Goal: Transaction & Acquisition: Book appointment/travel/reservation

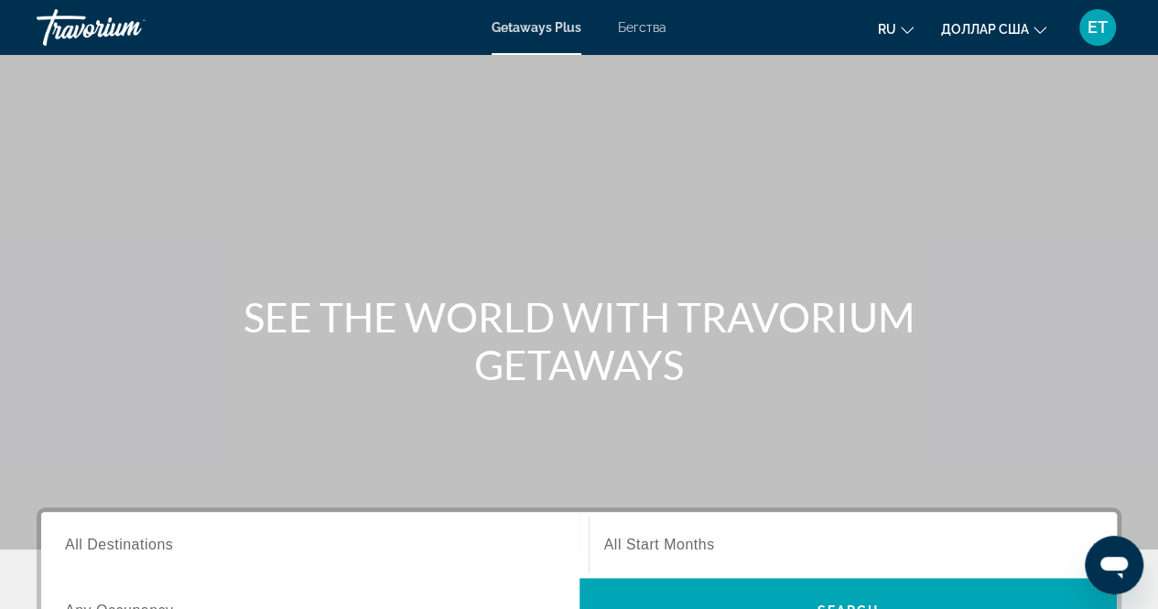
click at [657, 28] on font "Бегства" at bounding box center [642, 27] width 49 height 15
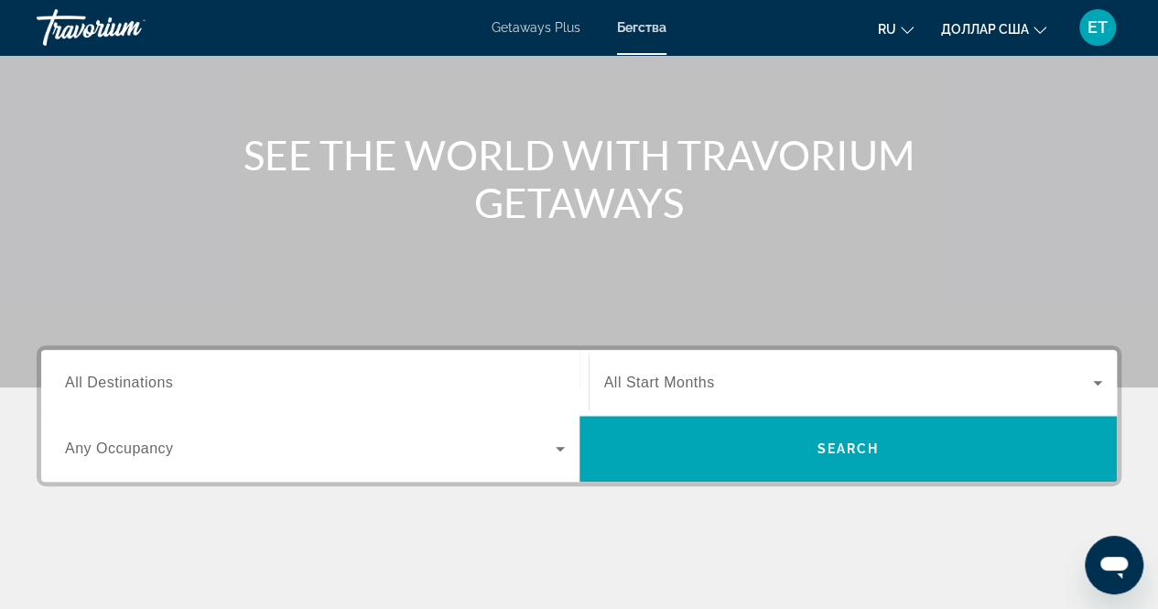
scroll to position [163, 0]
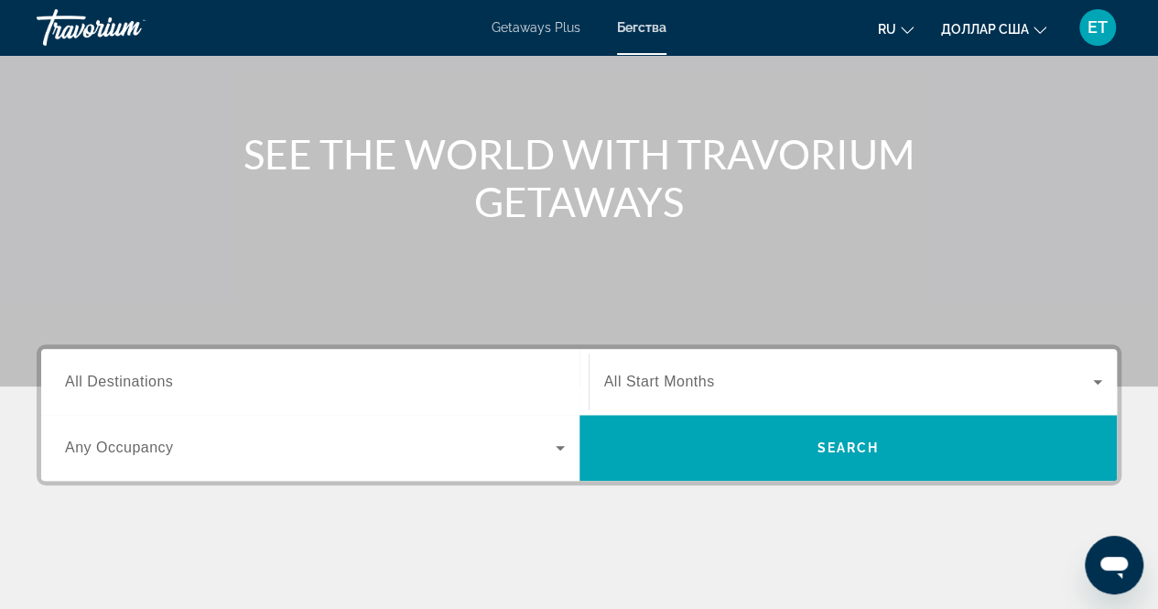
click at [164, 381] on span "All Destinations" at bounding box center [119, 382] width 108 height 16
click at [164, 381] on input "Destination All Destinations" at bounding box center [315, 383] width 500 height 22
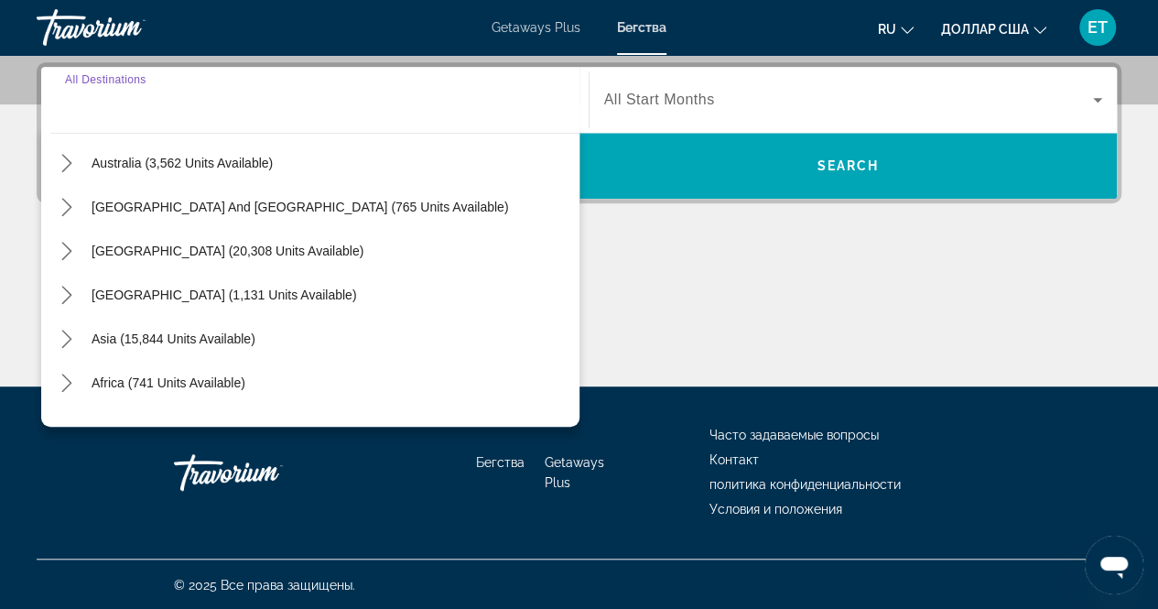
scroll to position [268, 0]
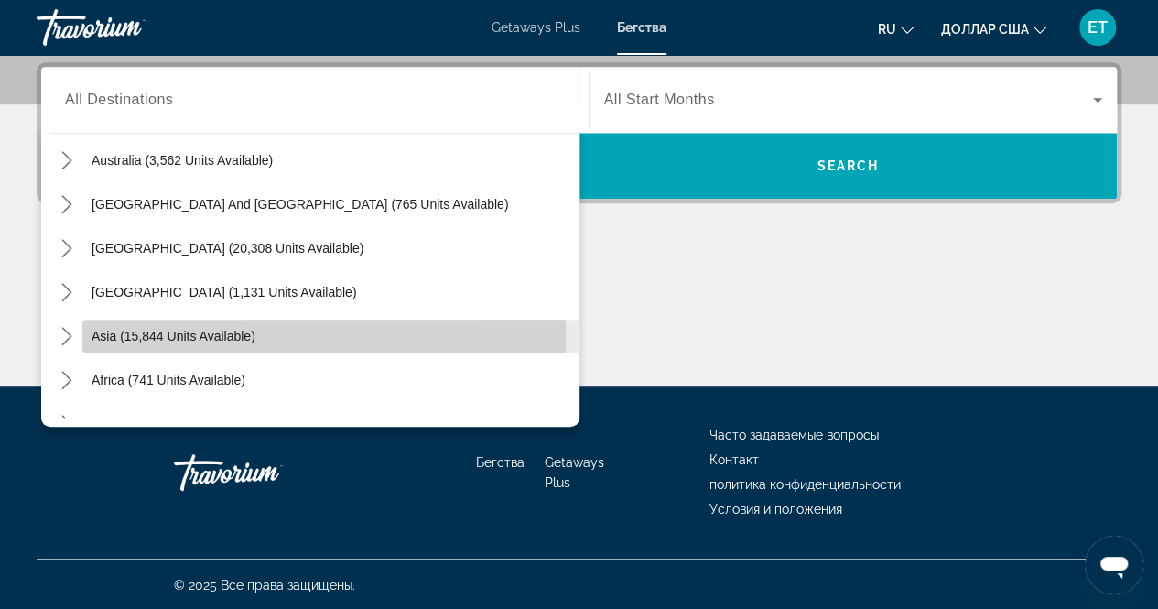
click at [171, 332] on span "Asia (15,844 units available)" at bounding box center [174, 336] width 164 height 15
type input "**********"
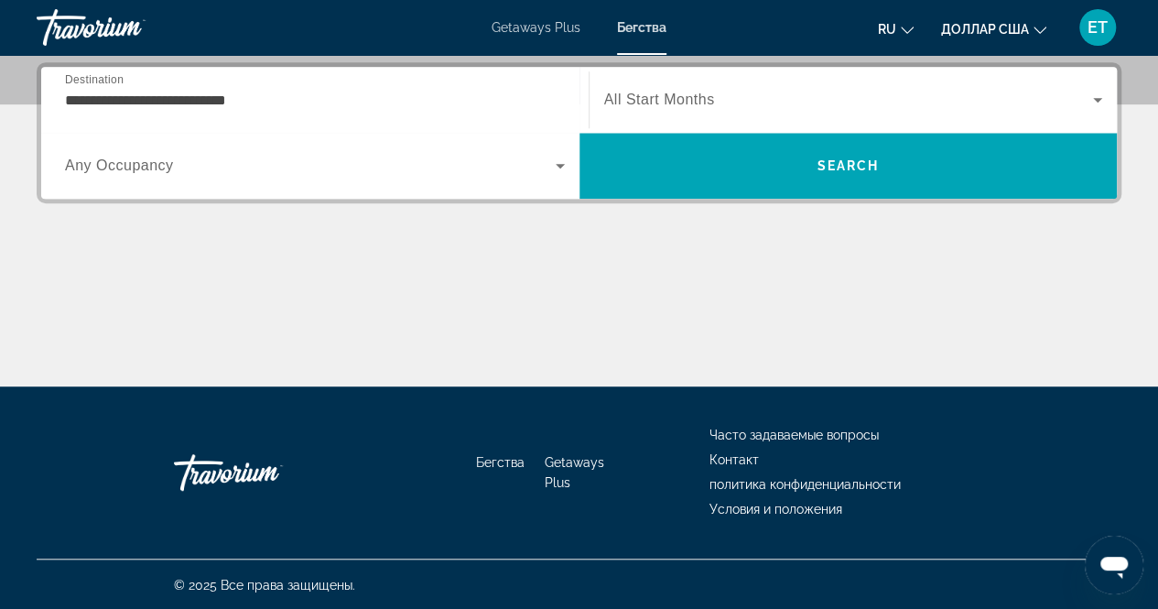
click at [171, 332] on div "Основное содержание" at bounding box center [579, 317] width 1085 height 137
click at [557, 28] on font "Getaways Plus" at bounding box center [536, 27] width 89 height 15
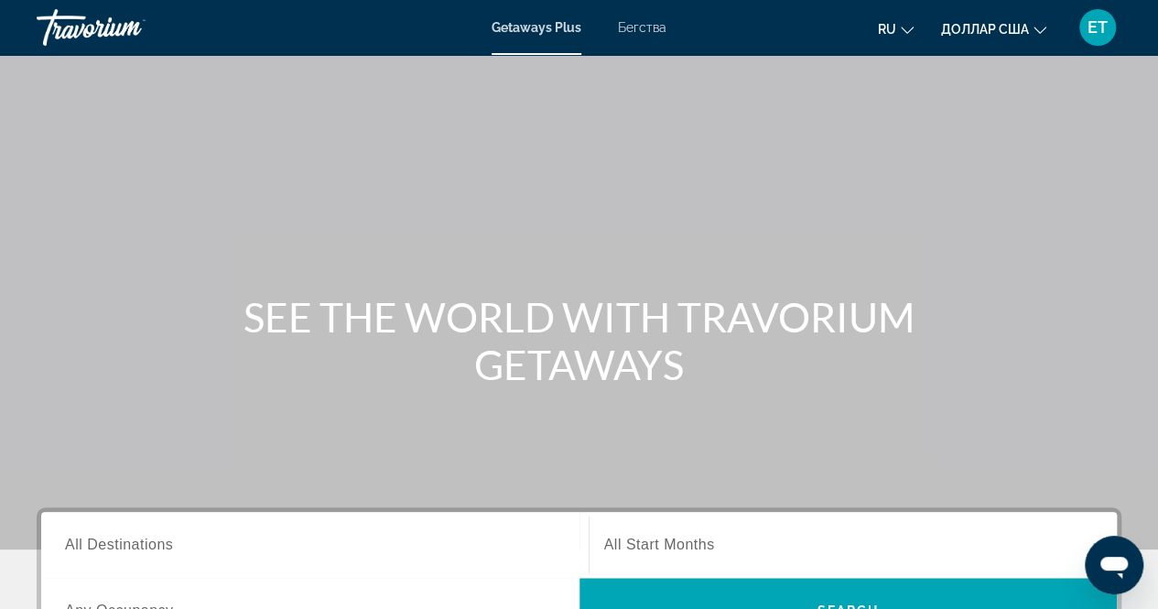
scroll to position [187, 0]
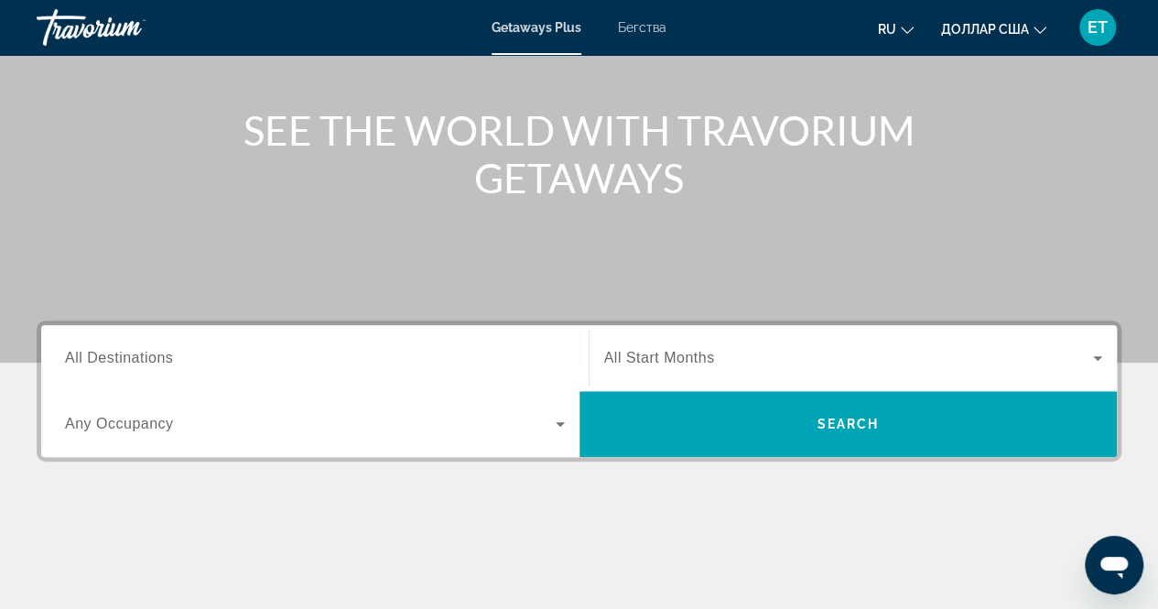
click at [166, 363] on span "All Destinations" at bounding box center [119, 358] width 108 height 16
click at [166, 363] on input "Destination All Destinations" at bounding box center [315, 359] width 500 height 22
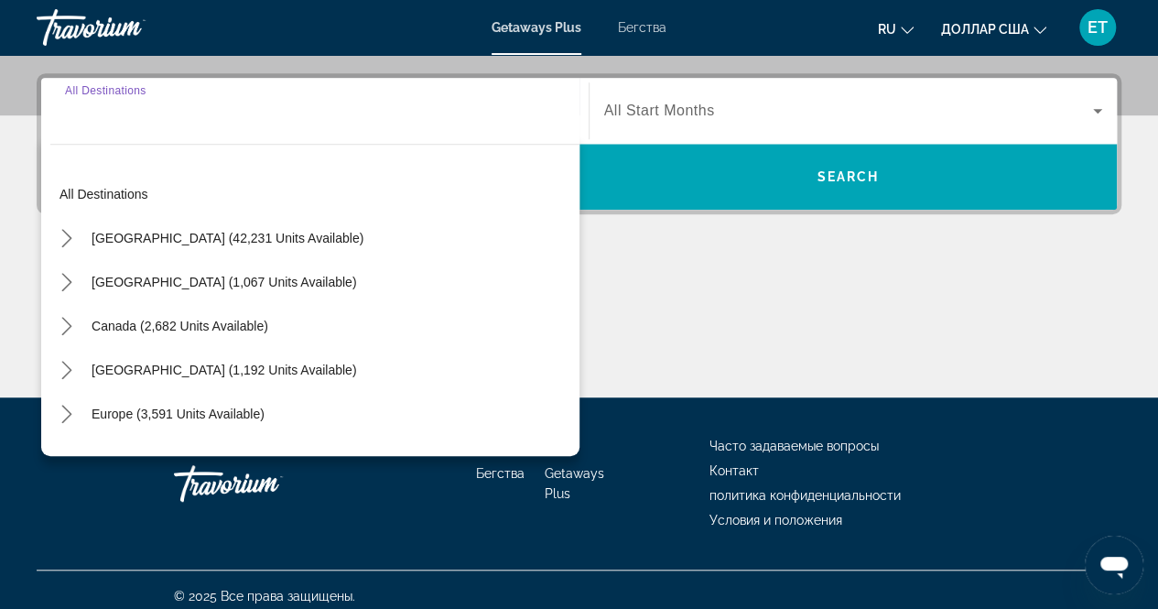
scroll to position [445, 0]
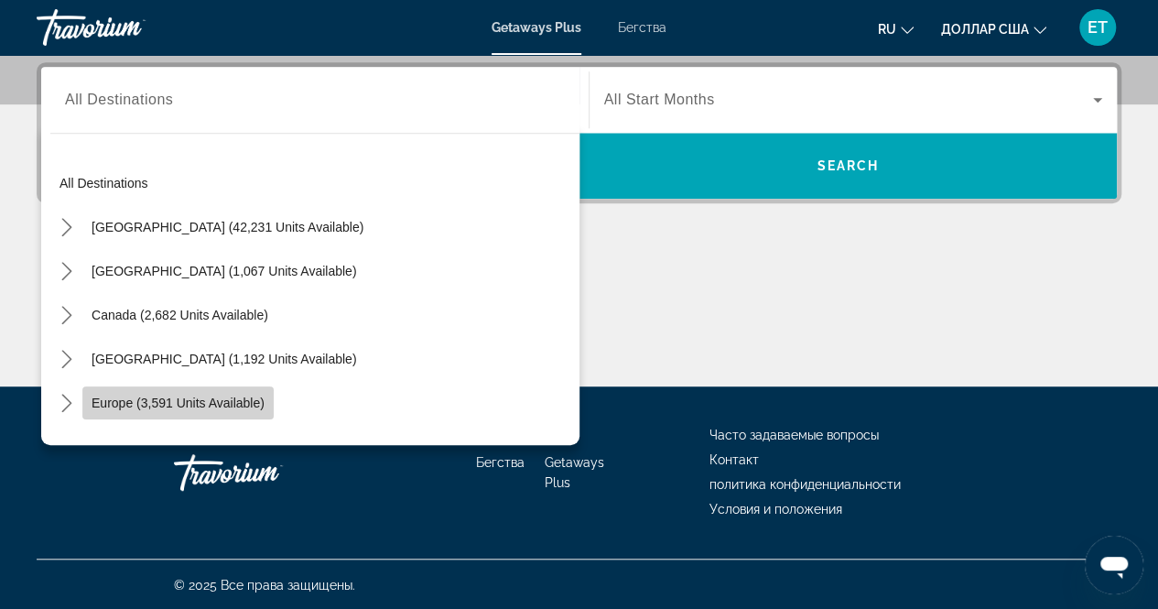
click at [144, 417] on span "Select destination: Europe (3,591 units available)" at bounding box center [177, 403] width 191 height 44
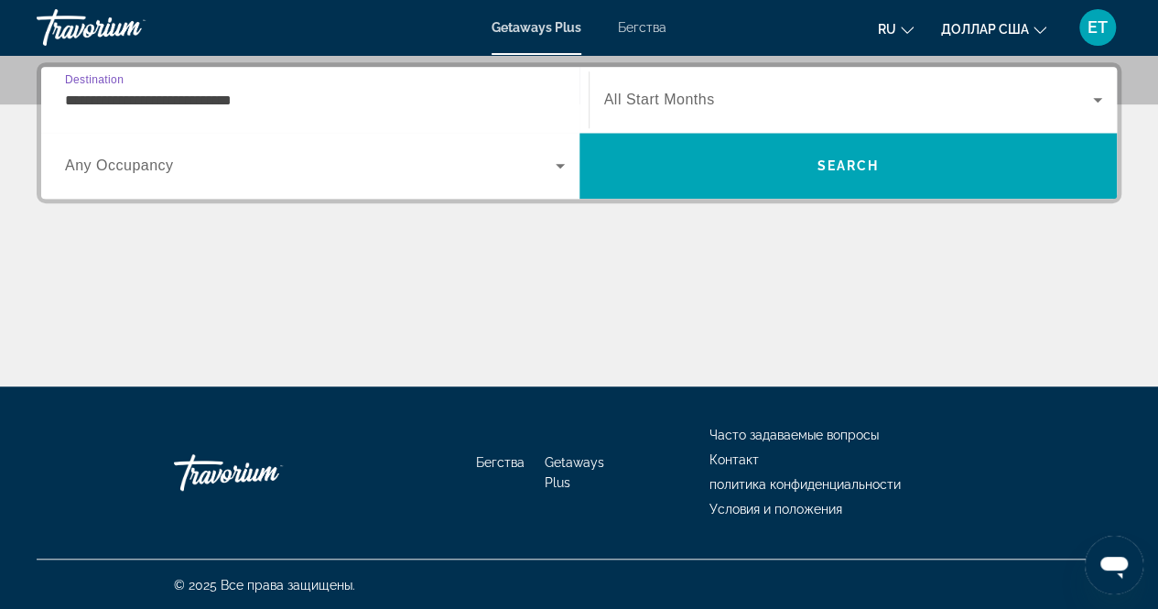
click at [229, 100] on input "**********" at bounding box center [315, 101] width 500 height 22
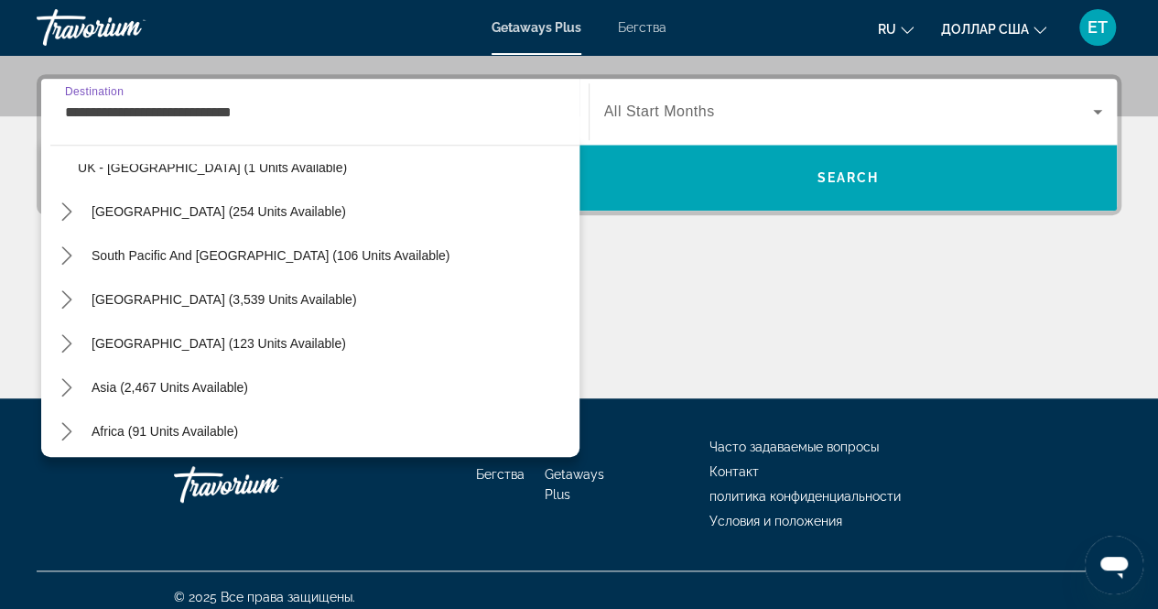
scroll to position [1171, 0]
click at [179, 387] on span "Asia (2,467 units available)" at bounding box center [170, 386] width 157 height 15
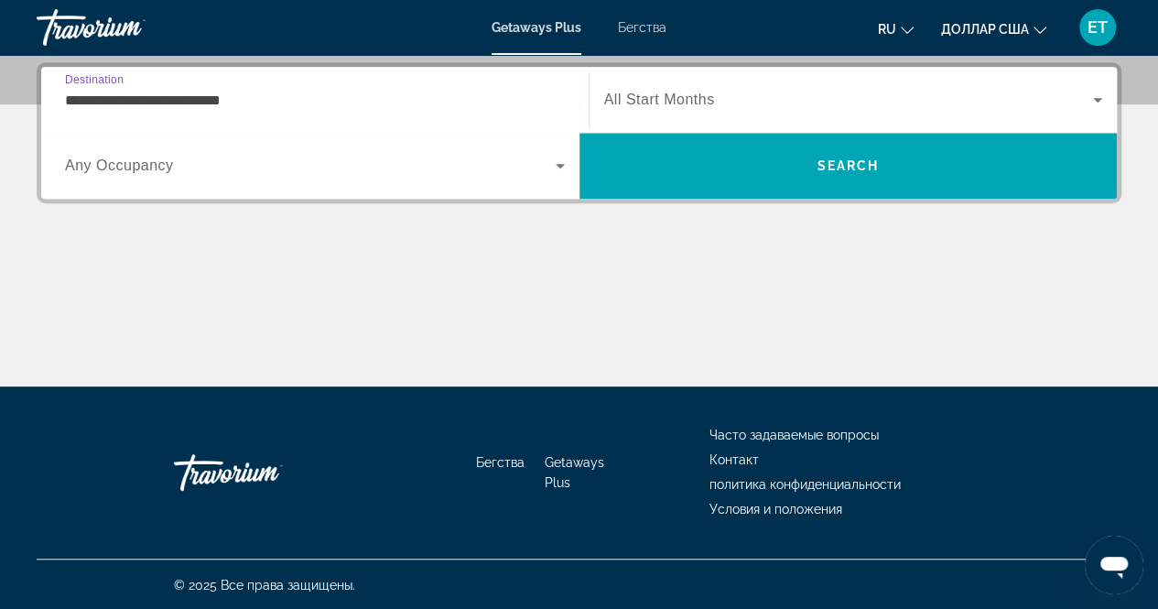
click at [189, 103] on input "**********" at bounding box center [315, 101] width 500 height 22
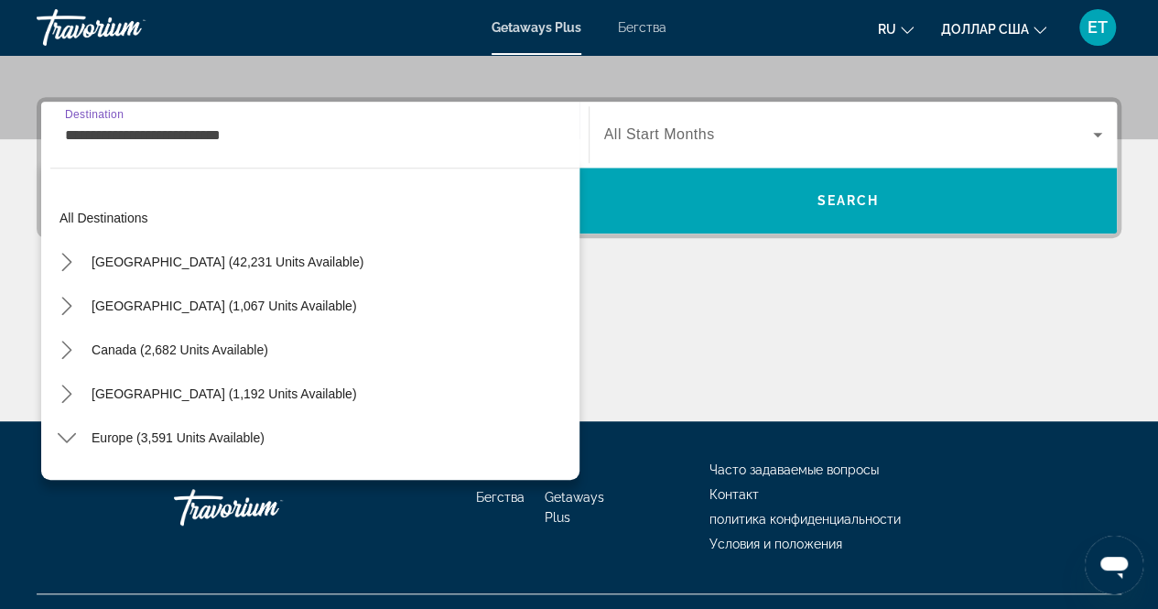
scroll to position [408, 0]
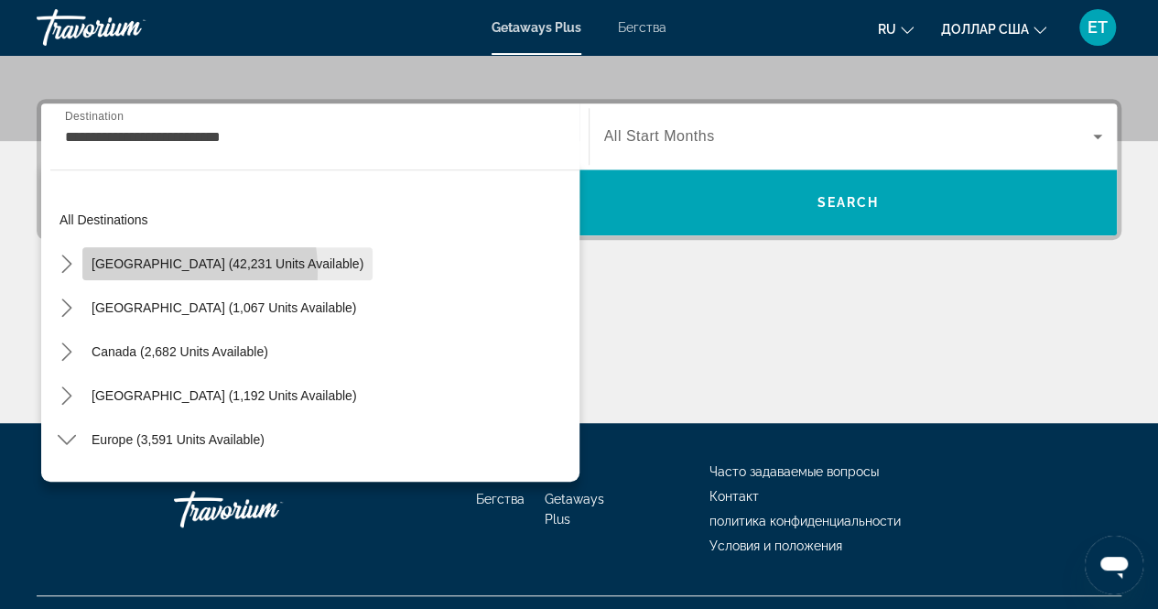
click at [145, 270] on span "Select destination: United States (42,231 units available)" at bounding box center [227, 264] width 290 height 44
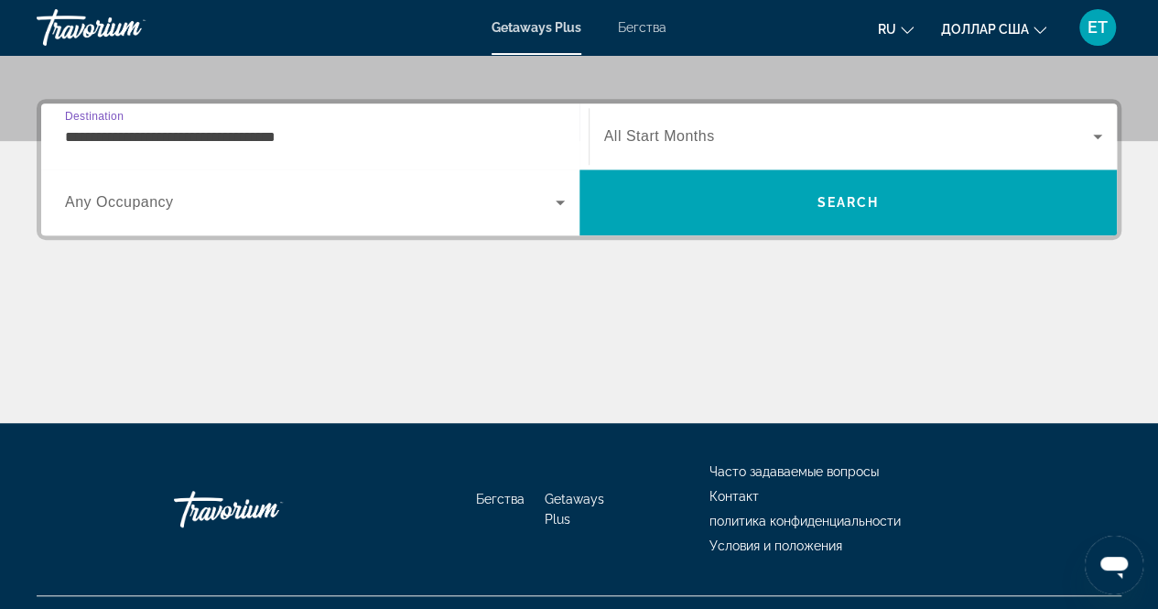
scroll to position [445, 0]
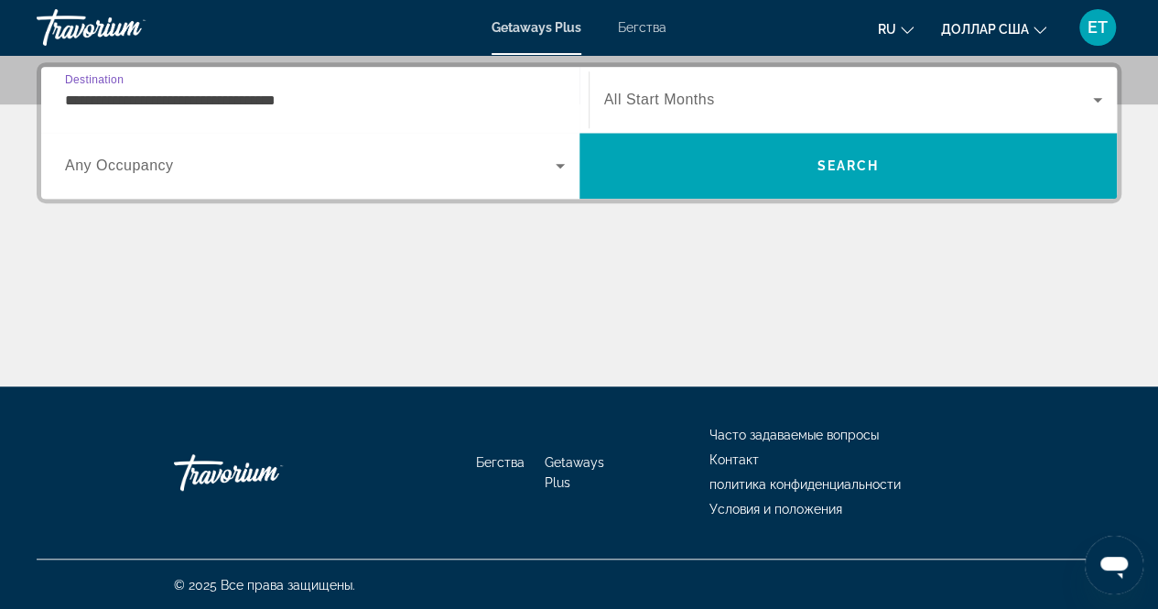
click at [147, 100] on input "**********" at bounding box center [315, 101] width 500 height 22
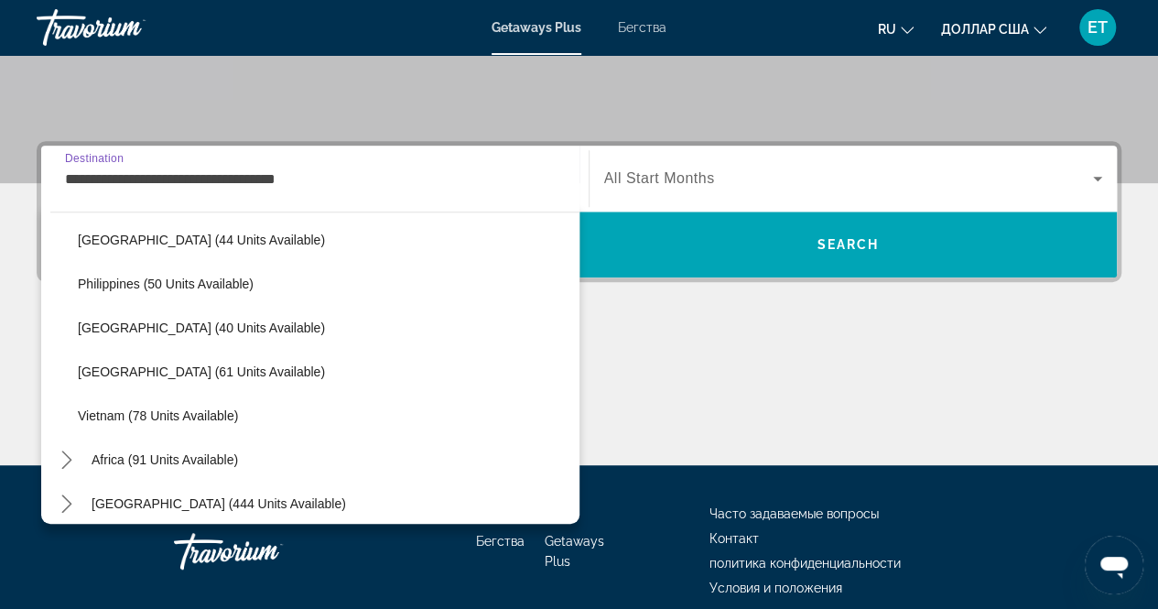
scroll to position [3417, 0]
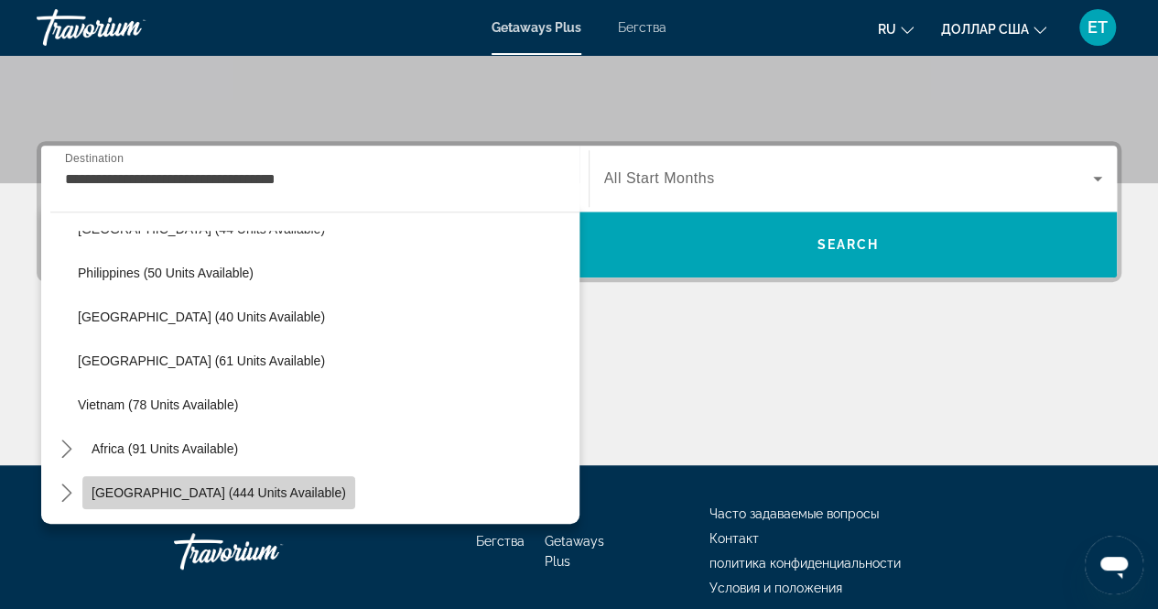
click at [234, 495] on span "[GEOGRAPHIC_DATA] (444 units available)" at bounding box center [219, 492] width 255 height 15
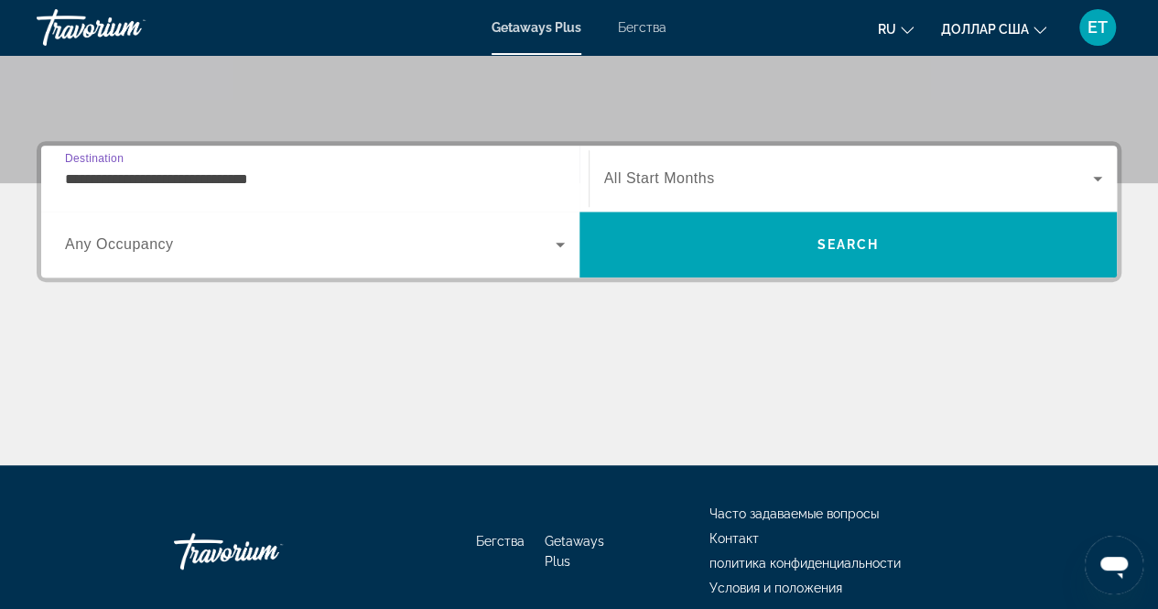
scroll to position [445, 0]
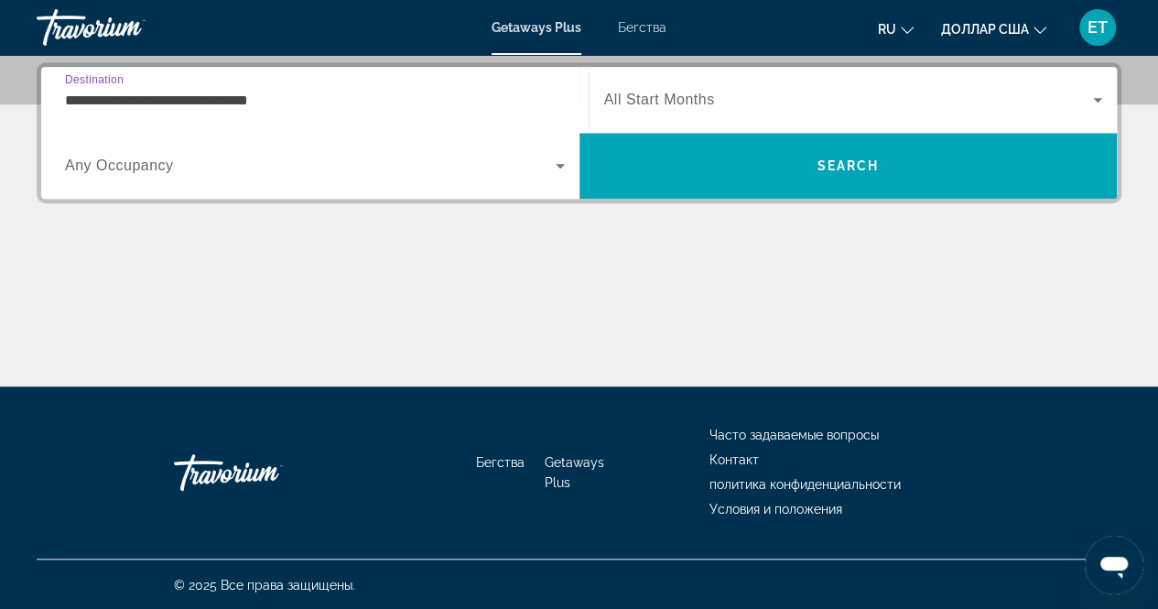
click at [210, 97] on input "**********" at bounding box center [315, 101] width 500 height 22
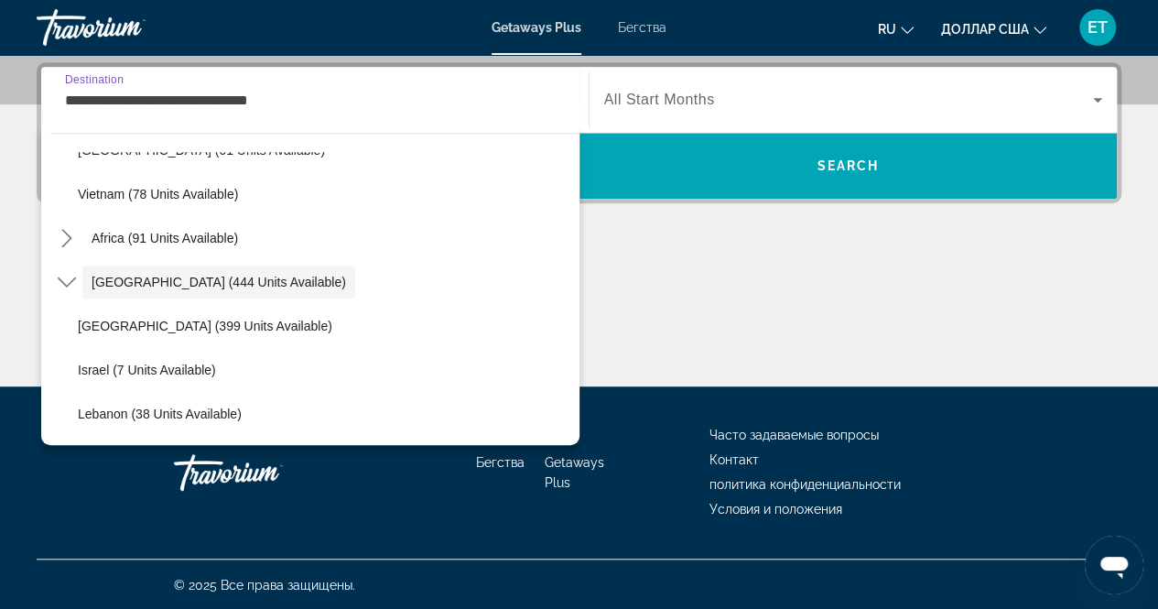
scroll to position [441, 0]
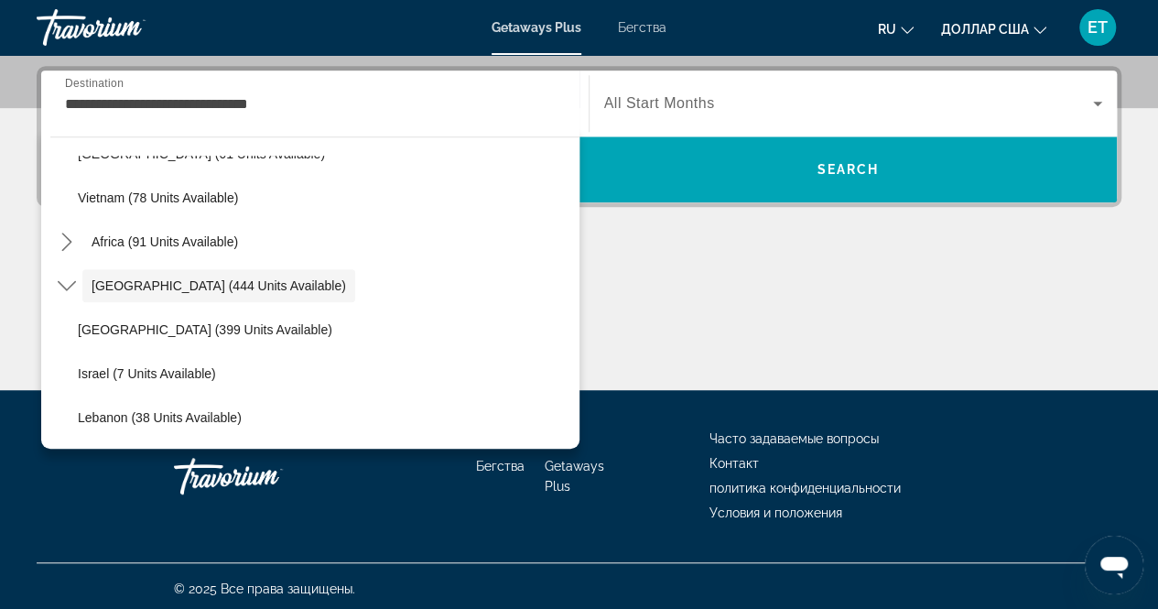
click at [904, 27] on icon "Изменить язык" at bounding box center [907, 30] width 13 height 13
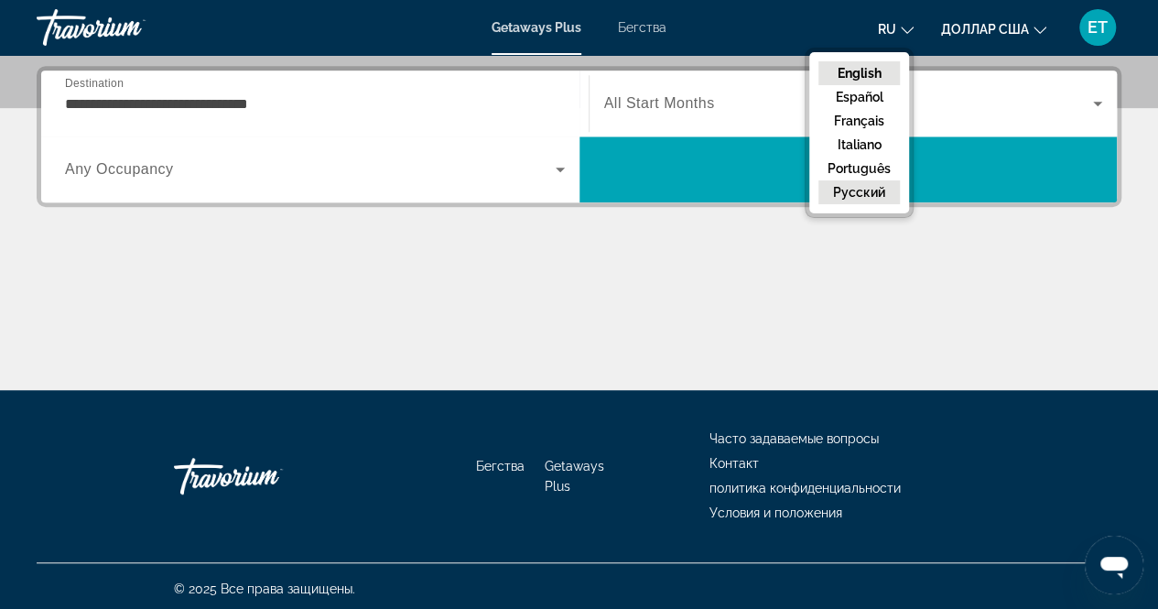
click at [864, 188] on button "русский" at bounding box center [859, 192] width 81 height 24
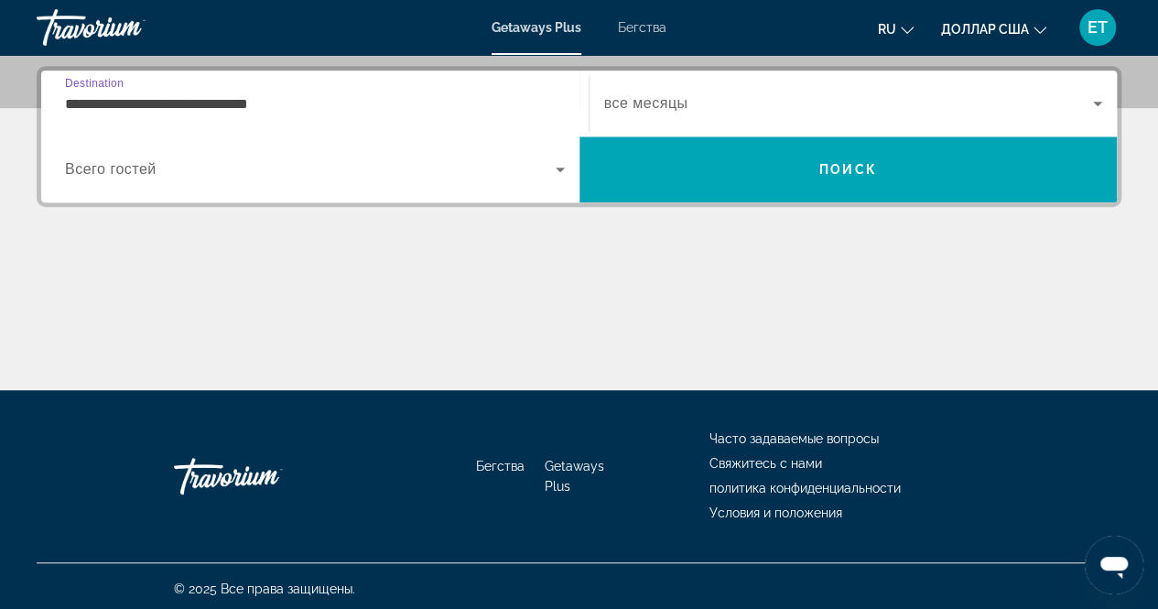
click at [337, 98] on input "**********" at bounding box center [315, 104] width 500 height 22
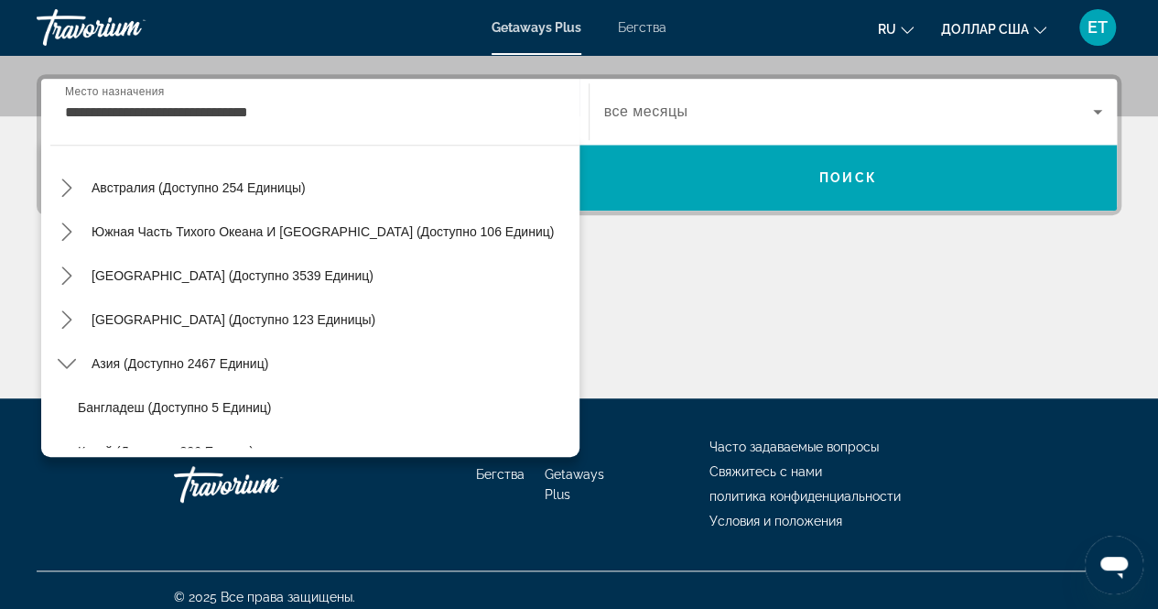
scroll to position [2947, 0]
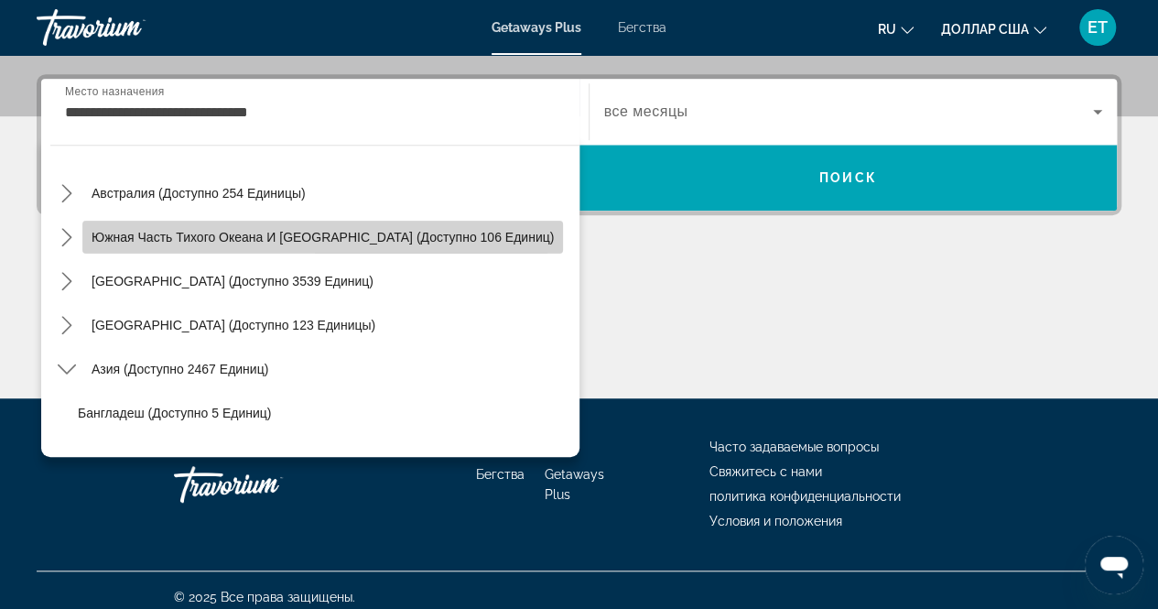
click at [344, 232] on font "Южная часть Тихого океана и [GEOGRAPHIC_DATA] (доступно 106 единиц)" at bounding box center [323, 237] width 462 height 15
type input "**********"
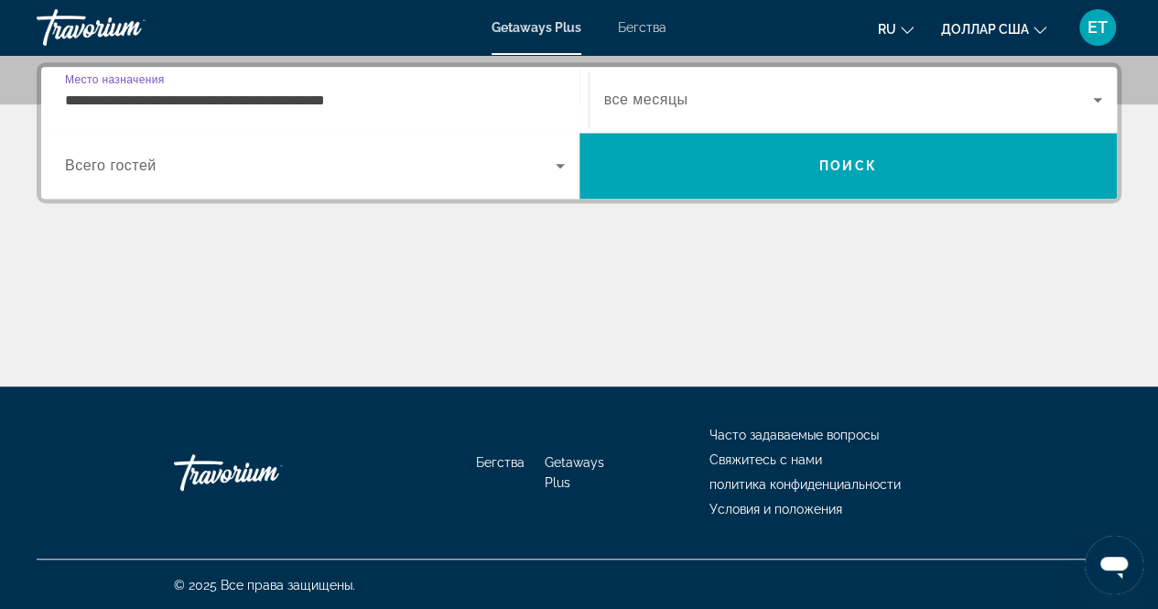
click at [303, 98] on input "**********" at bounding box center [315, 101] width 500 height 22
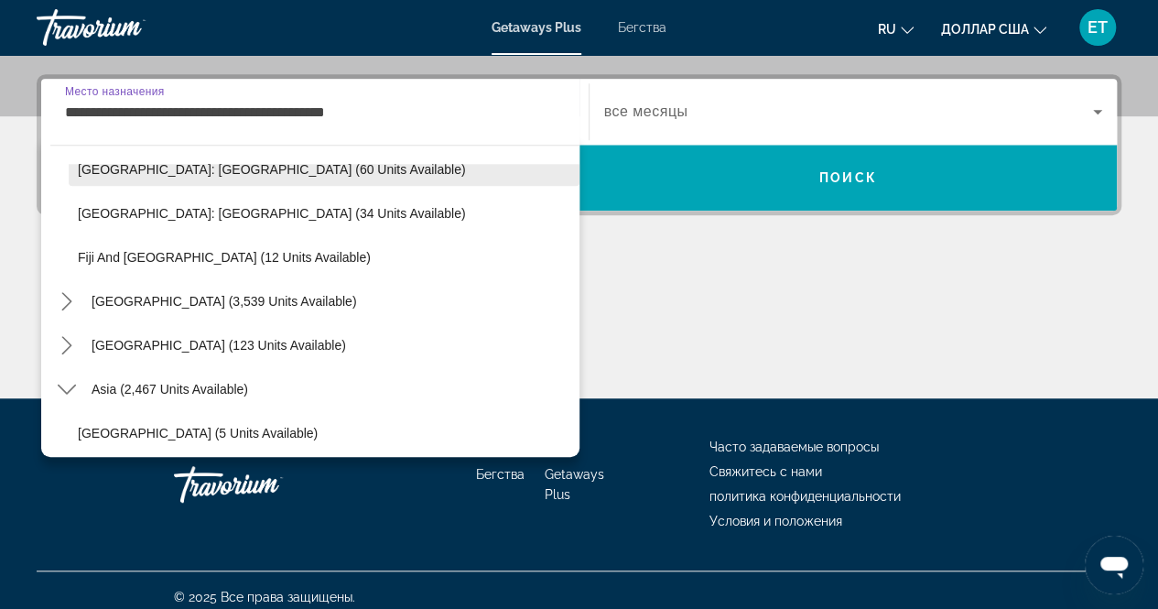
scroll to position [3058, 0]
click at [908, 25] on icon "Изменить язык" at bounding box center [907, 30] width 13 height 13
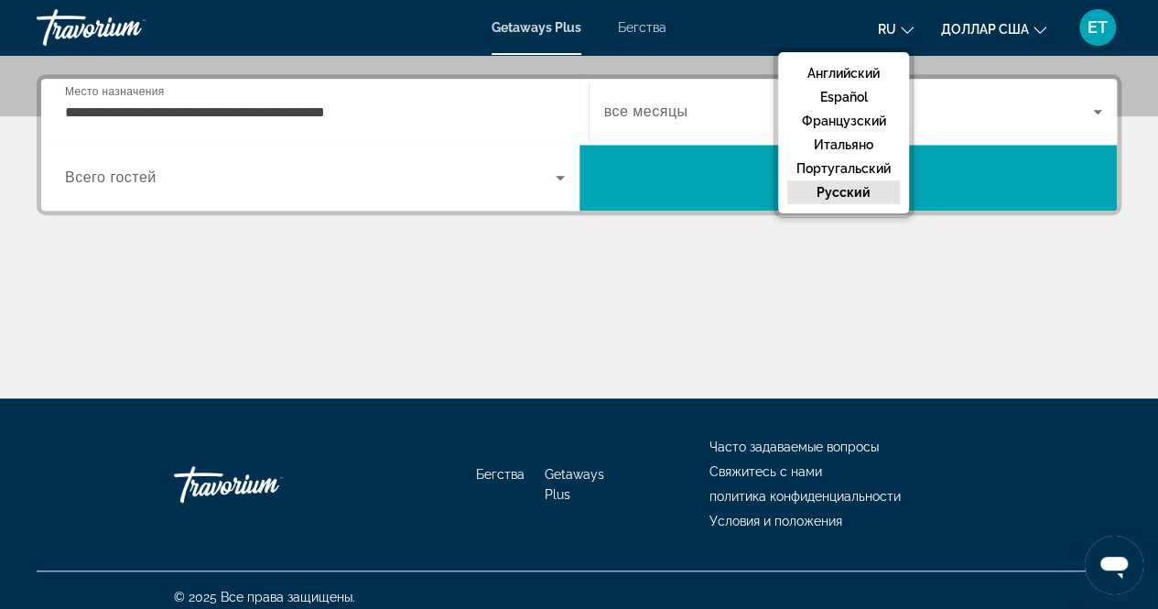
click at [779, 263] on div "Основное содержание" at bounding box center [579, 329] width 1085 height 137
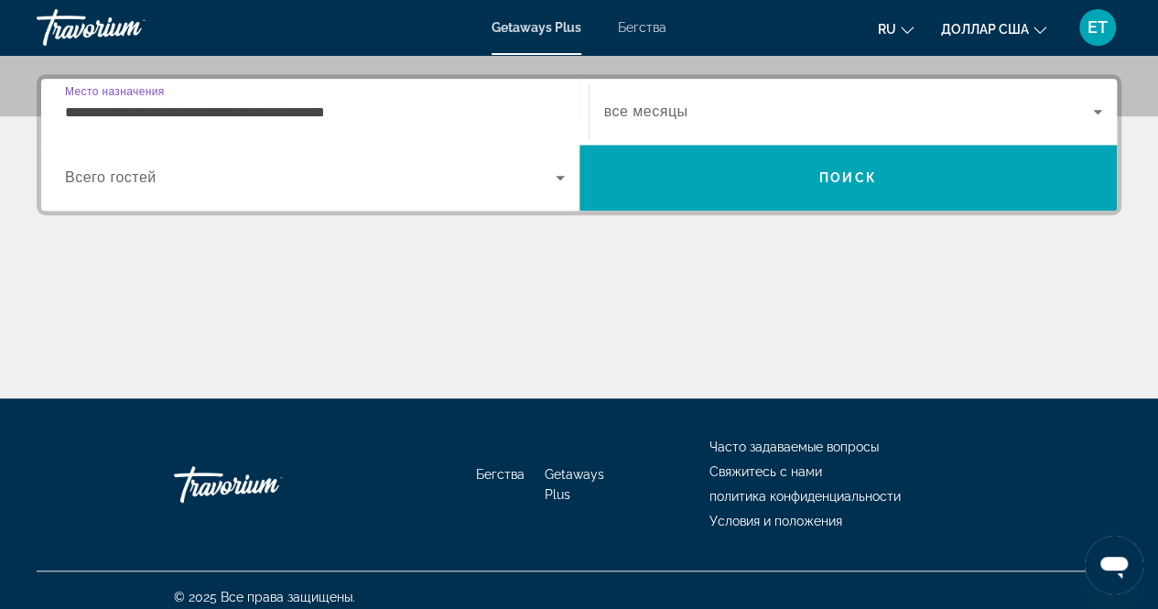
click at [212, 113] on input "**********" at bounding box center [315, 113] width 500 height 22
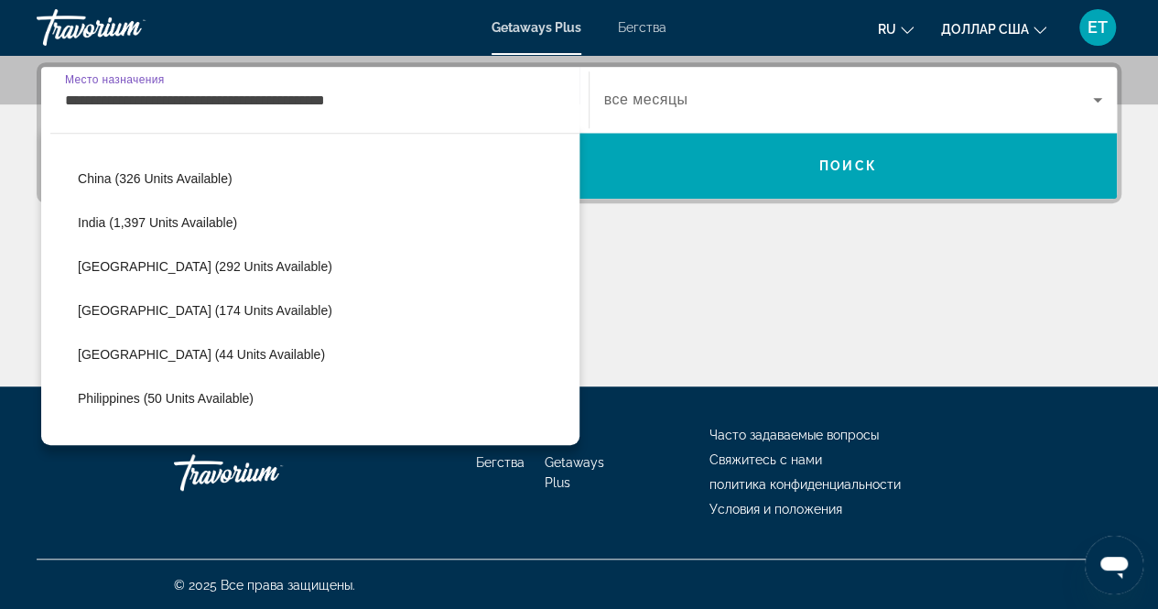
scroll to position [3681, 0]
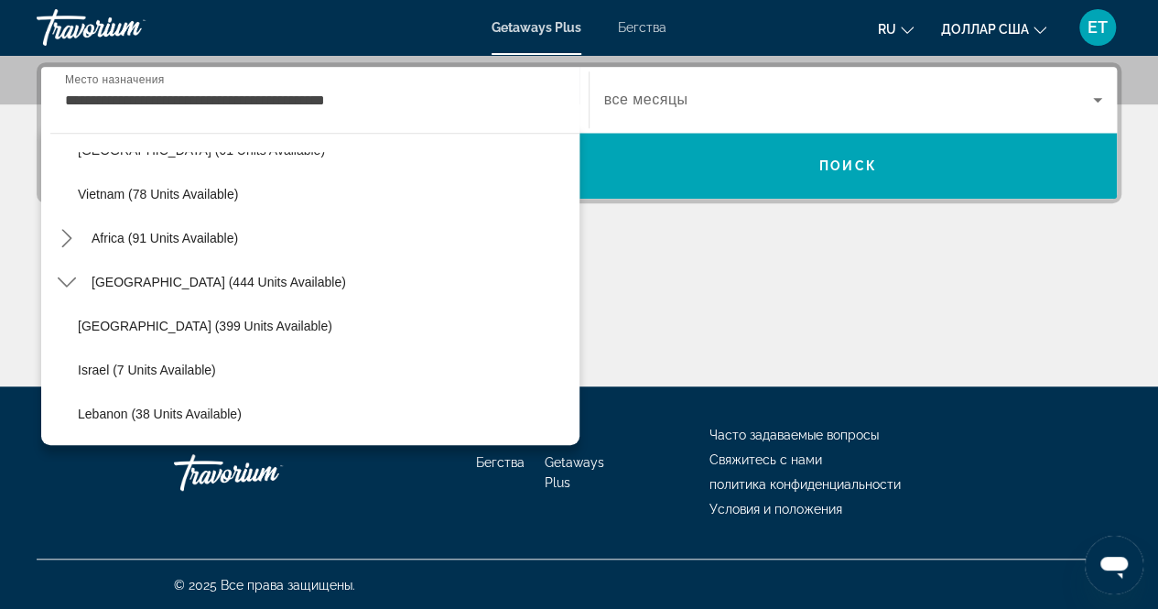
click at [641, 27] on font "Бегства" at bounding box center [642, 27] width 49 height 15
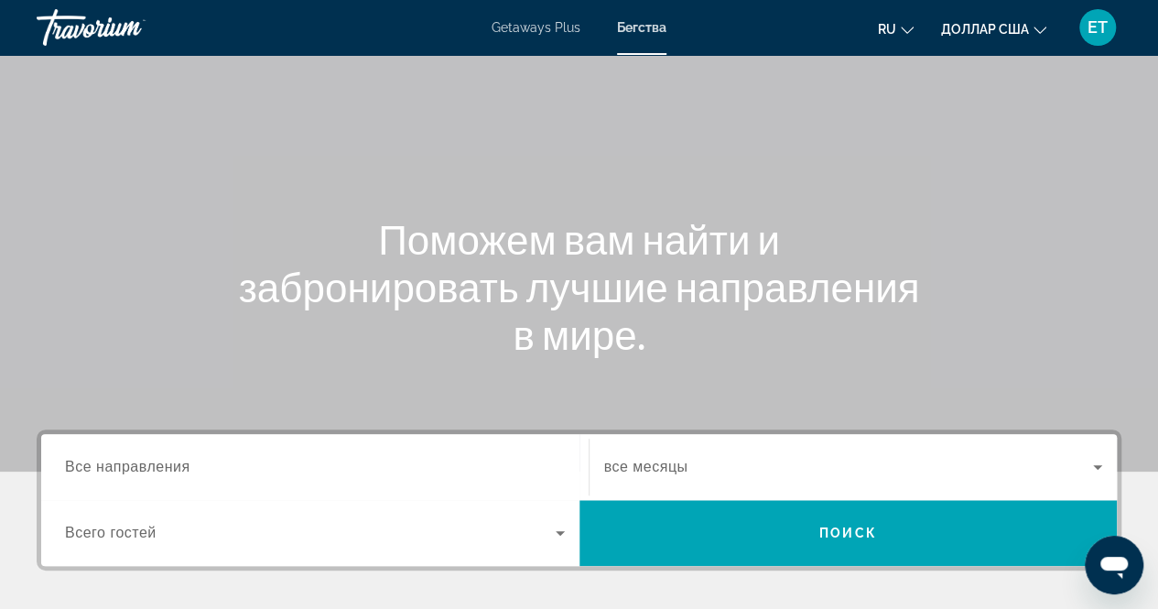
scroll to position [155, 0]
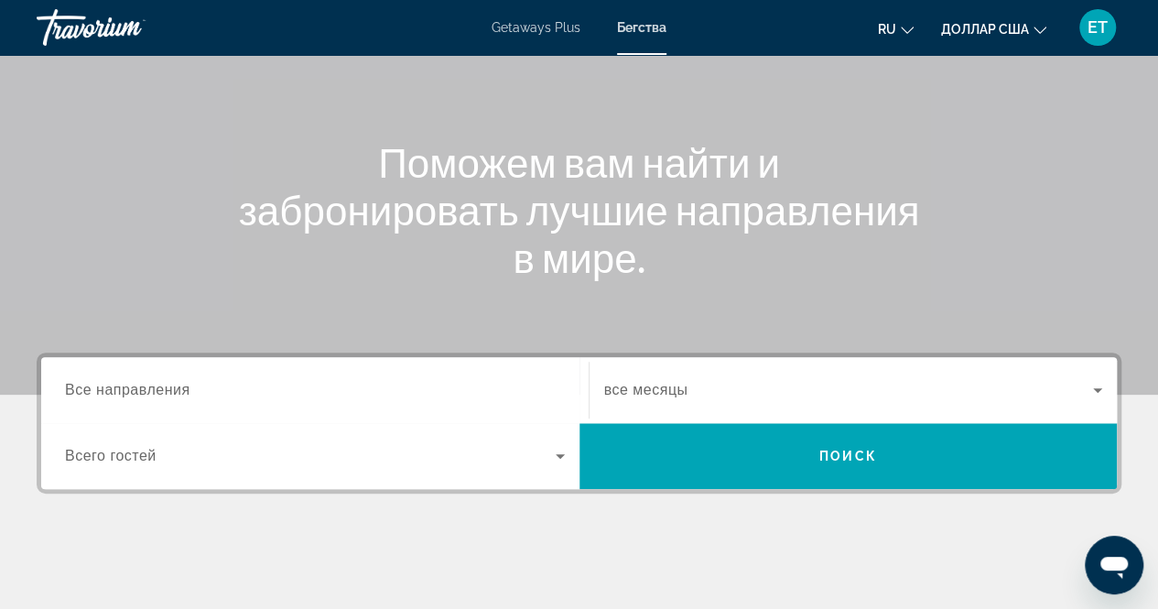
click at [161, 394] on span "Все направления" at bounding box center [127, 390] width 125 height 16
click at [161, 394] on input "Destination Все направления" at bounding box center [315, 391] width 500 height 22
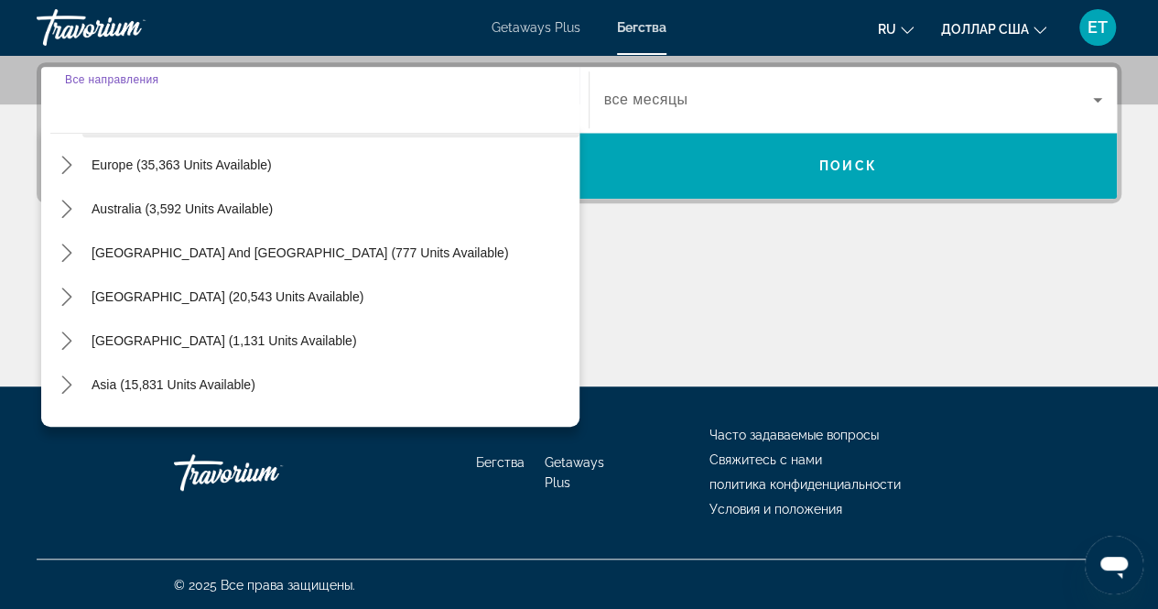
scroll to position [297, 0]
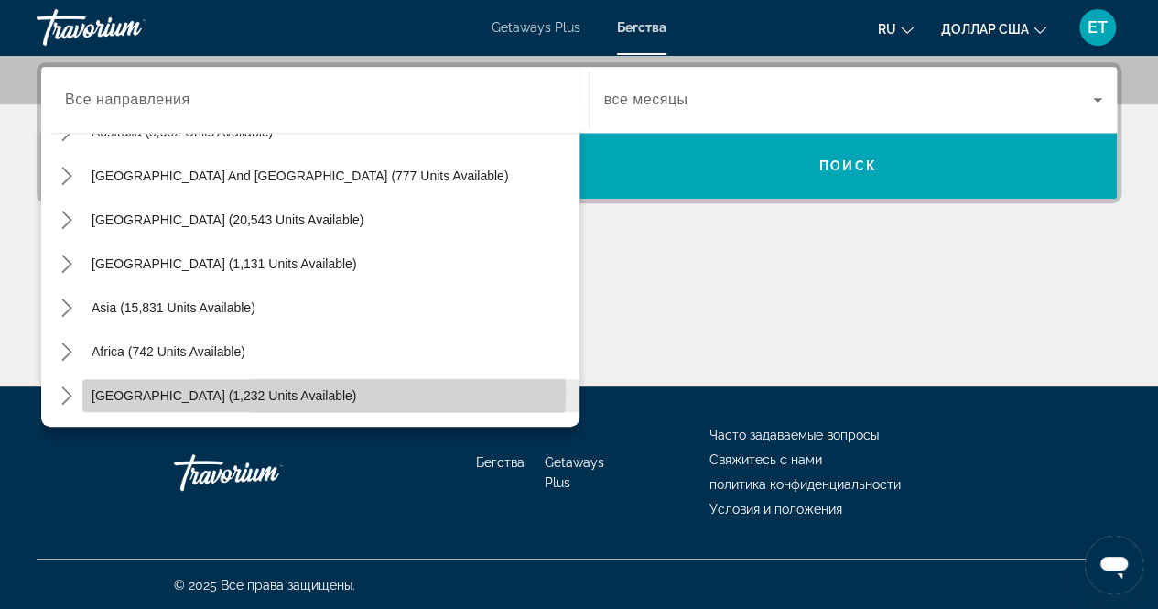
click at [175, 389] on span "[GEOGRAPHIC_DATA] (1,232 units available)" at bounding box center [224, 395] width 265 height 15
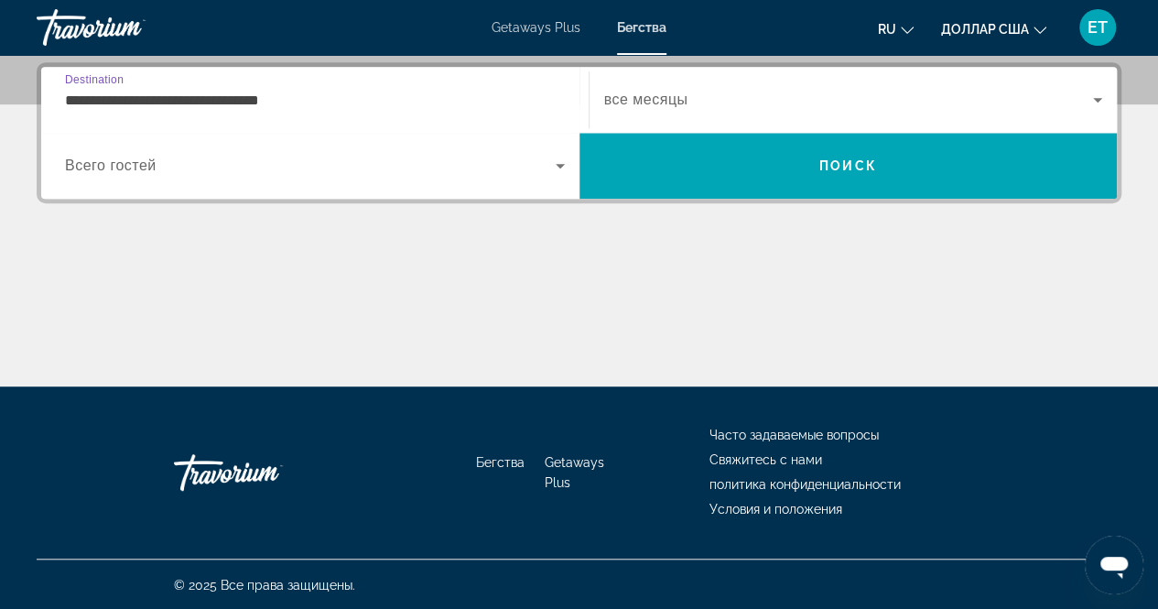
click at [234, 96] on input "**********" at bounding box center [315, 101] width 500 height 22
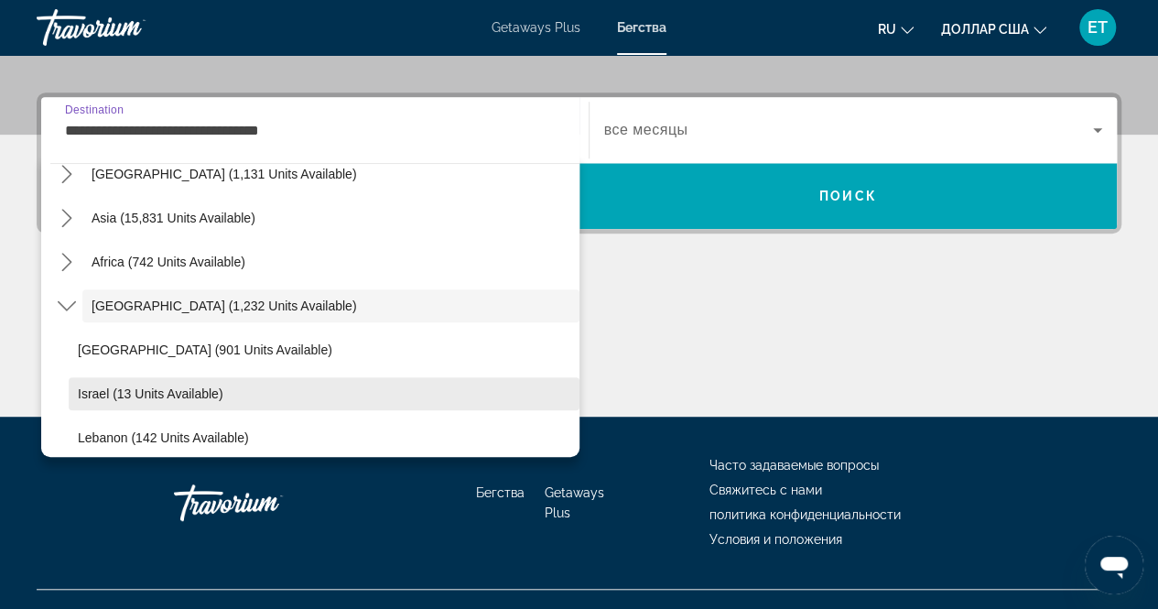
scroll to position [472, 0]
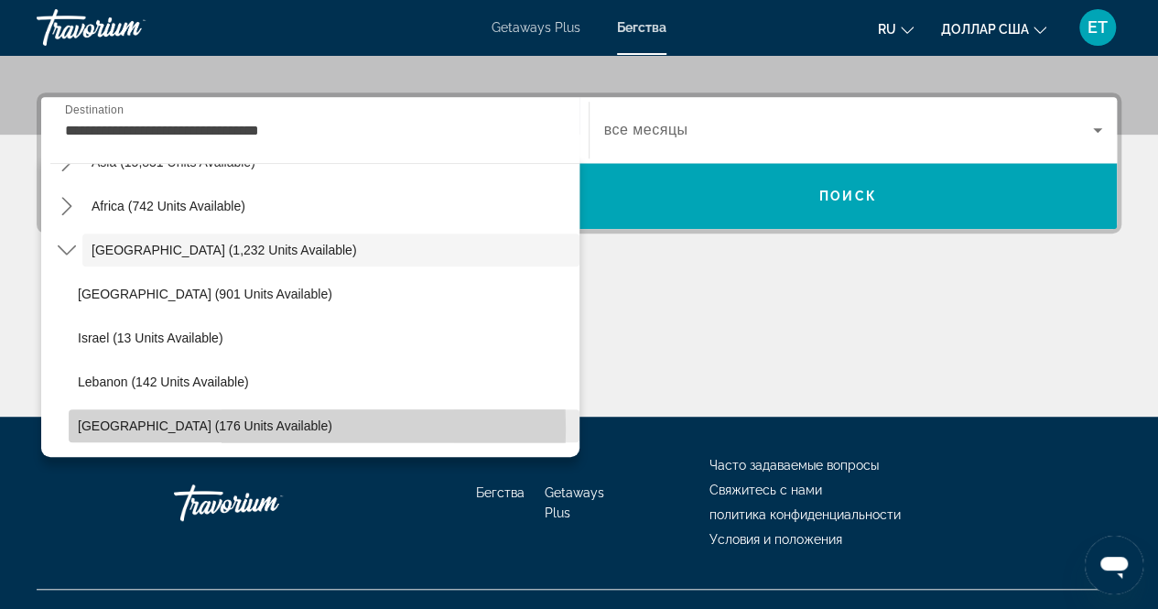
click at [160, 428] on span "[GEOGRAPHIC_DATA] (176 units available)" at bounding box center [205, 425] width 255 height 15
type input "**********"
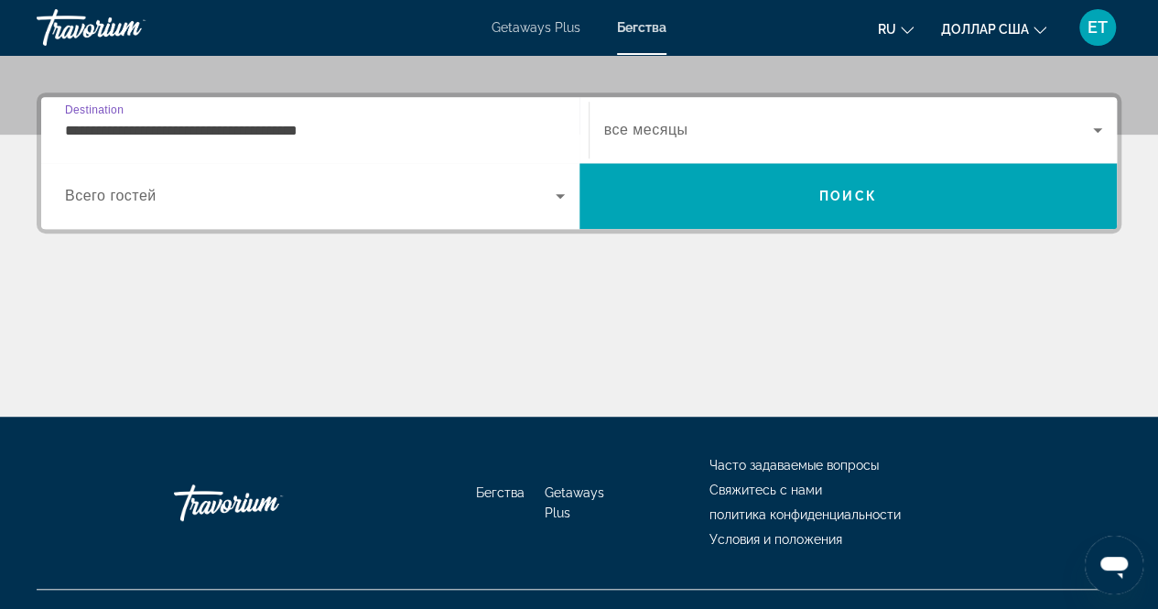
scroll to position [445, 0]
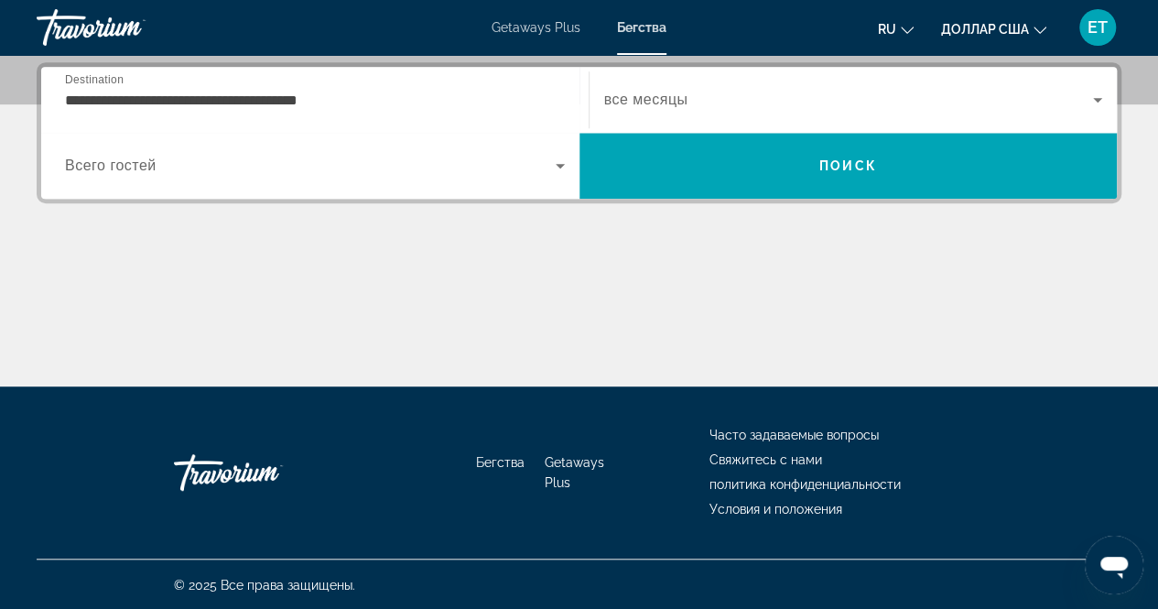
click at [646, 101] on span "все месяцы" at bounding box center [646, 100] width 84 height 16
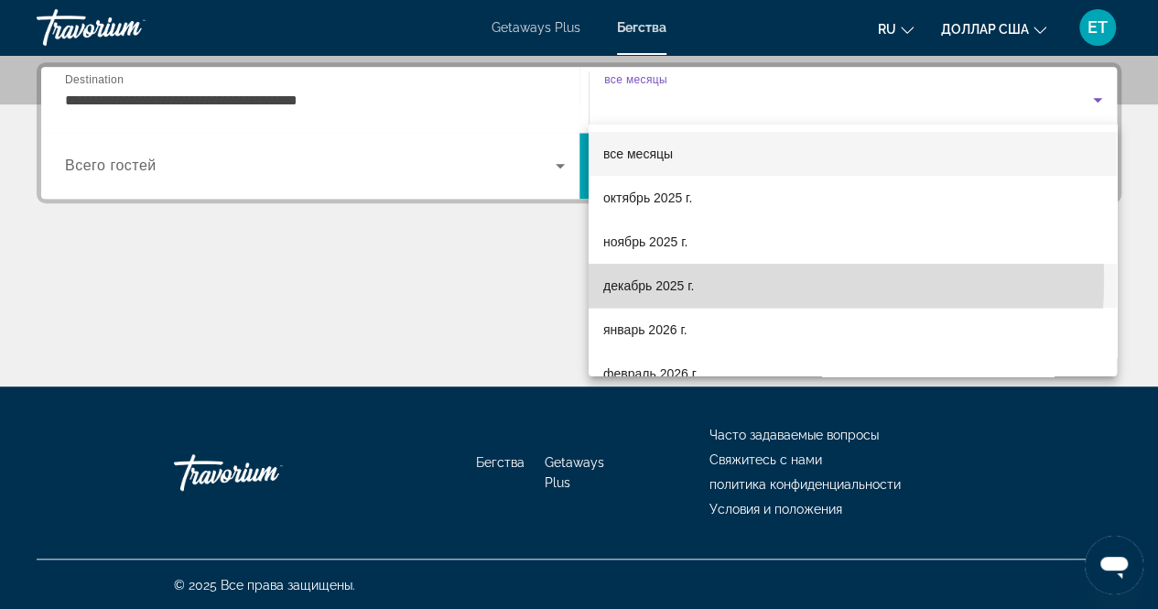
click at [687, 279] on font "декабрь 2025 г." at bounding box center [648, 285] width 91 height 15
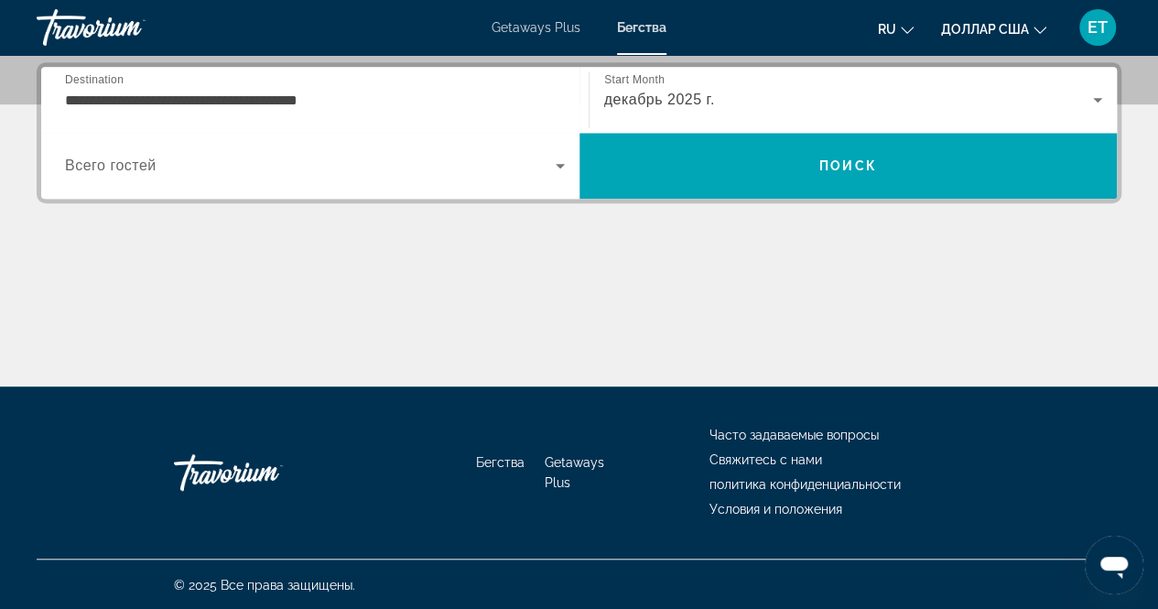
click at [350, 183] on div "Search widget" at bounding box center [315, 165] width 500 height 51
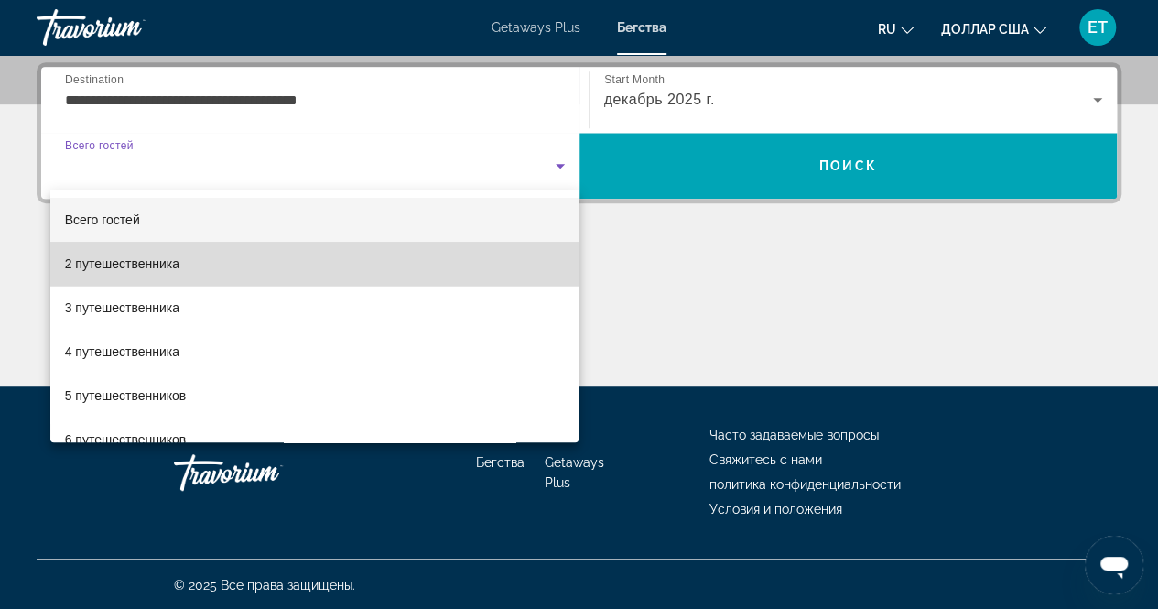
click at [316, 258] on mat-option "2 путешественника" at bounding box center [314, 264] width 529 height 44
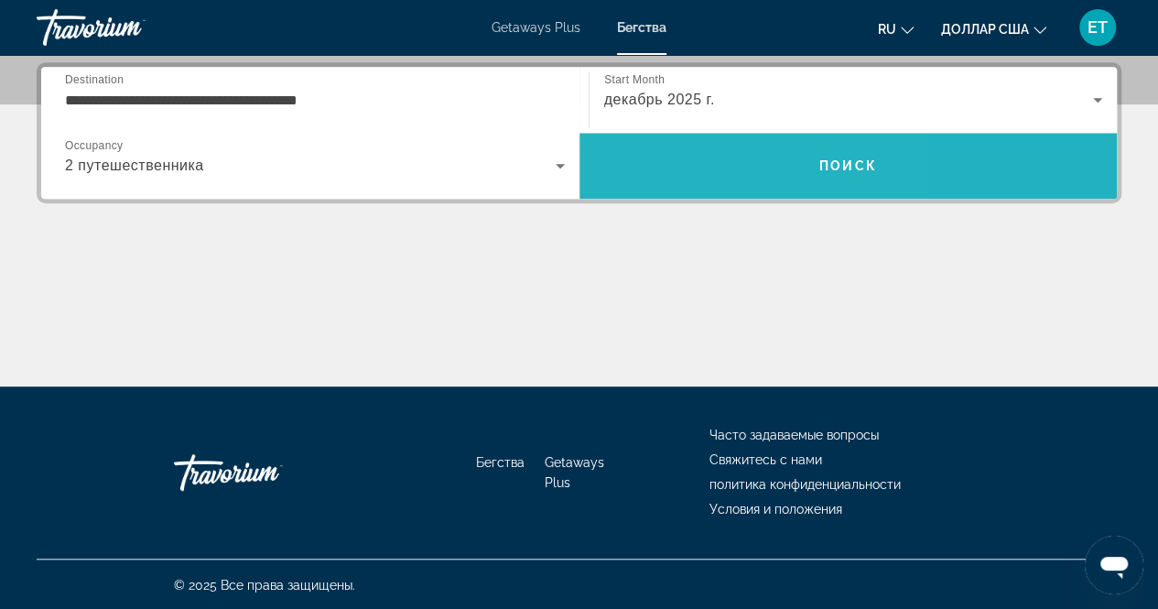
click at [674, 162] on span "Search" at bounding box center [849, 166] width 538 height 44
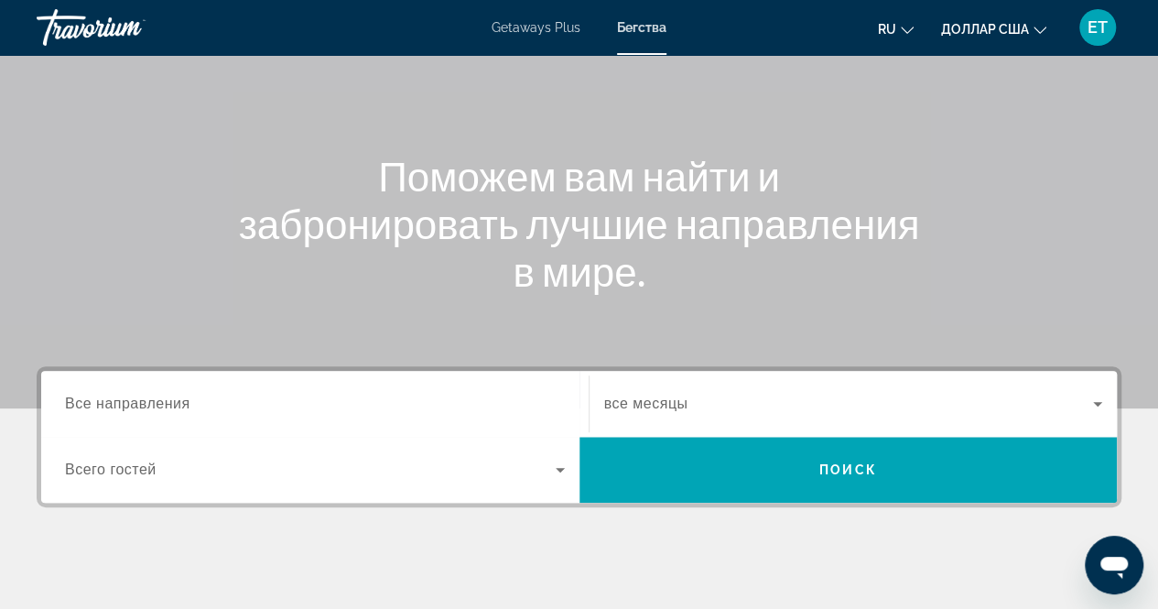
scroll to position [139, 0]
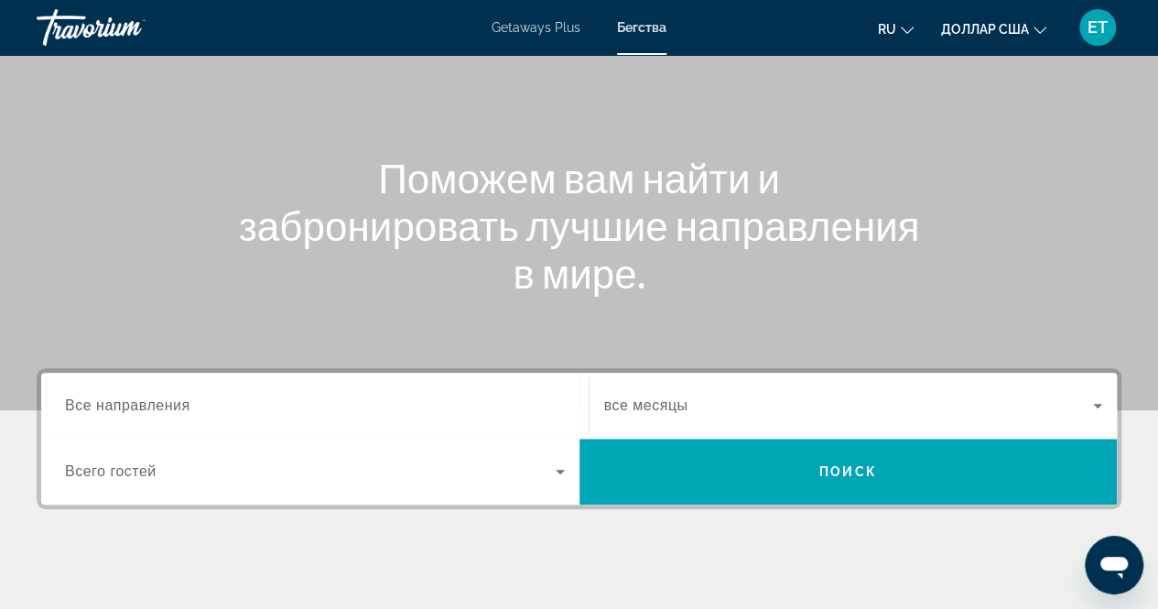
click at [181, 412] on span "Все направления" at bounding box center [127, 405] width 125 height 16
click at [181, 412] on input "Destination Все направления" at bounding box center [315, 407] width 500 height 22
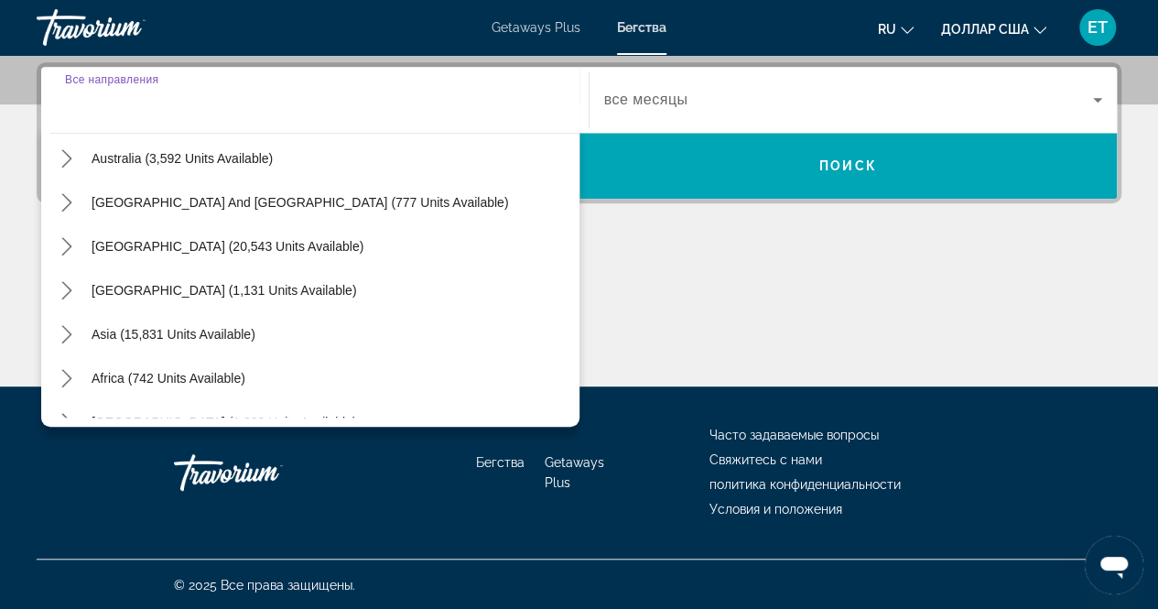
scroll to position [297, 0]
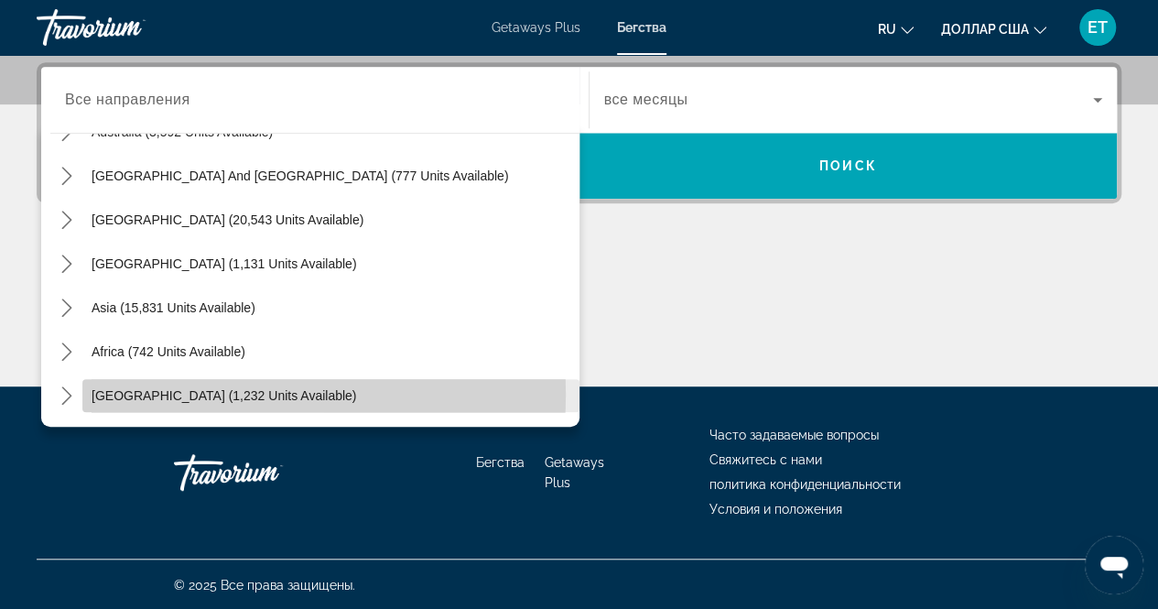
click at [212, 393] on span "[GEOGRAPHIC_DATA] (1,232 units available)" at bounding box center [224, 395] width 265 height 15
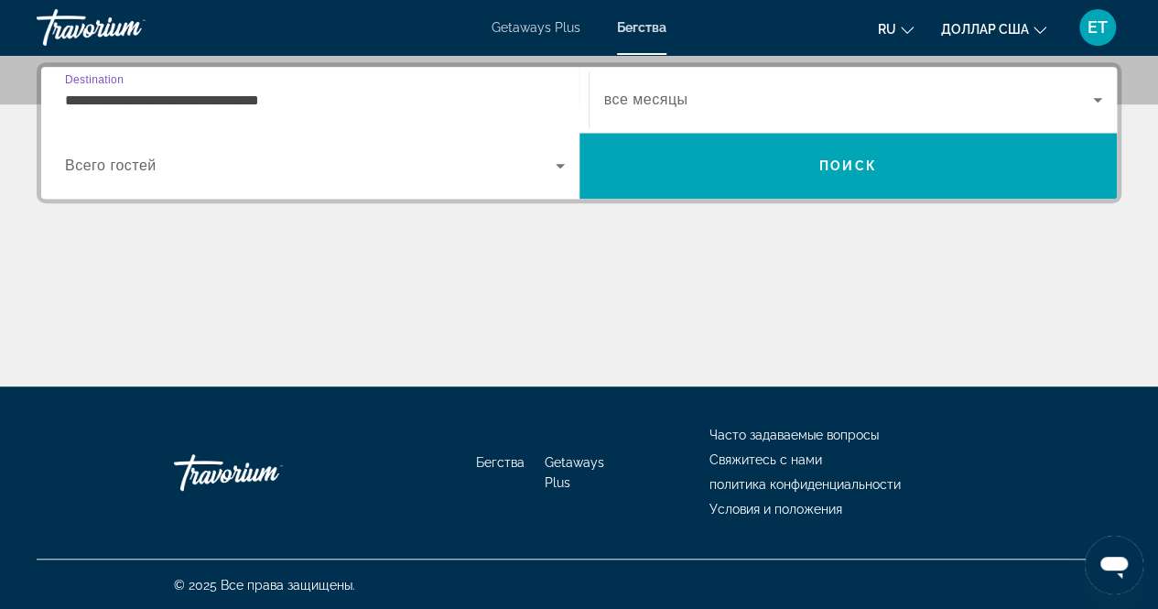
click at [273, 98] on input "**********" at bounding box center [315, 101] width 500 height 22
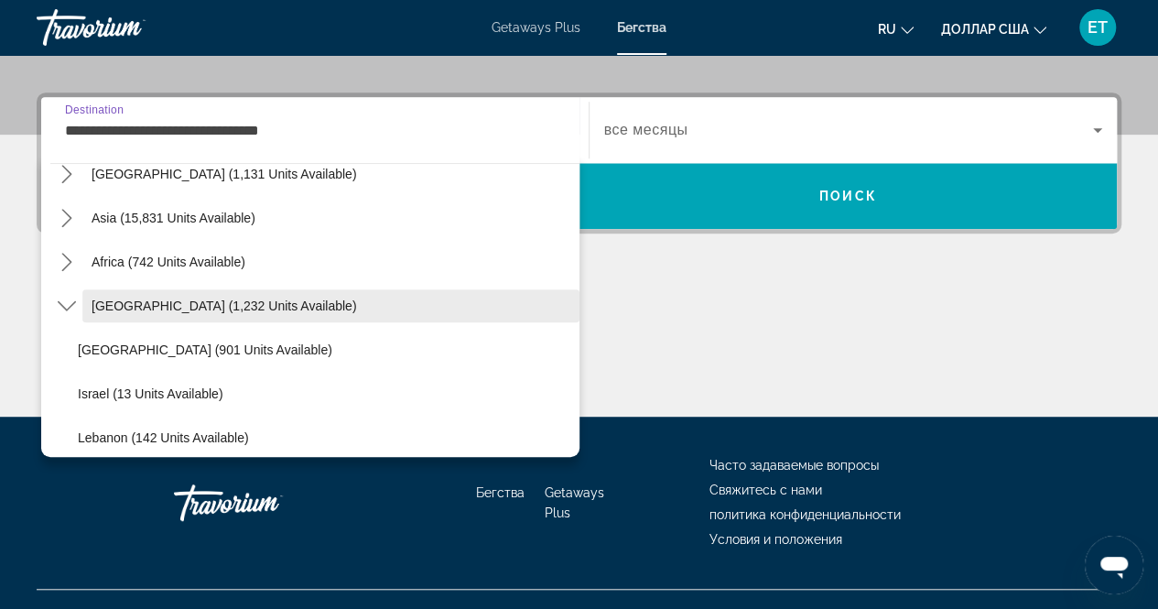
scroll to position [472, 0]
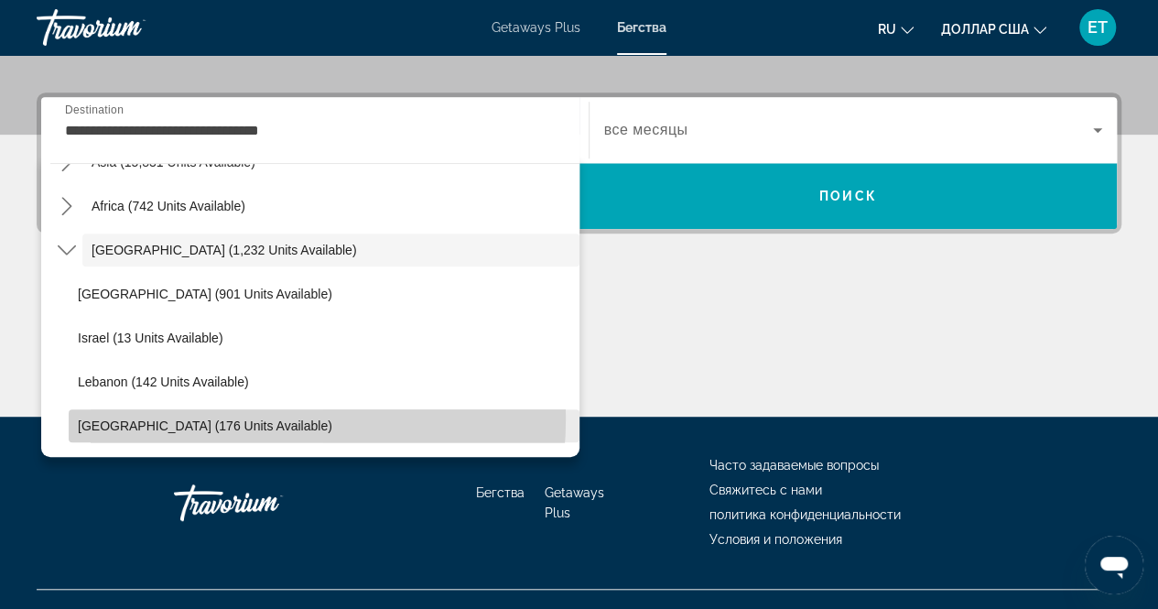
click at [212, 417] on span "Select destination: United Arab Emirates (176 units available)" at bounding box center [324, 426] width 511 height 44
type input "**********"
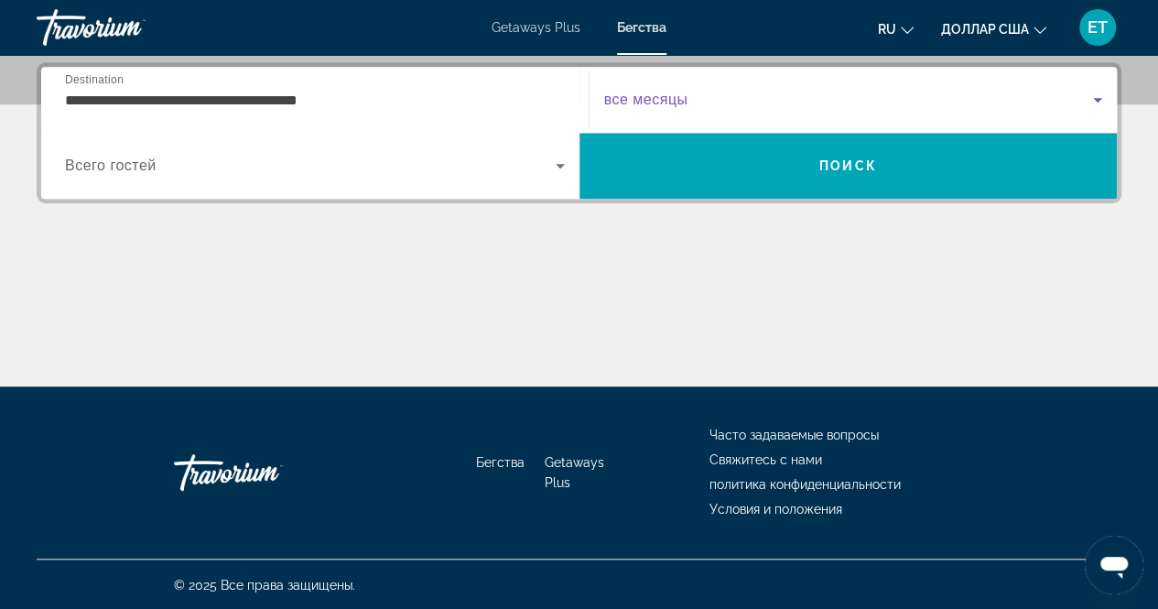
click at [720, 96] on span "Search widget" at bounding box center [849, 100] width 490 height 22
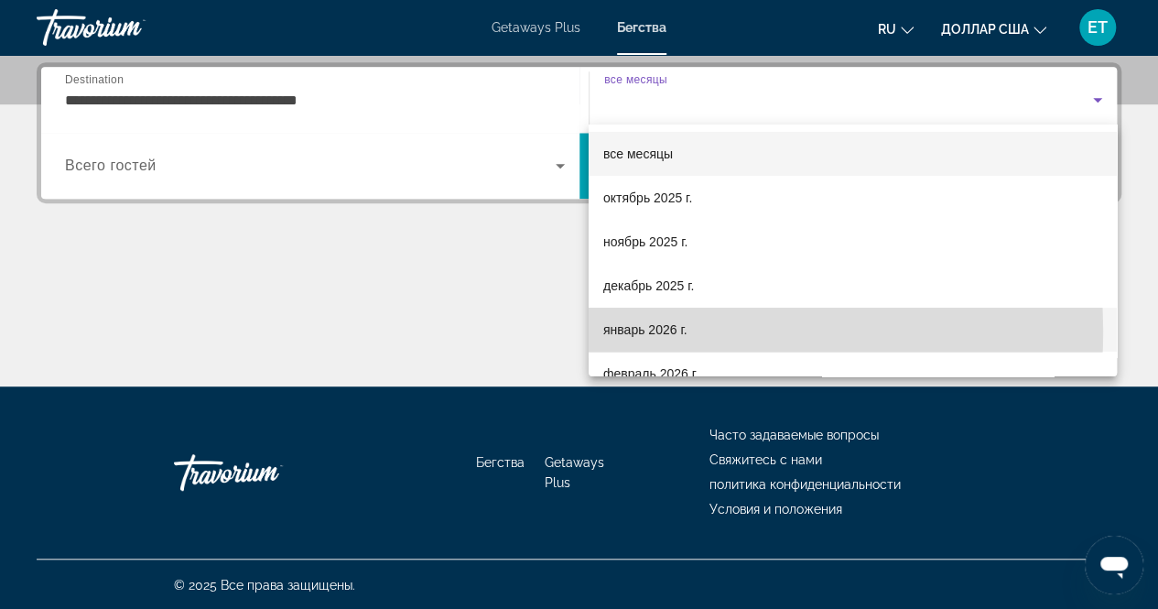
click at [668, 331] on font "январь 2026 г." at bounding box center [645, 329] width 84 height 15
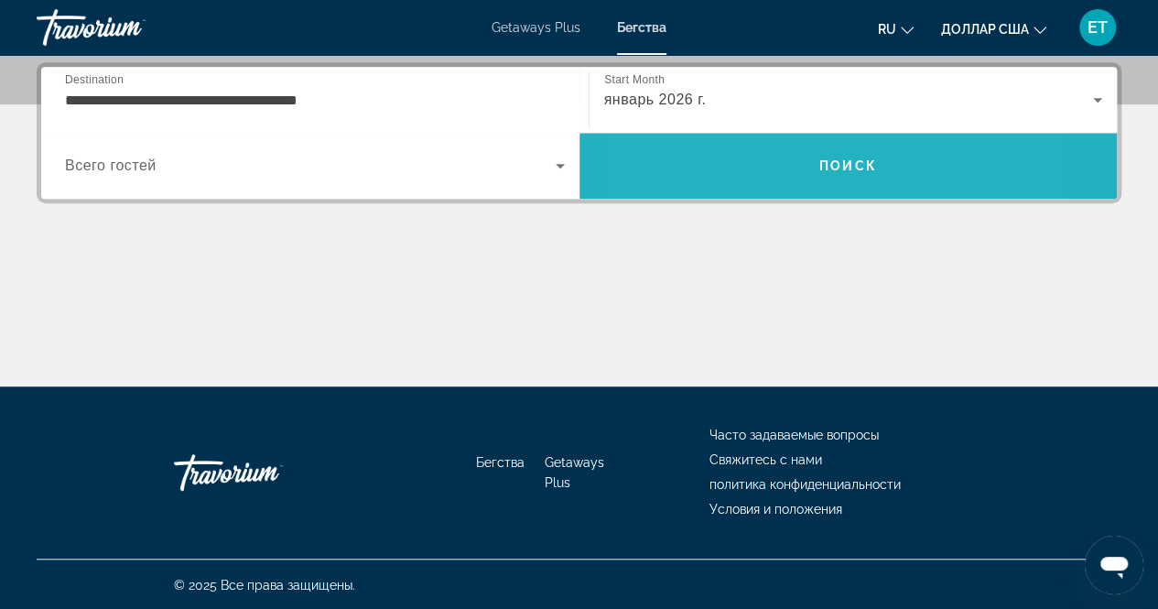
click at [745, 195] on span "Search" at bounding box center [849, 166] width 538 height 66
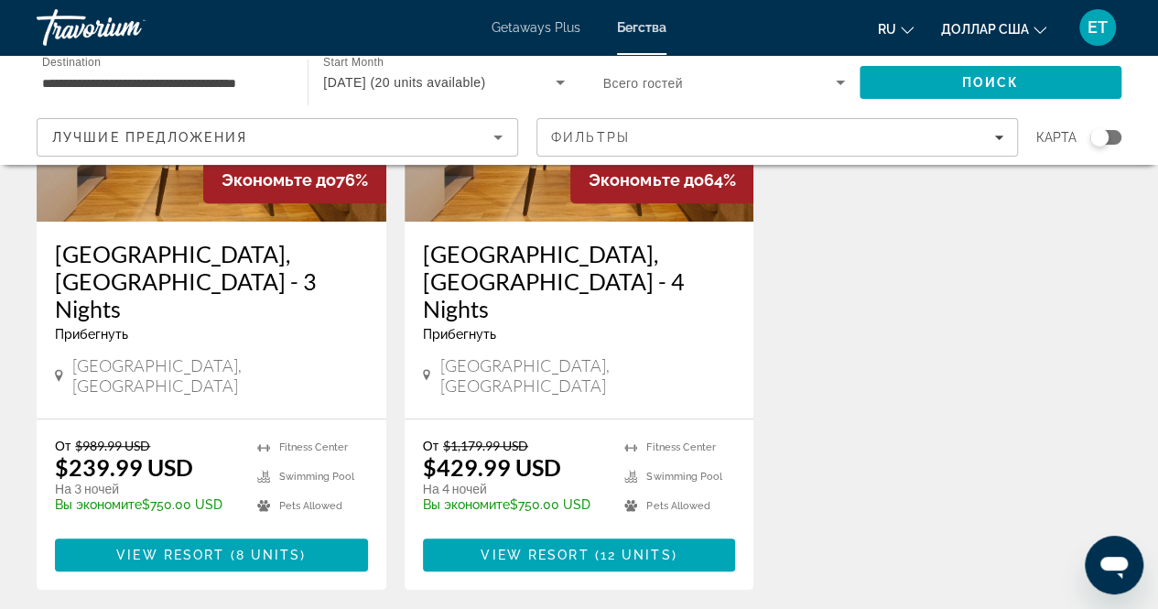
scroll to position [286, 0]
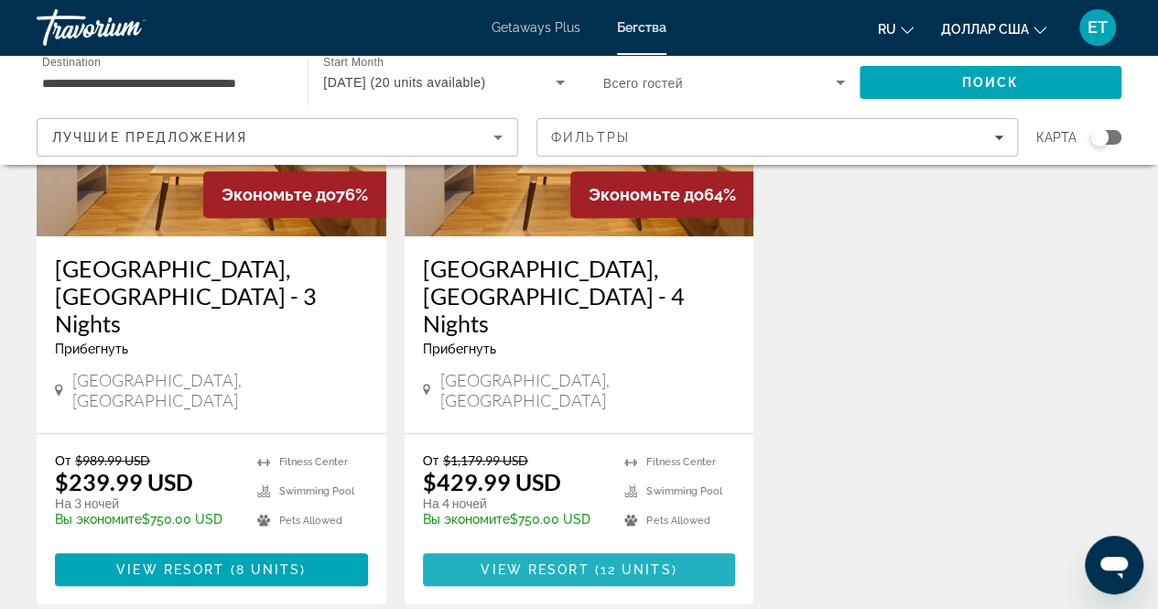
click at [547, 562] on span "View Resort" at bounding box center [535, 569] width 108 height 15
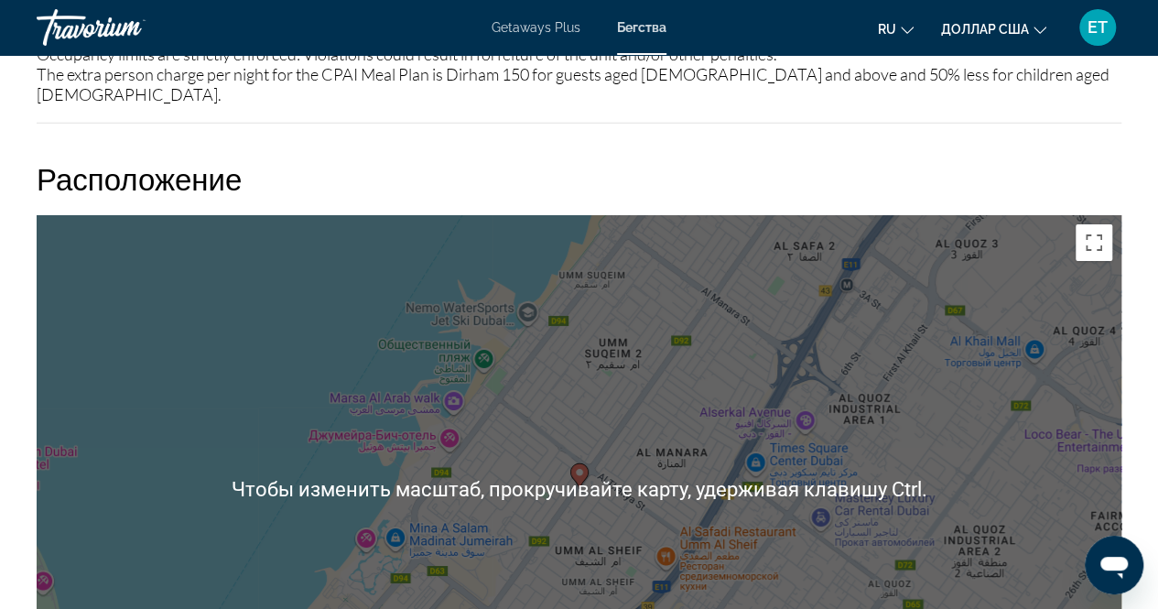
scroll to position [2966, 0]
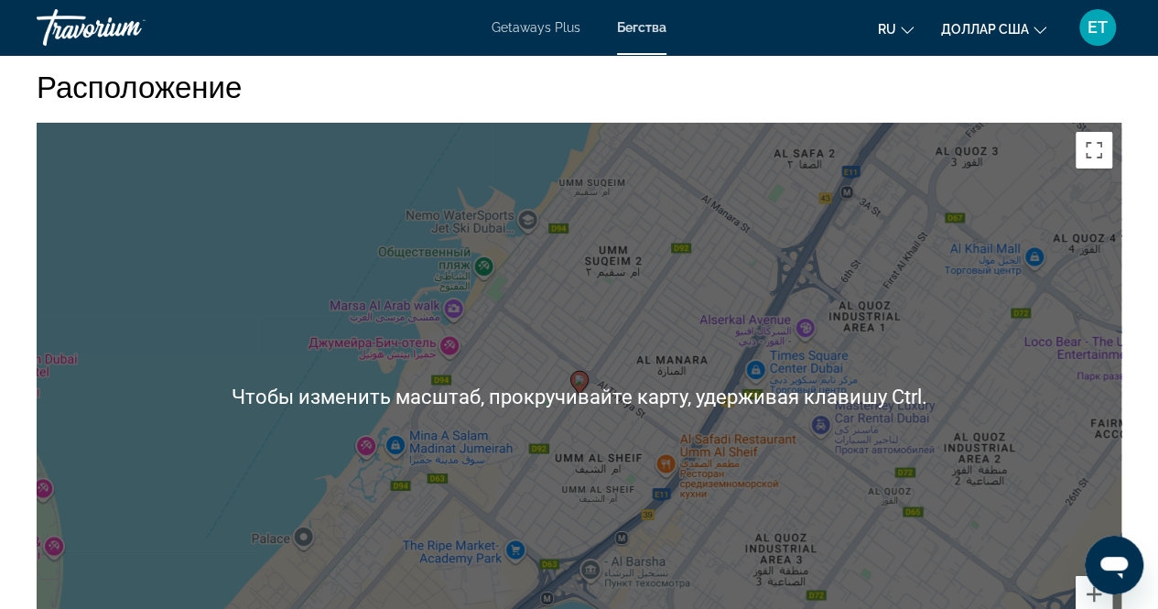
click at [637, 267] on div "Чтобы активировать перетаскивание с помощью клавиатуры, нажмите Alt + Ввод. Пос…" at bounding box center [579, 397] width 1085 height 549
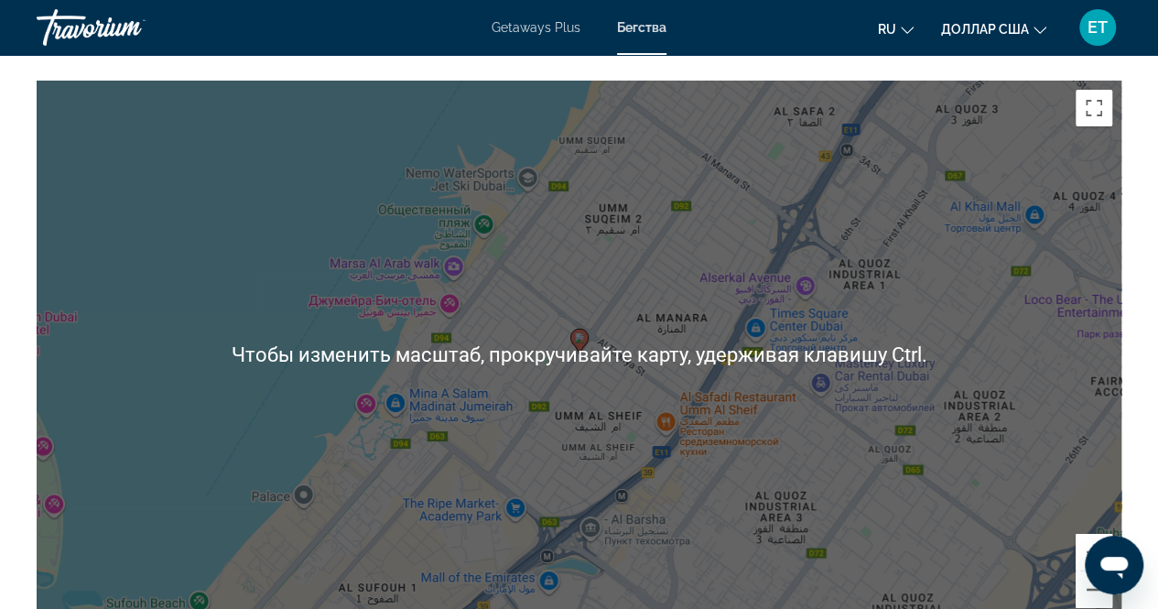
scroll to position [2962, 0]
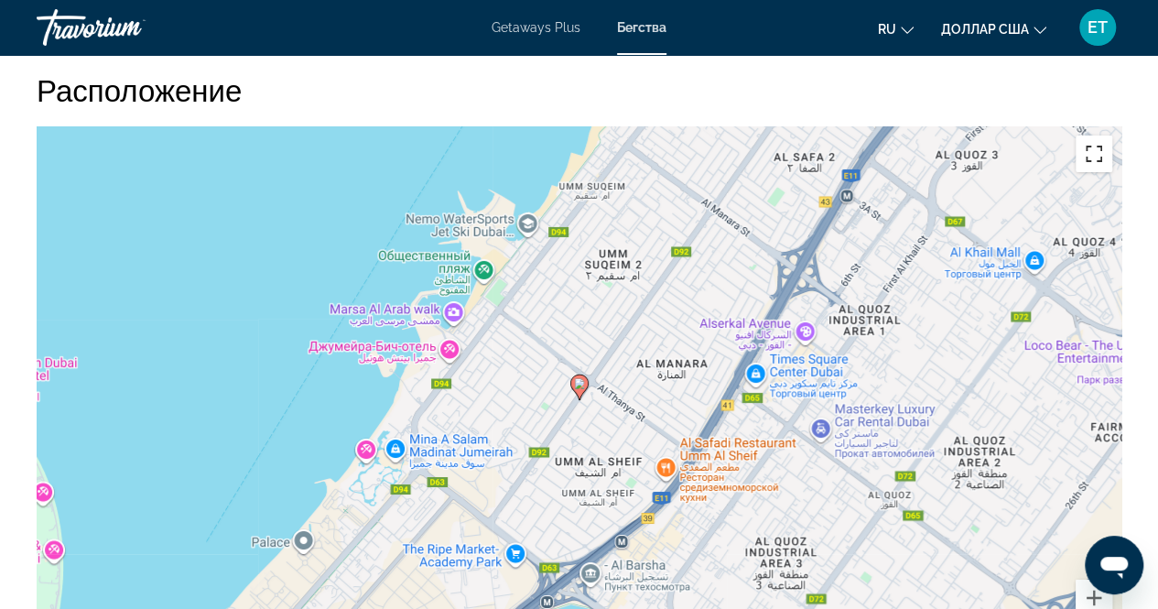
click at [1101, 136] on button "Включить полноэкранный режим" at bounding box center [1094, 154] width 37 height 37
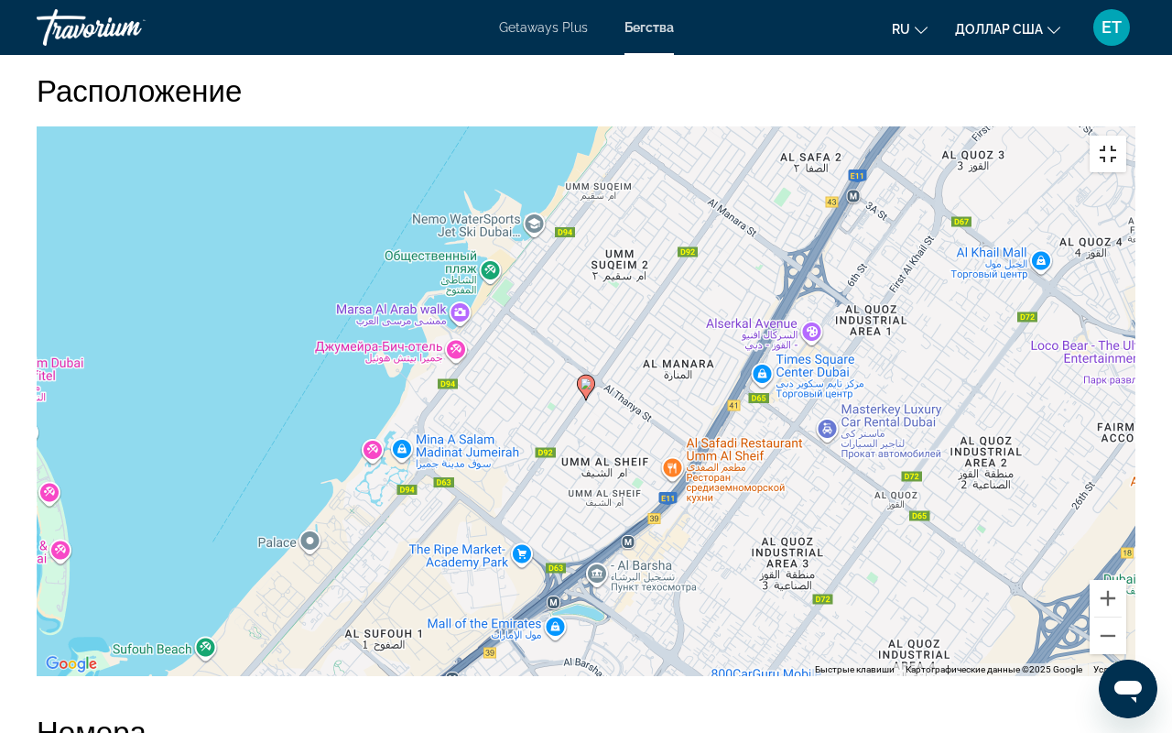
click at [1126, 136] on button "Включить полноэкранный режим" at bounding box center [1108, 154] width 37 height 37
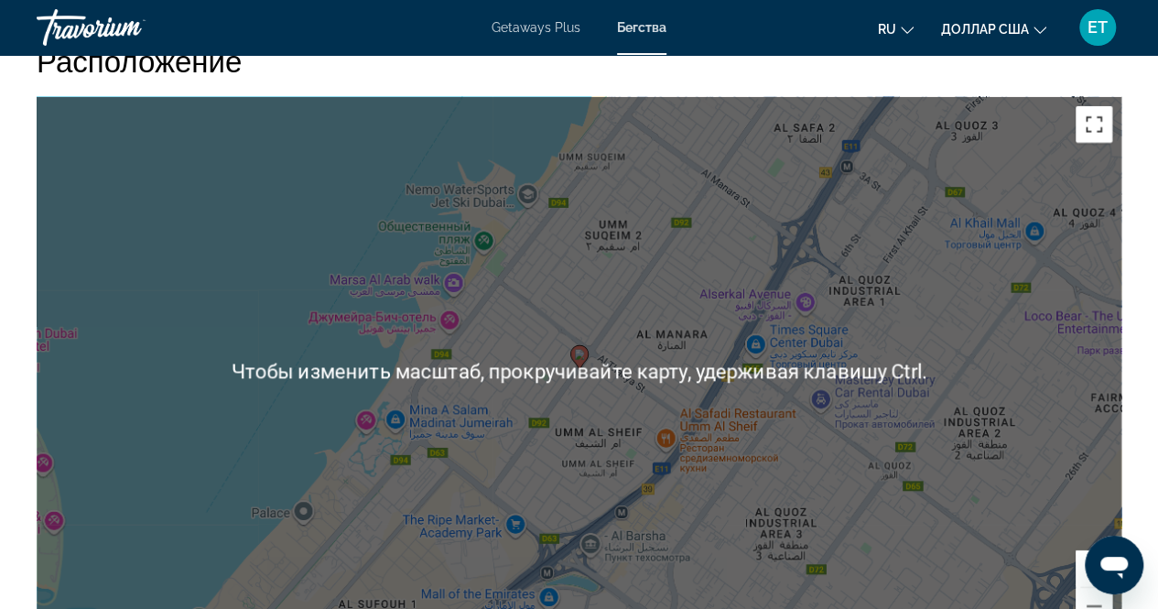
scroll to position [2993, 0]
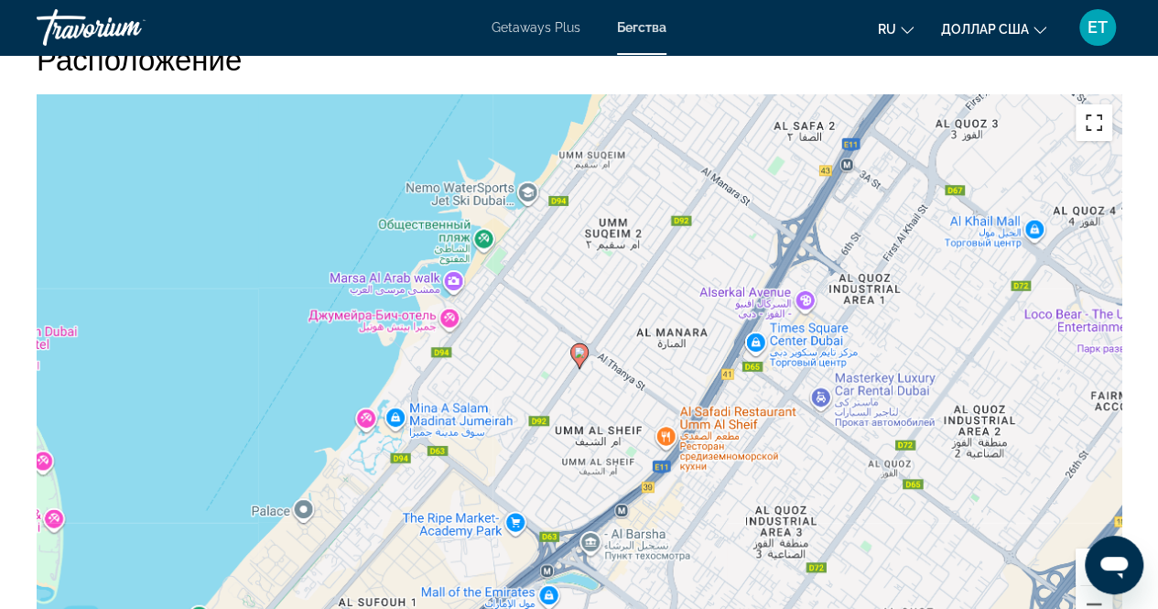
click at [1099, 104] on button "Включить полноэкранный режим" at bounding box center [1094, 122] width 37 height 37
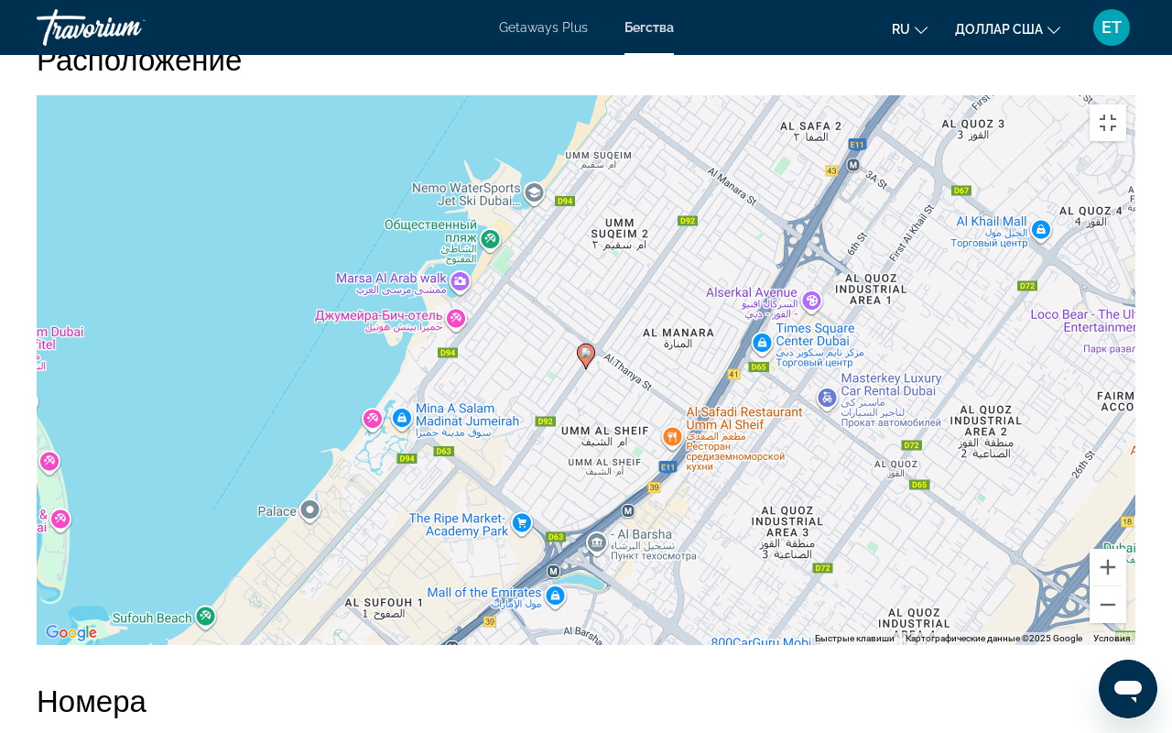
click at [663, 404] on div "Чтобы активировать перетаскивание с помощью клавиатуры, нажмите Alt + Ввод. Пос…" at bounding box center [586, 369] width 1099 height 549
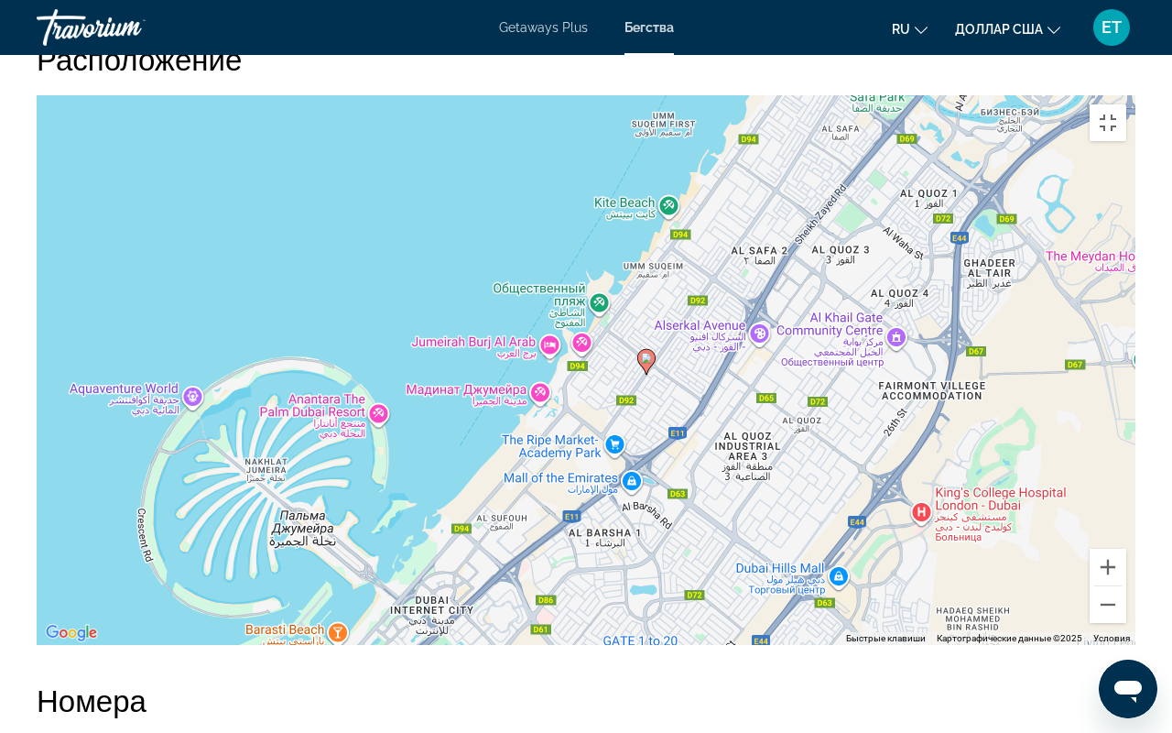
click at [641, 418] on div "Чтобы активировать перетаскивание с помощью клавиатуры, нажмите Alt + Ввод. Пос…" at bounding box center [586, 369] width 1099 height 549
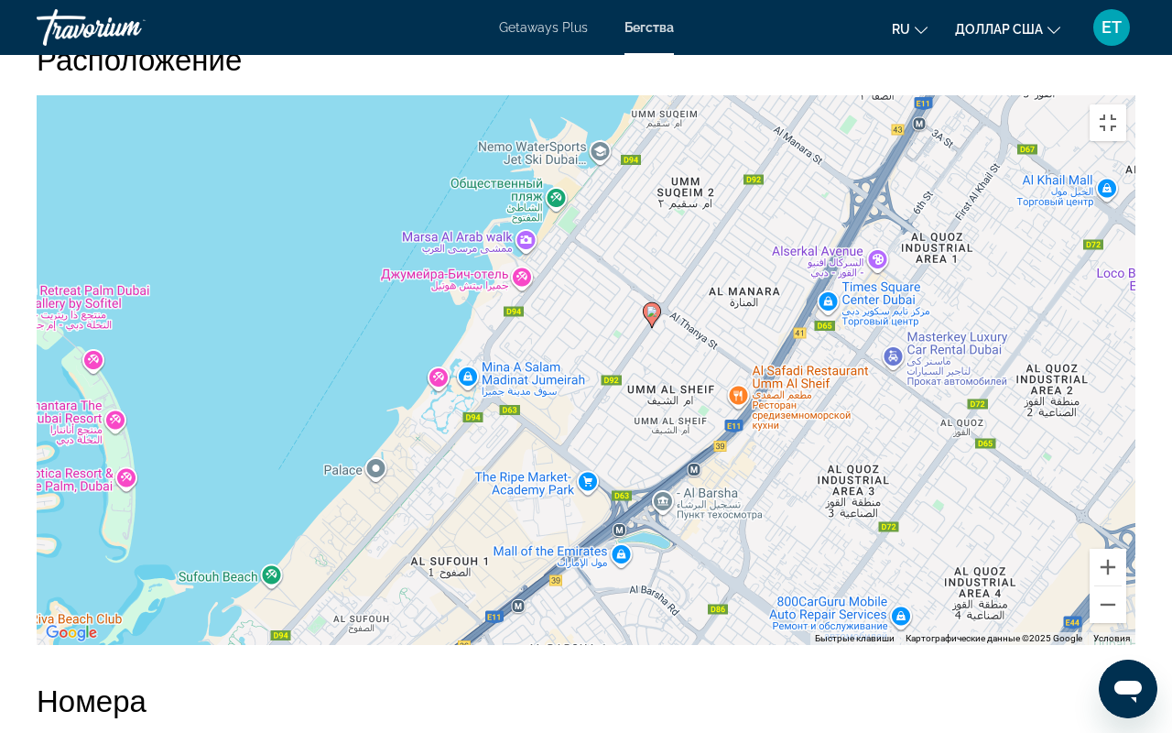
click at [700, 328] on div "Чтобы активировать перетаскивание с помощью клавиатуры, нажмите Alt + Ввод. Пос…" at bounding box center [586, 369] width 1099 height 549
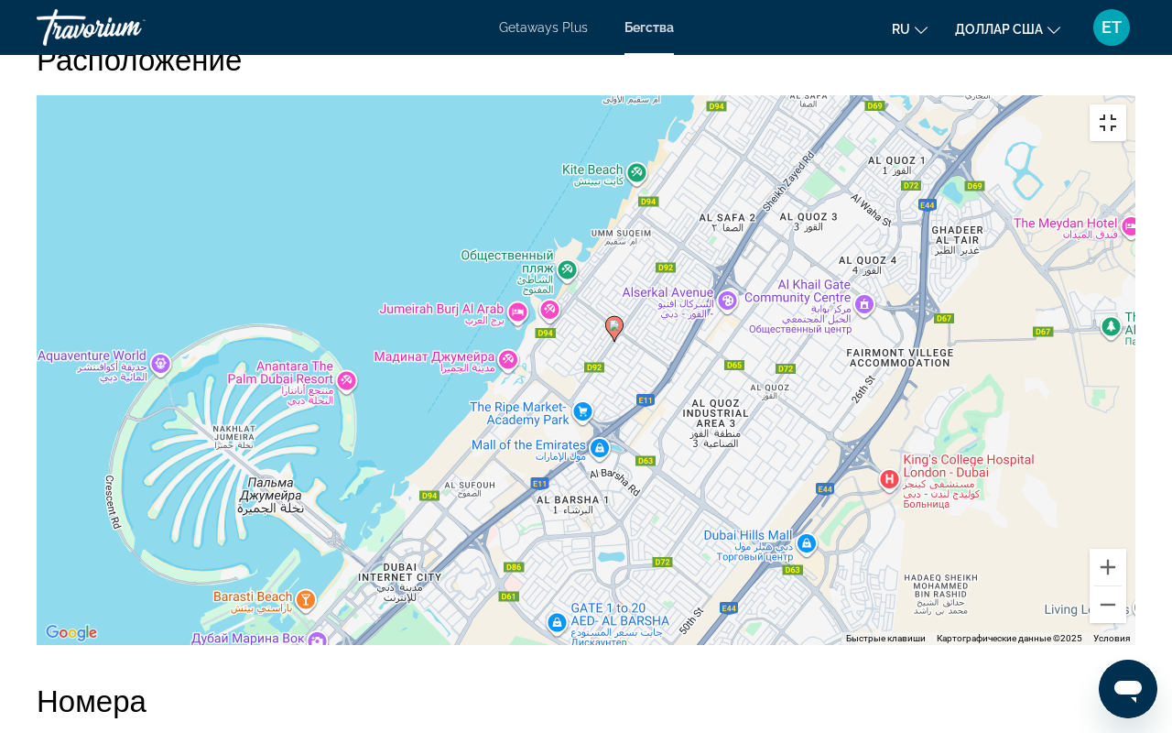
click at [1126, 104] on button "Включить полноэкранный режим" at bounding box center [1108, 122] width 37 height 37
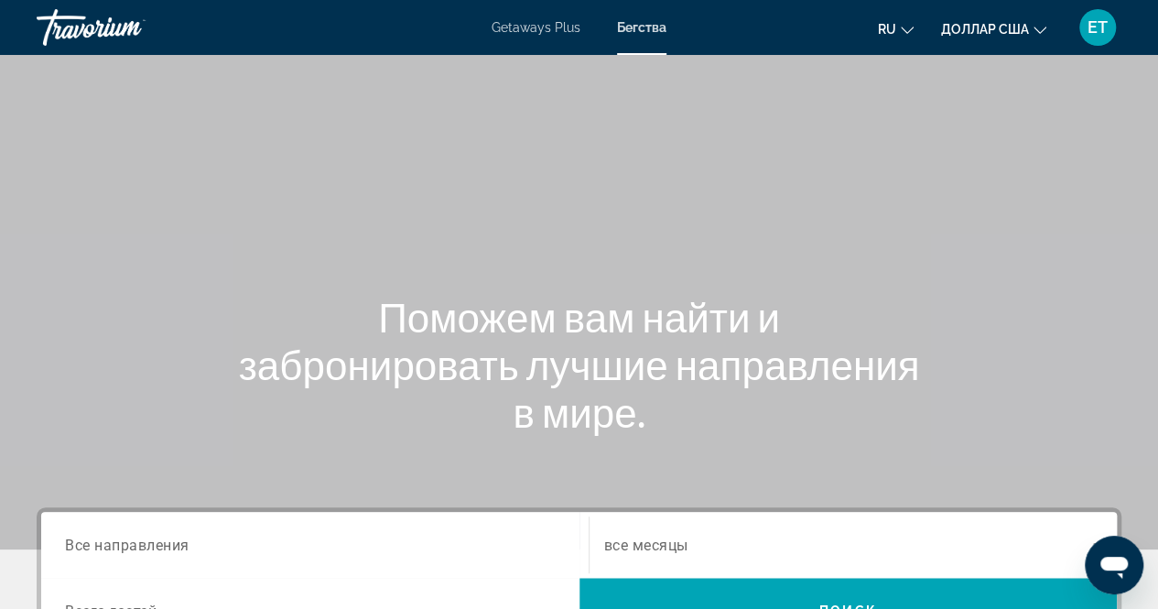
click at [526, 24] on font "Getaways Plus" at bounding box center [536, 27] width 89 height 15
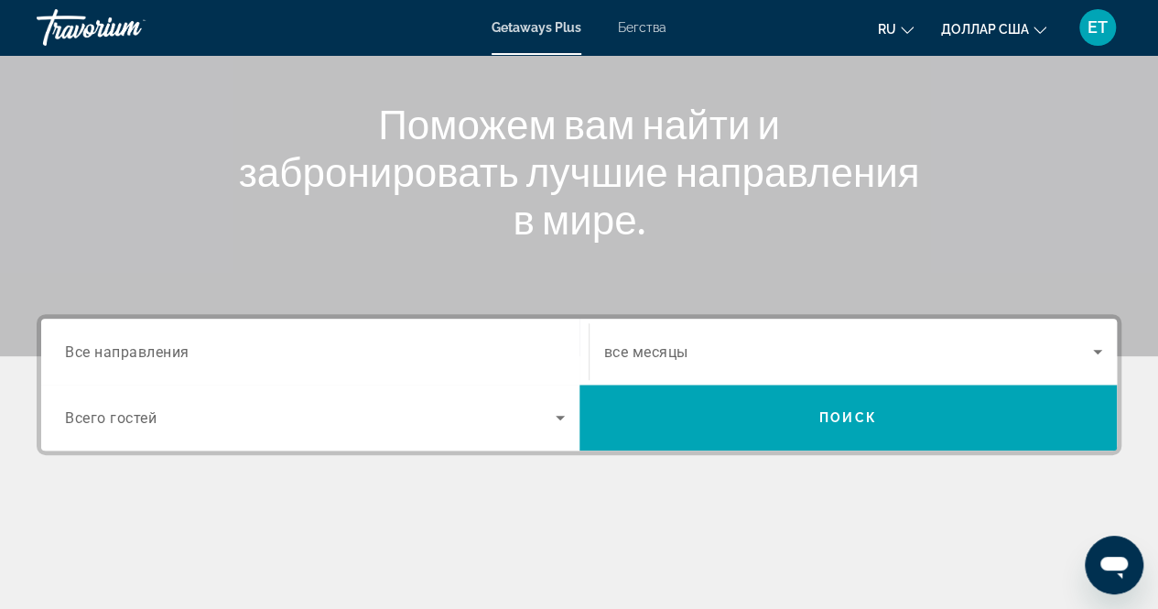
scroll to position [187, 0]
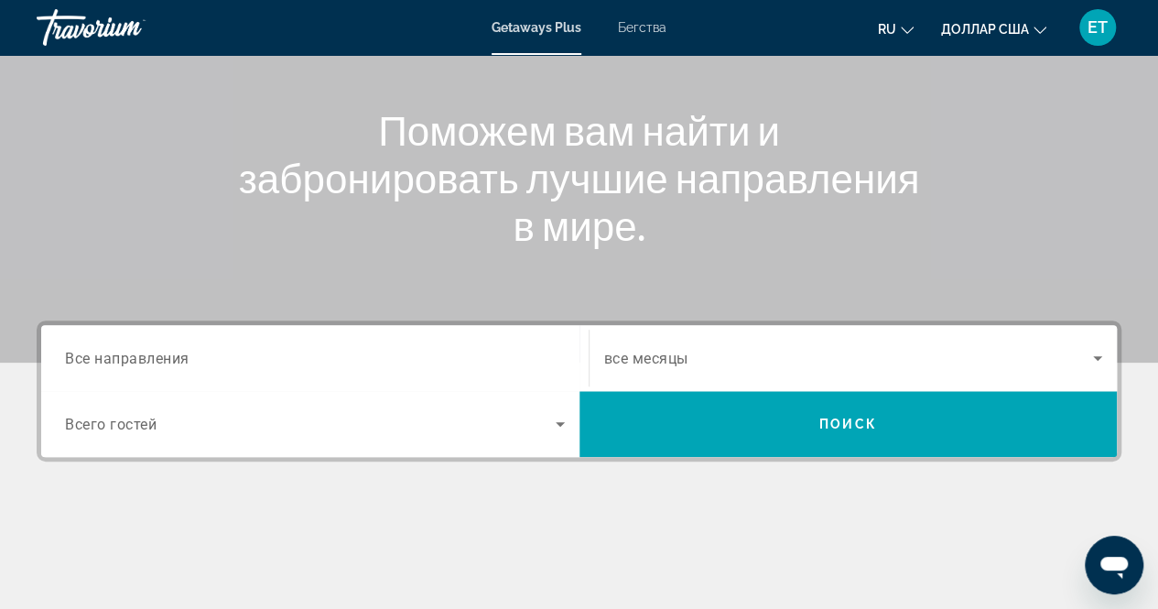
click at [167, 357] on span "Все направления" at bounding box center [127, 357] width 125 height 17
click at [167, 357] on input "Destination Все направления" at bounding box center [315, 359] width 500 height 22
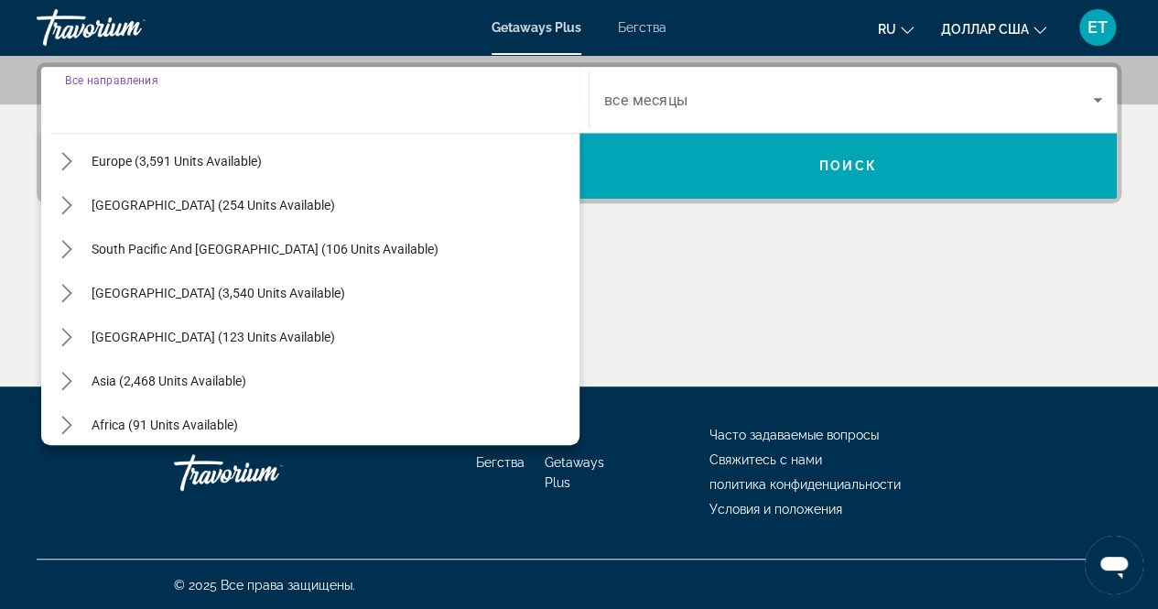
scroll to position [297, 0]
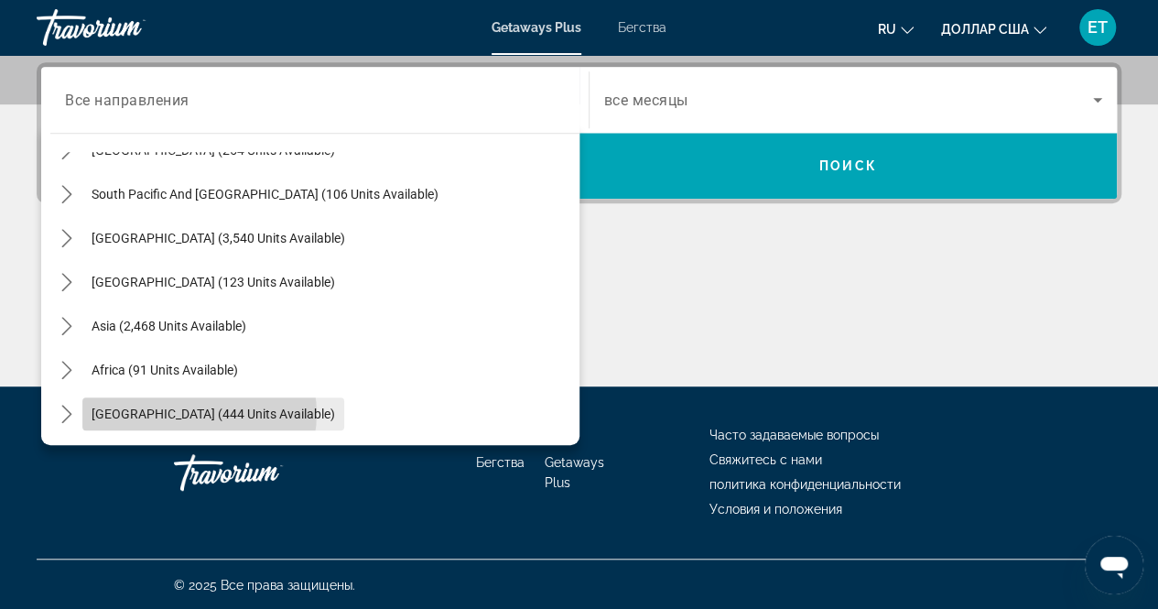
click at [199, 412] on span "[GEOGRAPHIC_DATA] (444 units available)" at bounding box center [214, 414] width 244 height 15
type input "**********"
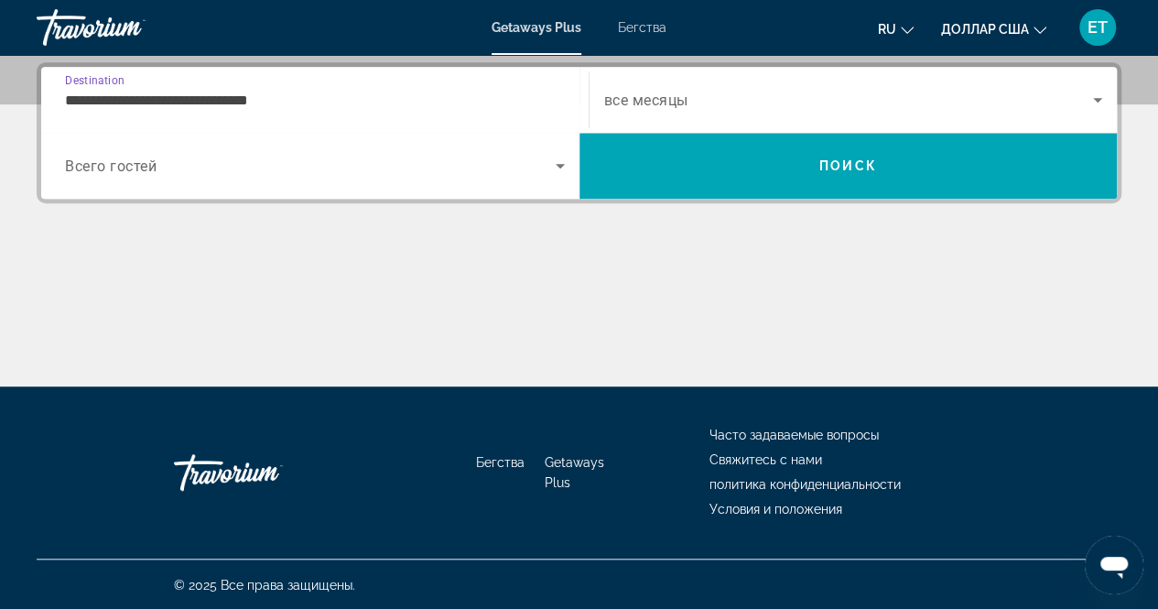
click at [269, 100] on input "**********" at bounding box center [315, 101] width 500 height 22
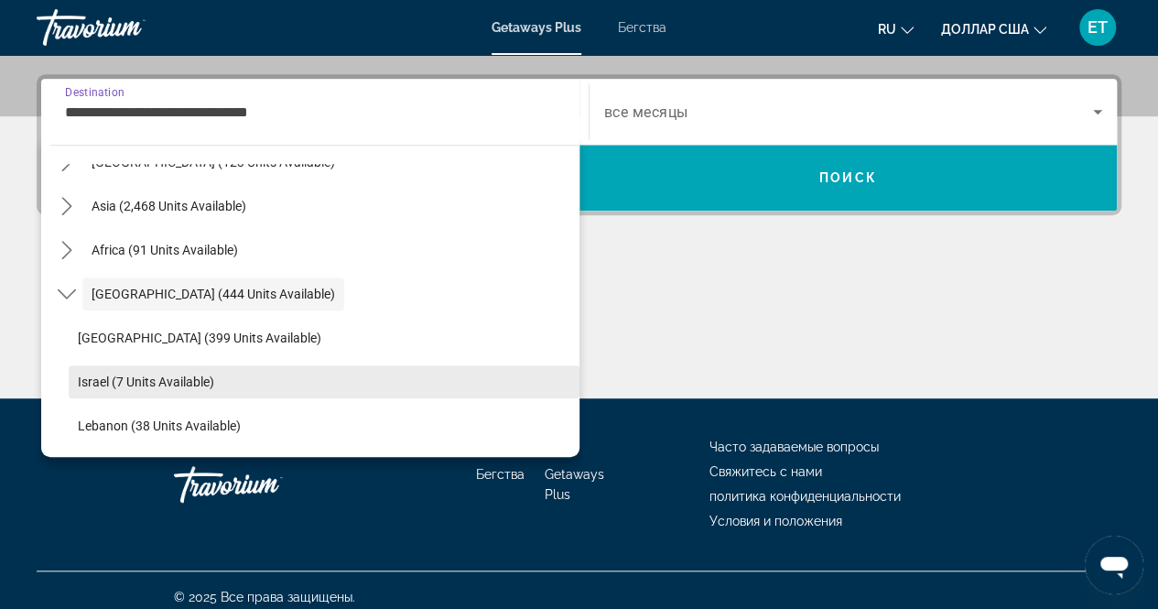
scroll to position [445, 0]
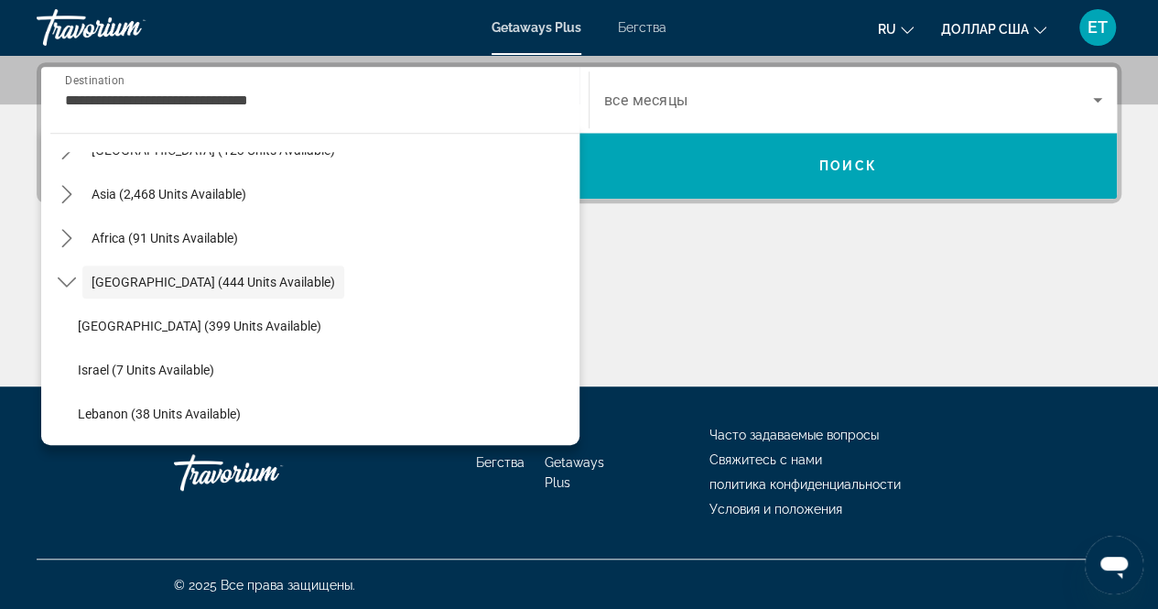
click at [657, 33] on font "Бегства" at bounding box center [642, 27] width 49 height 15
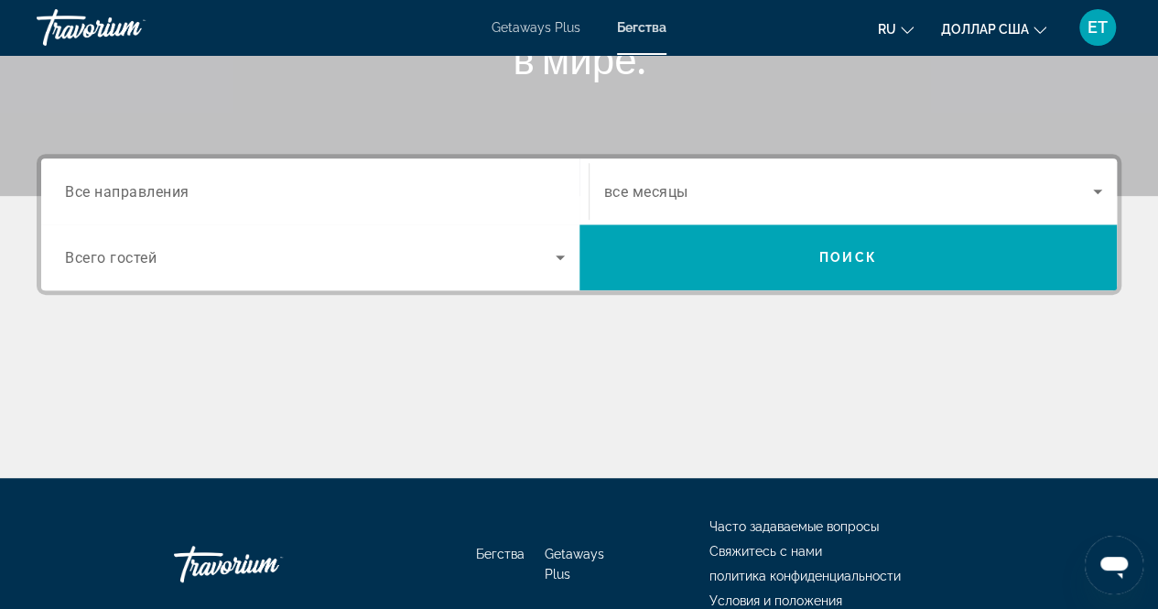
scroll to position [357, 0]
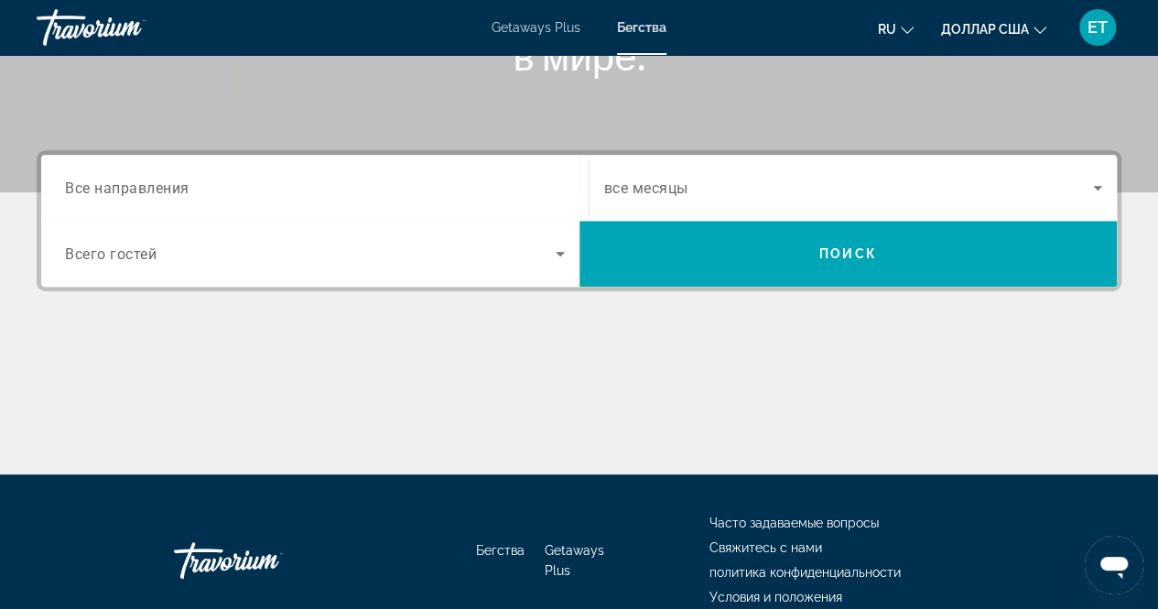
click at [141, 186] on span "Все направления" at bounding box center [127, 187] width 125 height 17
click at [141, 186] on input "Destination Все направления" at bounding box center [315, 189] width 500 height 22
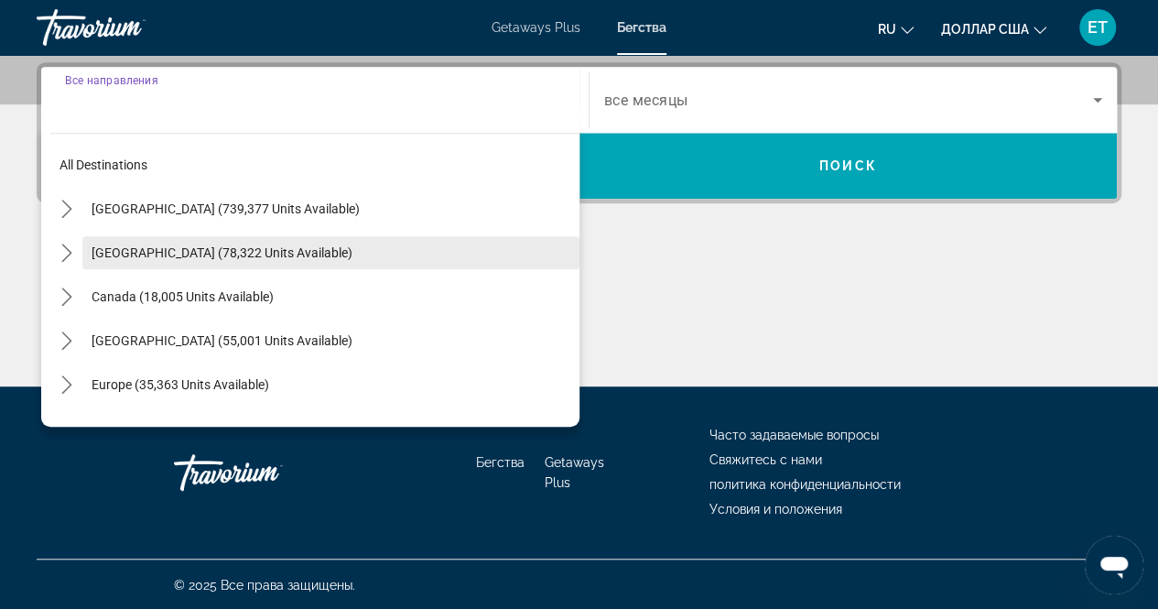
scroll to position [297, 0]
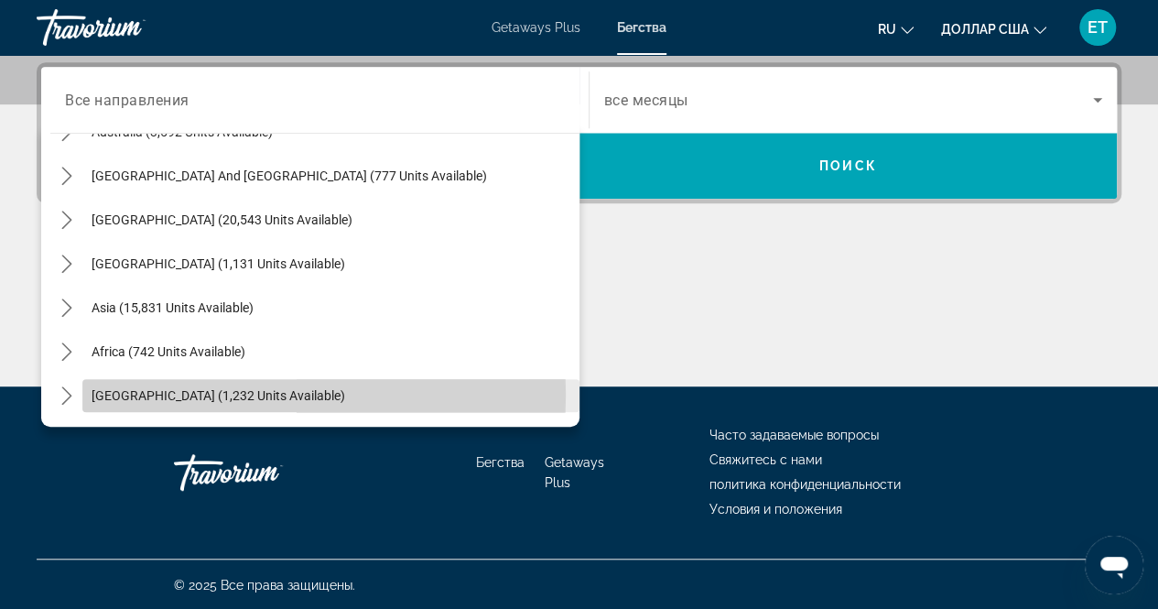
click at [198, 393] on span "[GEOGRAPHIC_DATA] (1,232 units available)" at bounding box center [219, 395] width 254 height 15
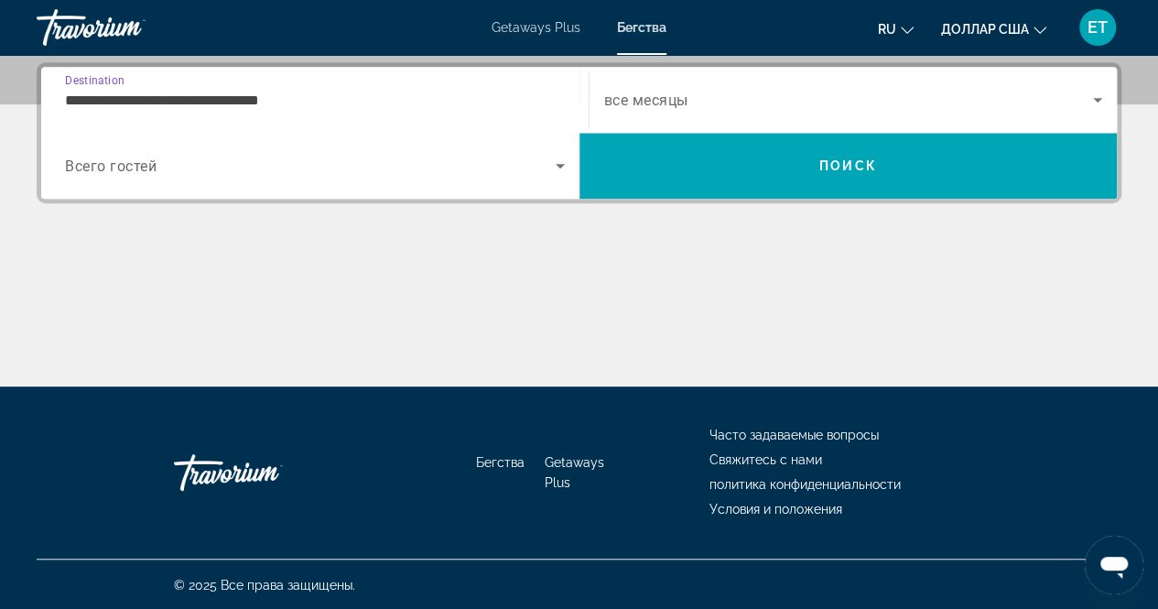
click at [277, 92] on input "**********" at bounding box center [315, 101] width 500 height 22
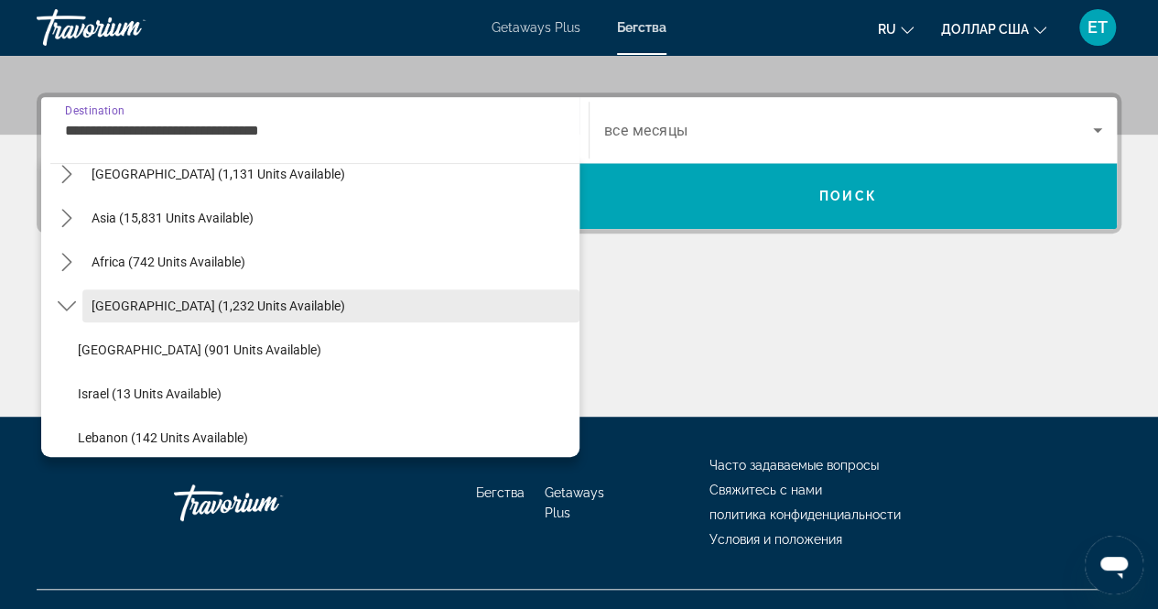
scroll to position [472, 0]
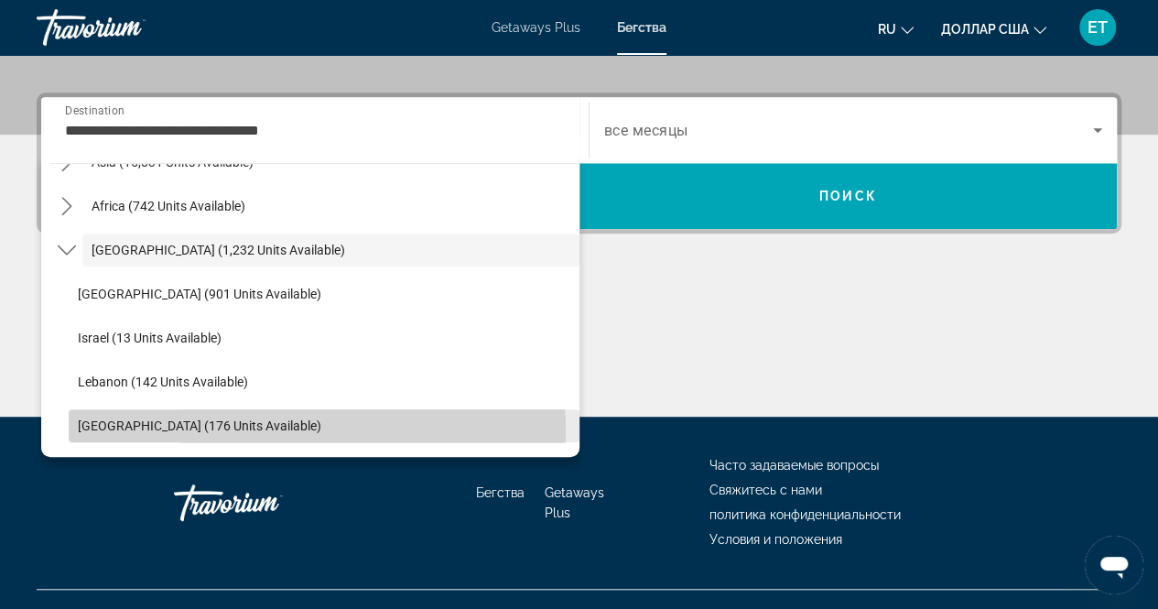
click at [256, 431] on span "[GEOGRAPHIC_DATA] (176 units available)" at bounding box center [200, 425] width 244 height 15
type input "**********"
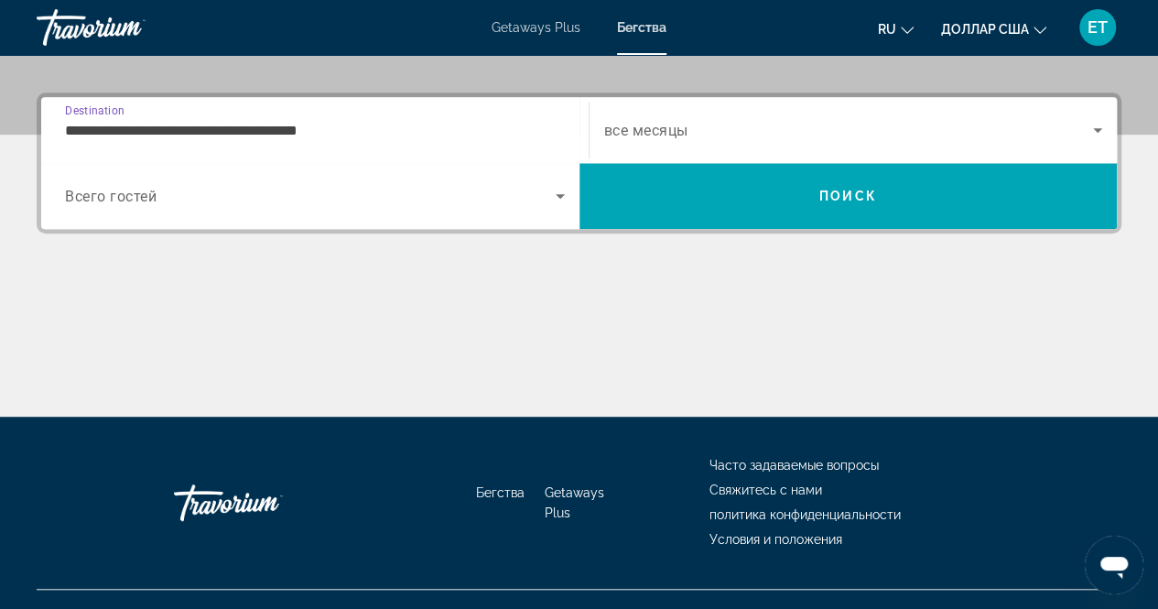
scroll to position [445, 0]
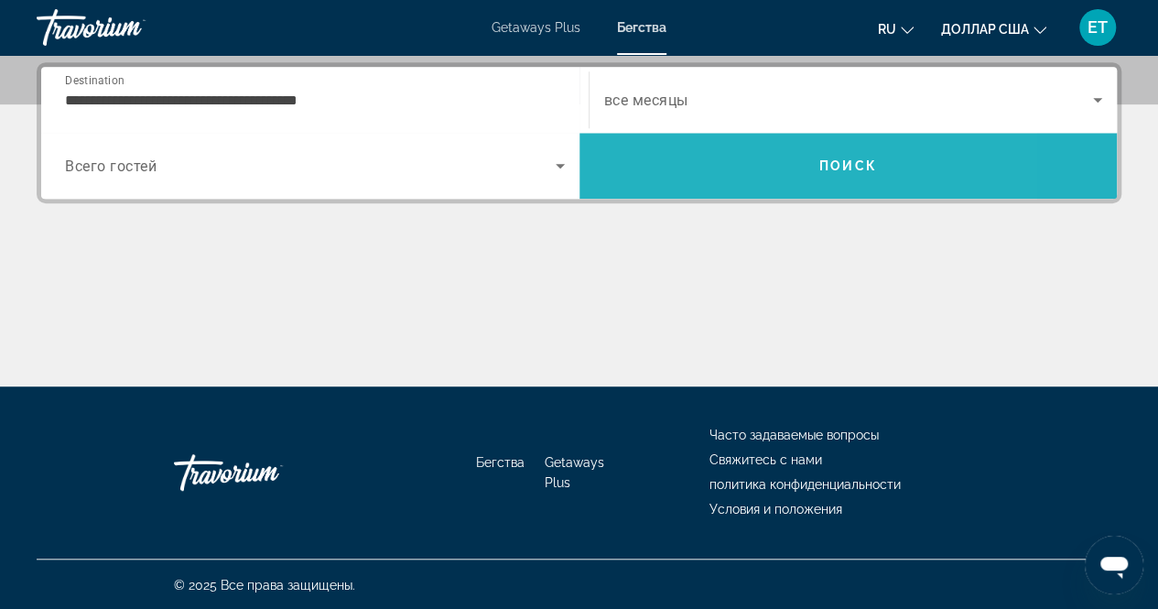
click at [729, 168] on span "Search" at bounding box center [849, 166] width 538 height 44
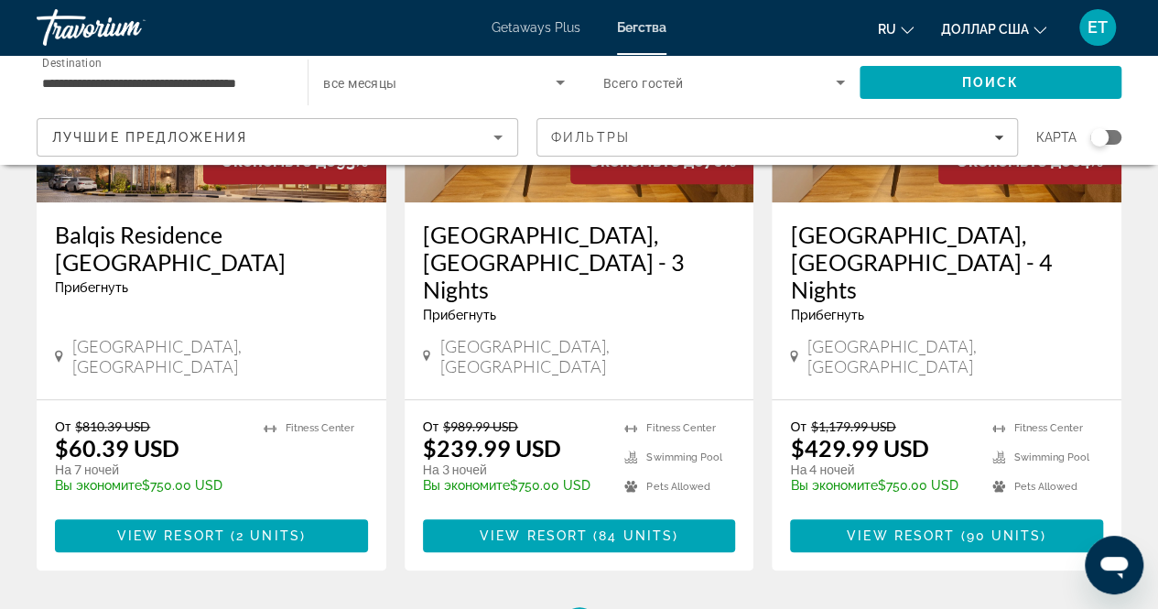
scroll to position [316, 0]
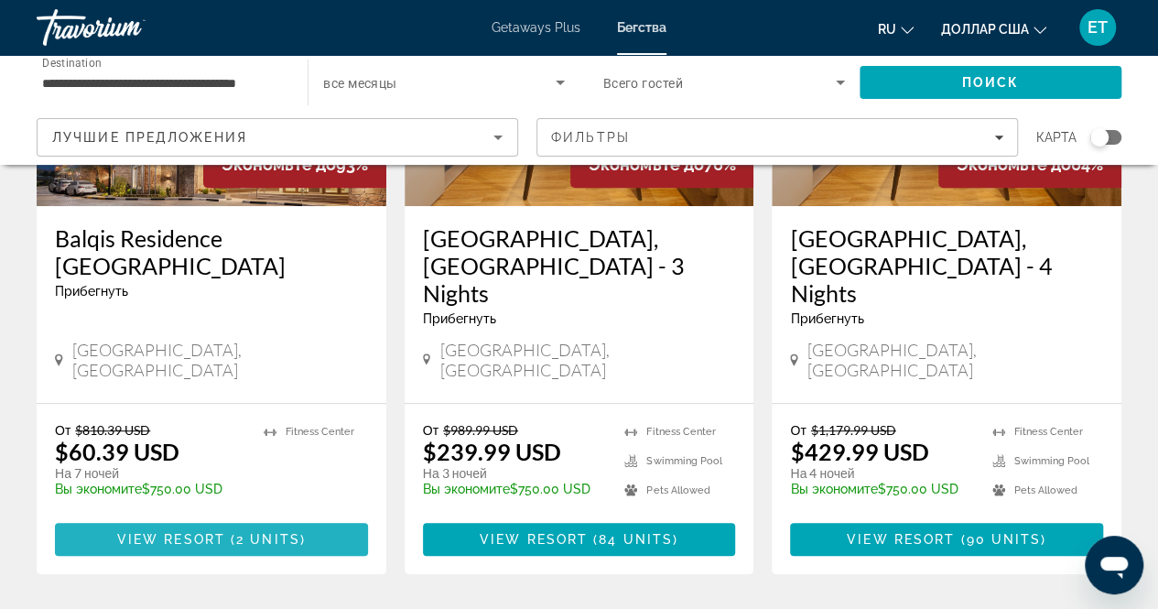
click at [225, 532] on span "Основное содержание" at bounding box center [227, 539] width 5 height 15
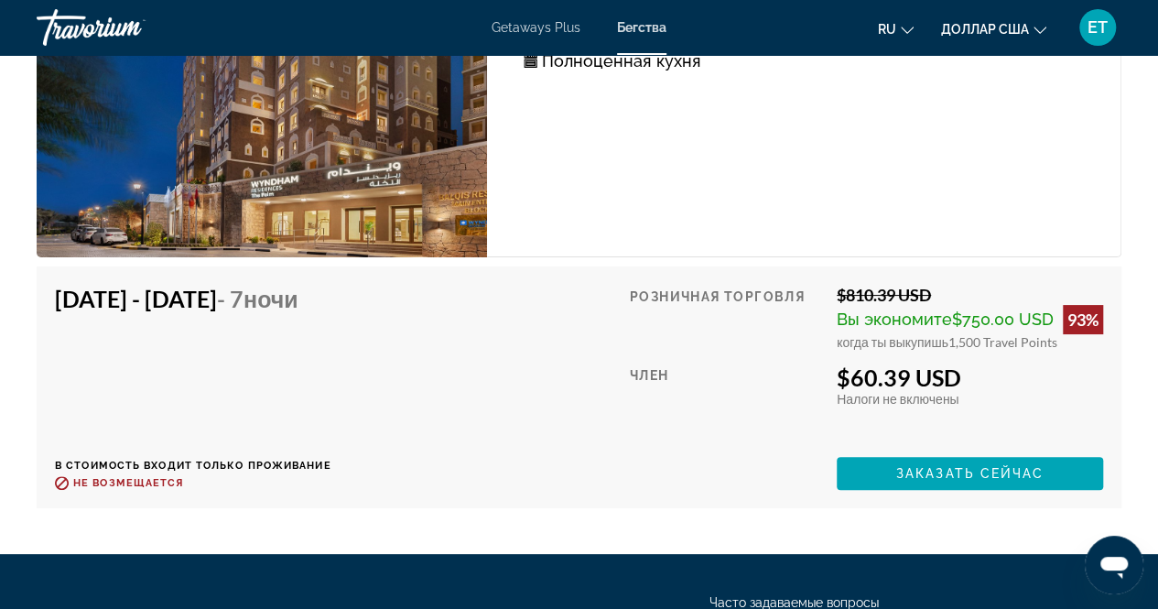
scroll to position [3510, 0]
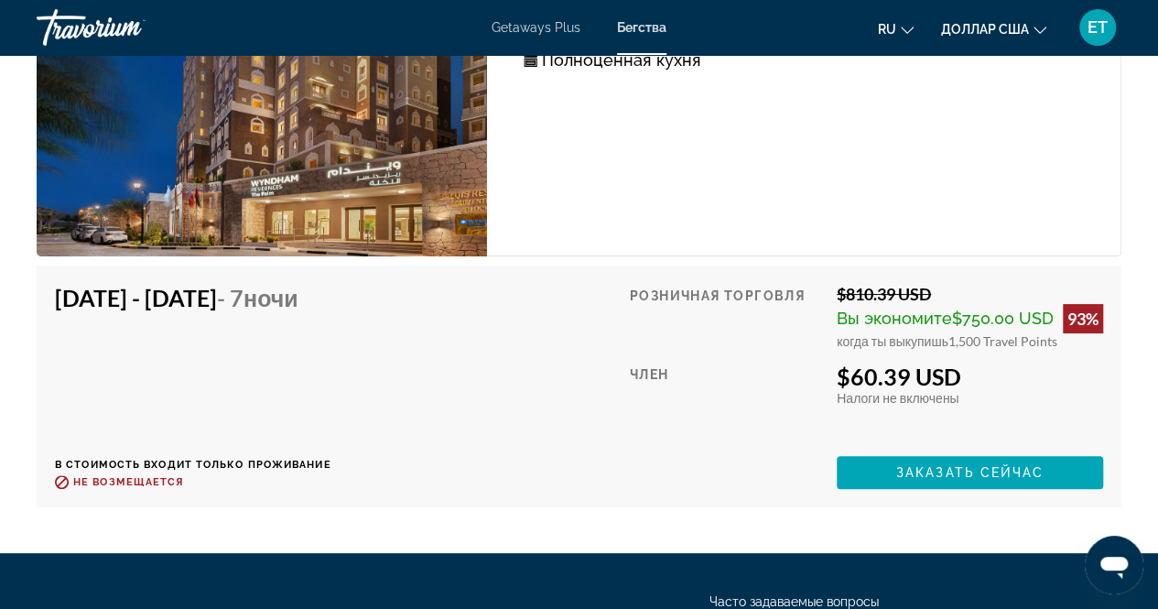
click at [907, 24] on icon "Изменить язык" at bounding box center [907, 30] width 13 height 13
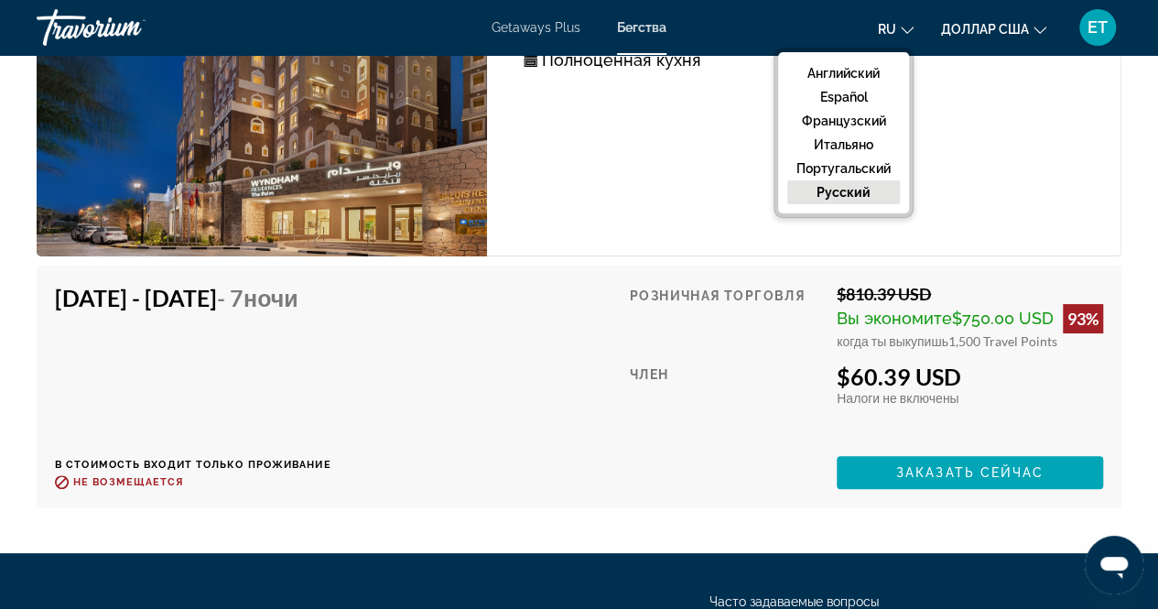
click at [866, 190] on font "русский" at bounding box center [844, 192] width 54 height 15
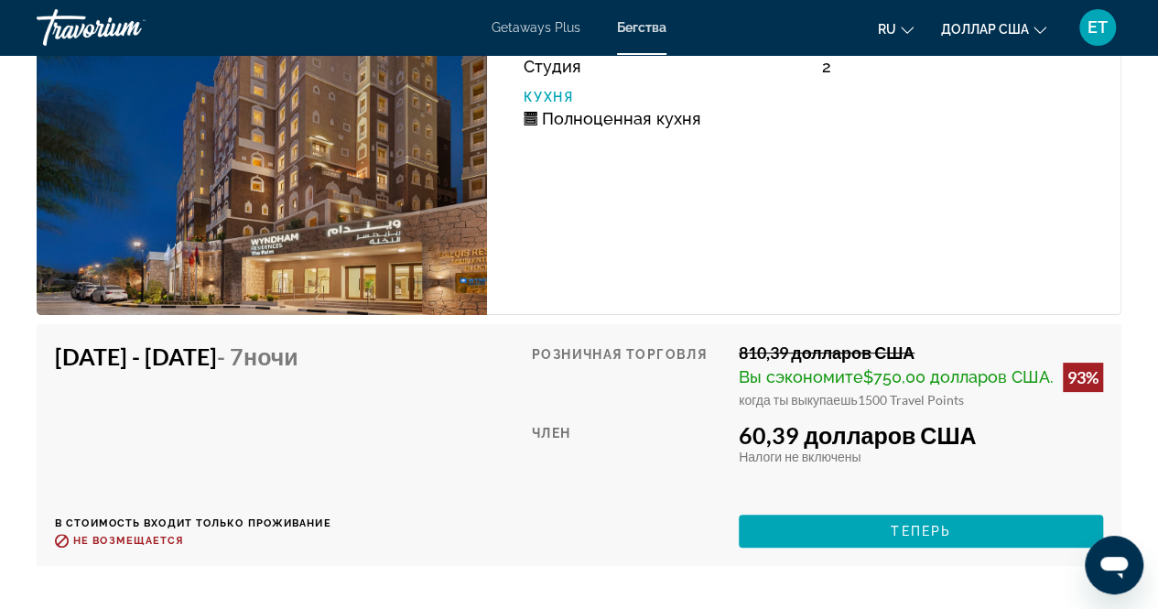
scroll to position [3582, 0]
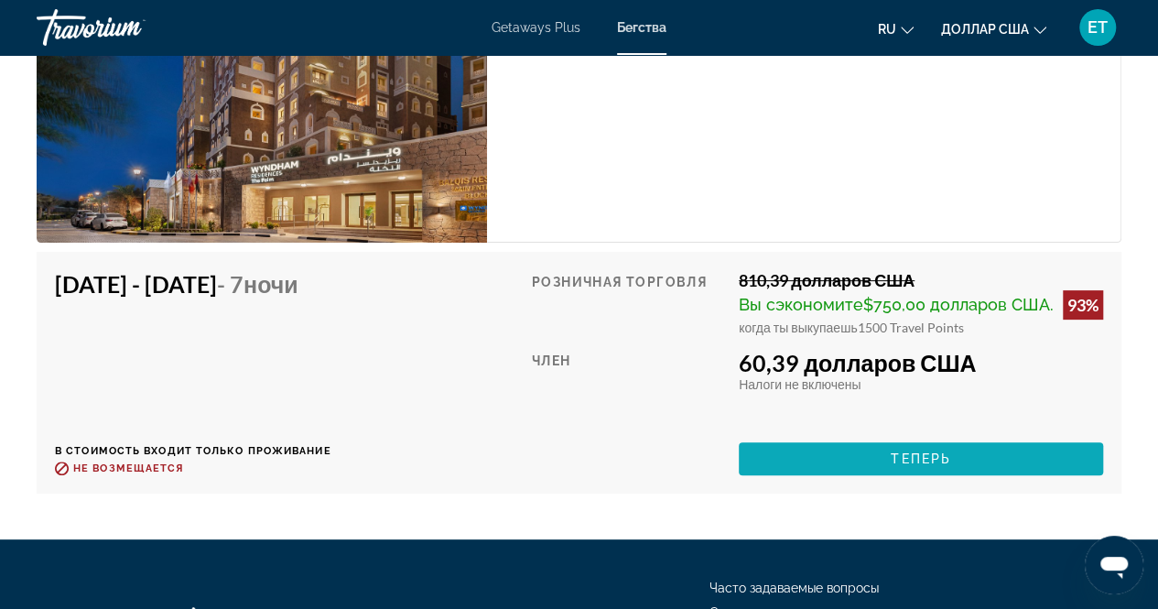
click at [798, 475] on span "Основное содержание" at bounding box center [921, 459] width 364 height 44
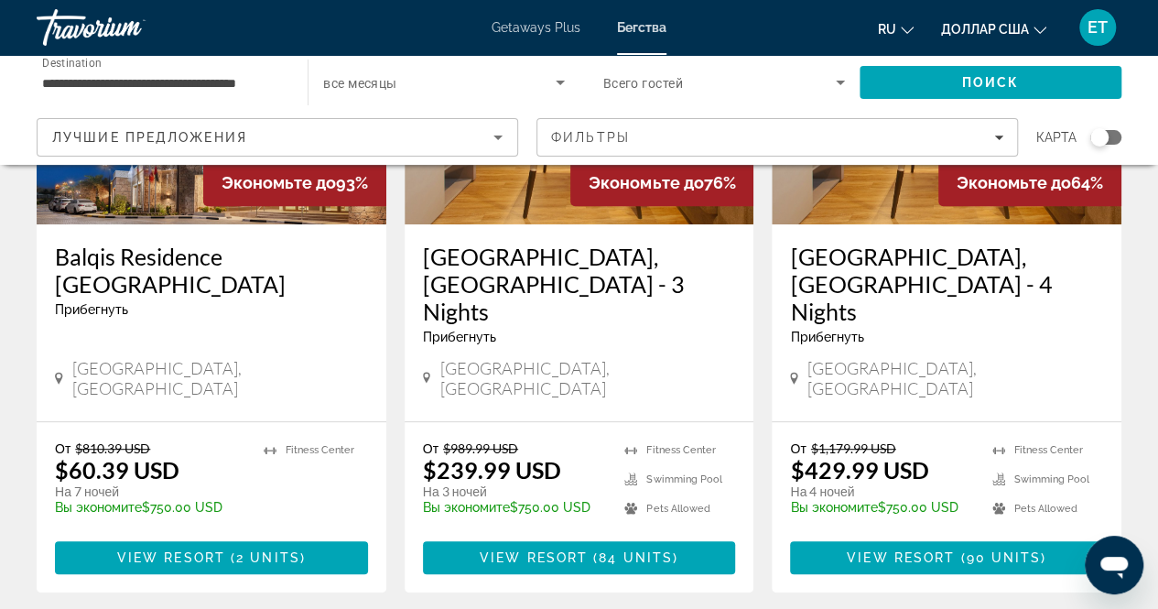
scroll to position [294, 0]
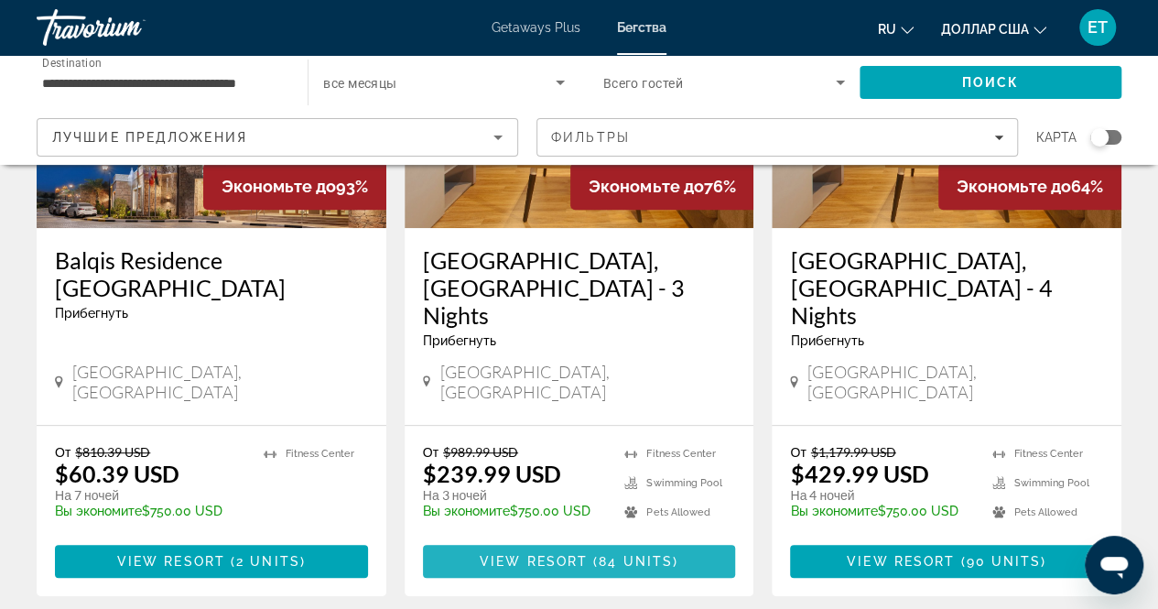
click at [567, 554] on span "View Resort" at bounding box center [534, 561] width 108 height 15
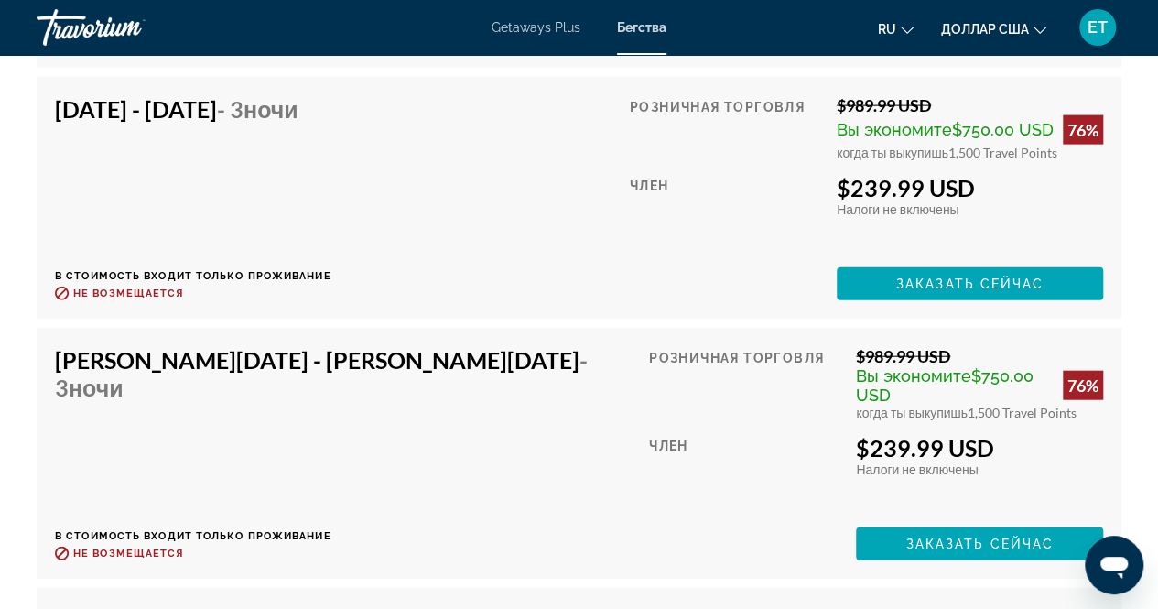
scroll to position [5510, 0]
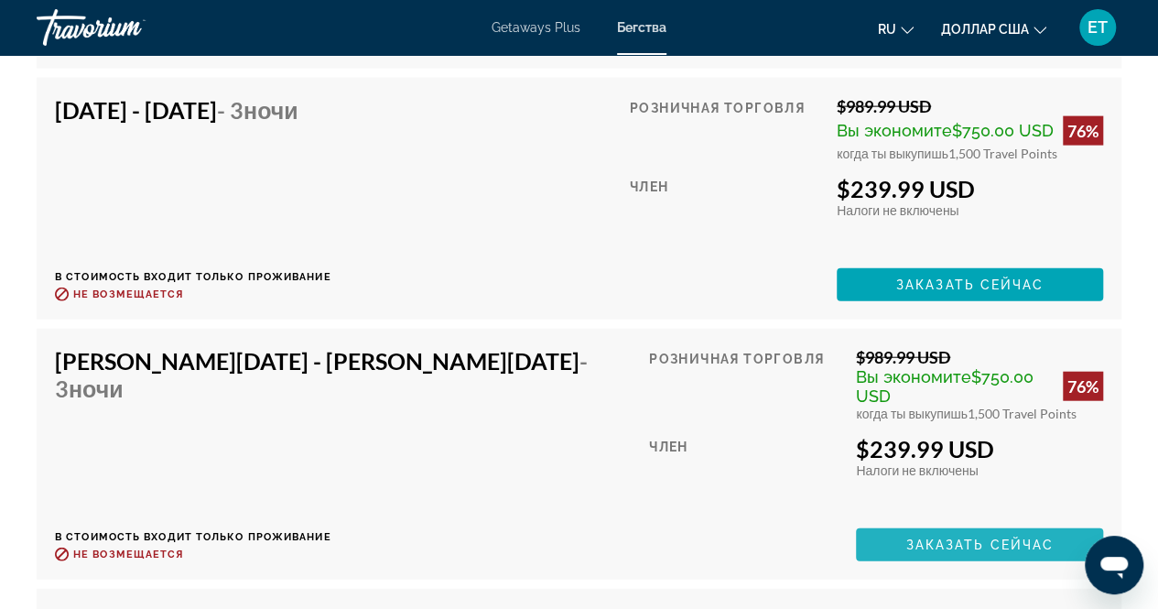
click at [906, 537] on span "Заказать сейчас" at bounding box center [980, 544] width 148 height 15
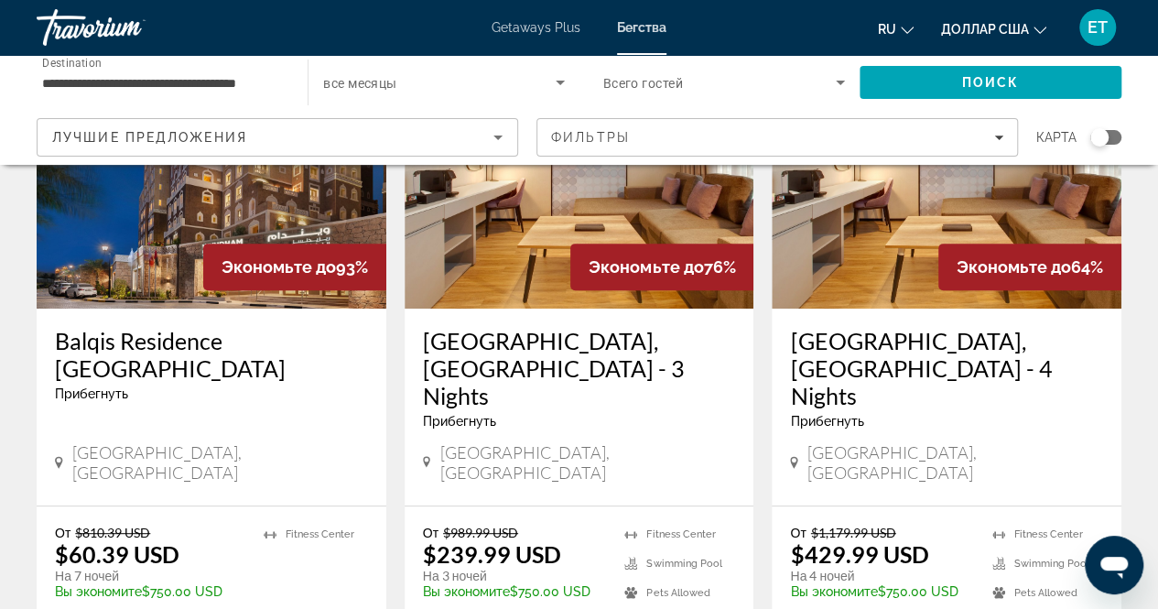
scroll to position [219, 0]
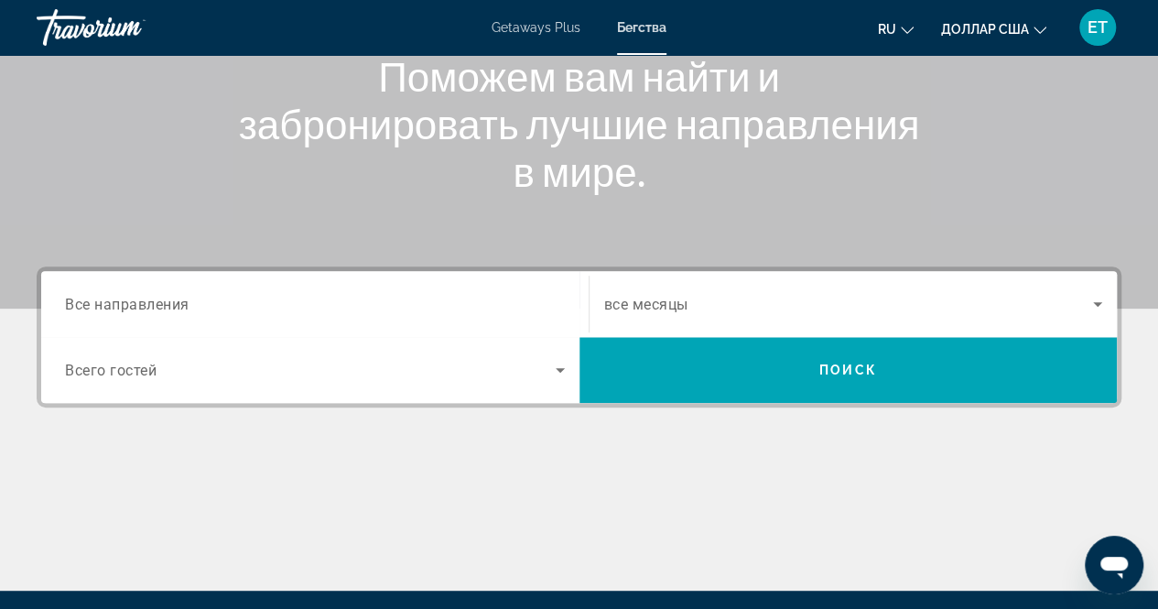
scroll to position [242, 0]
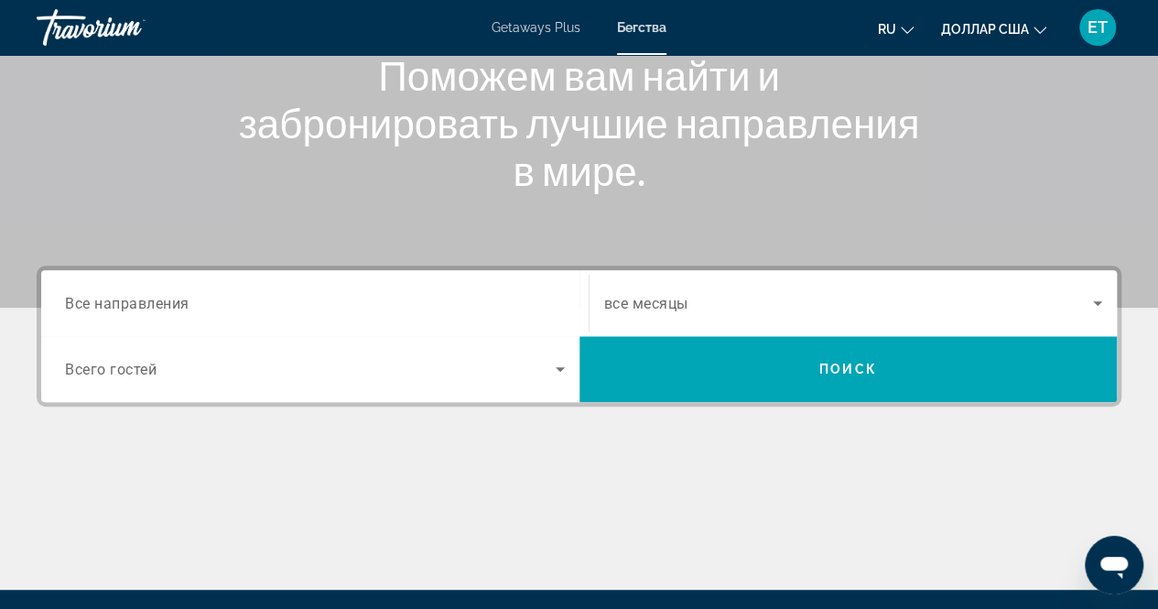
click at [177, 298] on span "Все направления" at bounding box center [127, 302] width 125 height 17
click at [177, 298] on input "Destination Все направления" at bounding box center [315, 304] width 500 height 22
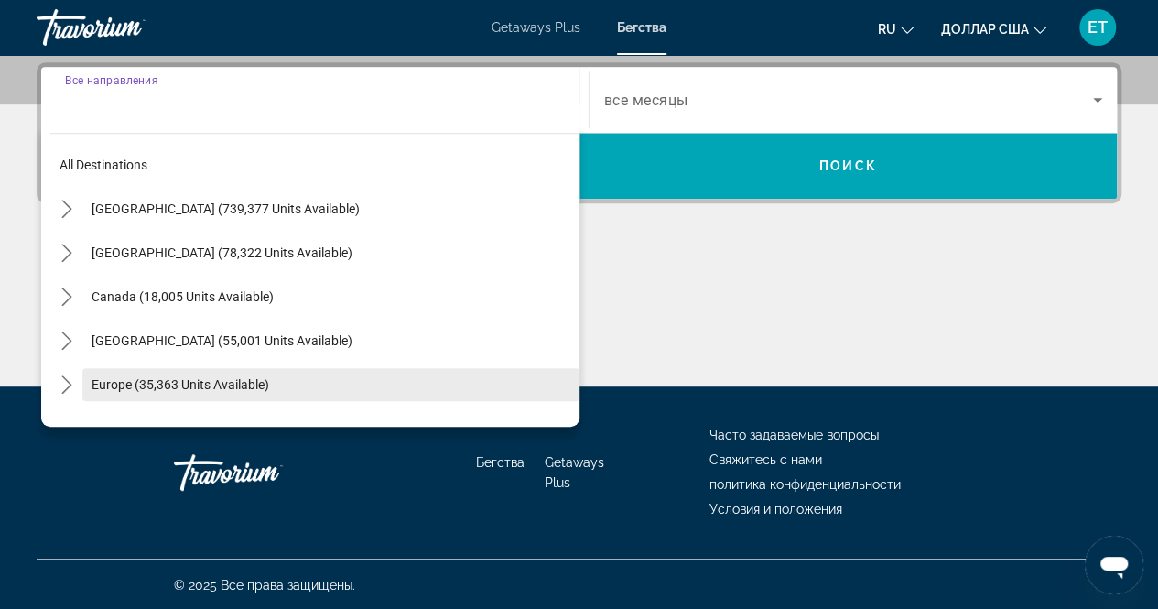
scroll to position [297, 0]
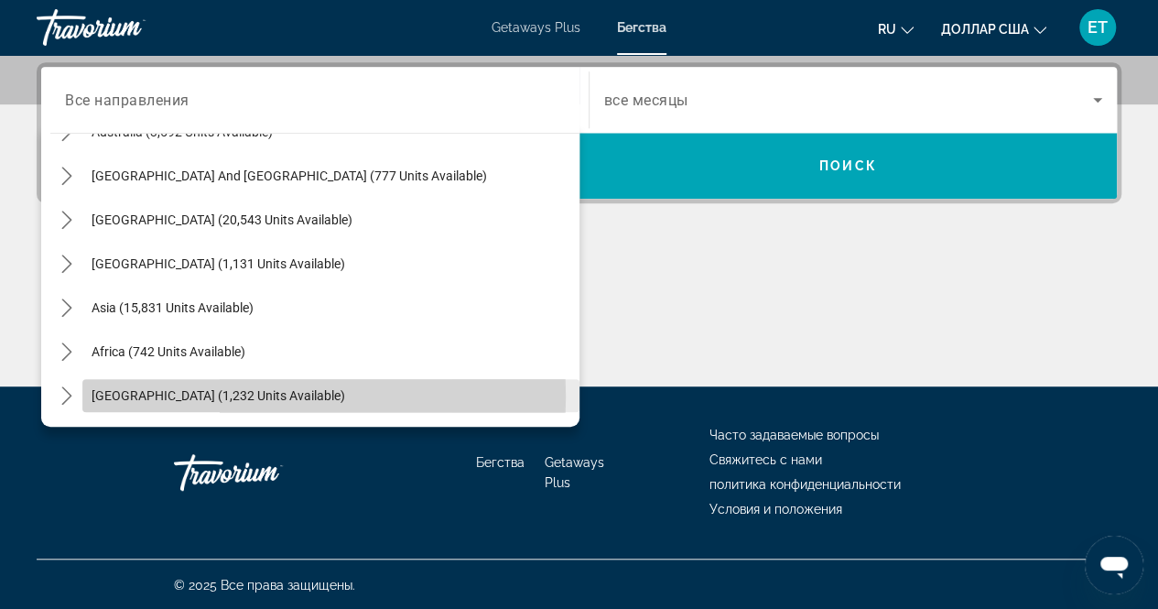
click at [159, 395] on span "[GEOGRAPHIC_DATA] (1,232 units available)" at bounding box center [219, 395] width 254 height 15
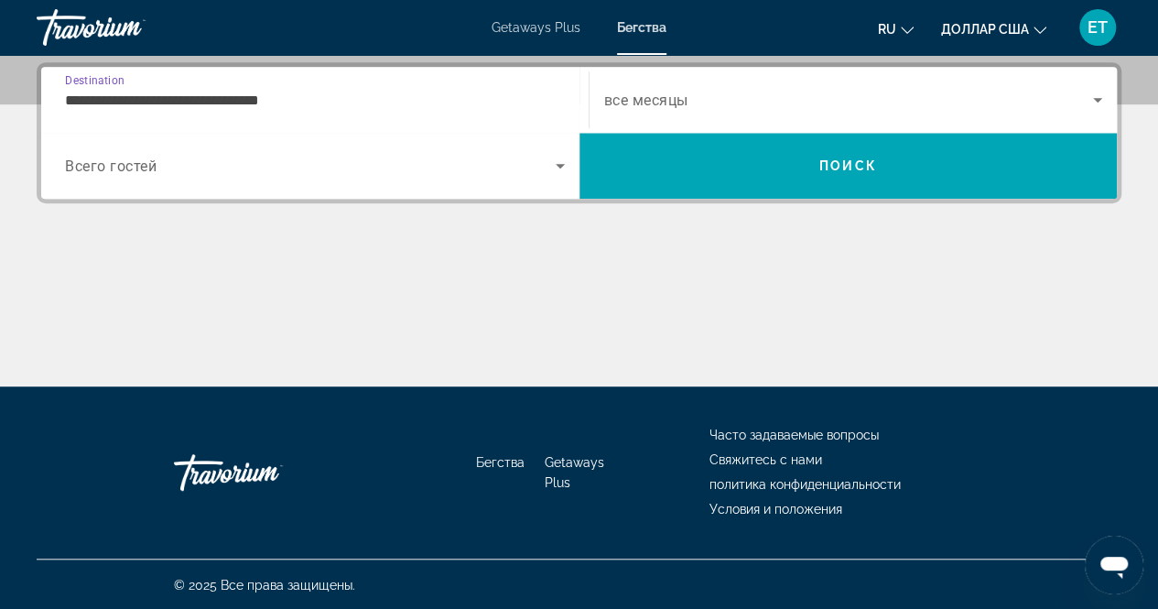
click at [216, 103] on input "**********" at bounding box center [315, 101] width 500 height 22
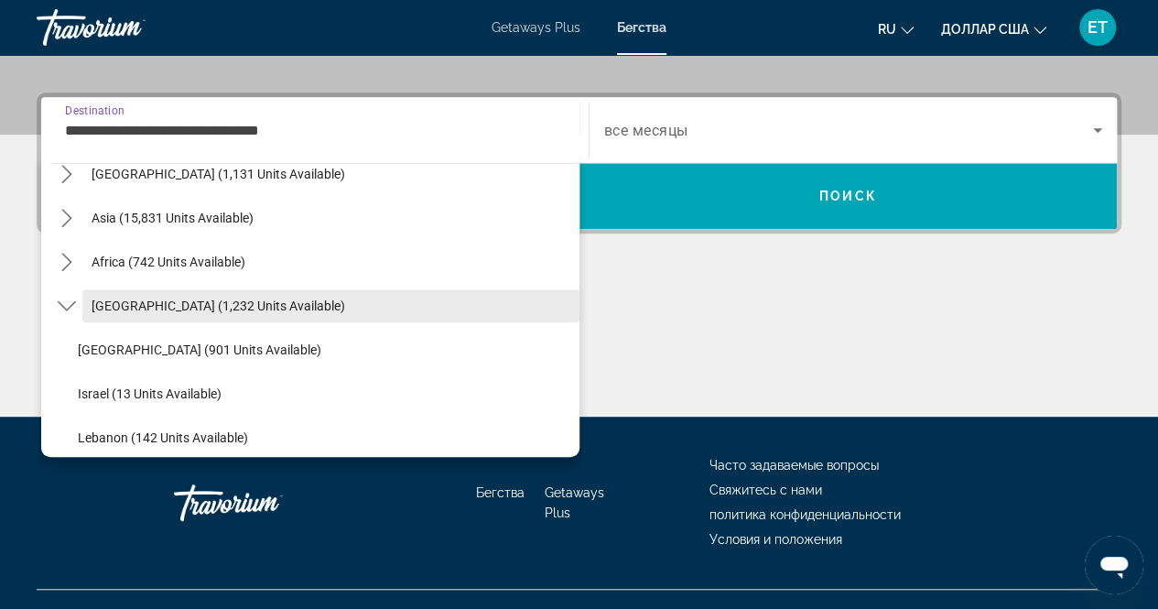
scroll to position [472, 0]
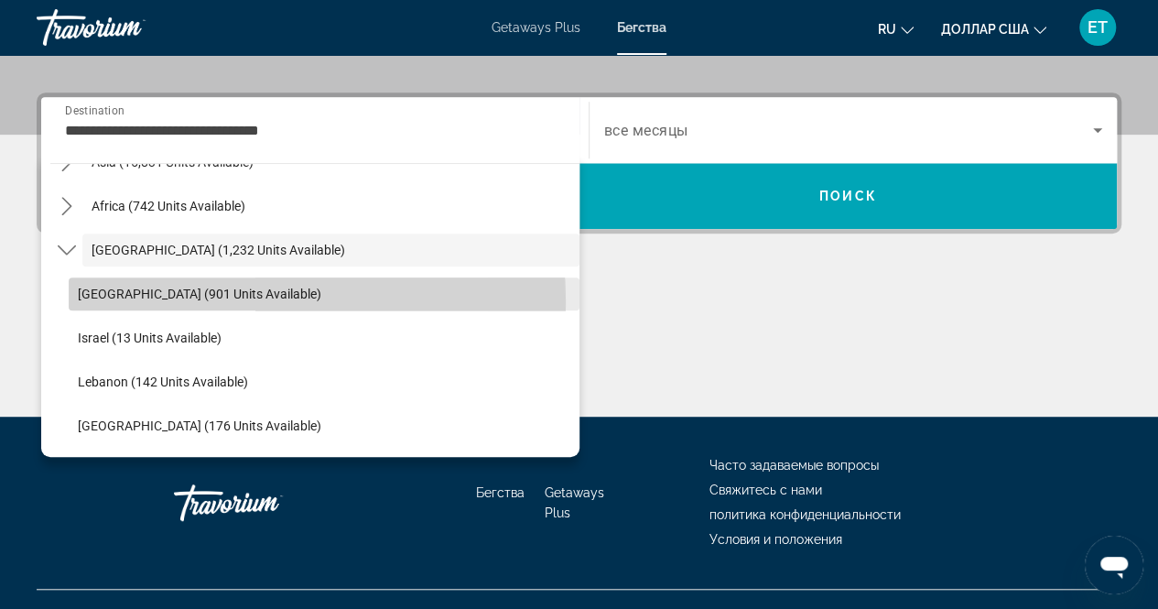
click at [178, 301] on span "Select destination: Egypt (901 units available)" at bounding box center [324, 294] width 511 height 44
type input "**********"
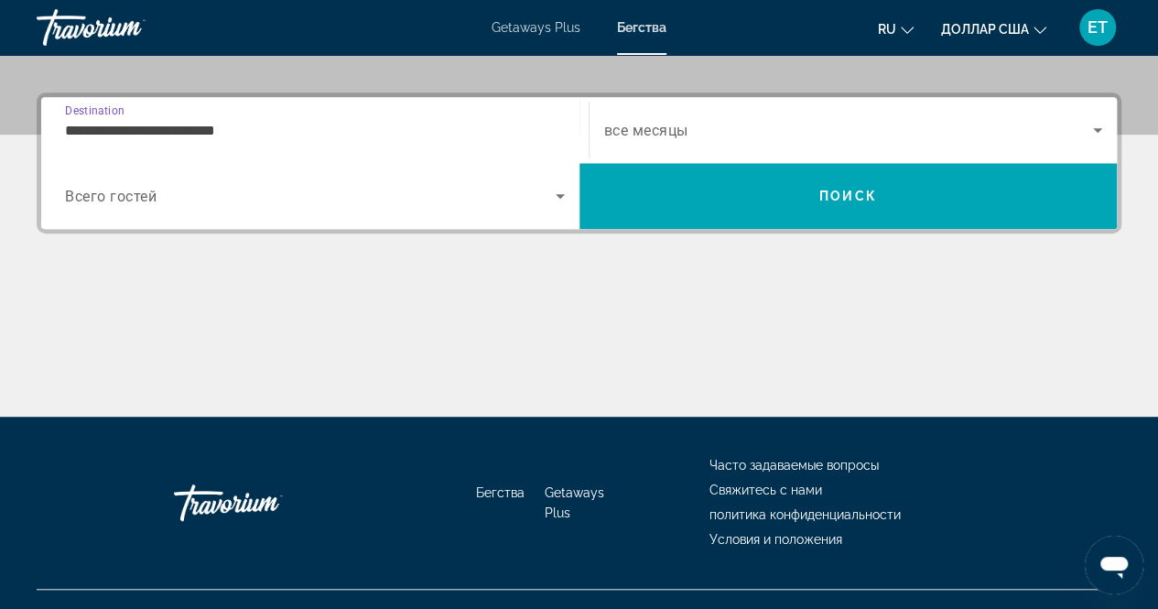
scroll to position [445, 0]
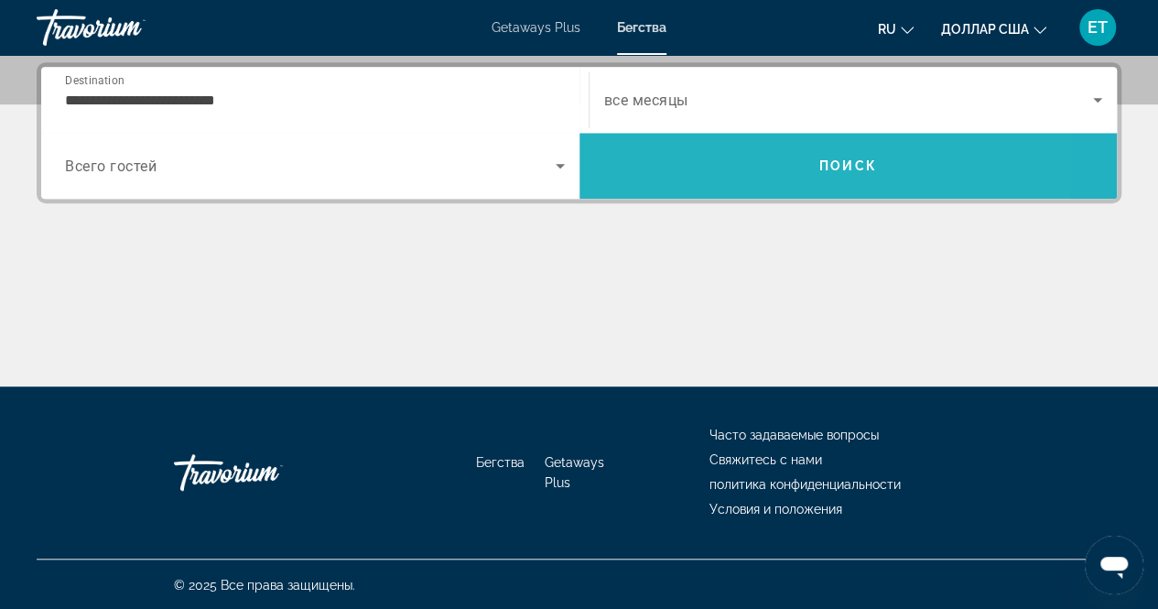
click at [630, 142] on span "Search" at bounding box center [849, 166] width 538 height 66
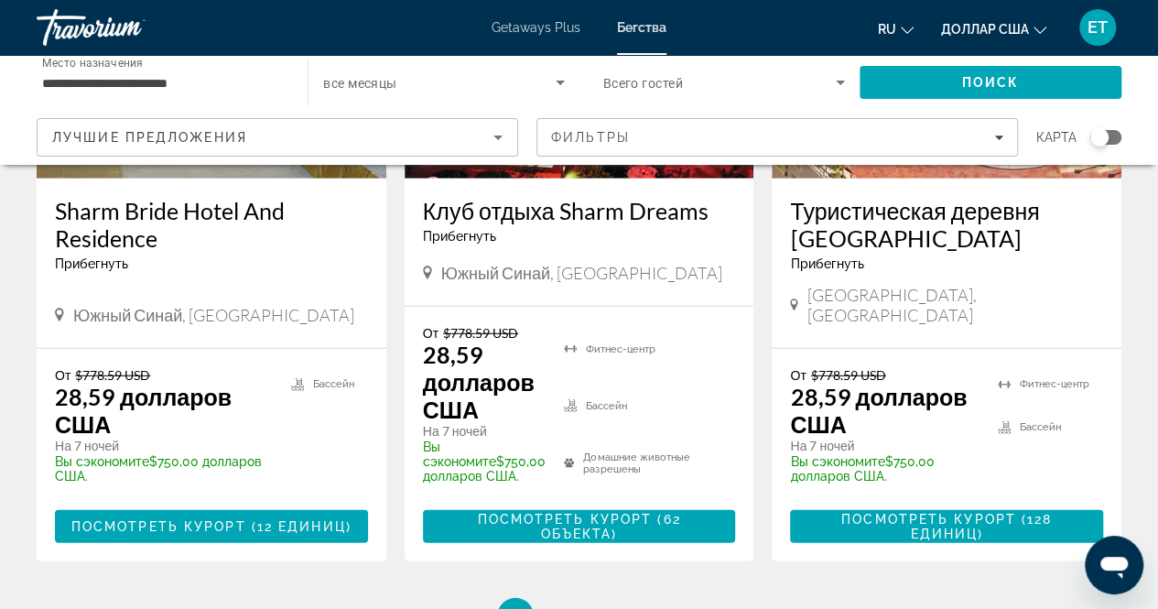
scroll to position [2426, 0]
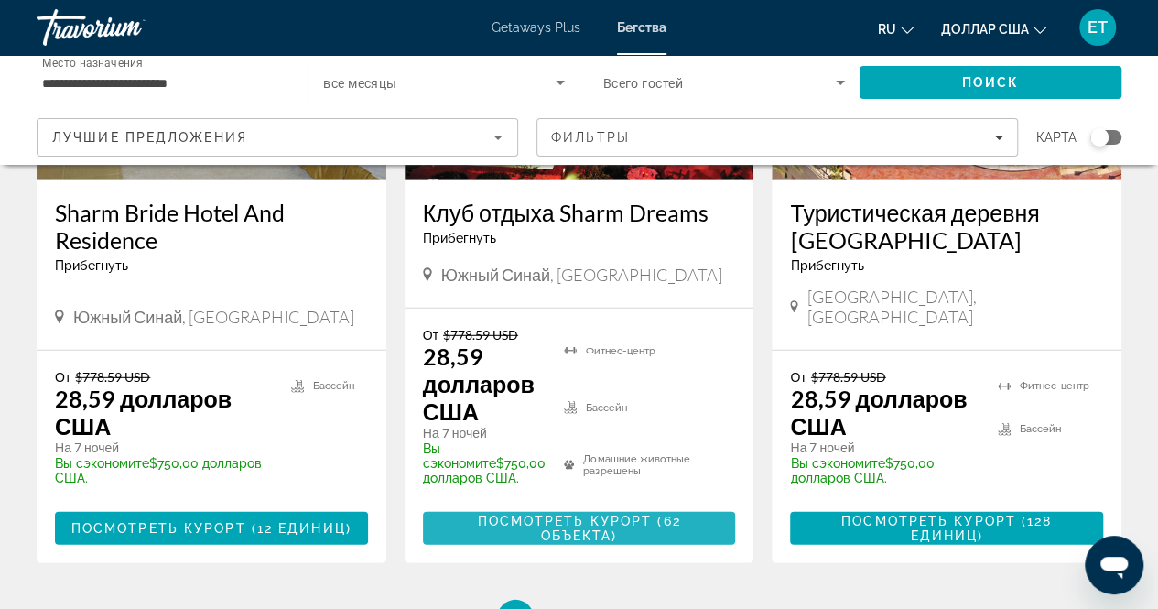
click at [608, 514] on font "Посмотреть курорт" at bounding box center [564, 521] width 175 height 15
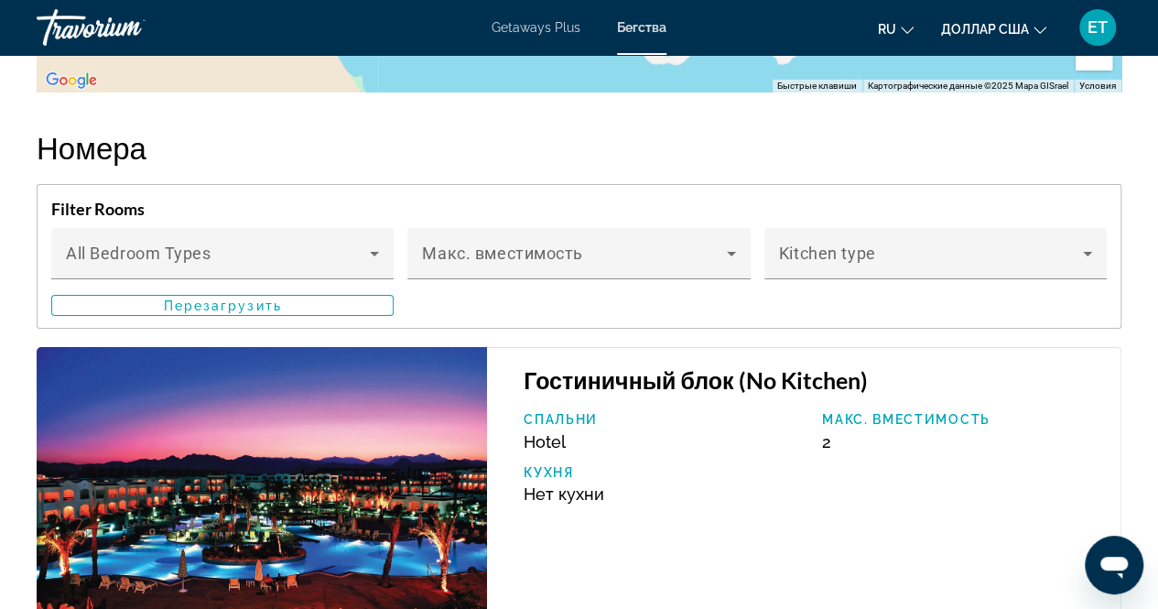
scroll to position [3065, 0]
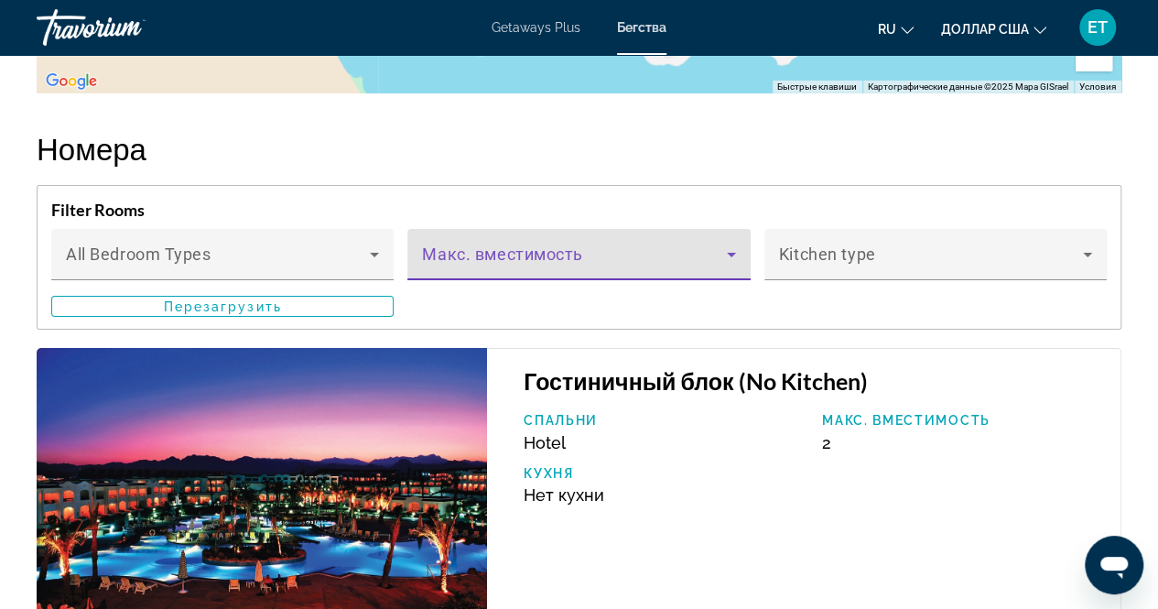
click at [642, 268] on span "Основное содержание" at bounding box center [574, 262] width 304 height 22
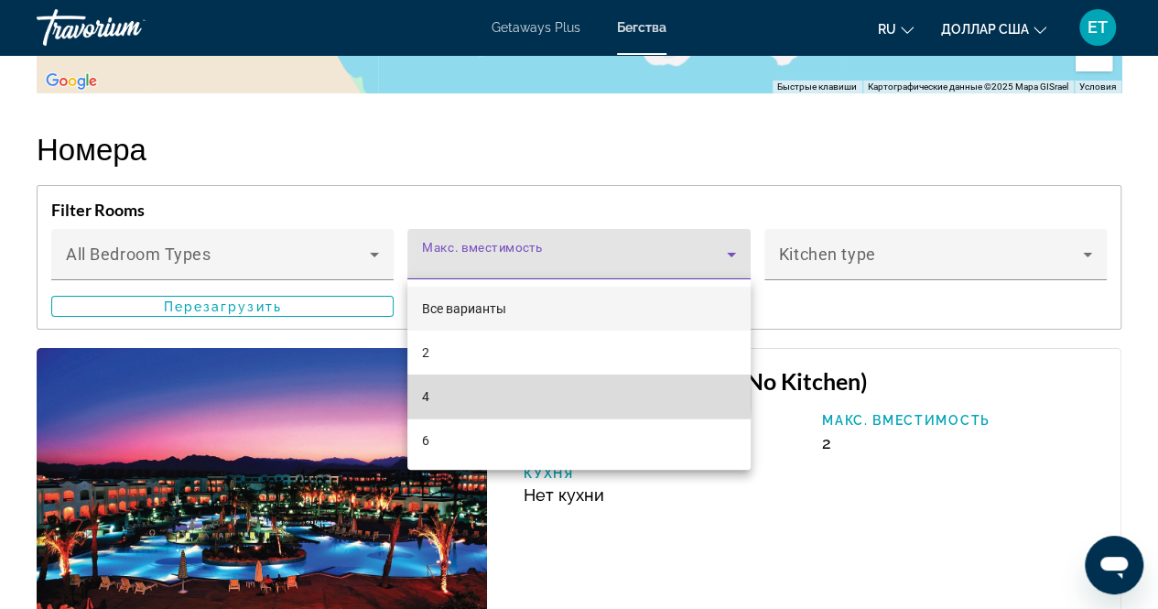
click at [544, 398] on mat-option "4" at bounding box center [578, 397] width 342 height 44
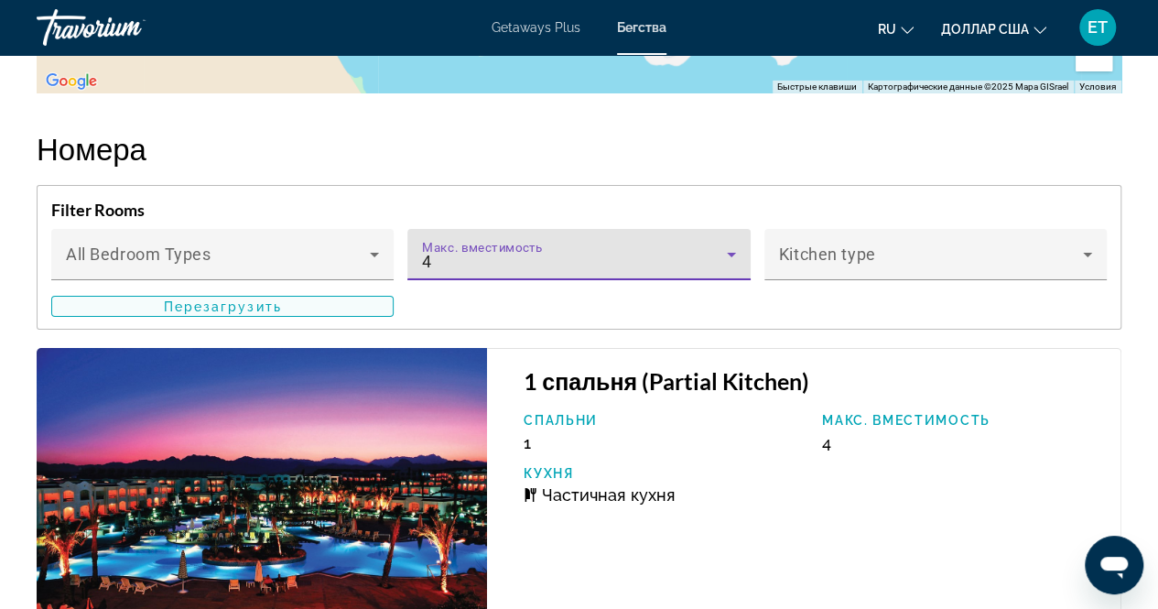
click at [327, 303] on span "Основное содержание" at bounding box center [222, 307] width 341 height 44
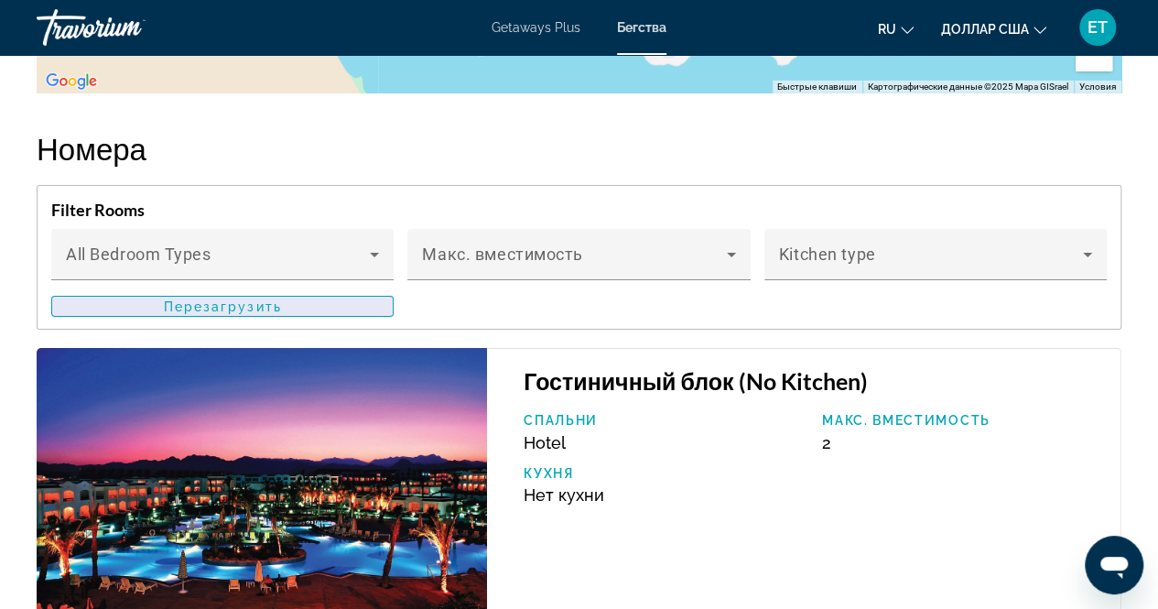
click at [309, 304] on span "Основное содержание" at bounding box center [222, 307] width 341 height 44
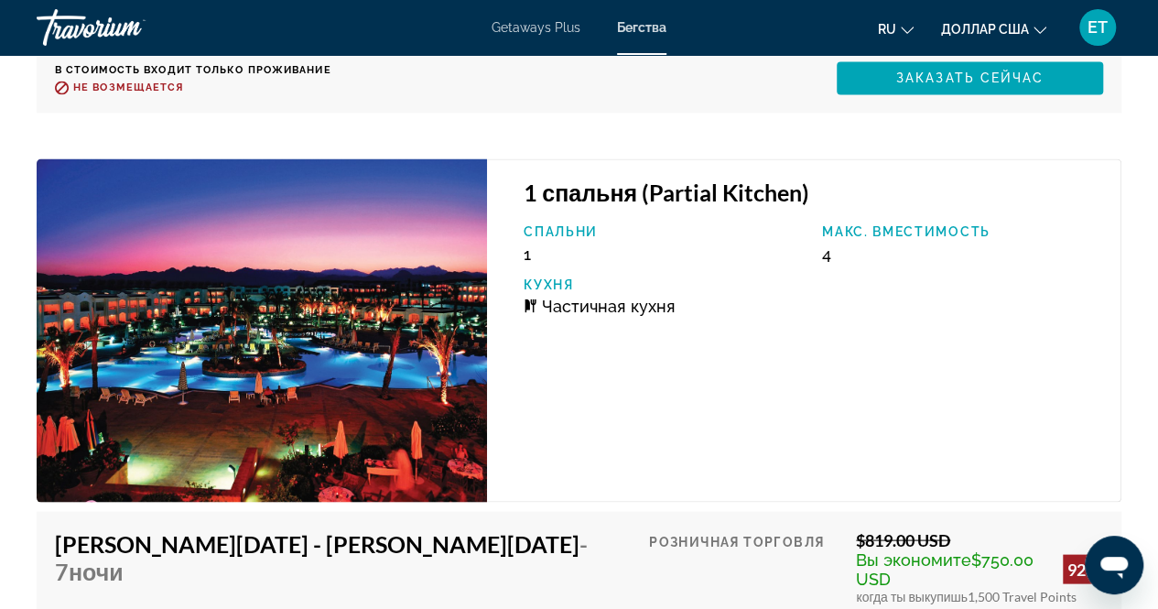
scroll to position [5068, 0]
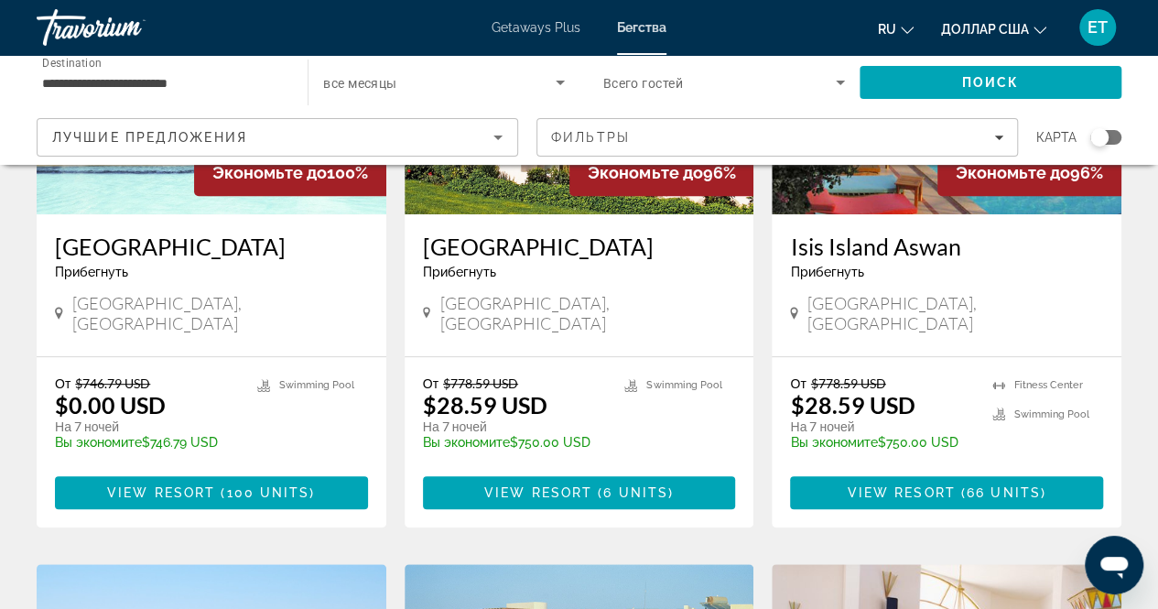
scroll to position [332, 0]
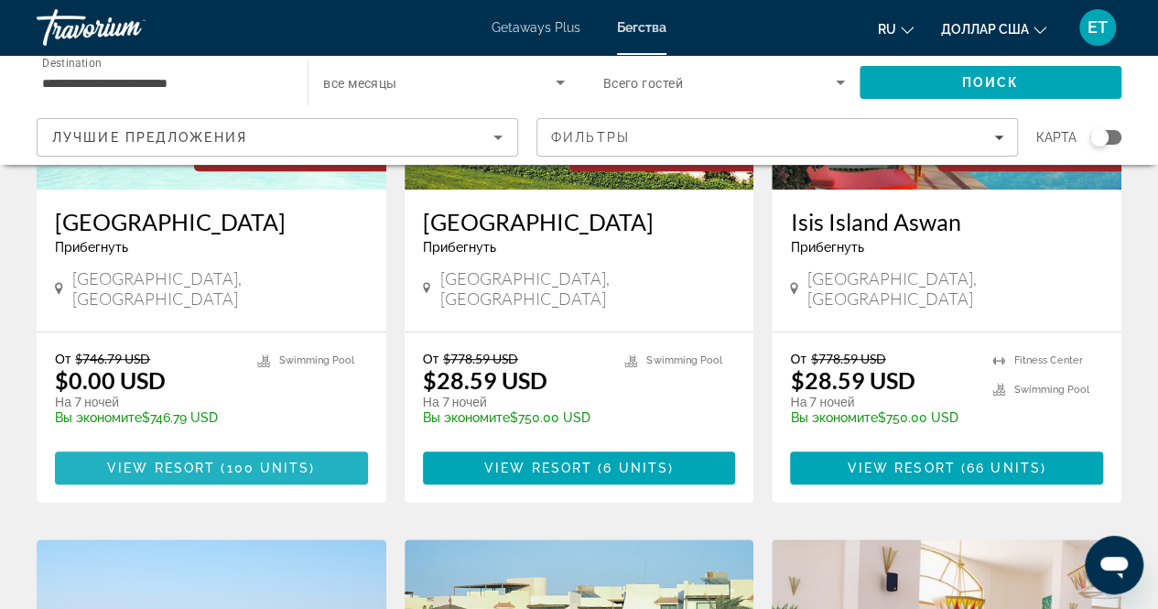
click at [222, 472] on span "( 100 units )" at bounding box center [265, 468] width 100 height 15
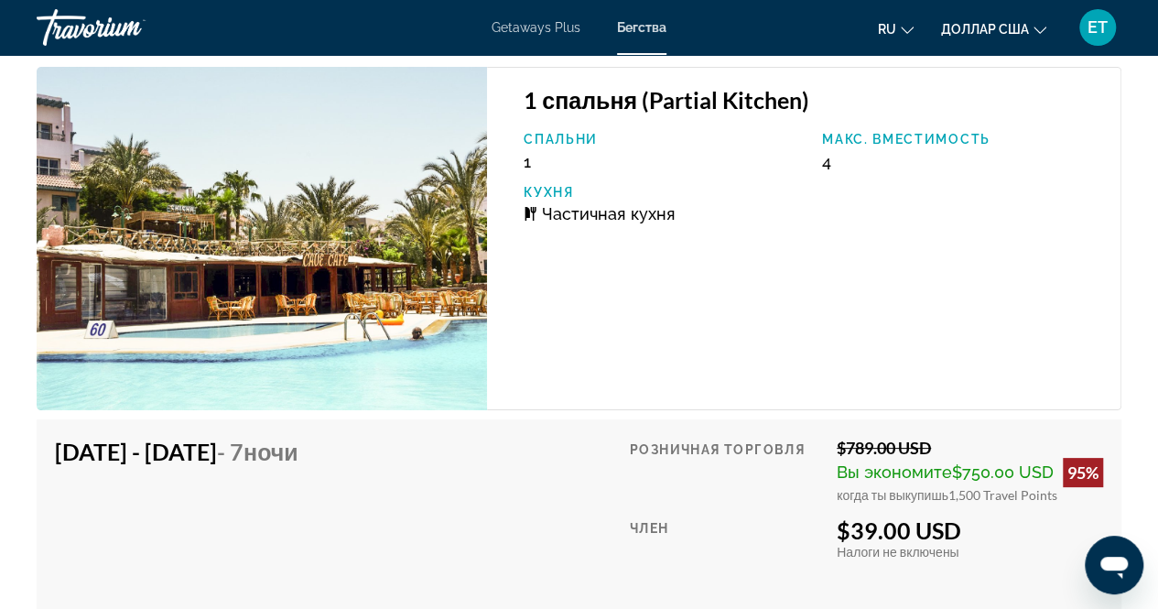
scroll to position [3444, 0]
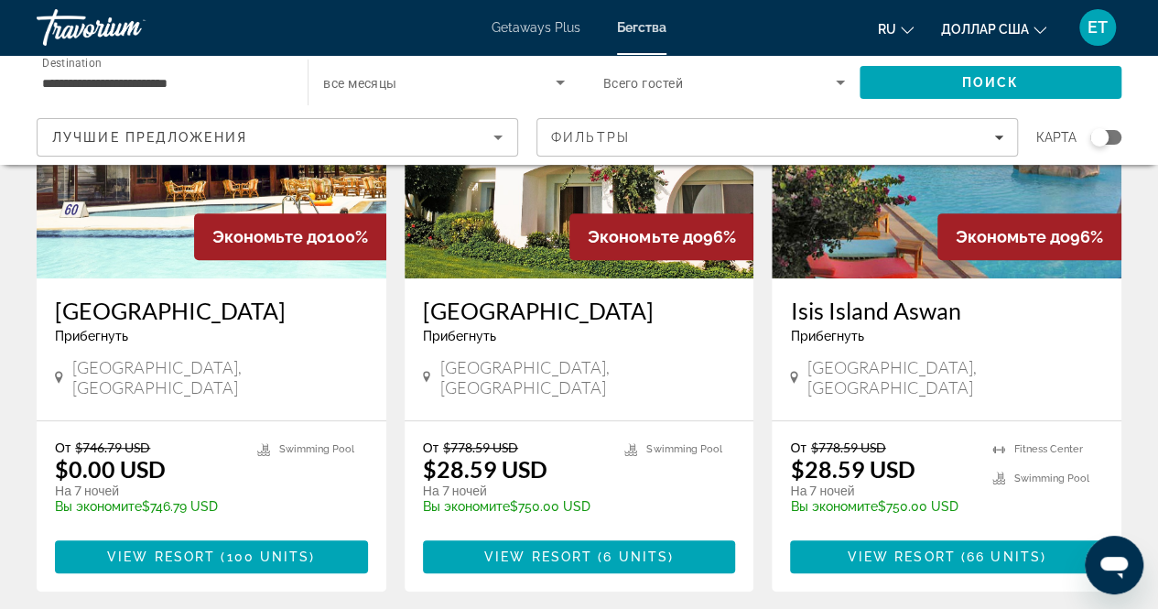
scroll to position [242, 0]
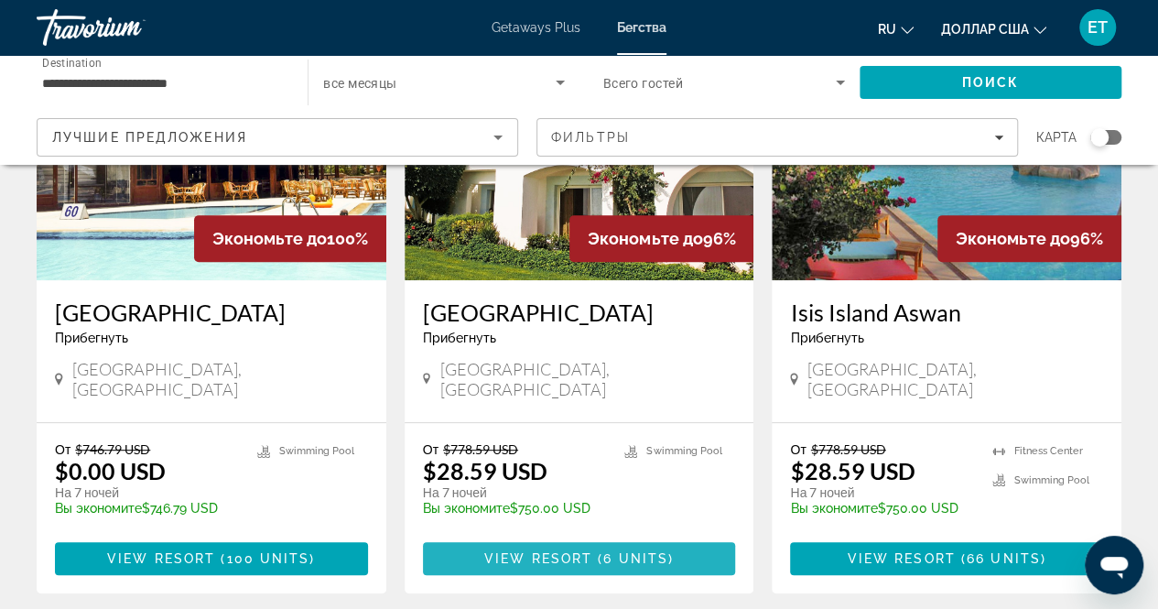
click at [559, 562] on span "View Resort" at bounding box center [538, 558] width 108 height 15
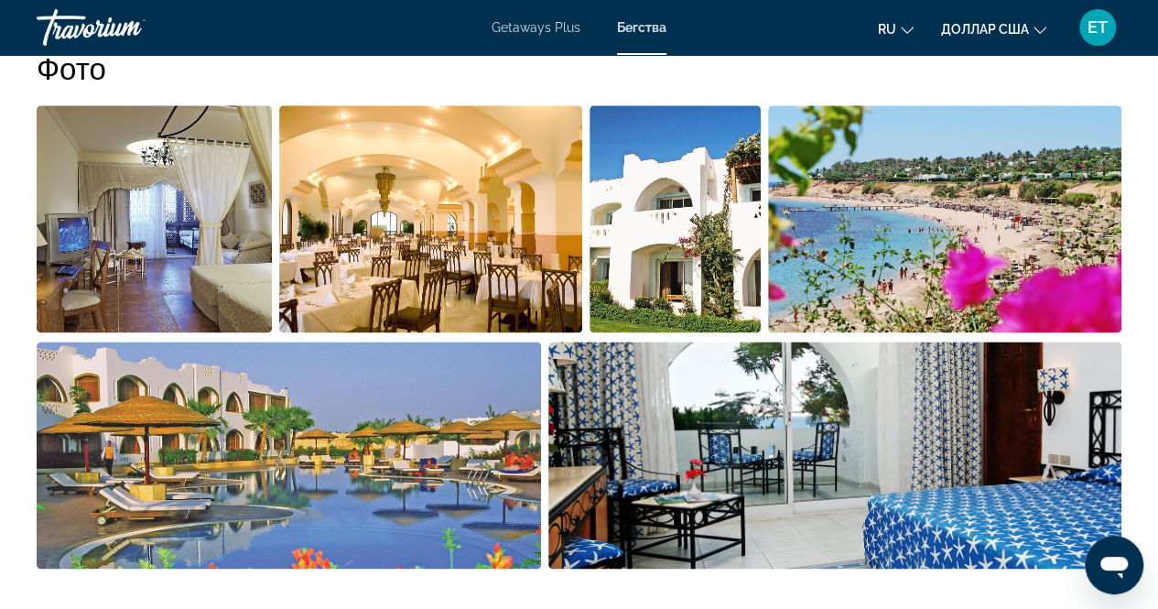
scroll to position [1144, 0]
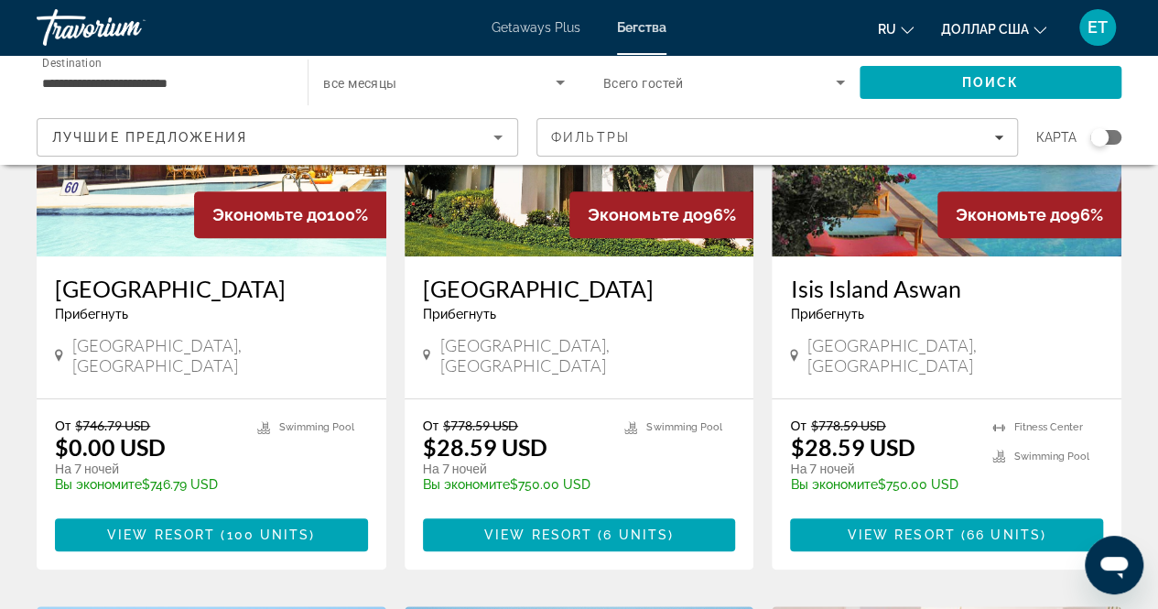
scroll to position [264, 0]
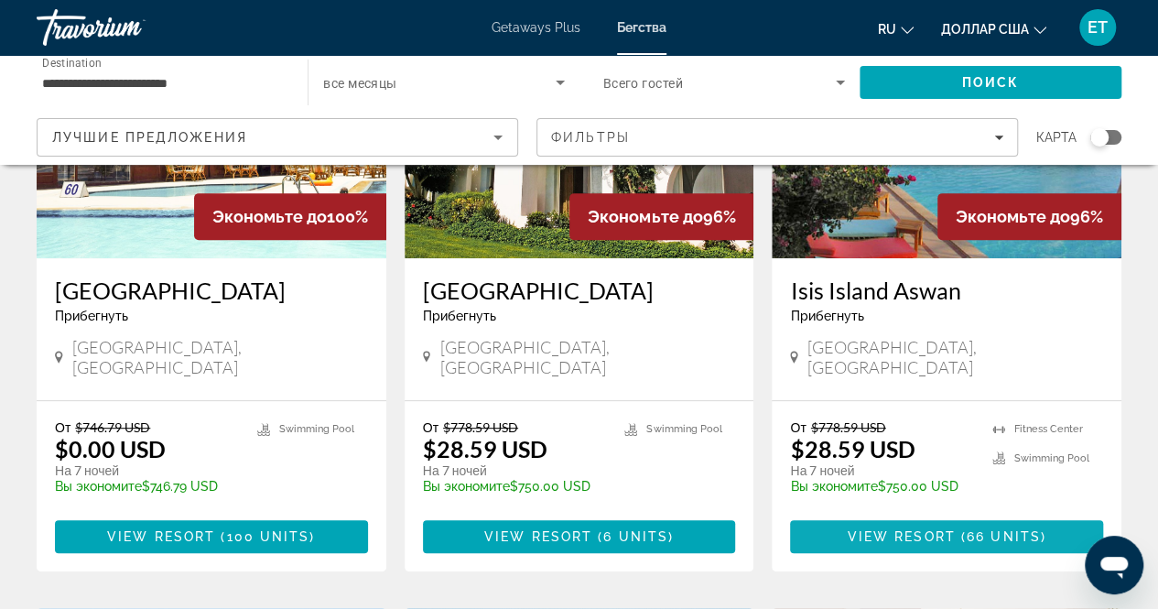
click at [891, 542] on span "View Resort" at bounding box center [902, 536] width 108 height 15
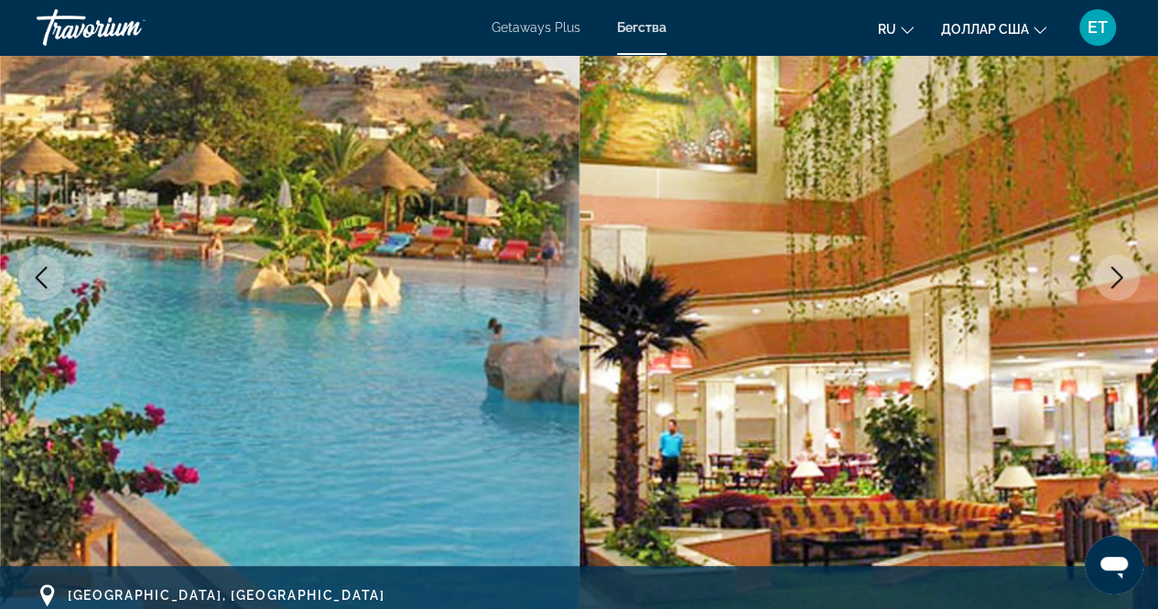
scroll to position [212, 0]
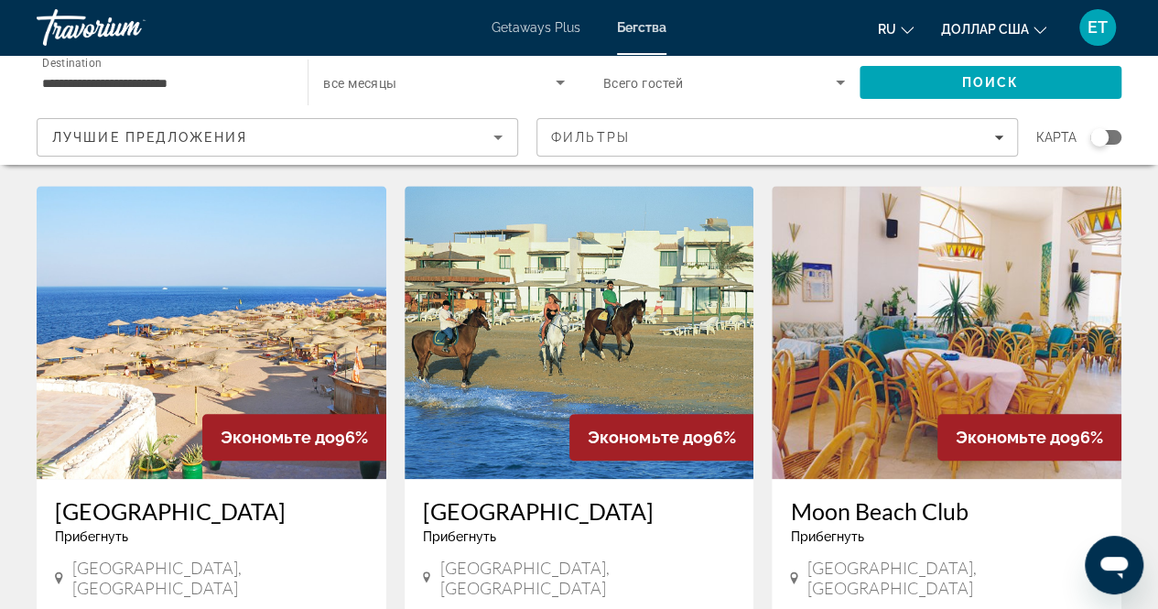
scroll to position [847, 0]
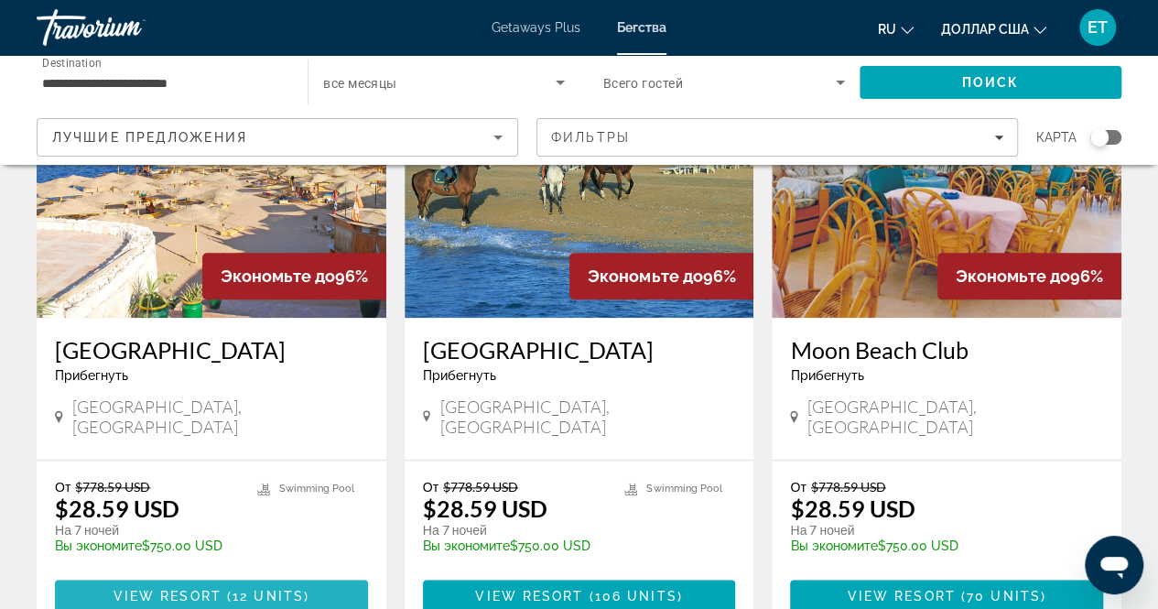
click at [165, 589] on span "View Resort" at bounding box center [168, 596] width 108 height 15
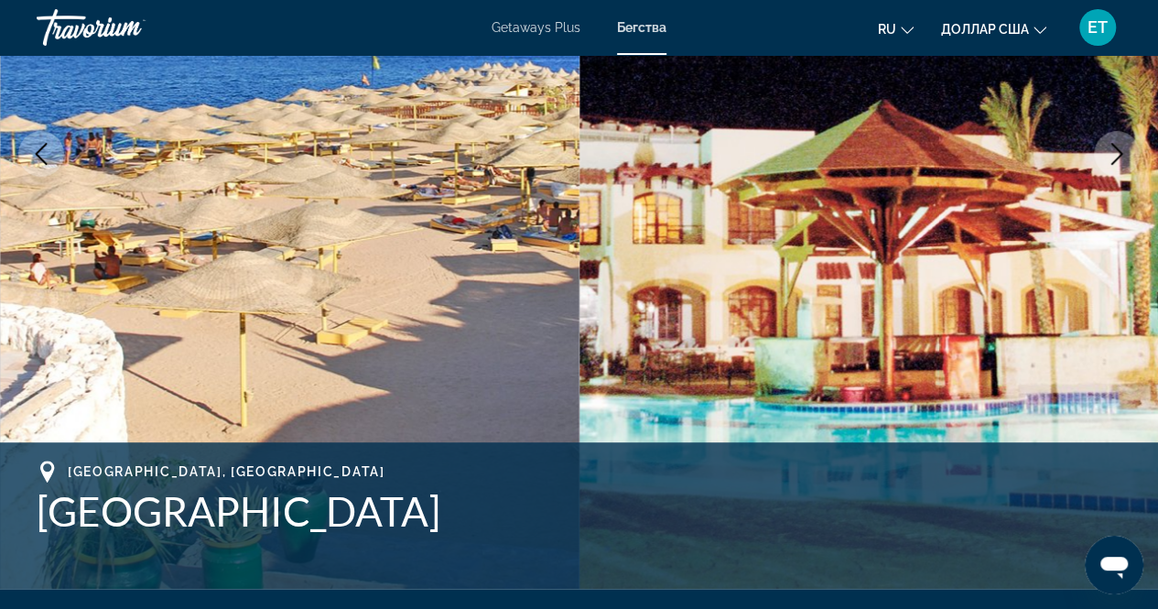
scroll to position [311, 0]
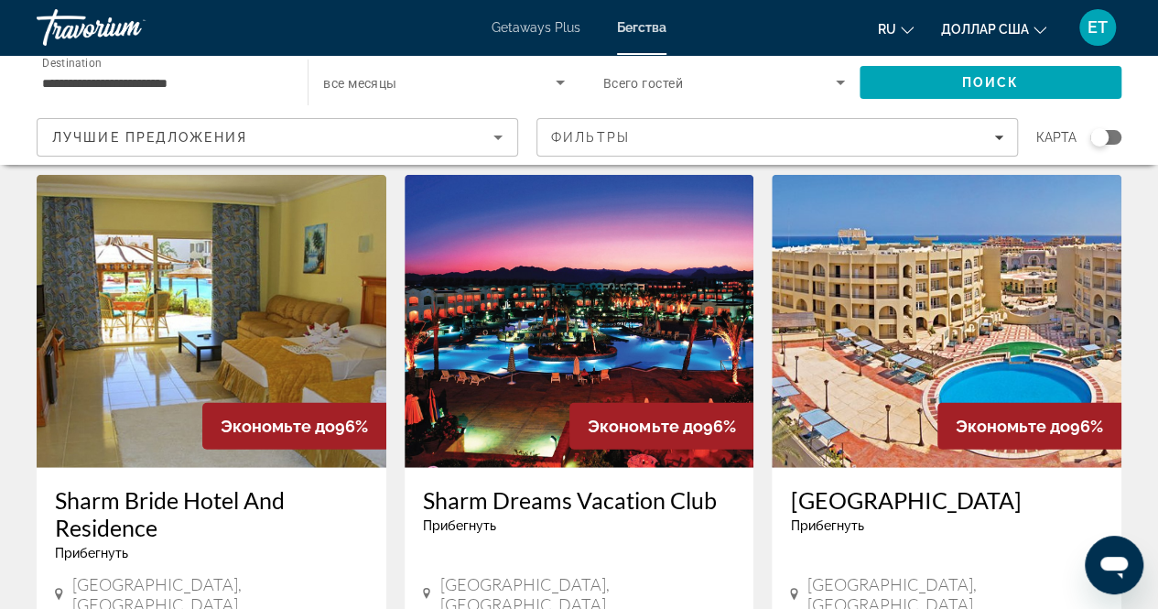
scroll to position [2016, 0]
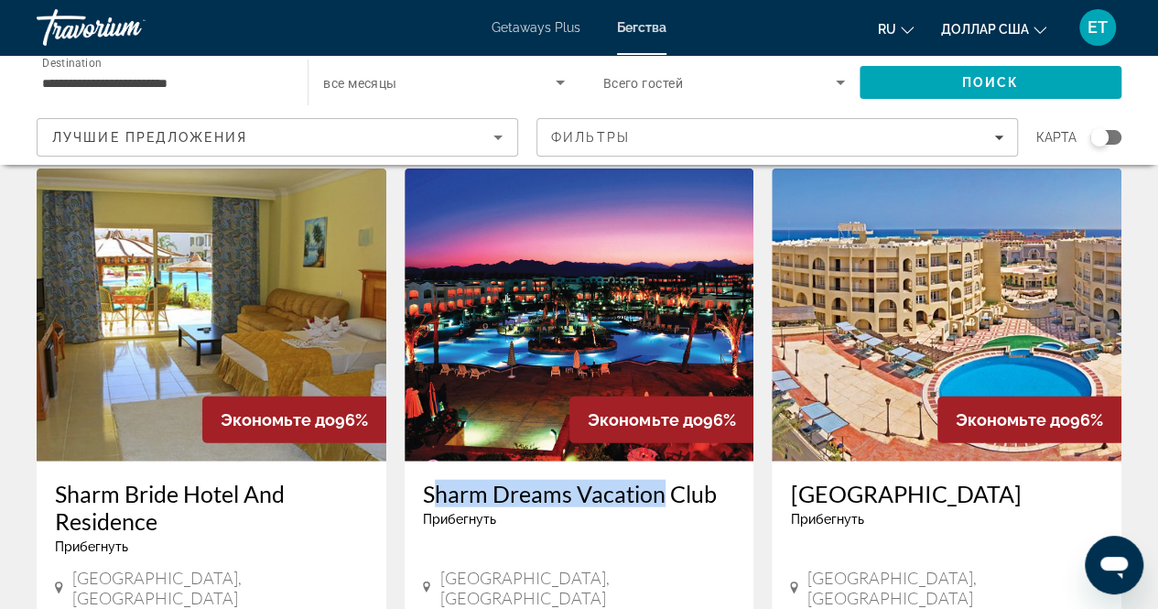
drag, startPoint x: 421, startPoint y: 431, endPoint x: 656, endPoint y: 440, distance: 234.6
click at [656, 461] on div "Sharm Dreams Vacation Club Прибегнуть - Это курорт только для взрослых [GEOGRAP…" at bounding box center [580, 545] width 350 height 169
click at [656, 480] on h3 "Sharm Dreams Vacation Club" at bounding box center [579, 493] width 313 height 27
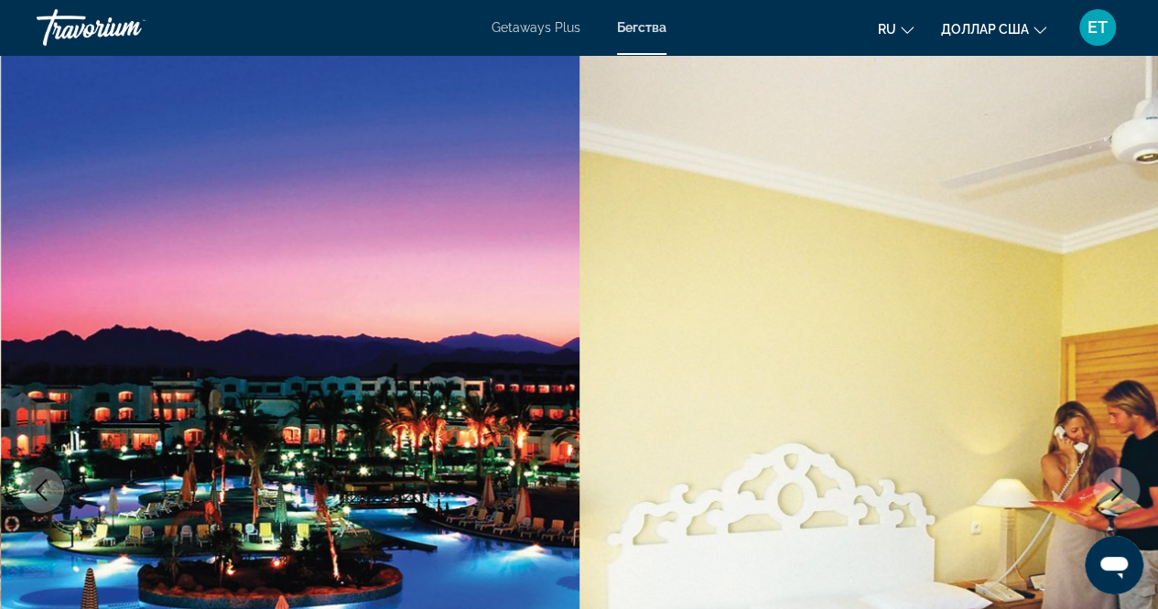
click at [659, 439] on img "Основное содержание" at bounding box center [870, 490] width 580 height 870
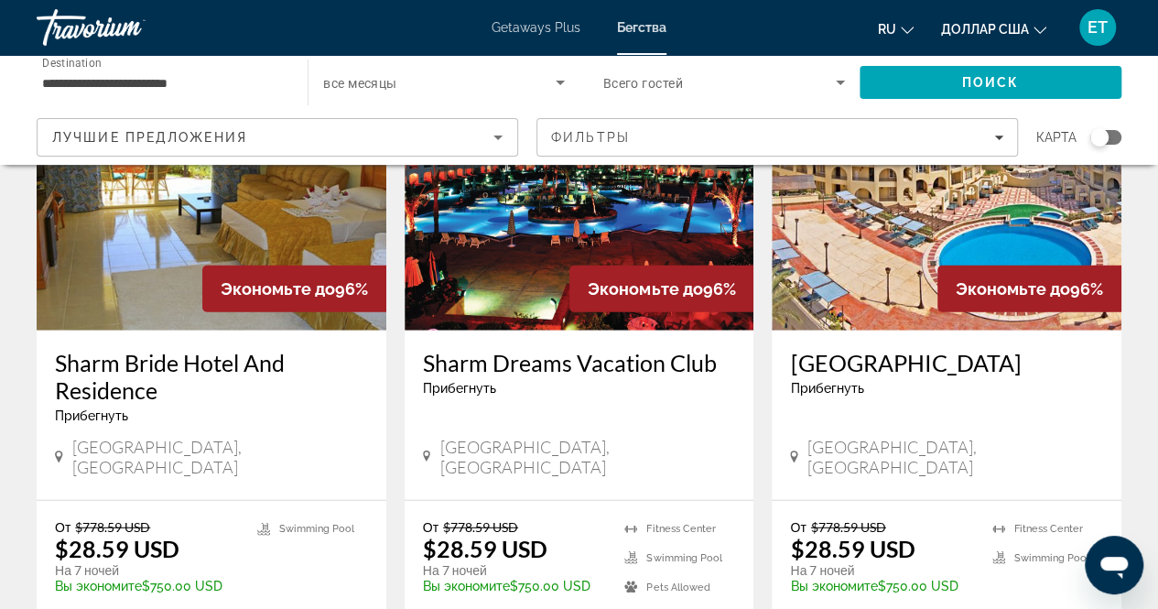
scroll to position [2148, 0]
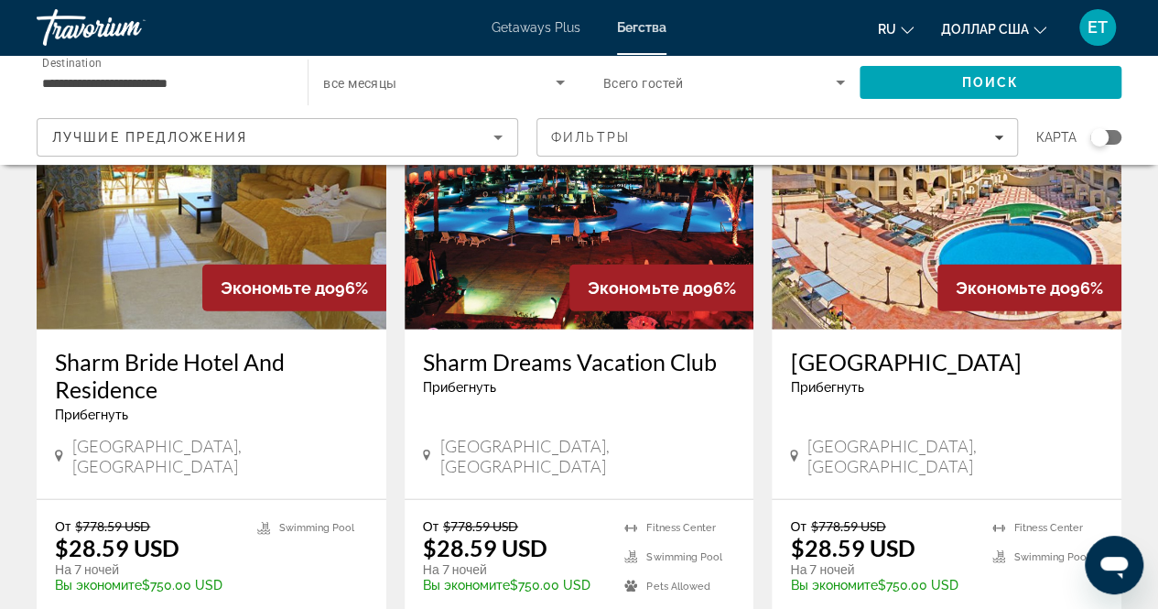
click at [429, 348] on h3 "Sharm Dreams Vacation Club" at bounding box center [579, 361] width 313 height 27
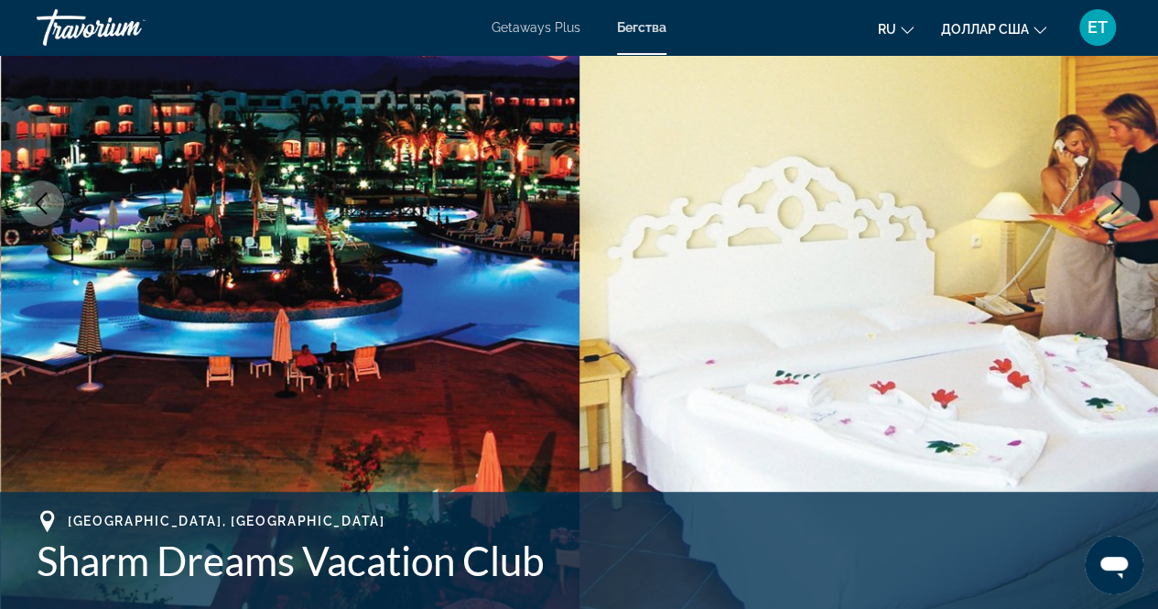
scroll to position [380, 0]
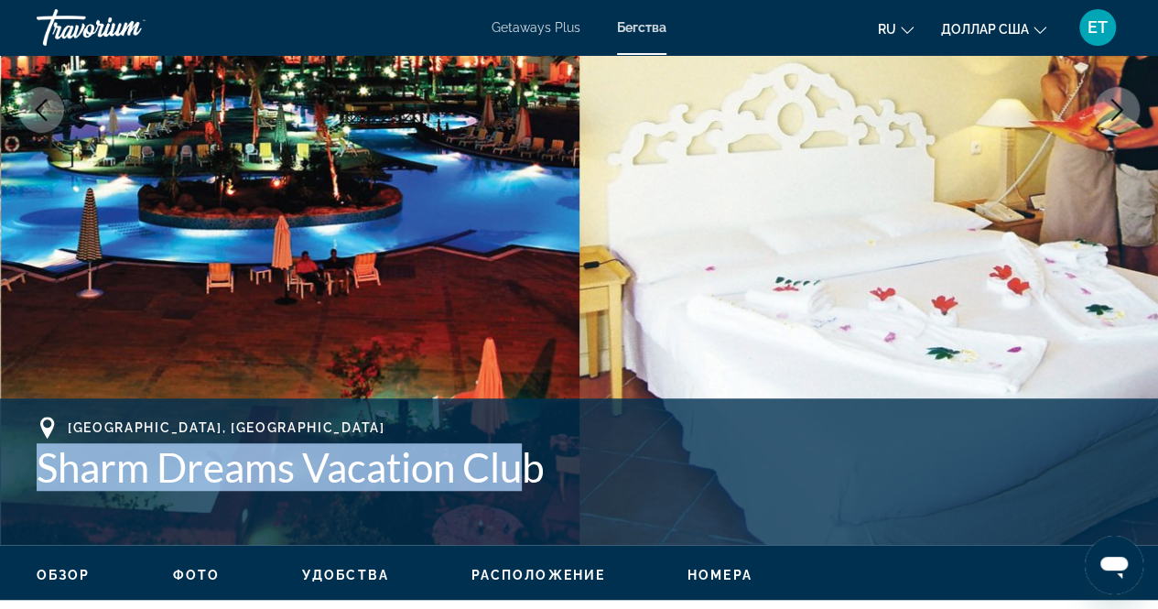
drag, startPoint x: 40, startPoint y: 463, endPoint x: 537, endPoint y: 493, distance: 497.2
click at [537, 493] on div "[GEOGRAPHIC_DATA], [GEOGRAPHIC_DATA] Sharm Dreams Vacation Club" at bounding box center [579, 472] width 1085 height 110
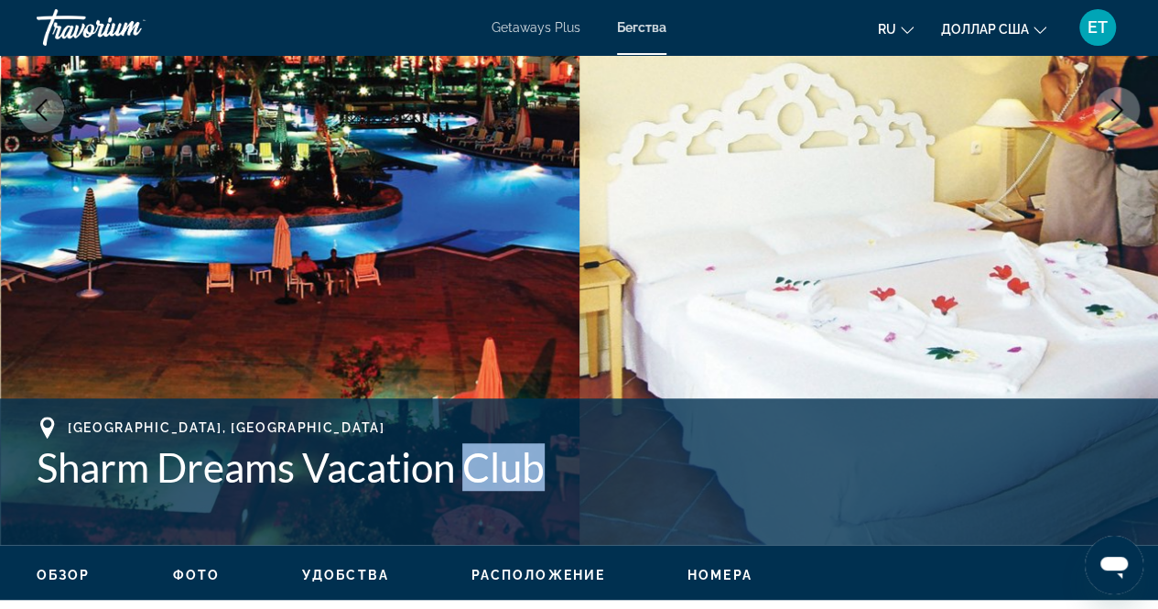
click at [537, 493] on div "[GEOGRAPHIC_DATA], [GEOGRAPHIC_DATA] Sharm Dreams Vacation Club" at bounding box center [579, 472] width 1085 height 110
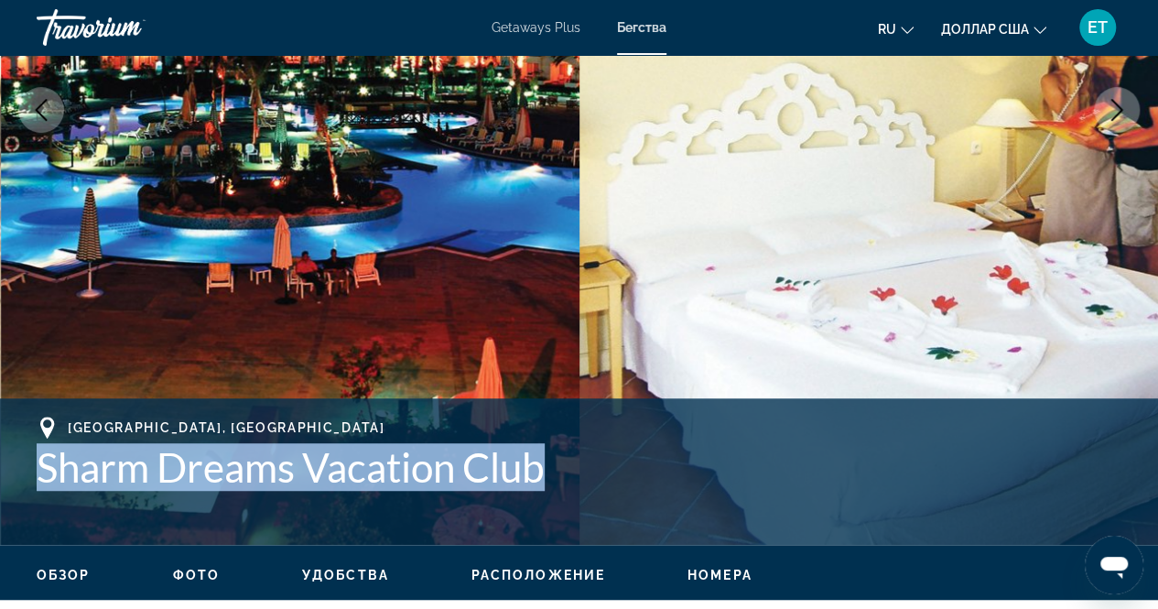
click at [537, 493] on div "[GEOGRAPHIC_DATA], [GEOGRAPHIC_DATA] Sharm Dreams Vacation Club" at bounding box center [579, 472] width 1085 height 110
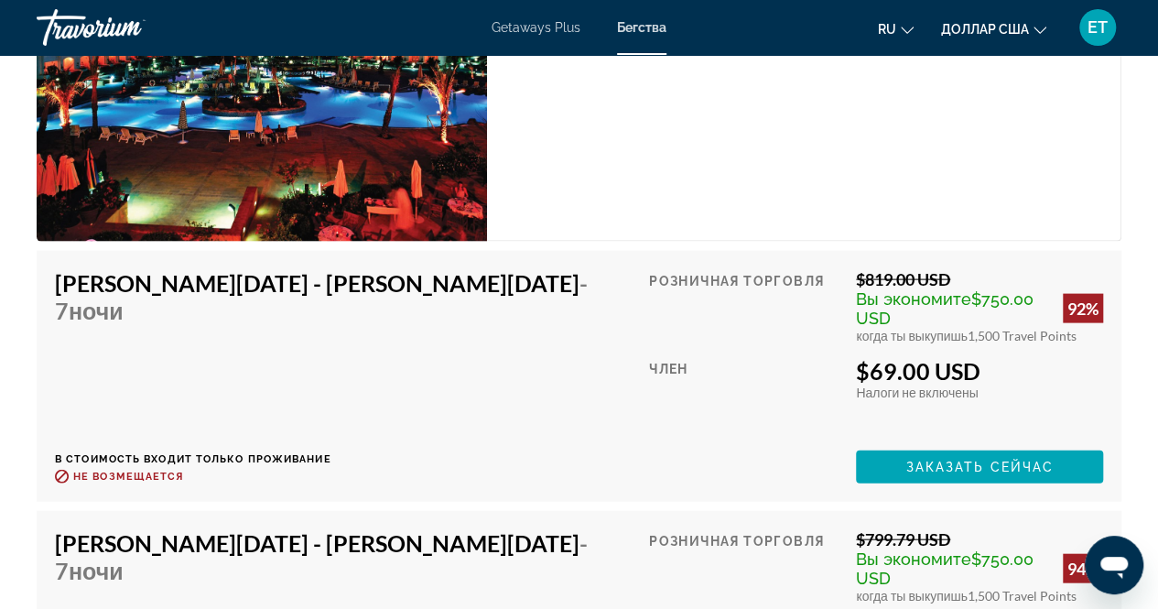
scroll to position [5294, 0]
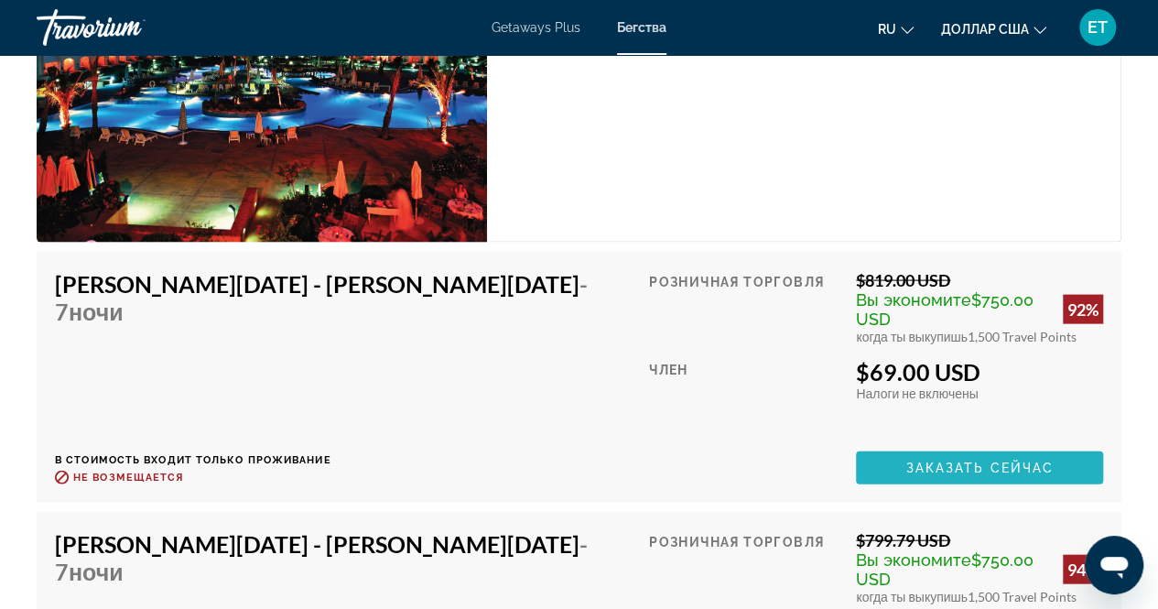
click at [910, 461] on span "Заказать сейчас" at bounding box center [980, 468] width 148 height 15
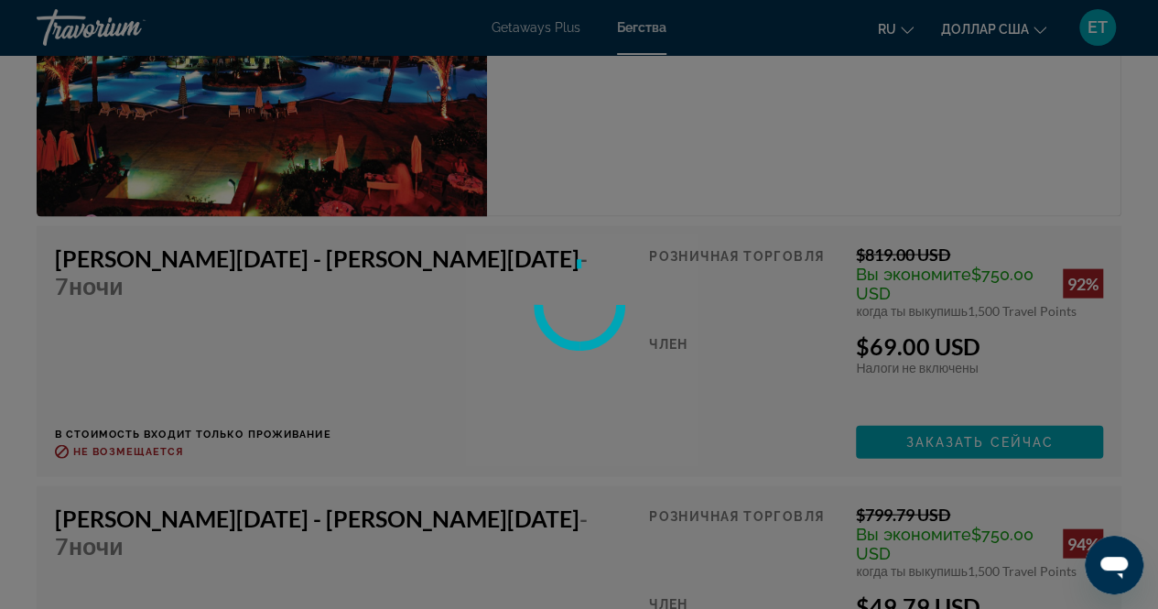
scroll to position [5320, 0]
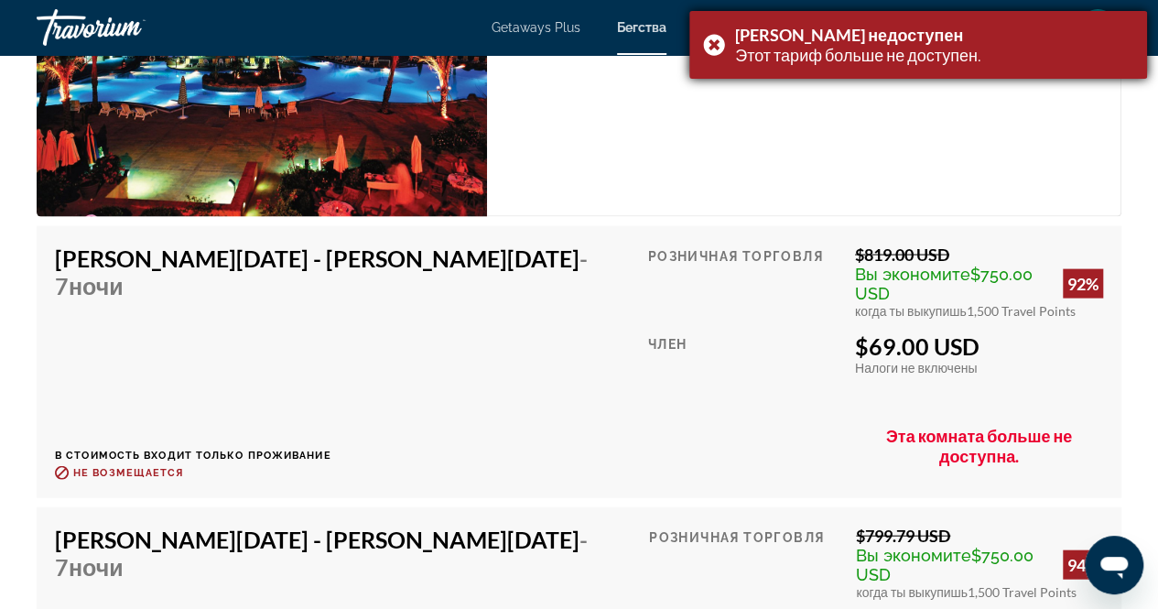
click at [718, 49] on div "Тариф недоступен Этот тариф больше не доступен." at bounding box center [919, 45] width 458 height 68
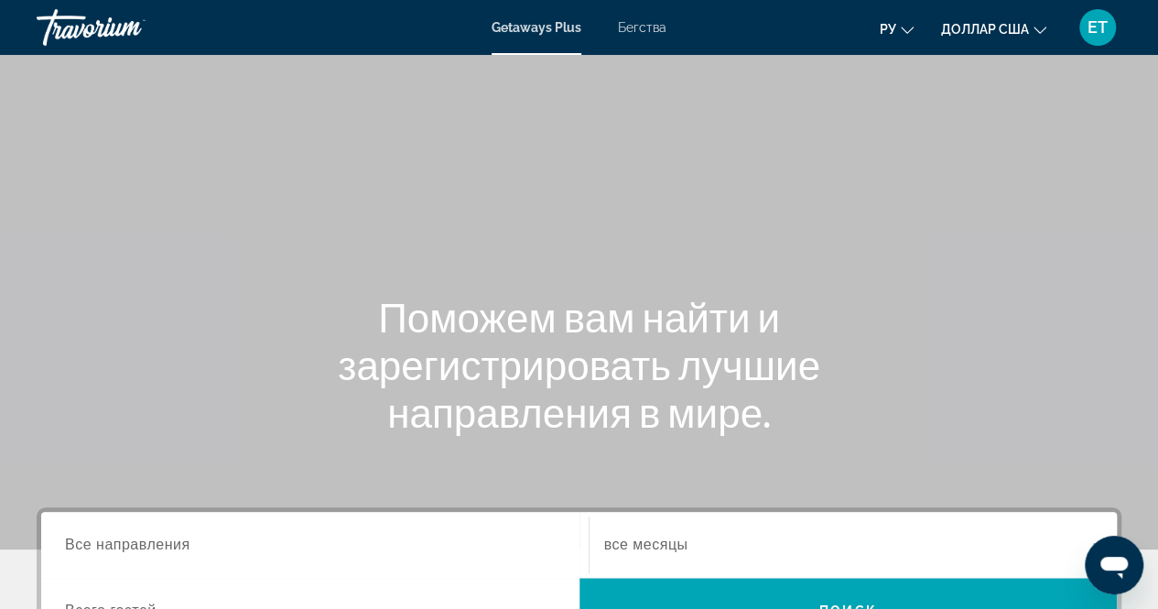
click at [646, 28] on font "Бегства" at bounding box center [642, 27] width 49 height 15
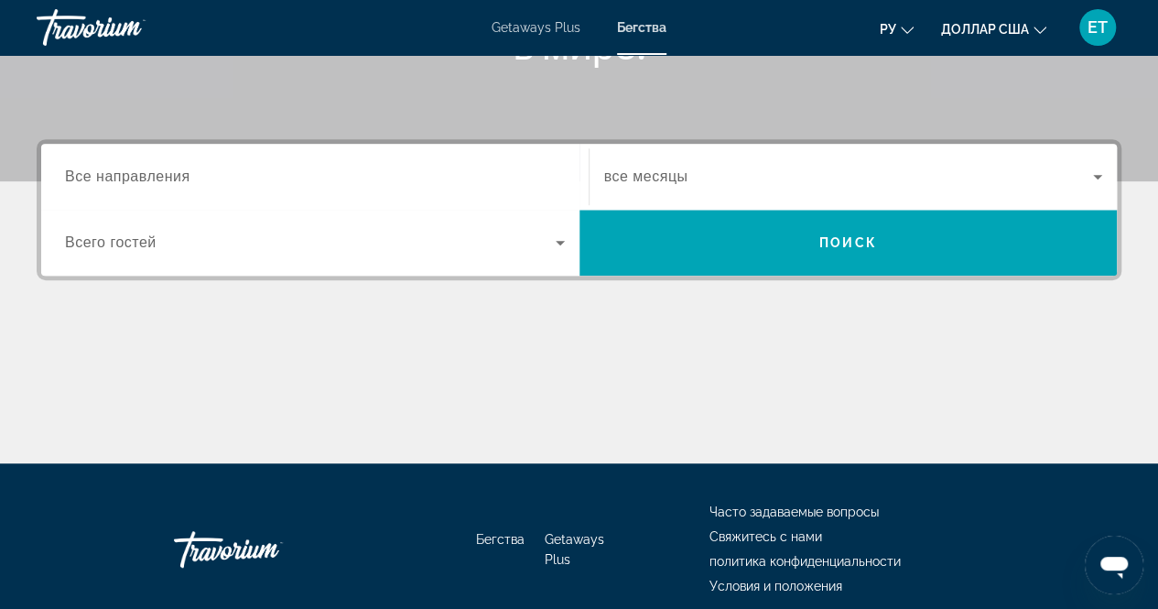
scroll to position [364, 0]
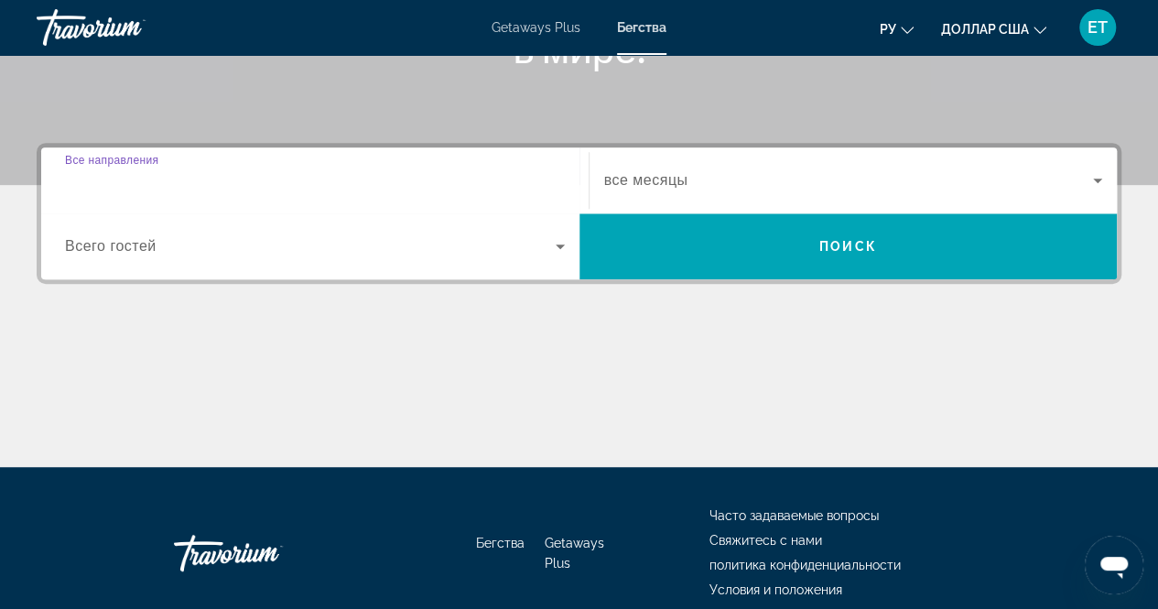
click at [212, 188] on input "Destination Все направления" at bounding box center [315, 181] width 500 height 22
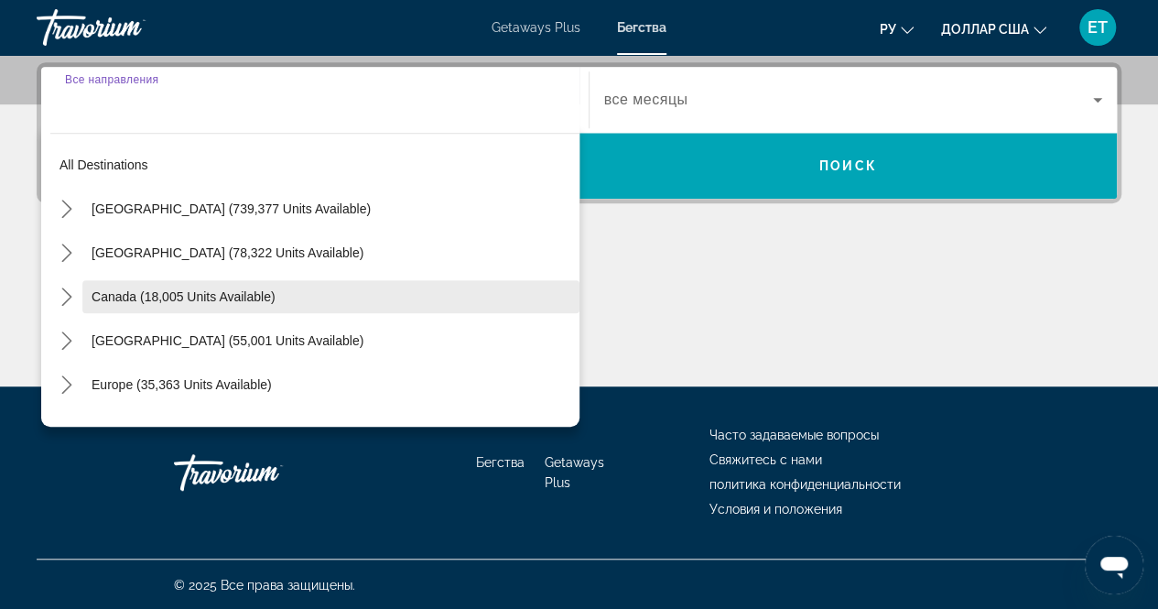
scroll to position [297, 0]
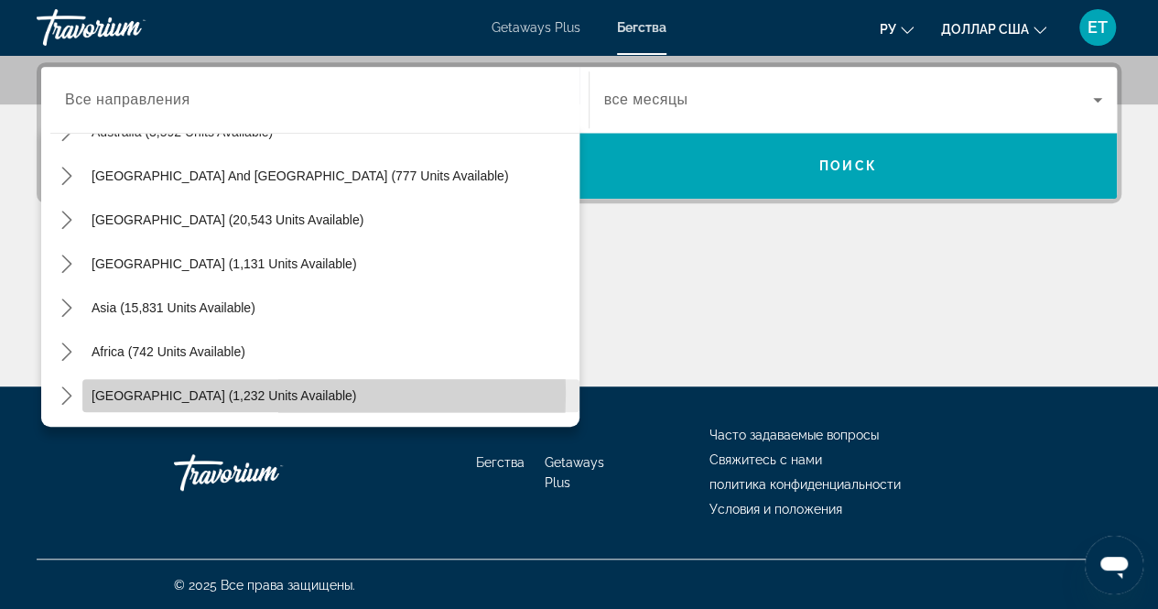
click at [189, 391] on span "[GEOGRAPHIC_DATA] (1,232 units available)" at bounding box center [224, 395] width 265 height 15
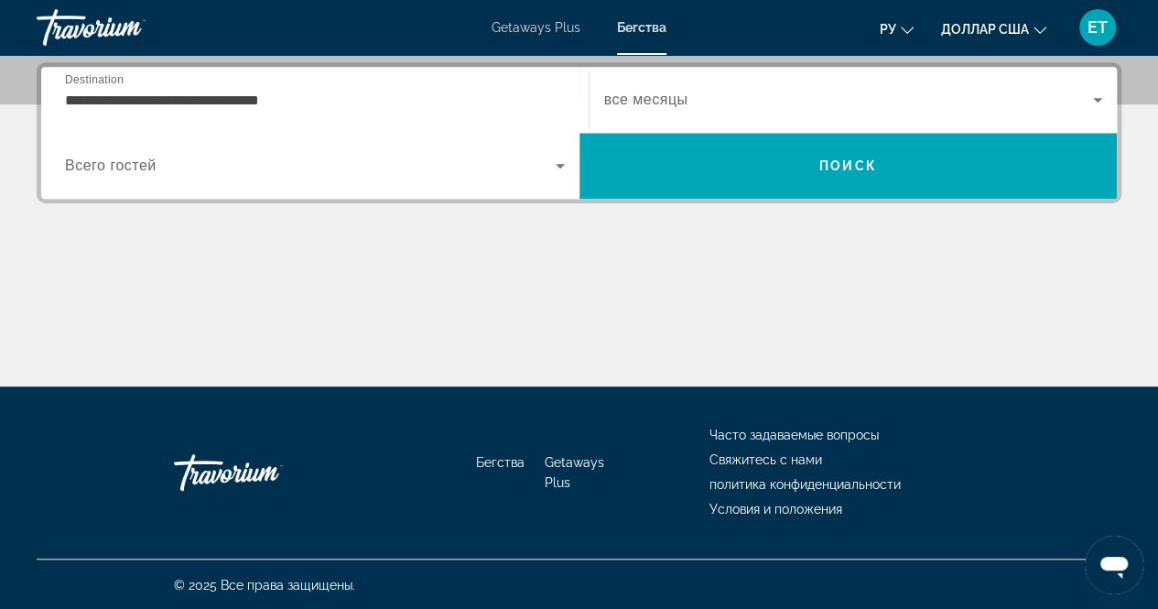
click at [204, 81] on div "**********" at bounding box center [315, 100] width 500 height 52
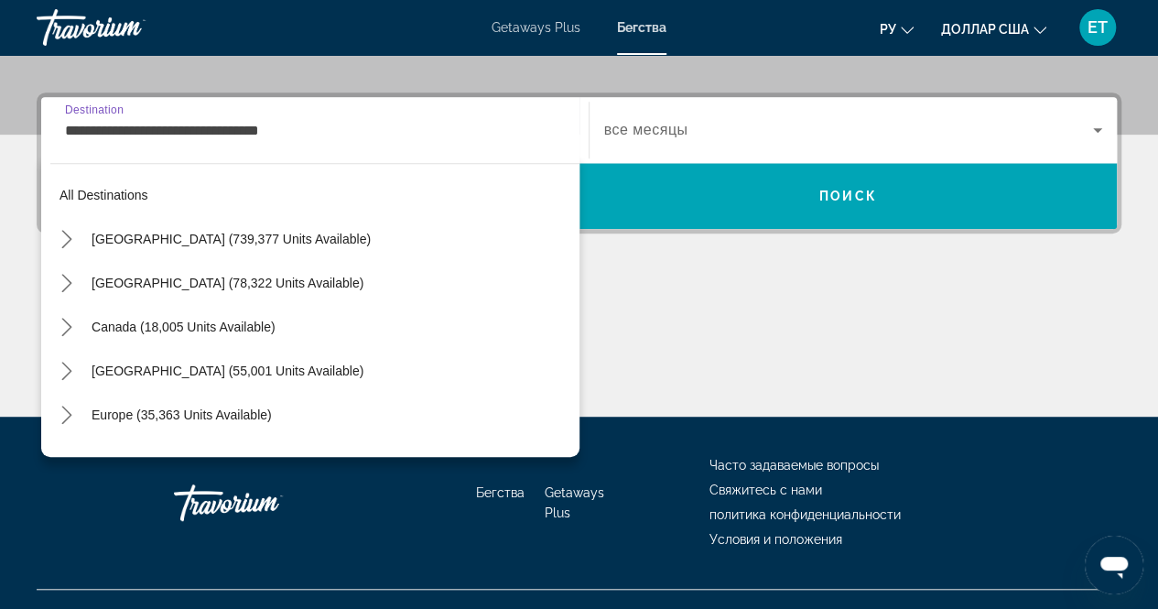
scroll to position [417, 0]
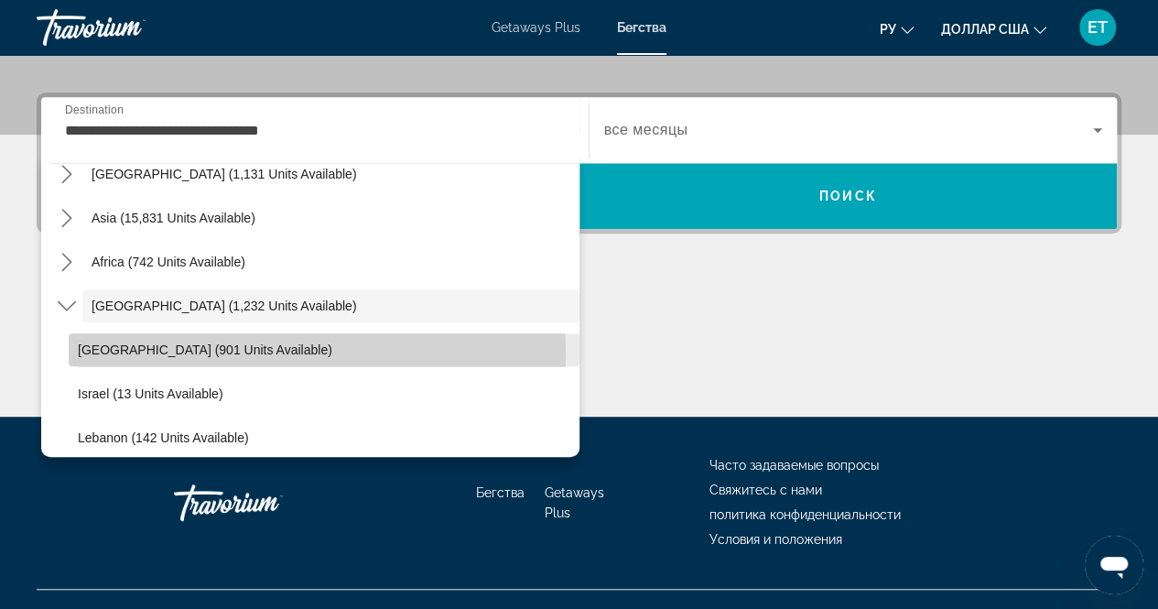
click at [205, 354] on span "[GEOGRAPHIC_DATA] (901 units available)" at bounding box center [205, 349] width 255 height 15
type input "**********"
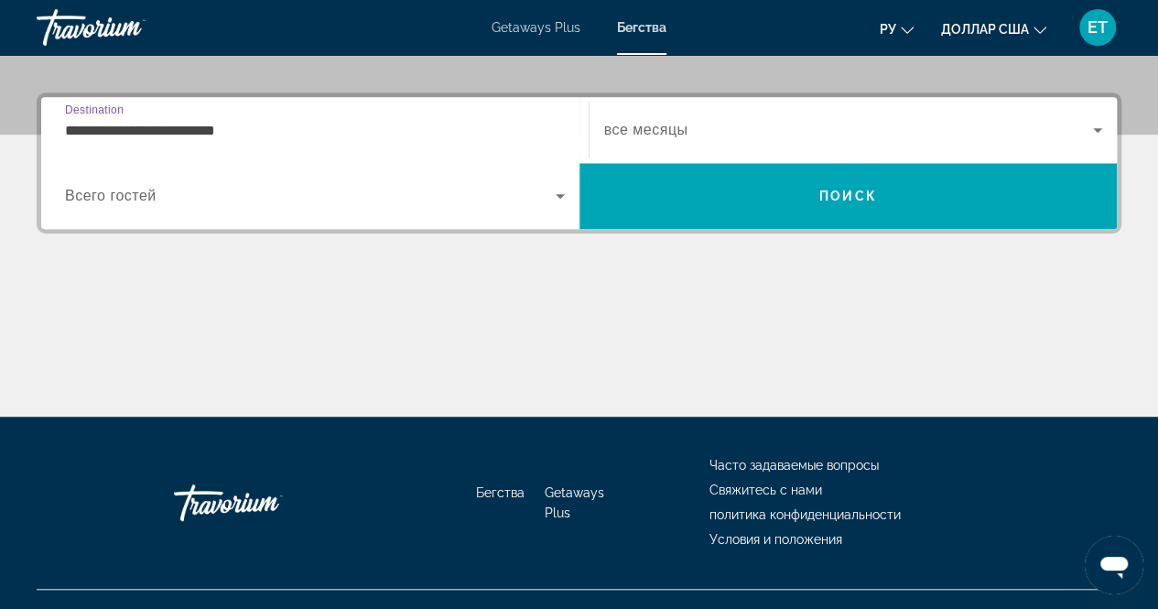
scroll to position [445, 0]
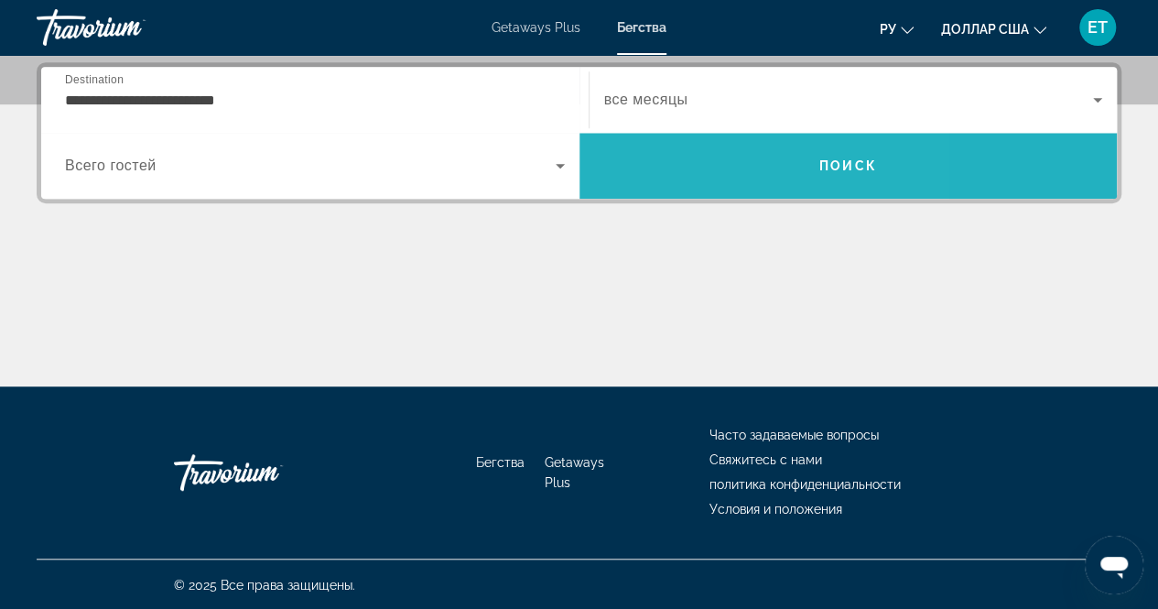
click at [685, 157] on span "Search" at bounding box center [849, 166] width 538 height 44
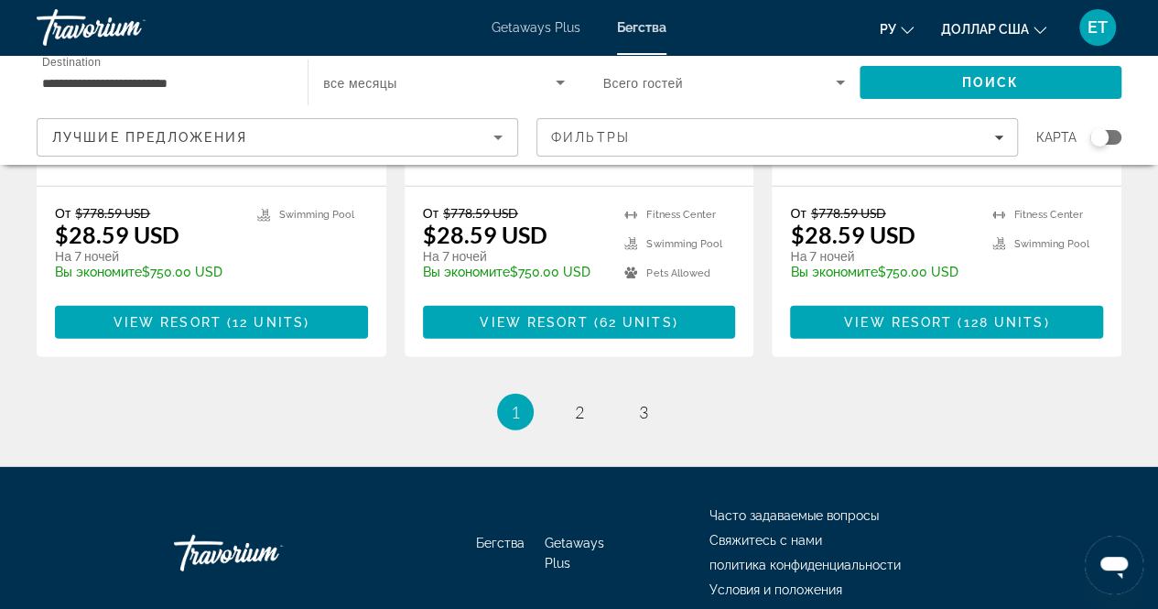
scroll to position [2460, 0]
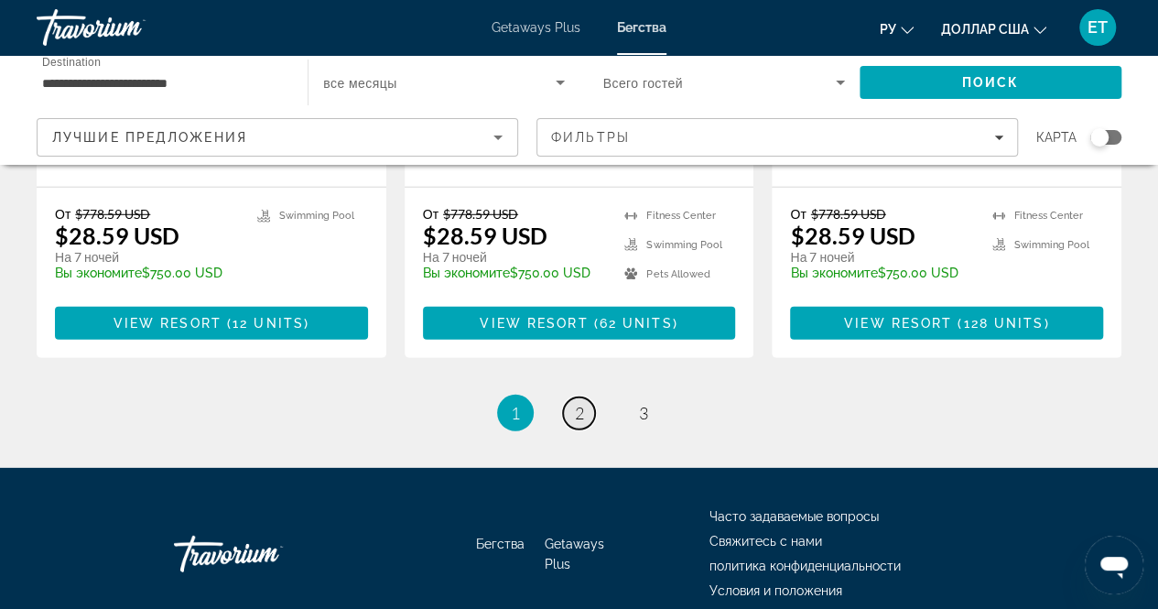
click at [578, 403] on span "2" at bounding box center [579, 413] width 9 height 20
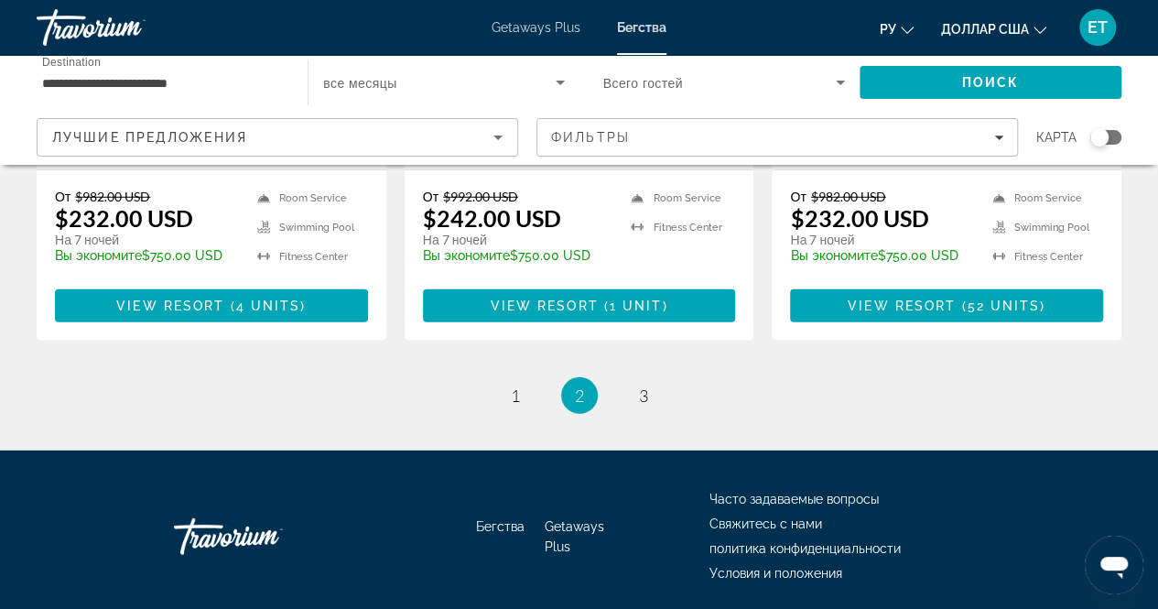
scroll to position [2474, 0]
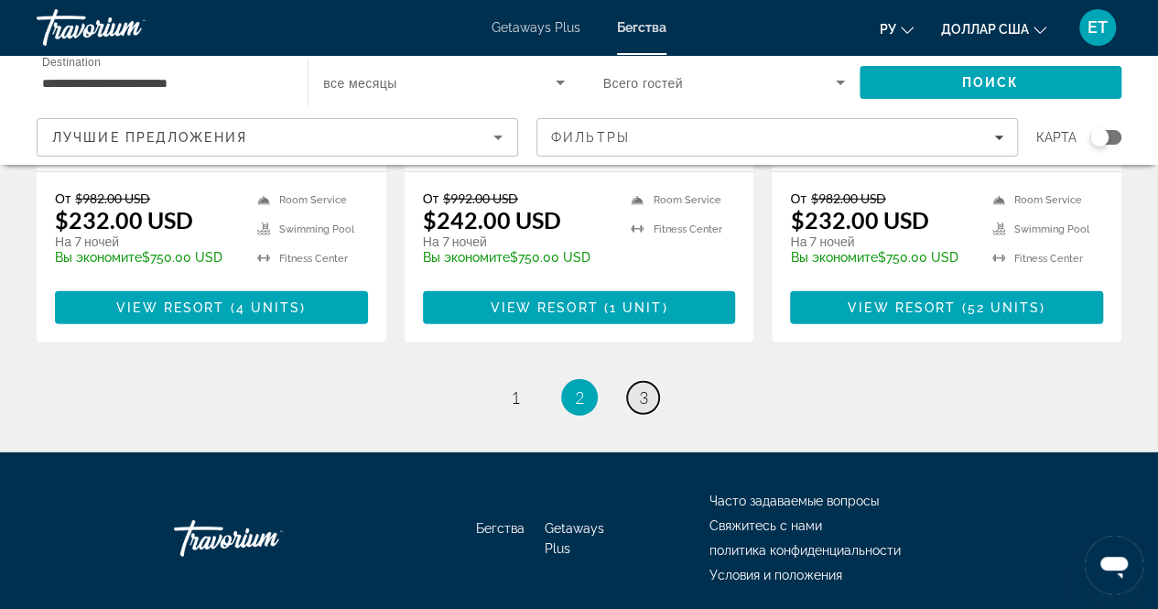
click at [637, 402] on link "page 3" at bounding box center [643, 398] width 32 height 32
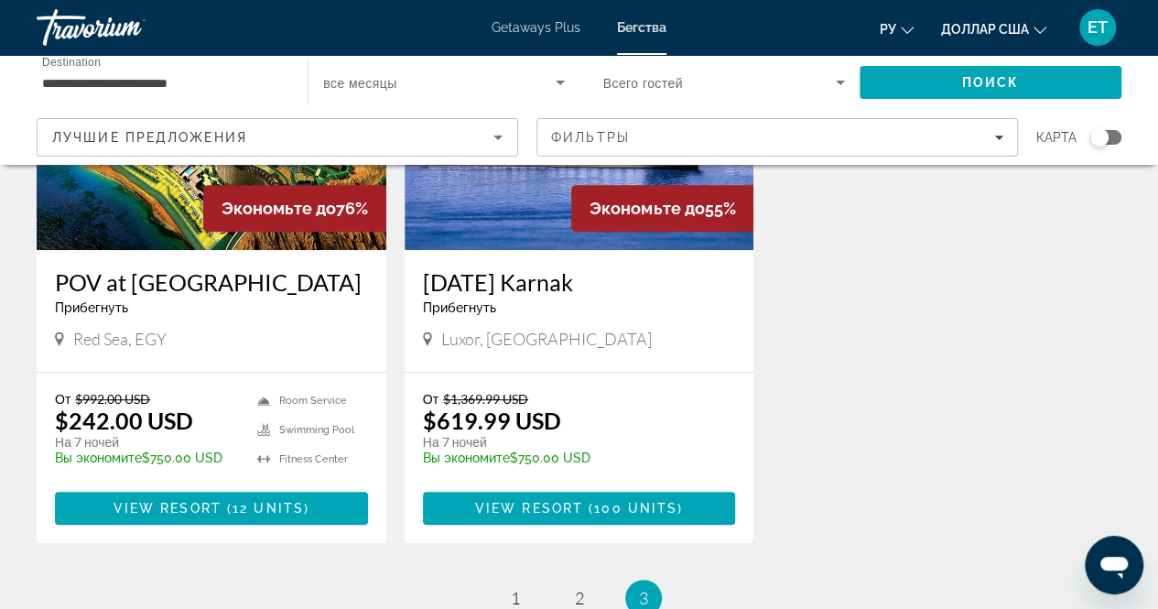
scroll to position [273, 0]
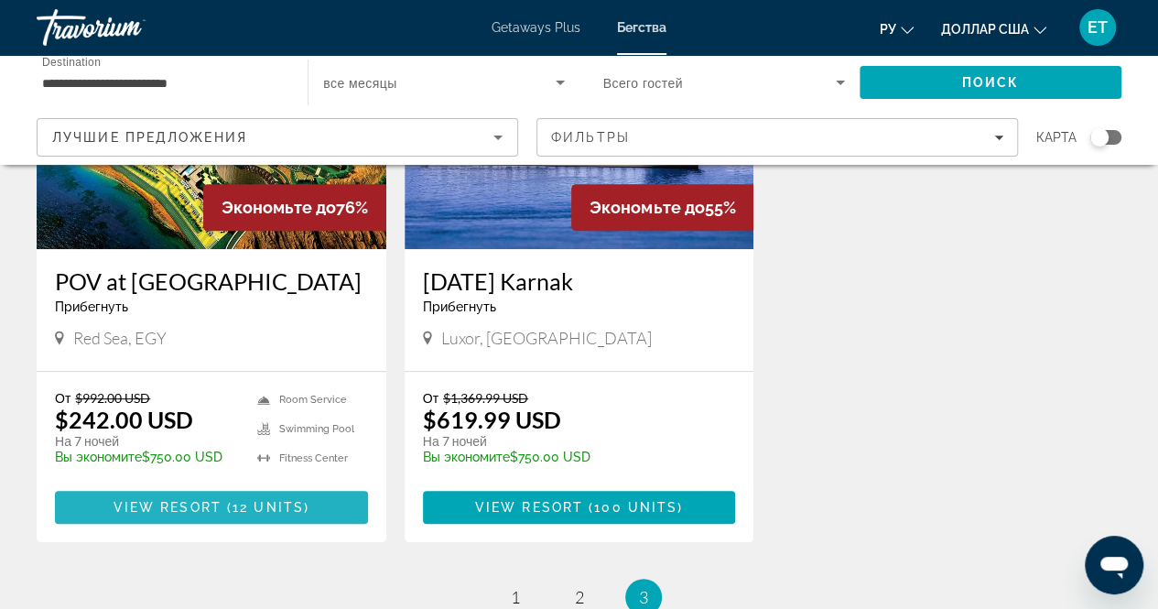
click at [238, 508] on span "12 units" at bounding box center [268, 507] width 71 height 15
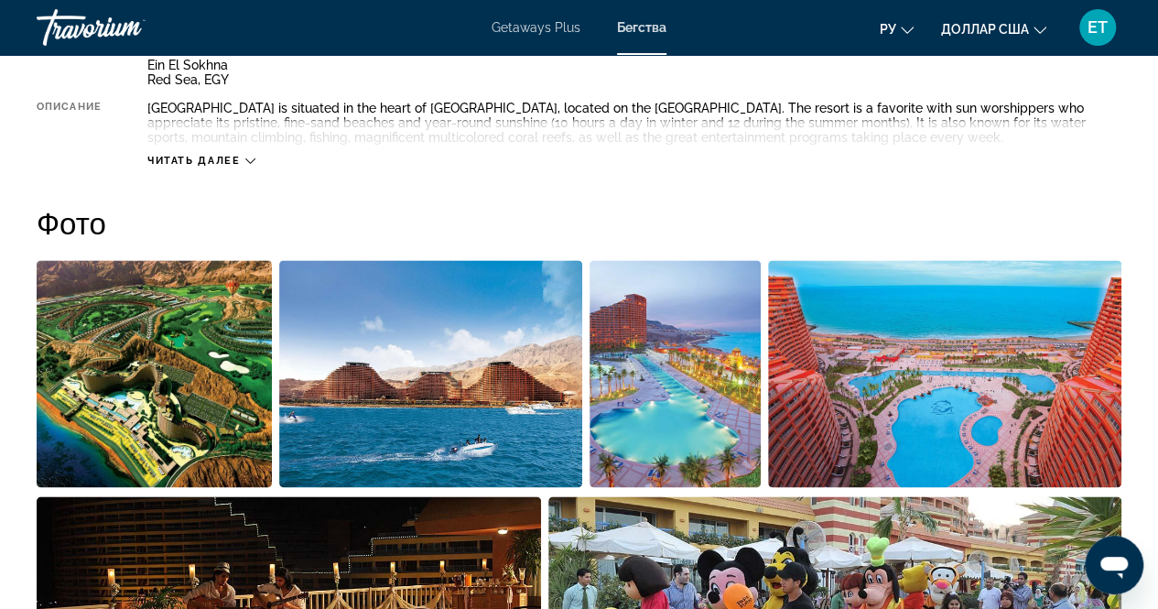
scroll to position [1058, 0]
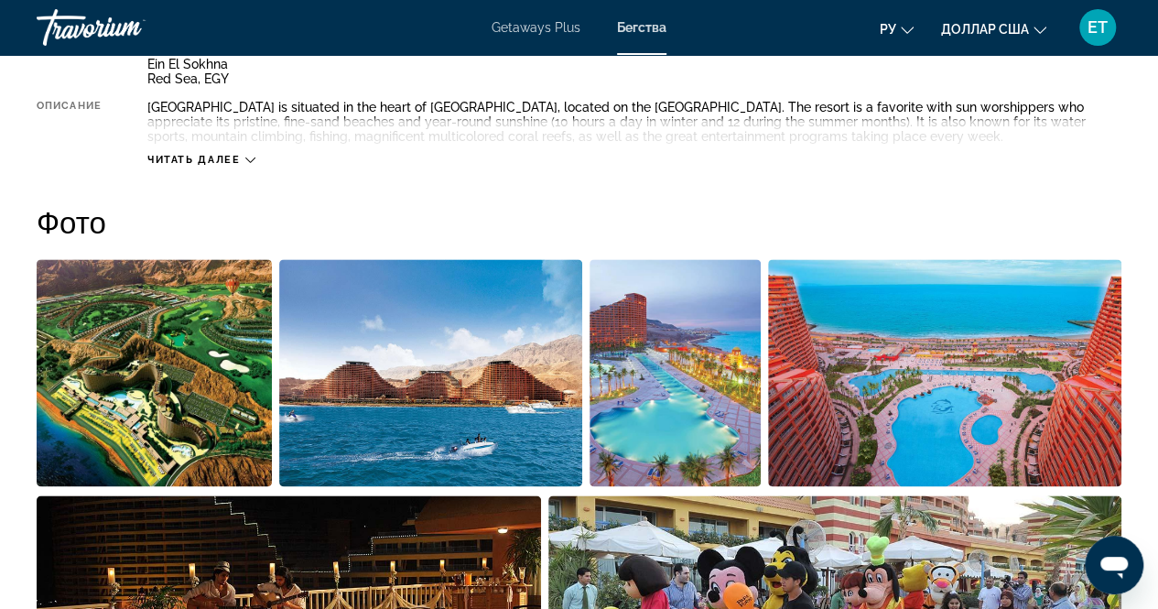
click at [864, 415] on img "Open full-screen image slider" at bounding box center [945, 372] width 354 height 227
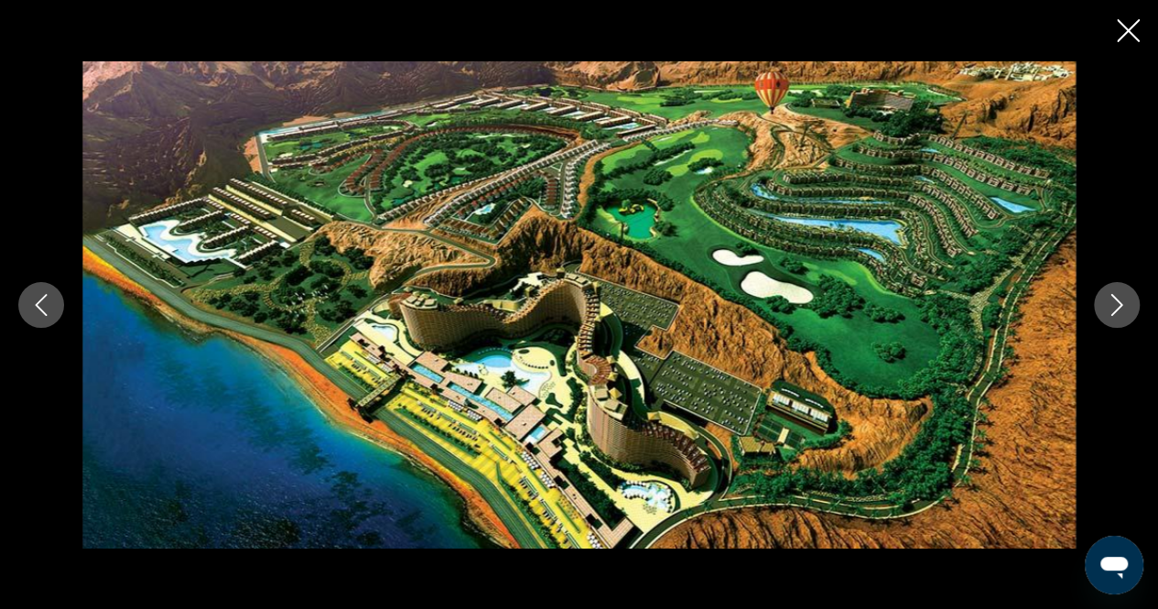
click at [1123, 304] on icon "Next image" at bounding box center [1118, 305] width 12 height 22
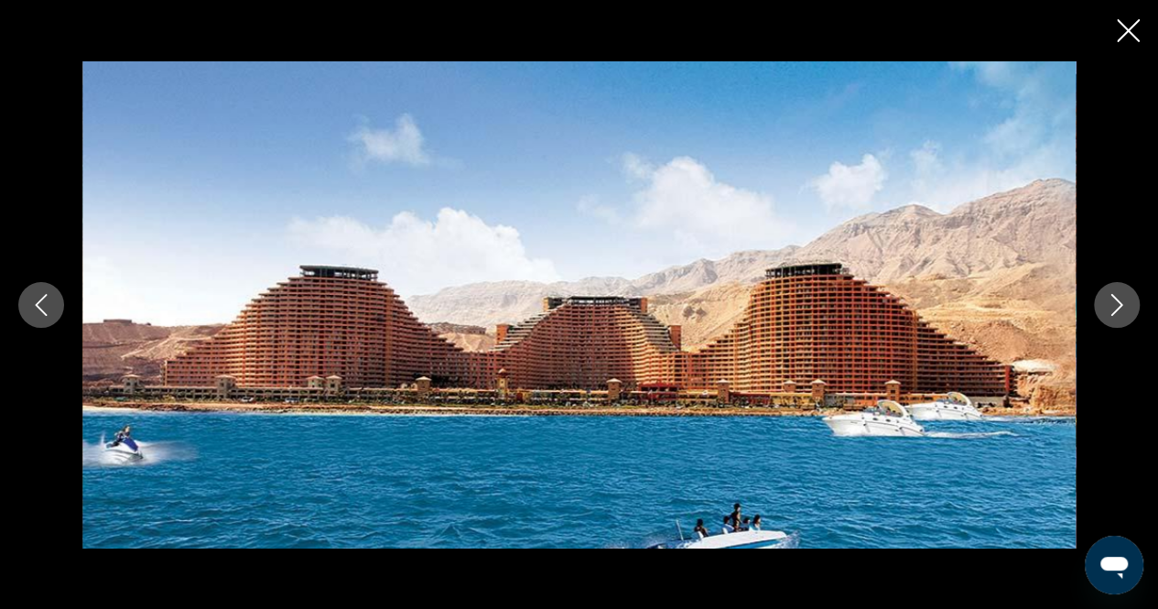
click at [1123, 304] on icon "Next image" at bounding box center [1118, 305] width 12 height 22
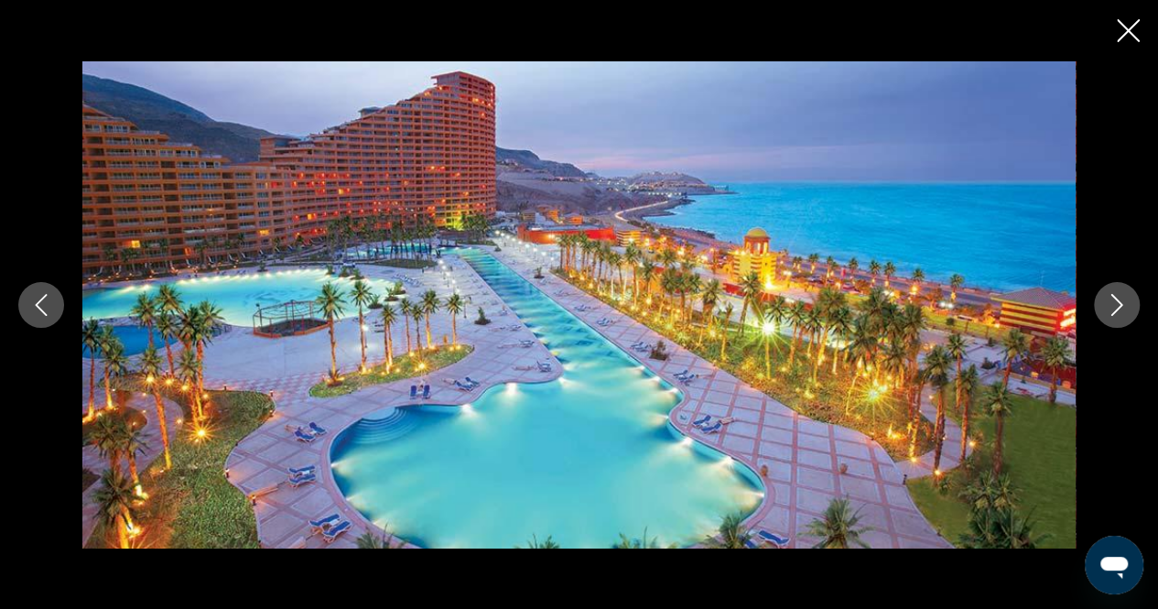
click at [1123, 304] on icon "Next image" at bounding box center [1118, 305] width 12 height 22
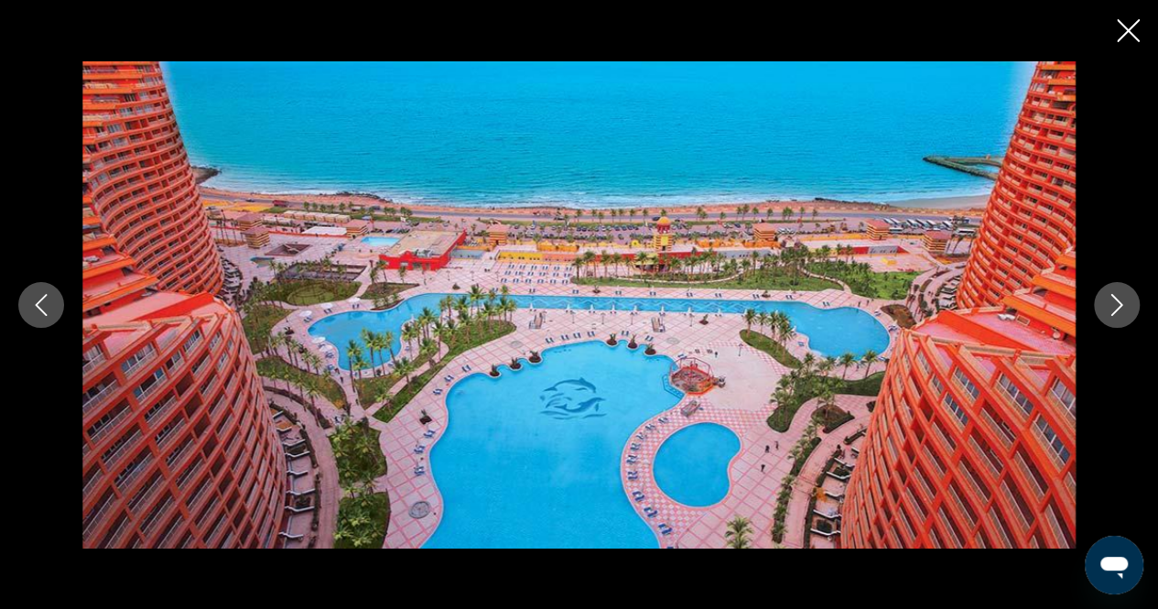
click at [1103, 310] on button "Next image" at bounding box center [1117, 305] width 46 height 46
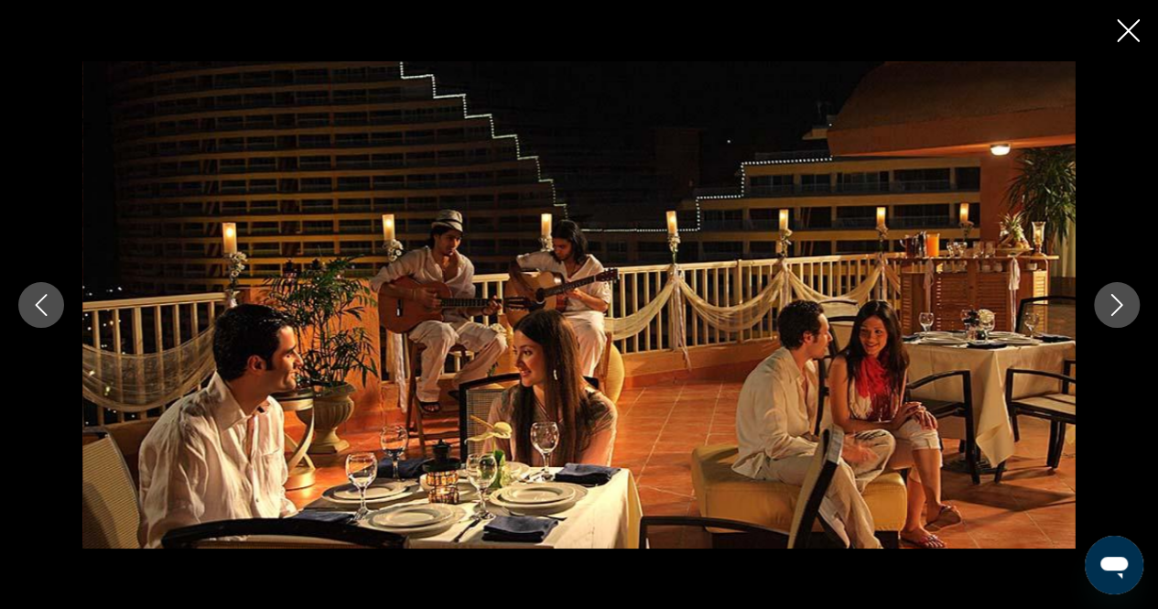
click at [1103, 310] on button "Next image" at bounding box center [1117, 305] width 46 height 46
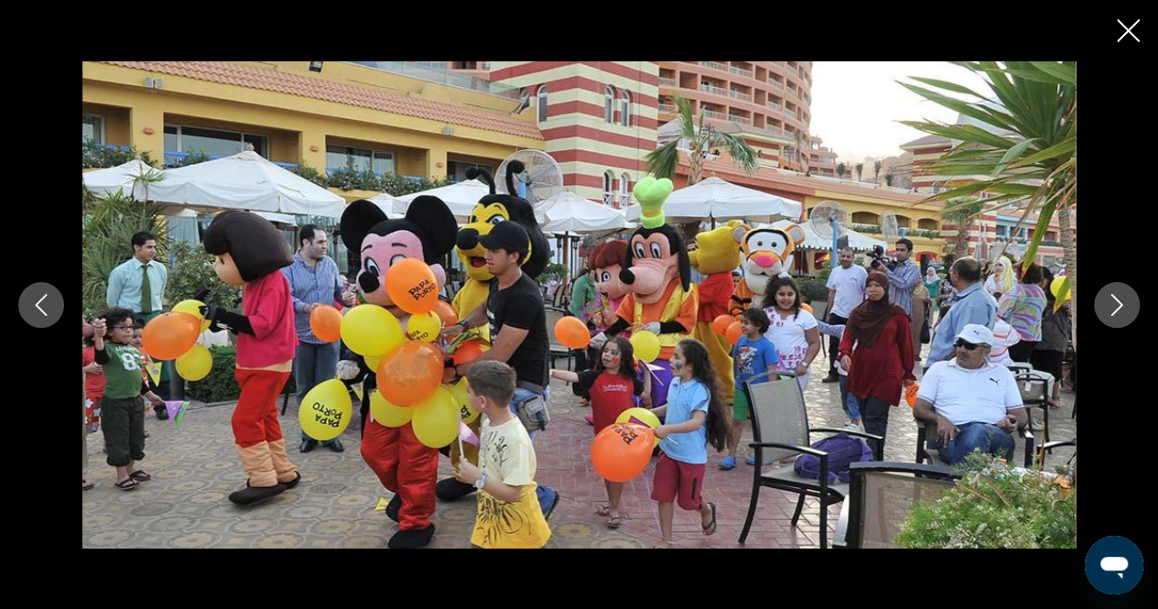
click at [1103, 310] on button "Next image" at bounding box center [1117, 305] width 46 height 46
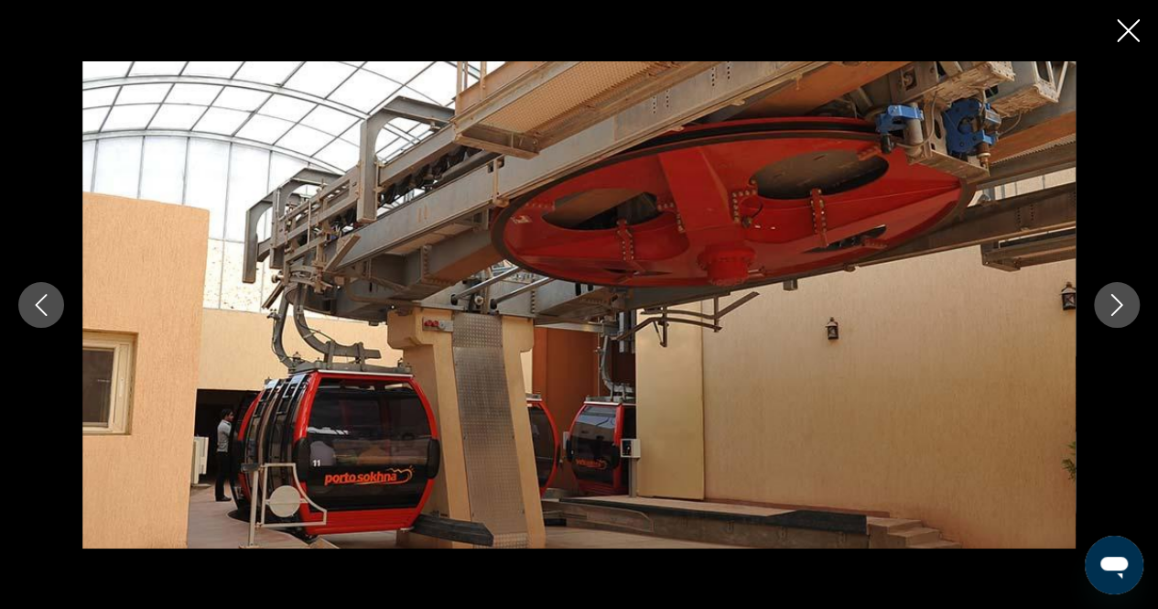
click at [1103, 310] on button "Next image" at bounding box center [1117, 305] width 46 height 46
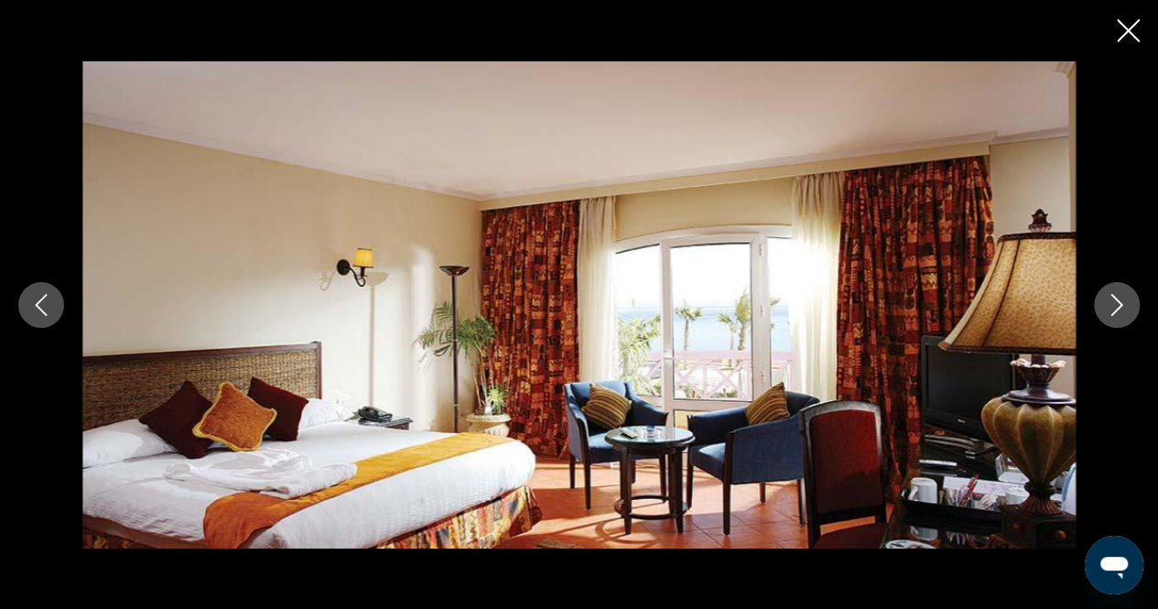
click at [1103, 310] on button "Next image" at bounding box center [1117, 305] width 46 height 46
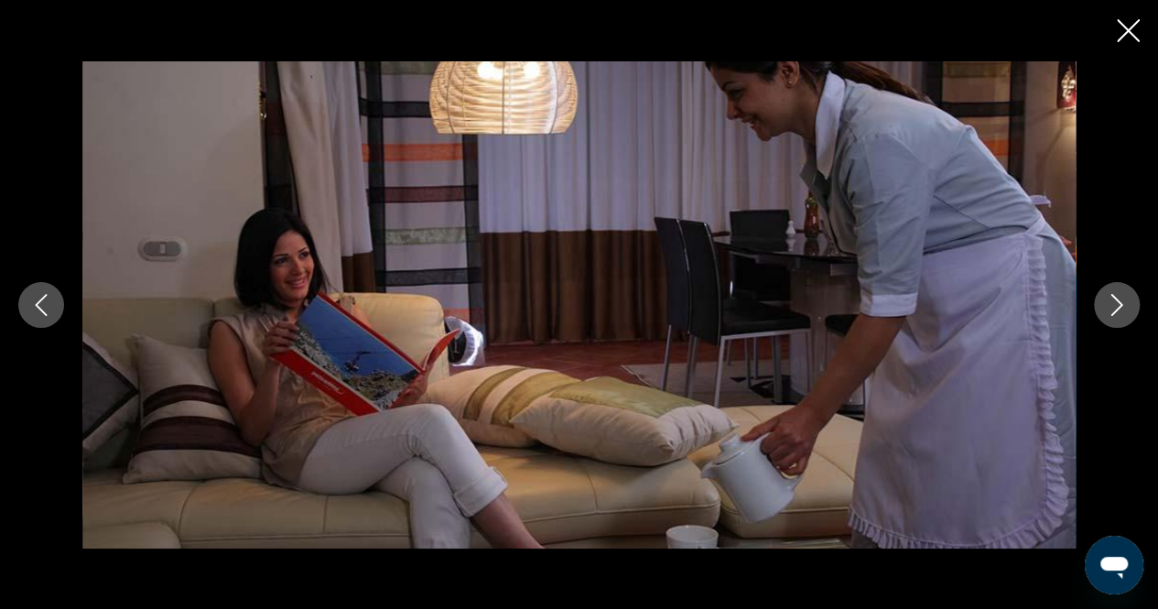
click at [1103, 310] on button "Next image" at bounding box center [1117, 305] width 46 height 46
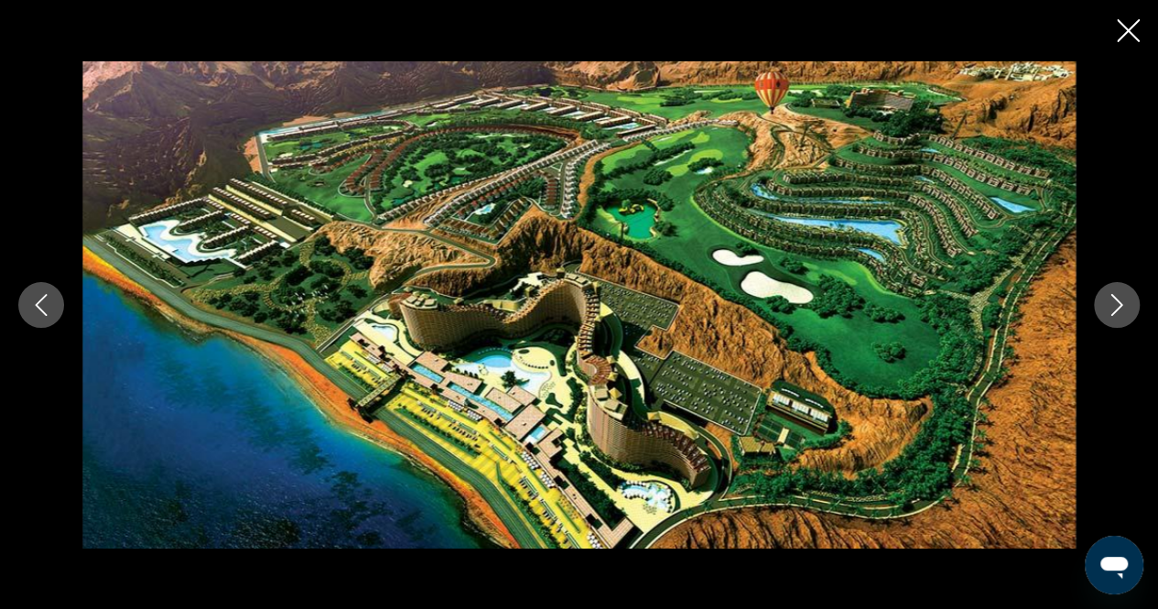
click at [1115, 33] on div "prev next" at bounding box center [579, 304] width 1158 height 609
click at [1132, 20] on icon "Close slideshow" at bounding box center [1128, 30] width 23 height 23
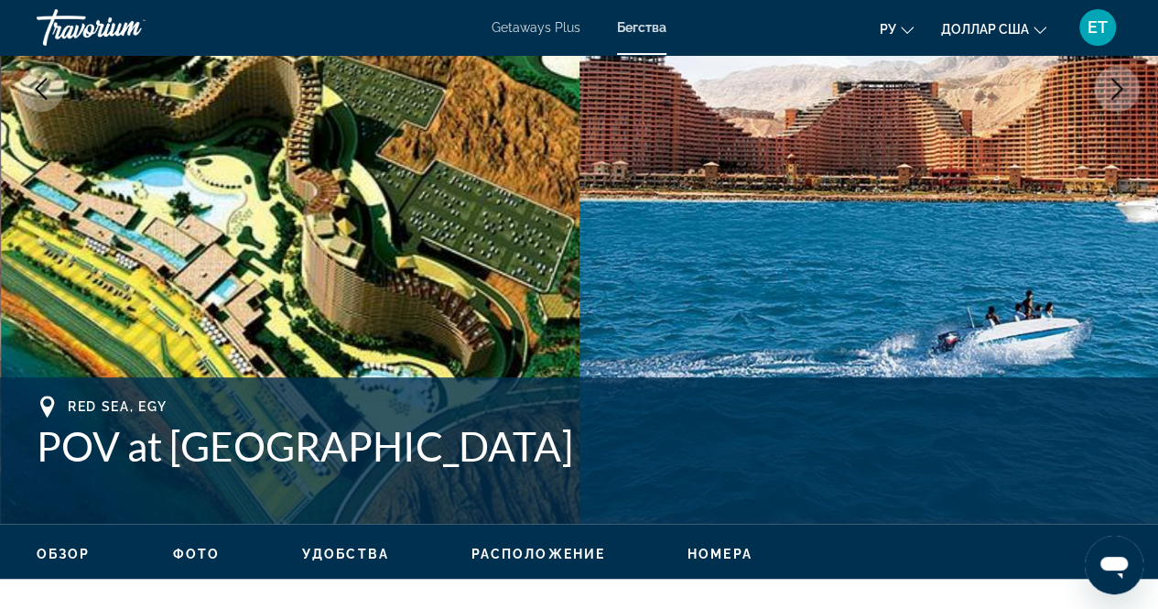
scroll to position [403, 0]
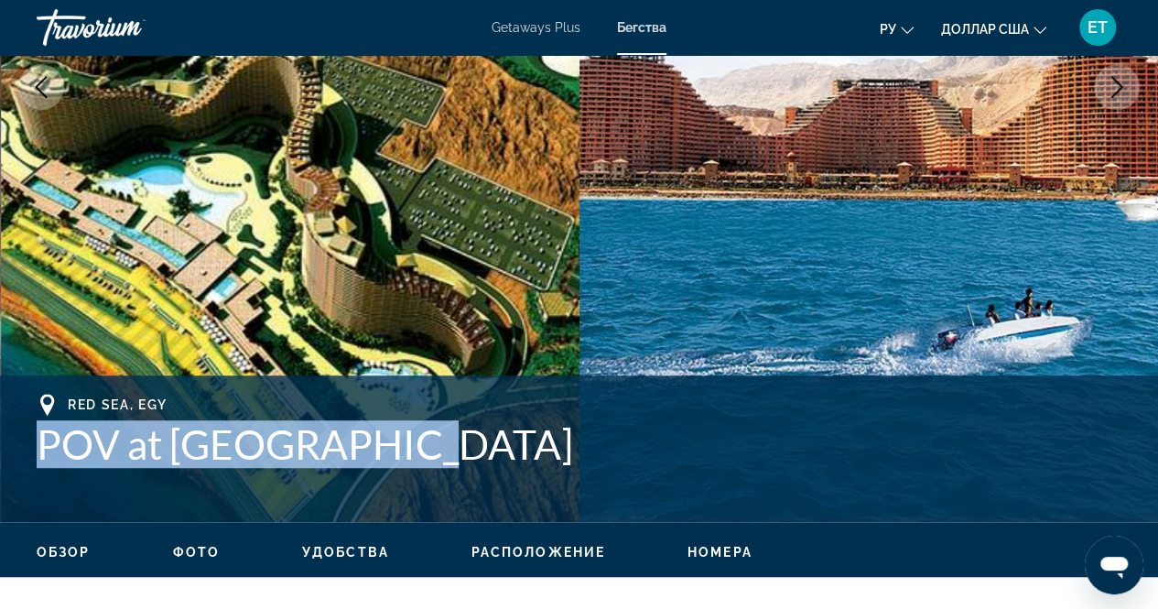
drag, startPoint x: 38, startPoint y: 450, endPoint x: 451, endPoint y: 444, distance: 412.1
click at [451, 444] on h1 "POV at Porto Sokhna" at bounding box center [579, 444] width 1085 height 48
copy h1 "POV at Porto Sokhna"
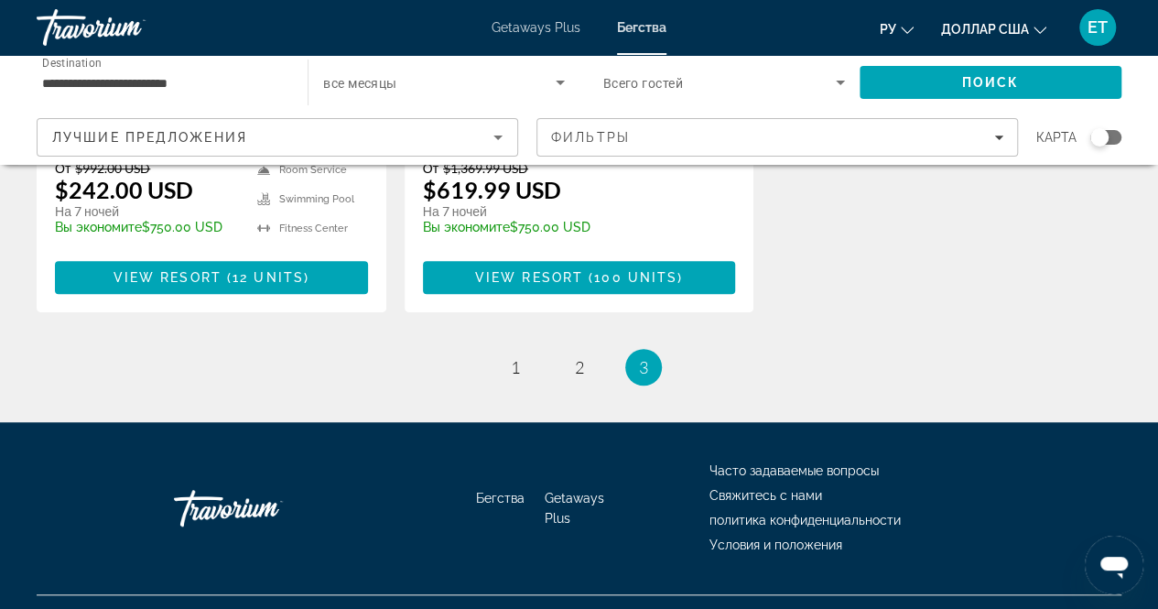
scroll to position [505, 0]
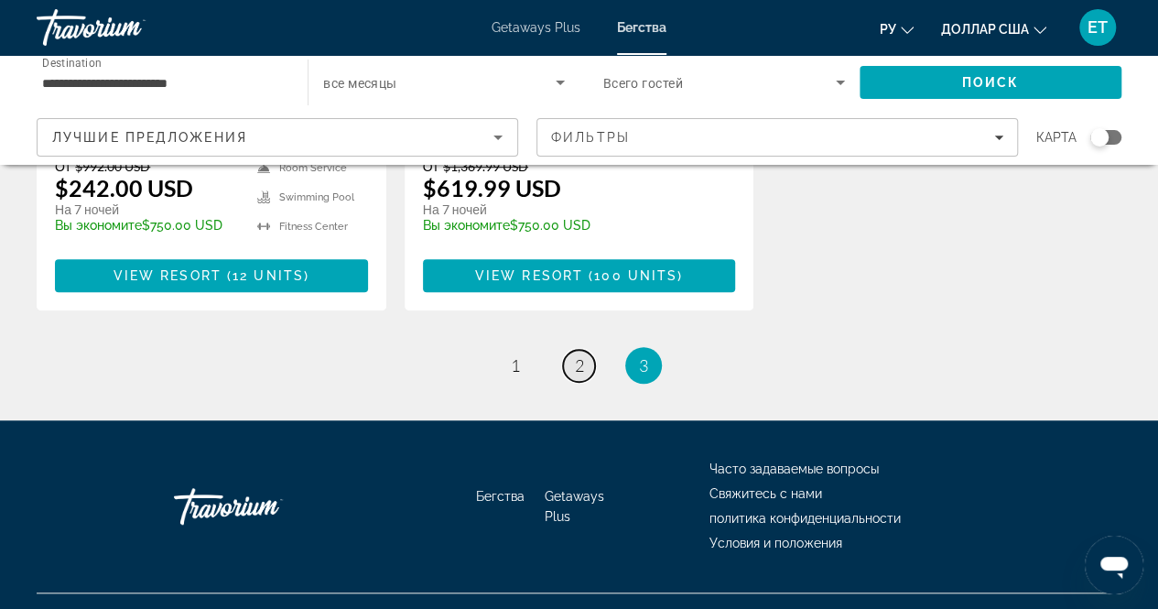
click at [581, 365] on span "2" at bounding box center [579, 365] width 9 height 20
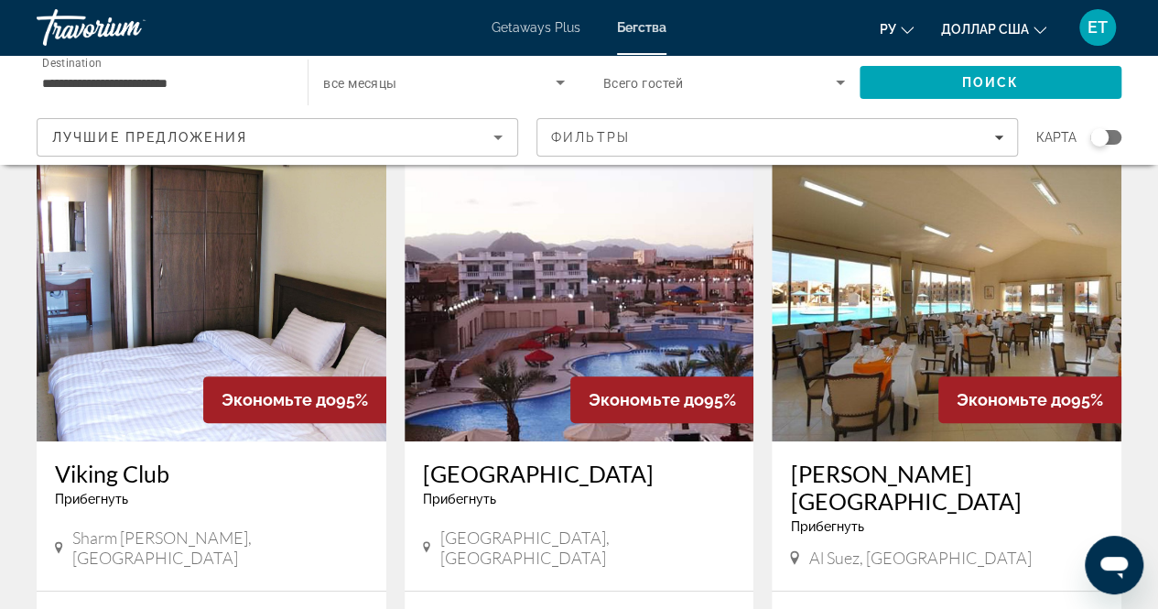
scroll to position [81, 0]
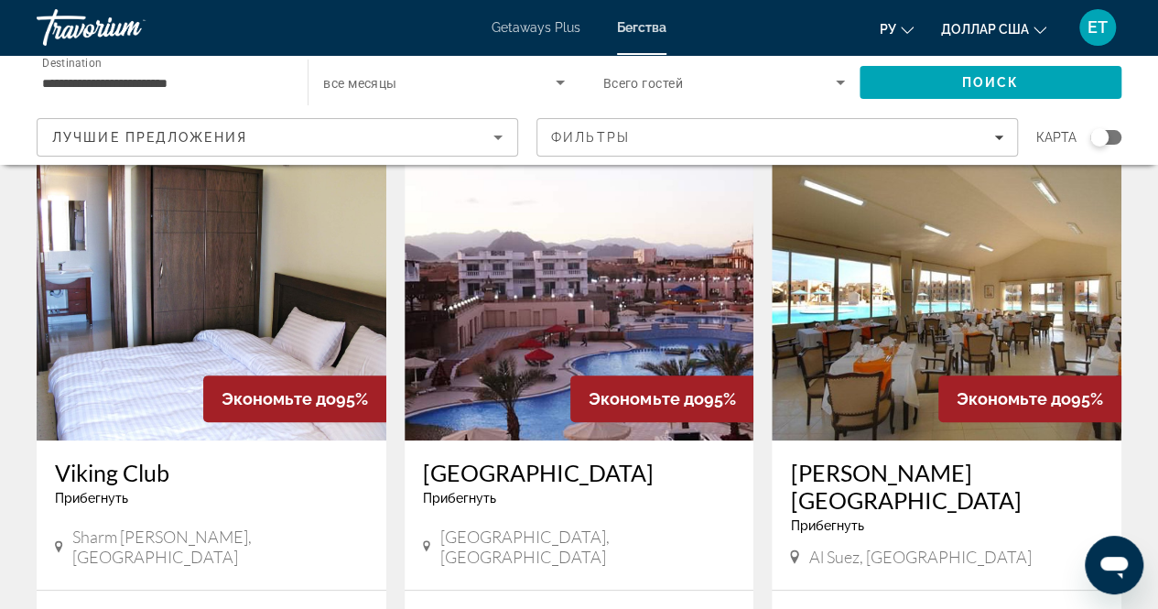
click at [537, 362] on img "Основное содержание" at bounding box center [580, 293] width 350 height 293
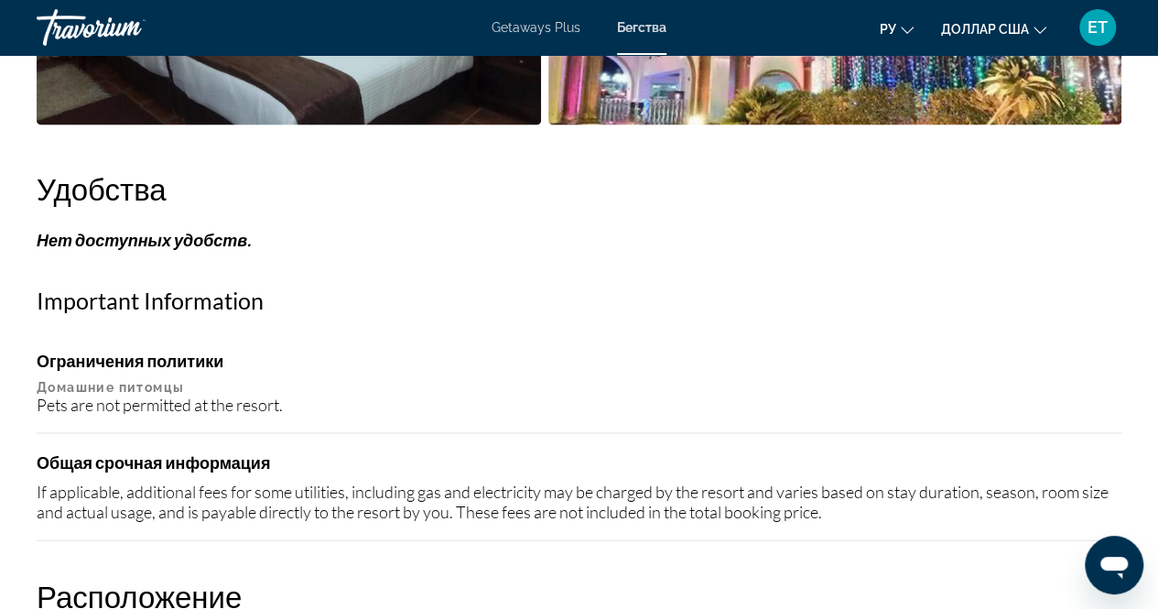
scroll to position [1710, 0]
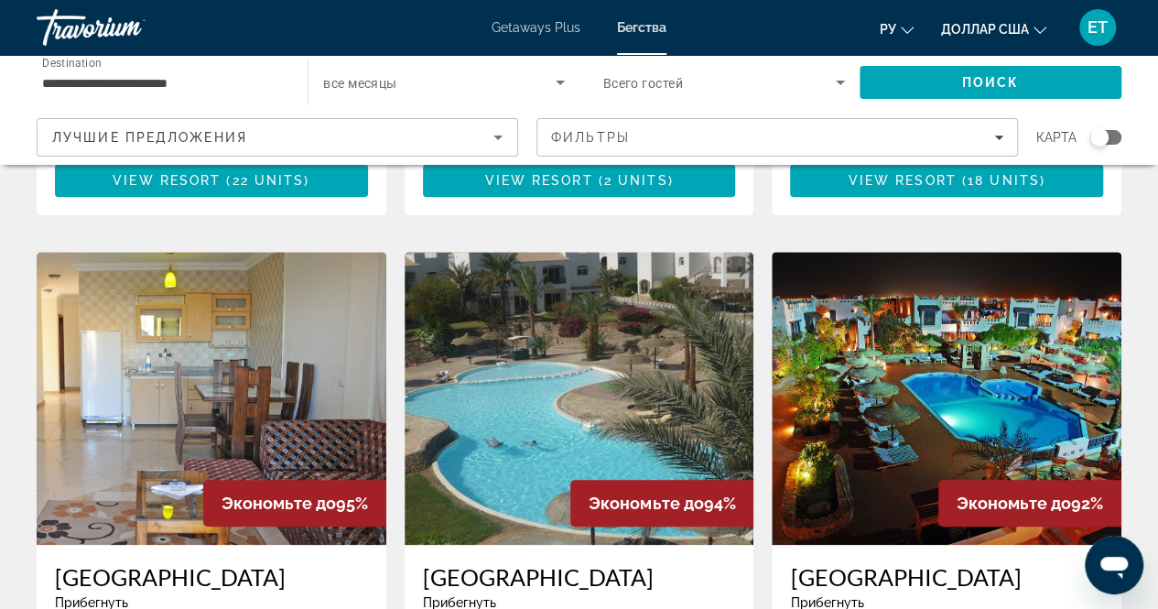
scroll to position [634, 0]
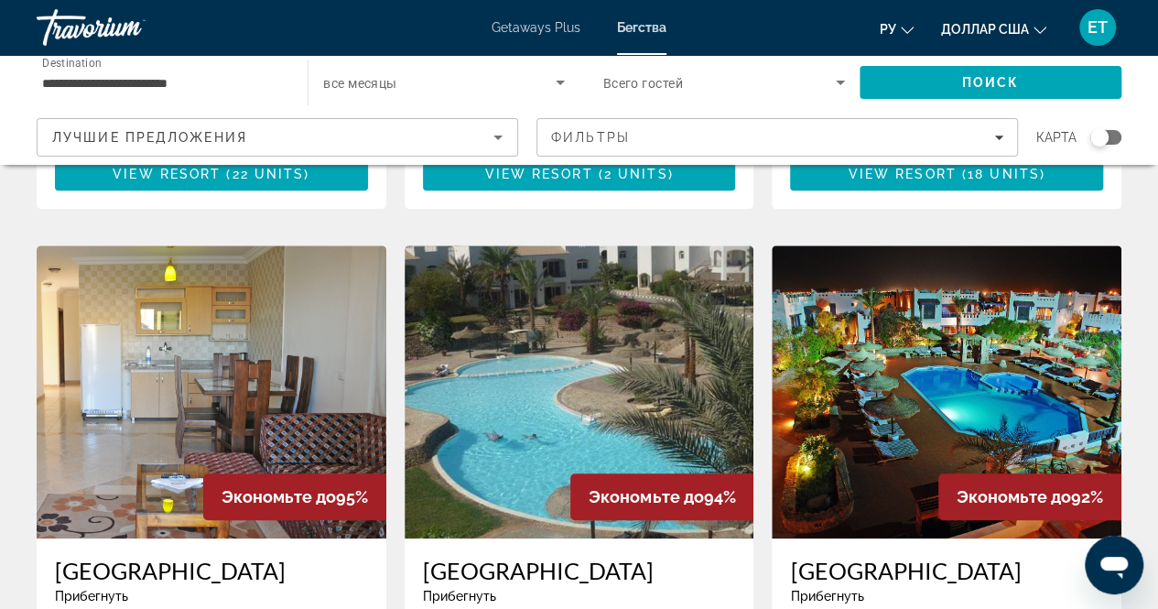
click at [883, 409] on img "Основное содержание" at bounding box center [947, 391] width 350 height 293
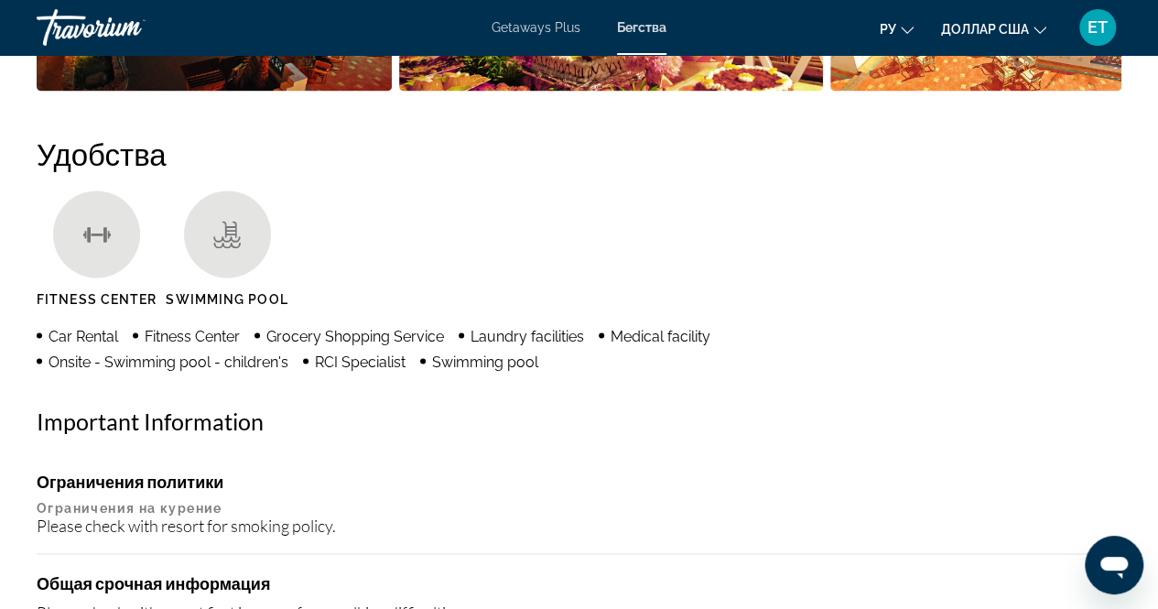
scroll to position [1513, 0]
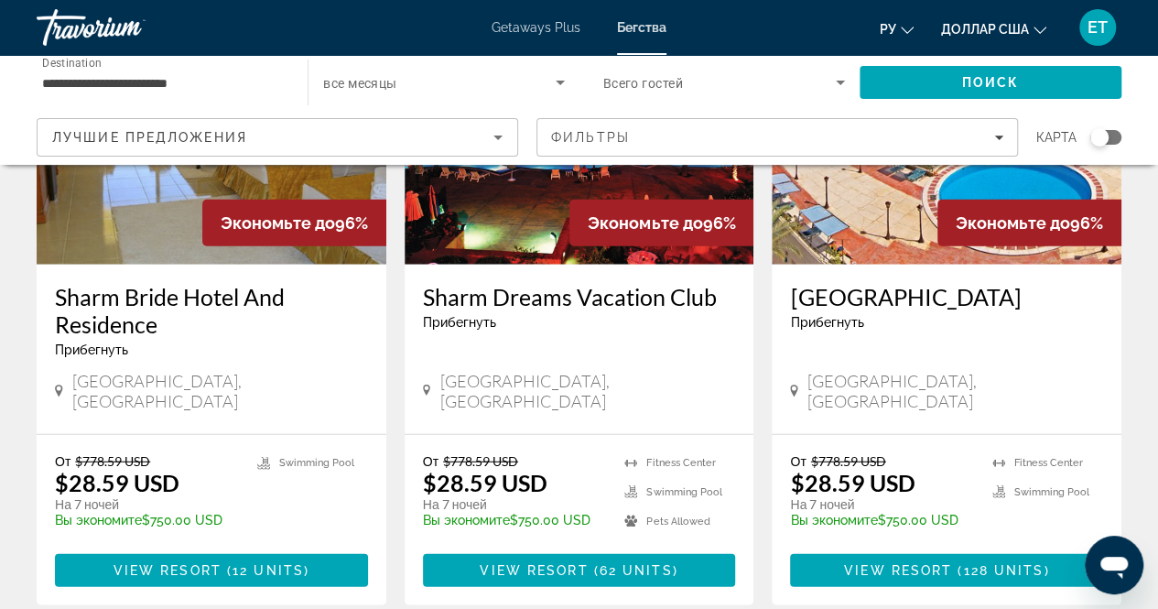
scroll to position [2214, 0]
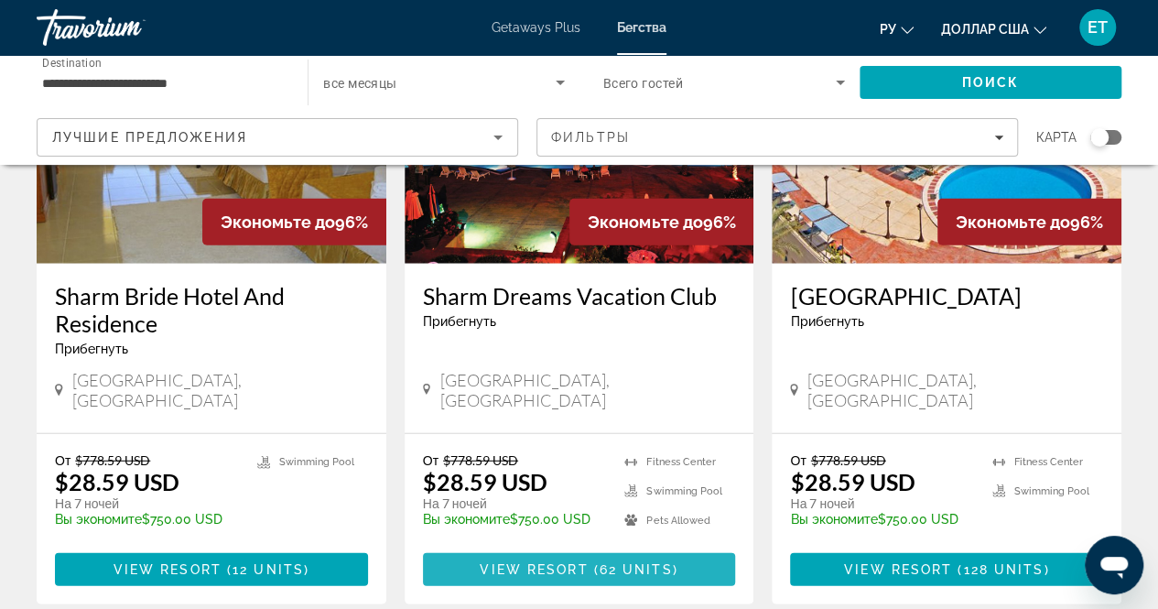
click at [544, 562] on span "View Resort" at bounding box center [534, 569] width 108 height 15
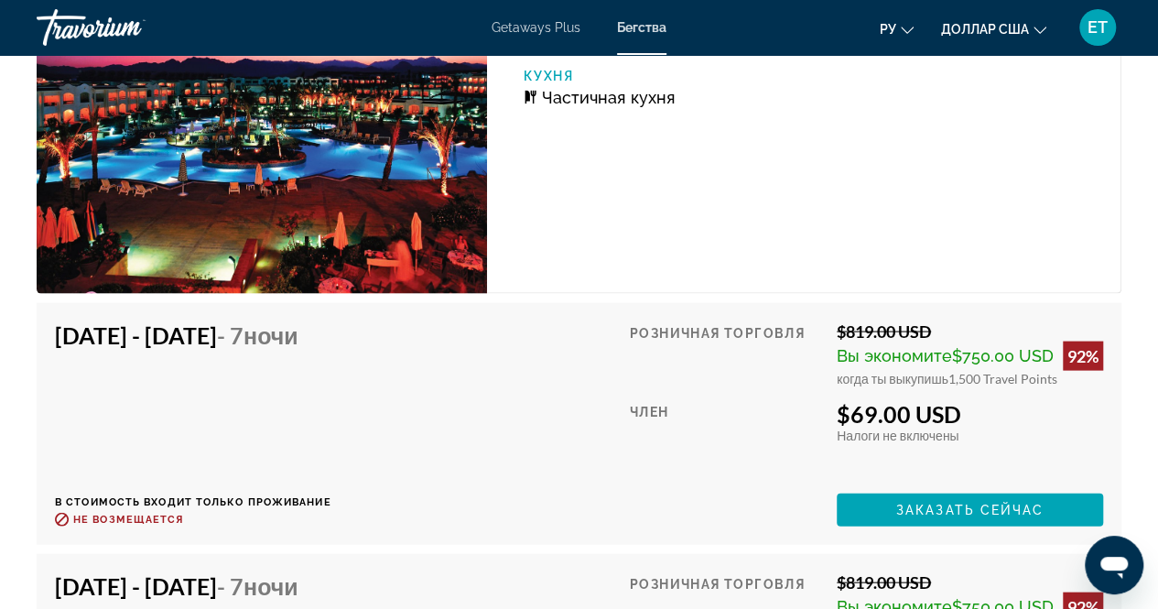
scroll to position [5244, 0]
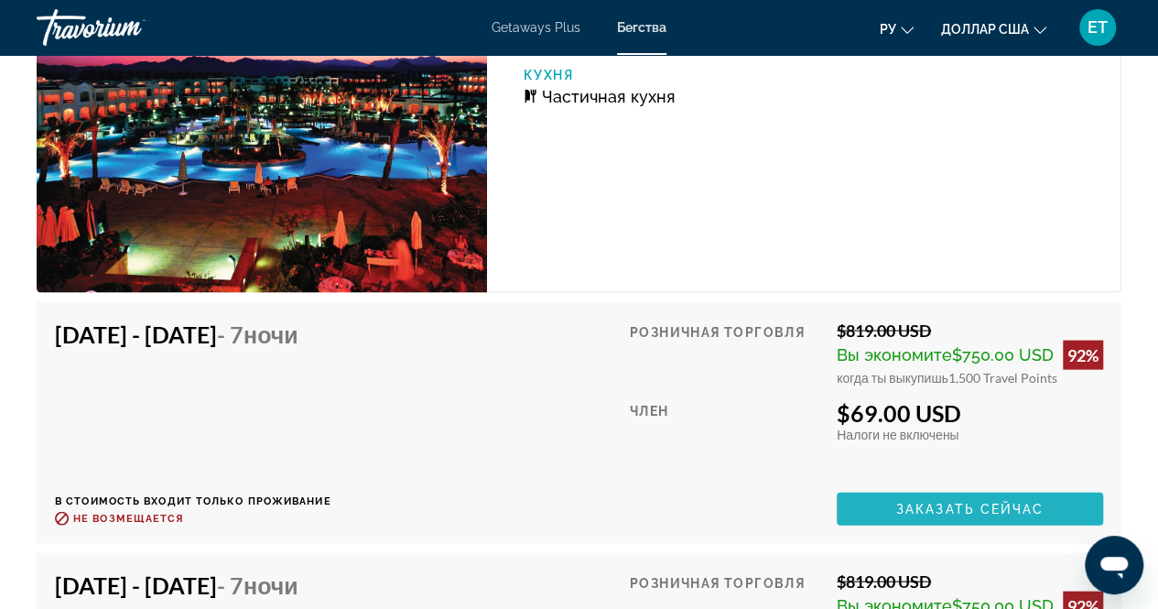
click at [877, 509] on span "Основное содержание" at bounding box center [970, 509] width 266 height 44
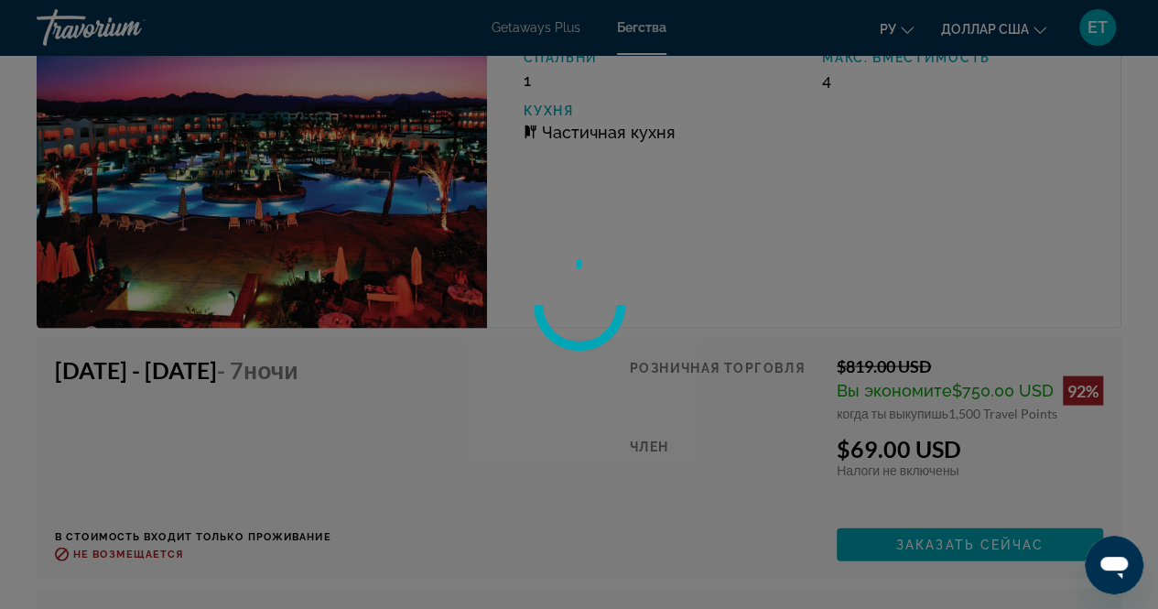
scroll to position [5180, 0]
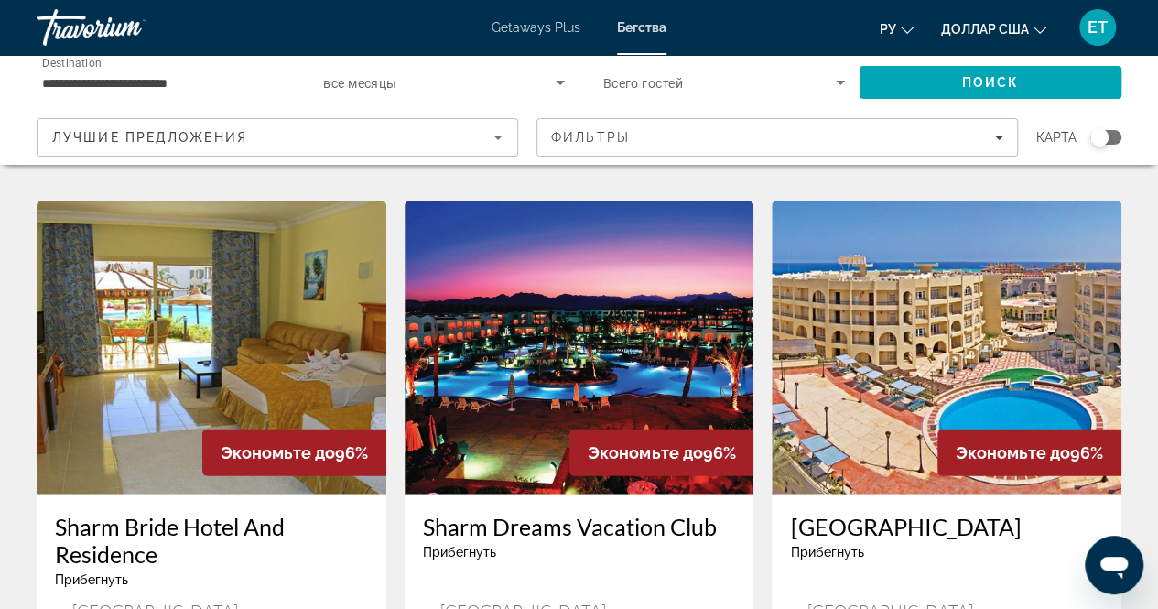
scroll to position [1984, 0]
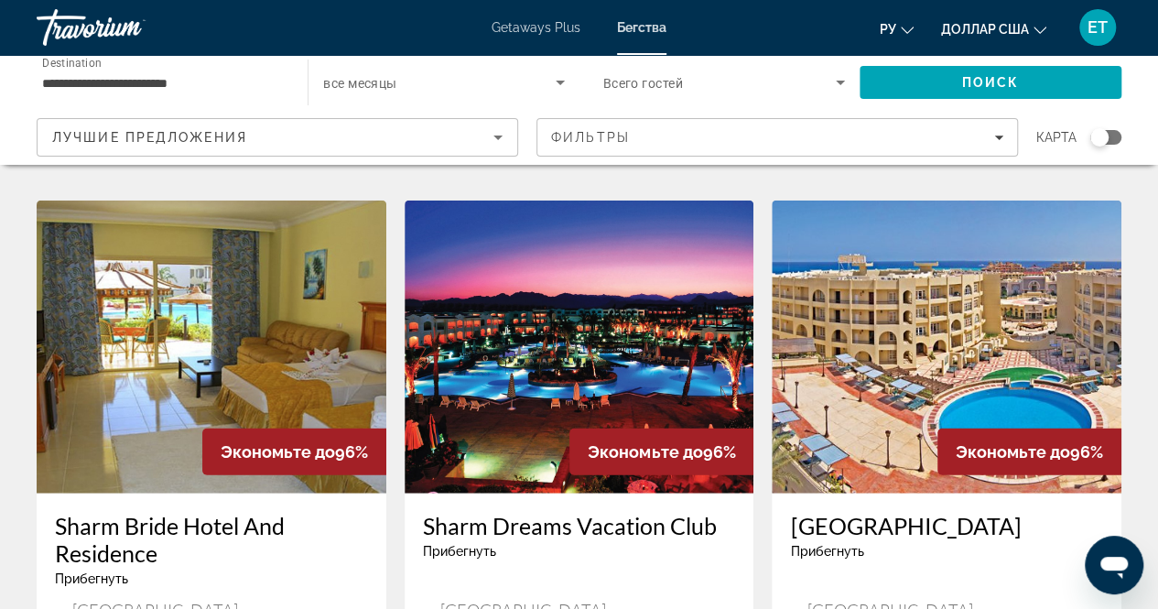
click at [461, 322] on img "Основное содержание" at bounding box center [580, 347] width 350 height 293
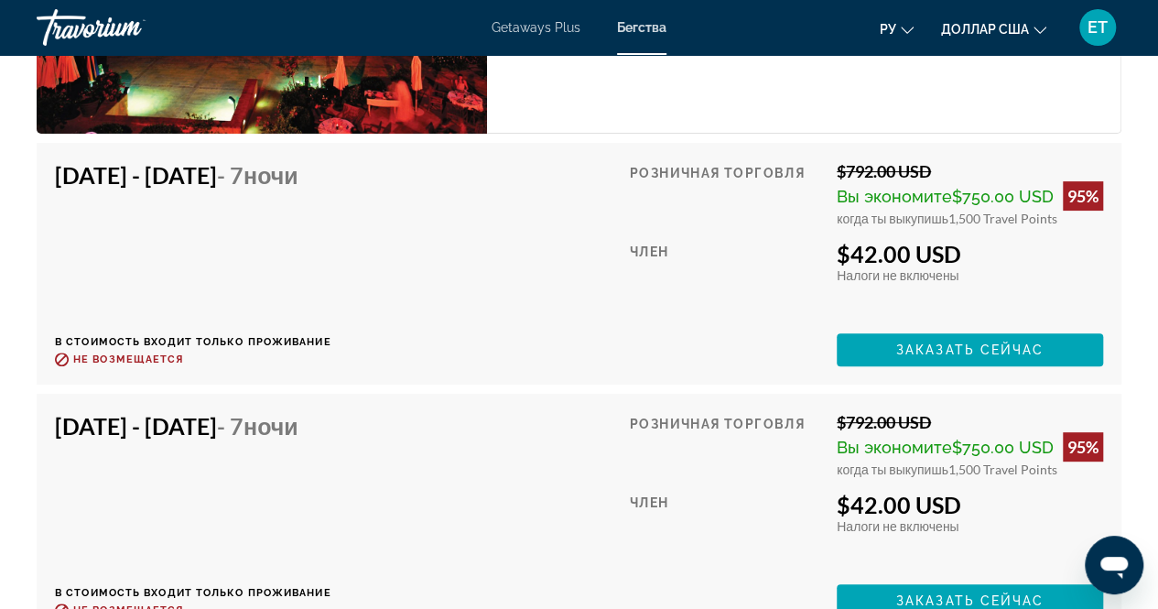
scroll to position [3623, 0]
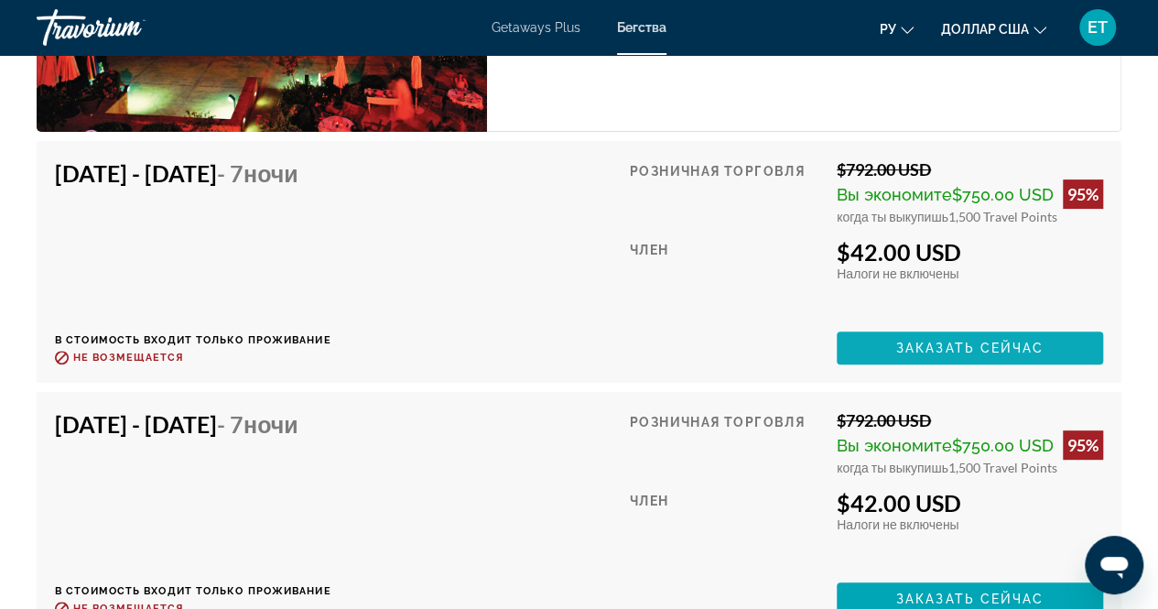
click at [895, 349] on span "Основное содержание" at bounding box center [970, 348] width 266 height 44
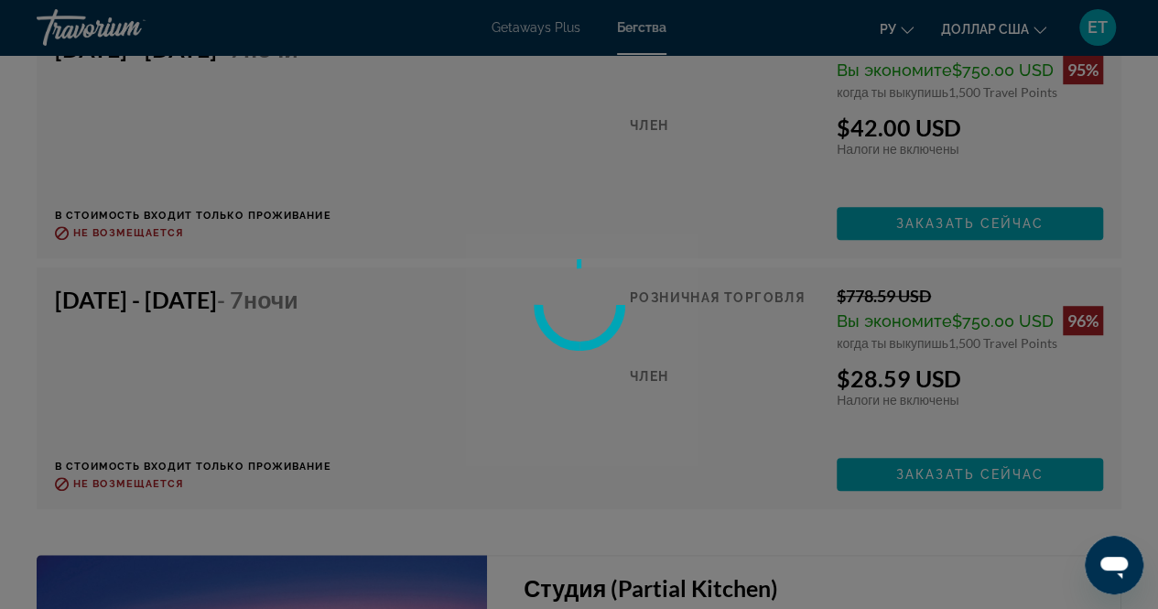
scroll to position [4000, 0]
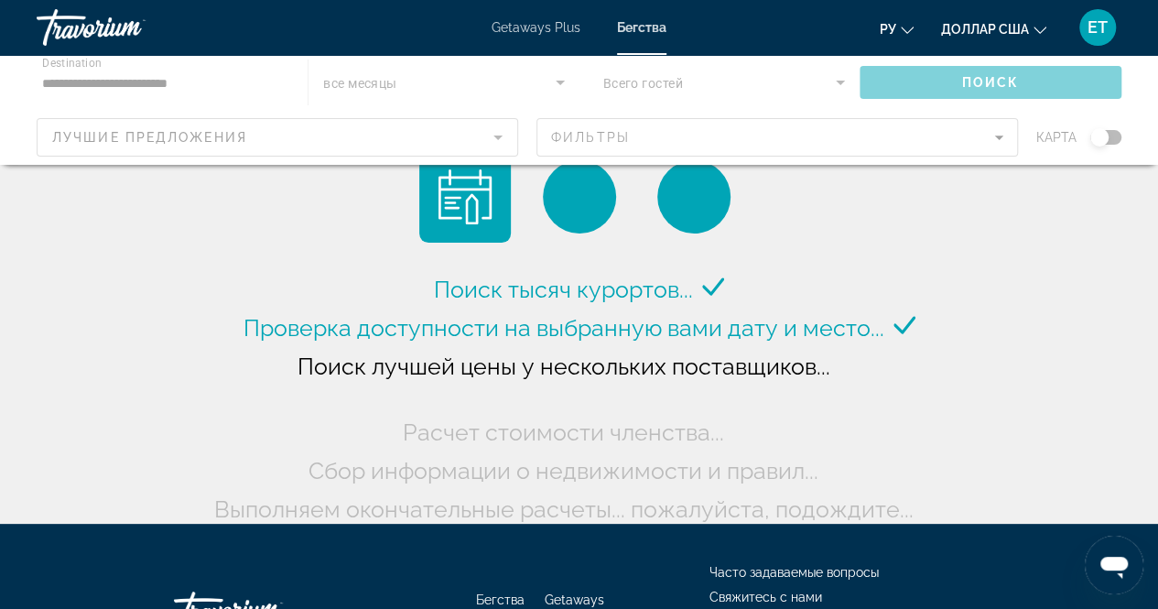
click at [533, 23] on font "Getaways Plus" at bounding box center [536, 27] width 89 height 15
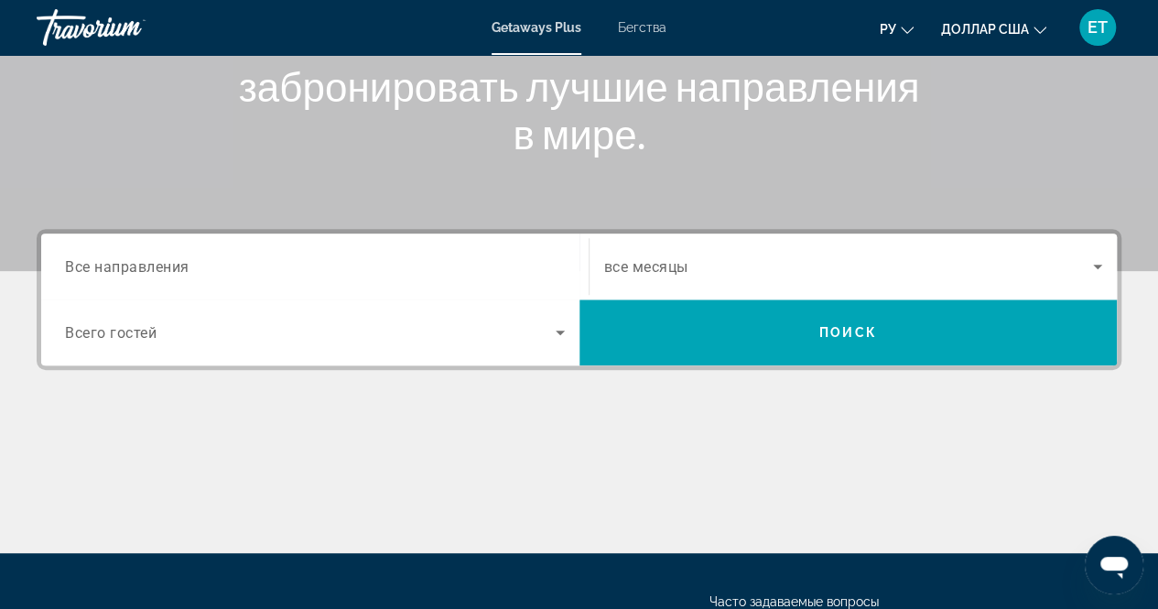
scroll to position [295, 0]
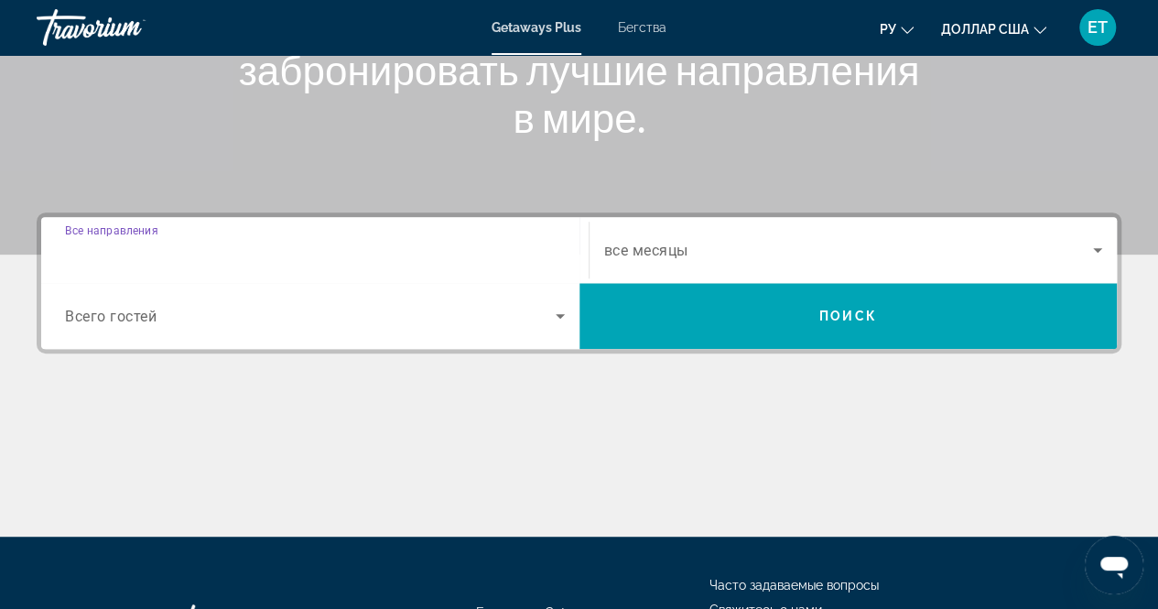
click at [419, 241] on input "Destination Все направления" at bounding box center [315, 251] width 500 height 22
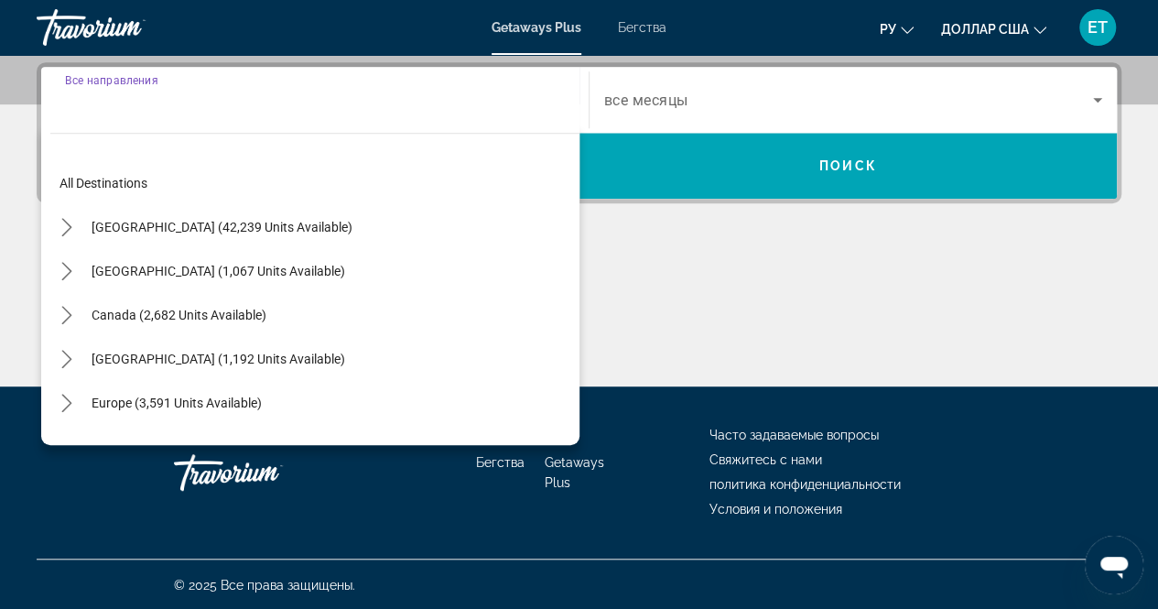
scroll to position [297, 0]
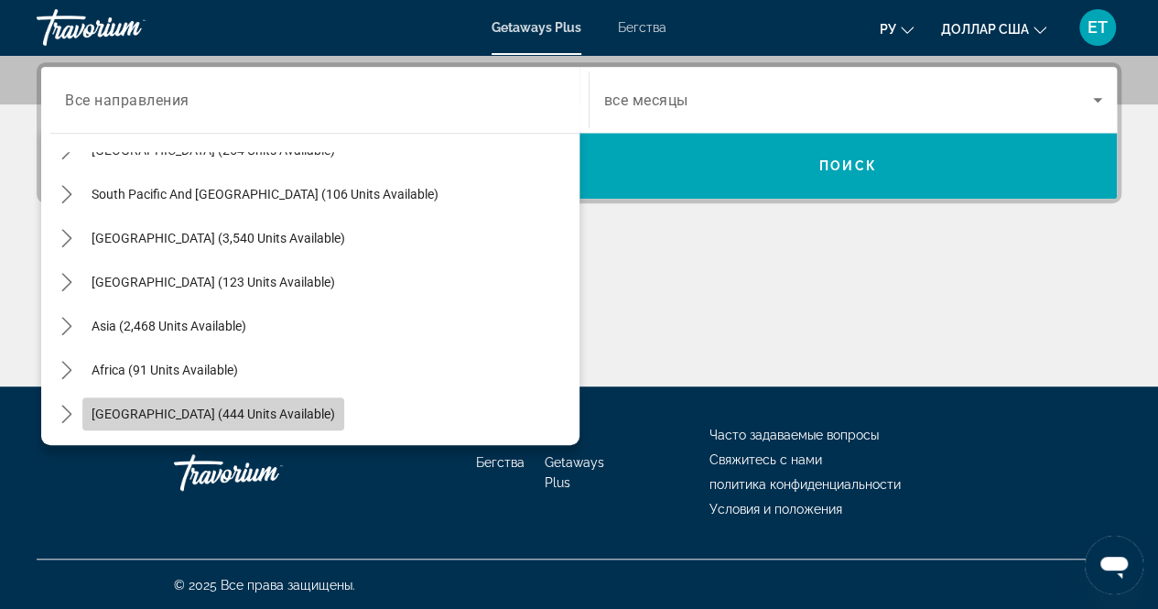
click at [222, 420] on span "Select destination: Middle East (444 units available)" at bounding box center [213, 414] width 262 height 44
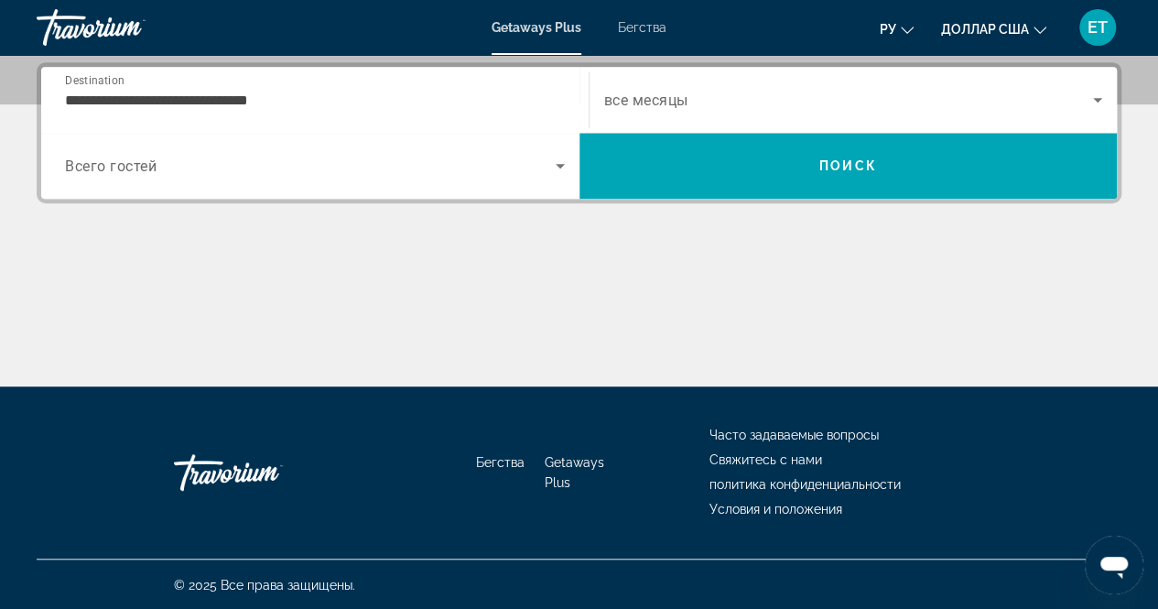
click at [286, 87] on div "**********" at bounding box center [315, 100] width 500 height 52
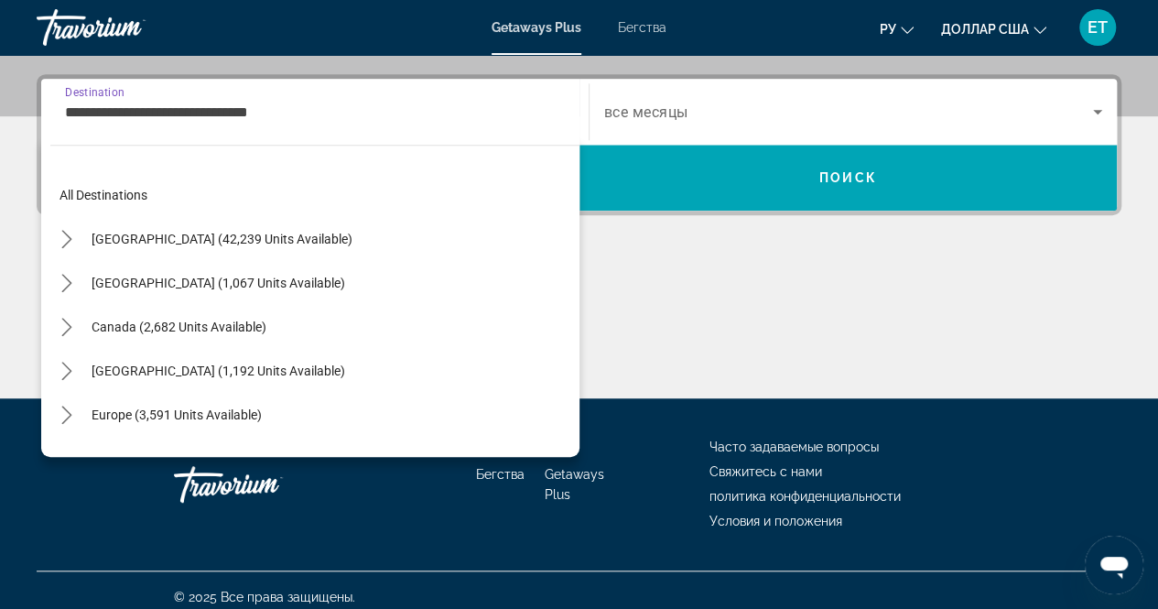
scroll to position [417, 0]
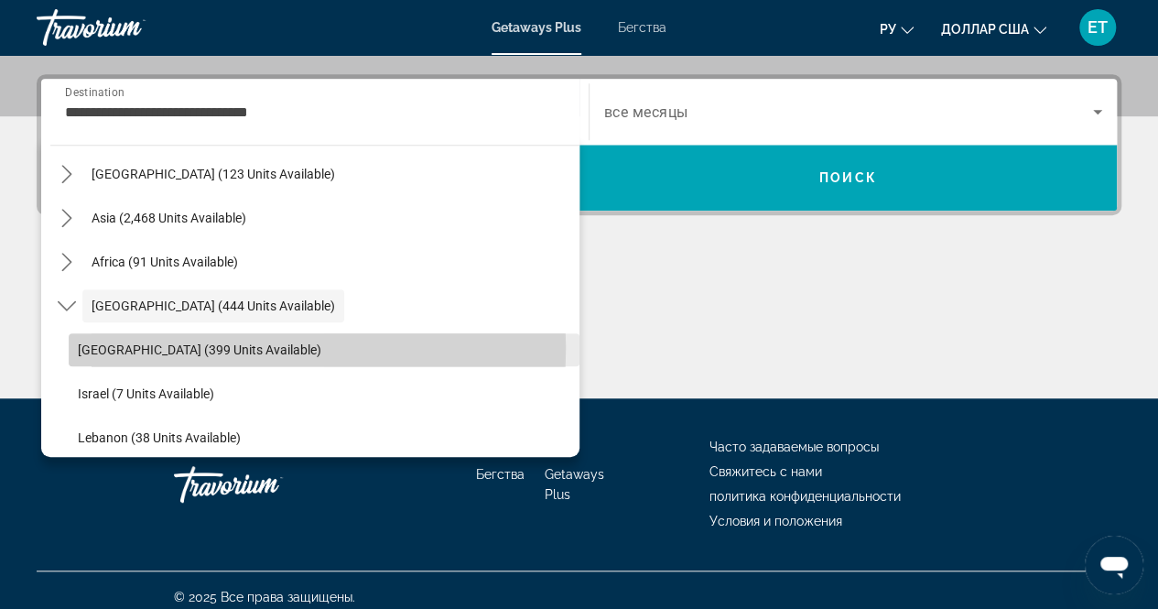
click at [95, 347] on span "[GEOGRAPHIC_DATA] (399 units available)" at bounding box center [200, 349] width 244 height 15
type input "**********"
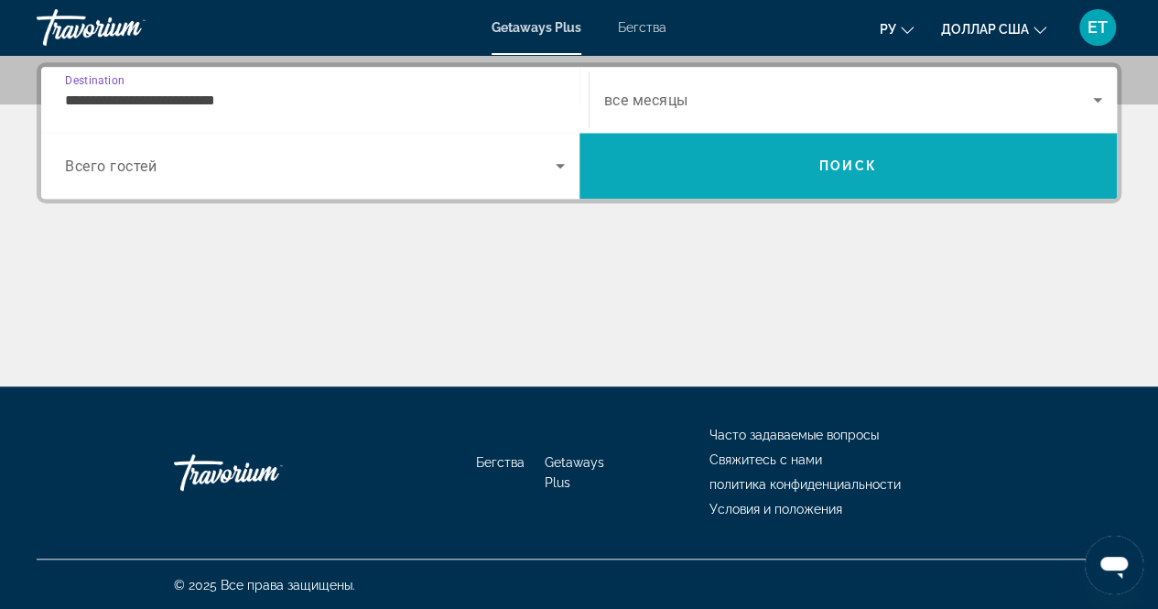
click at [735, 161] on span "Search" at bounding box center [849, 166] width 538 height 44
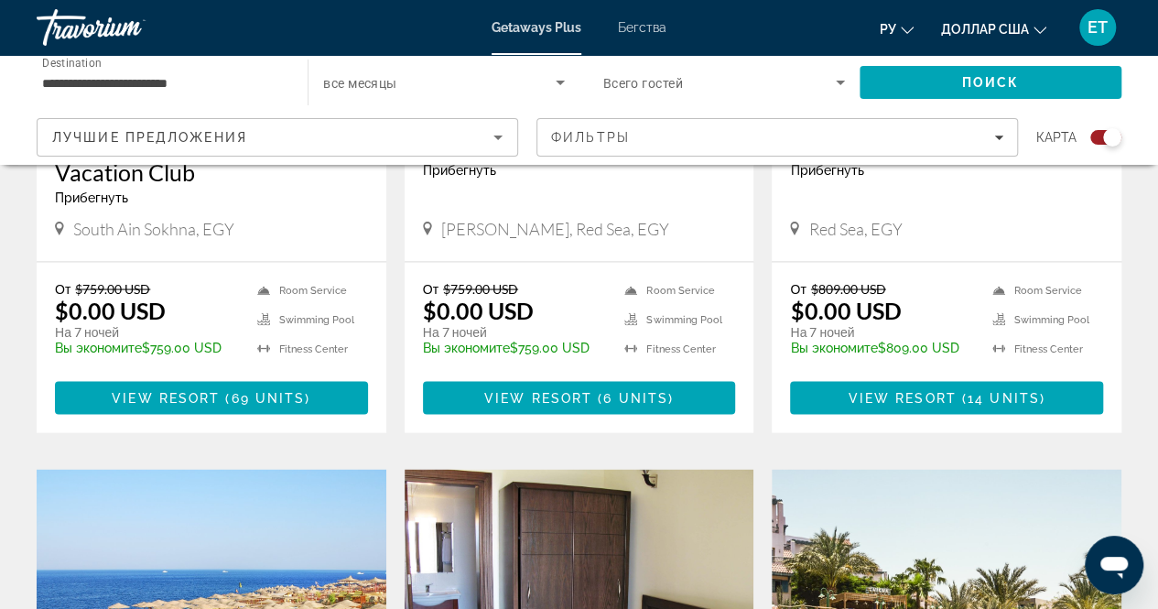
scroll to position [1626, 0]
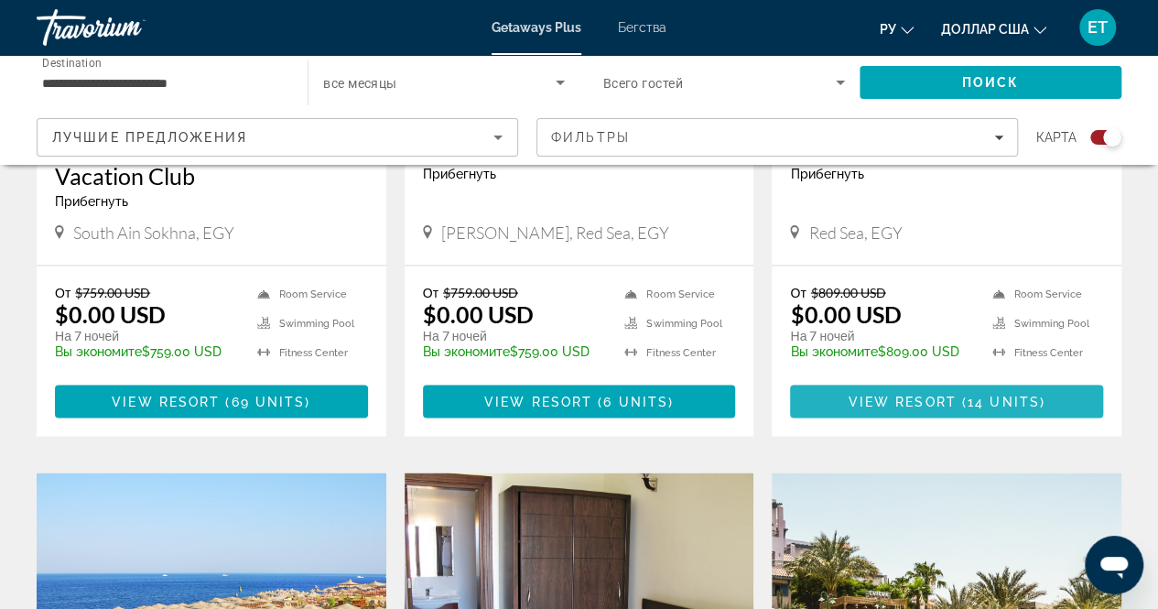
click at [903, 408] on span "View Resort" at bounding box center [903, 401] width 108 height 15
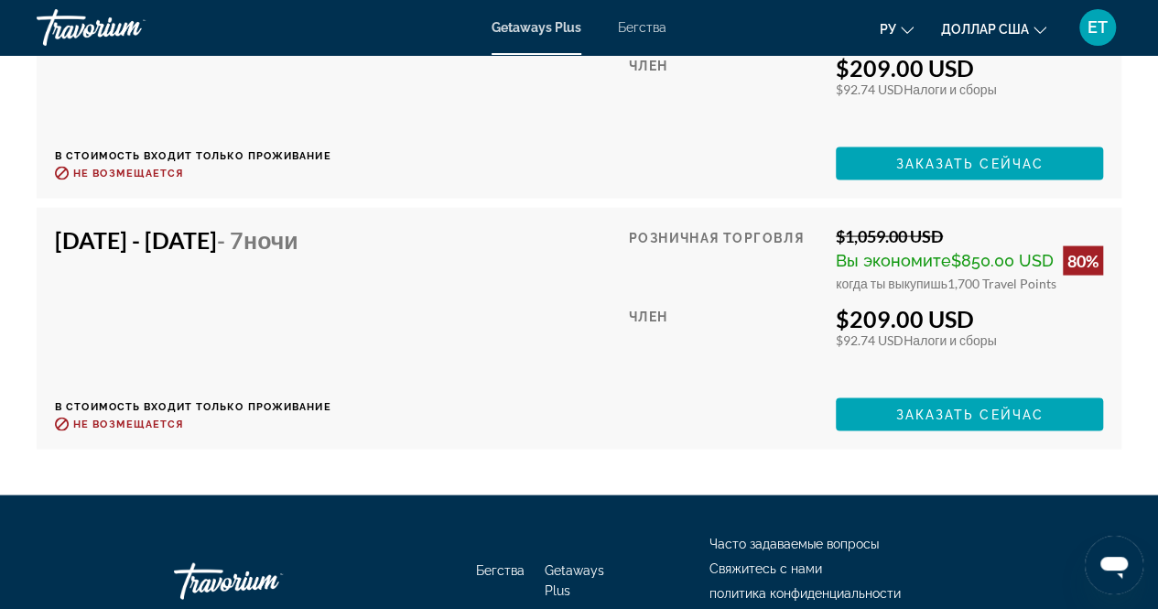
scroll to position [5178, 0]
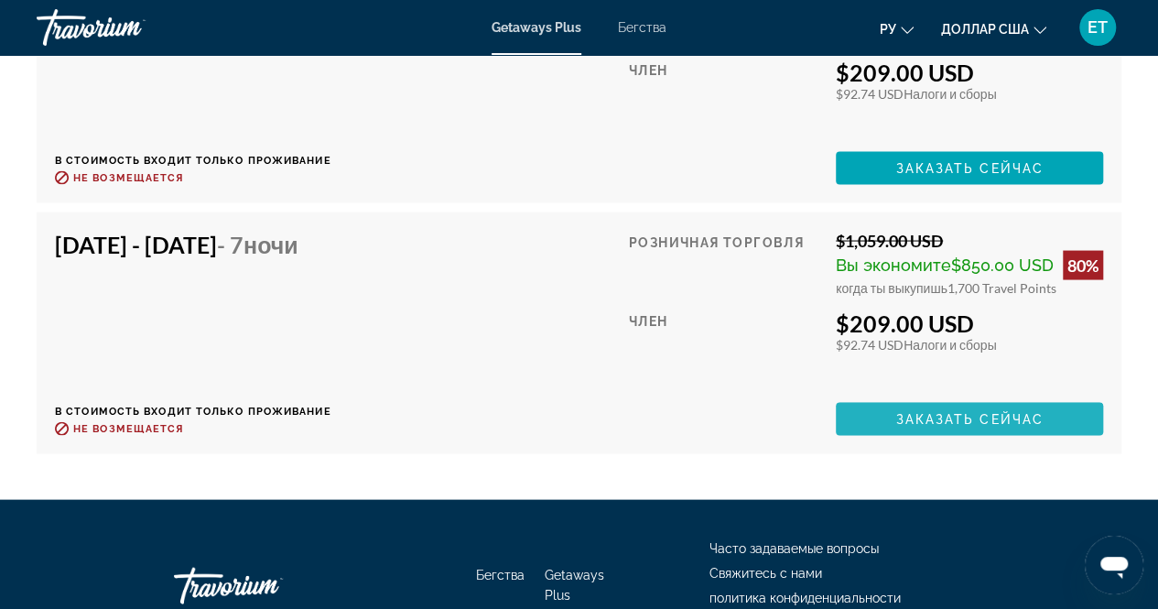
click at [930, 411] on span "Заказать сейчас" at bounding box center [970, 418] width 148 height 15
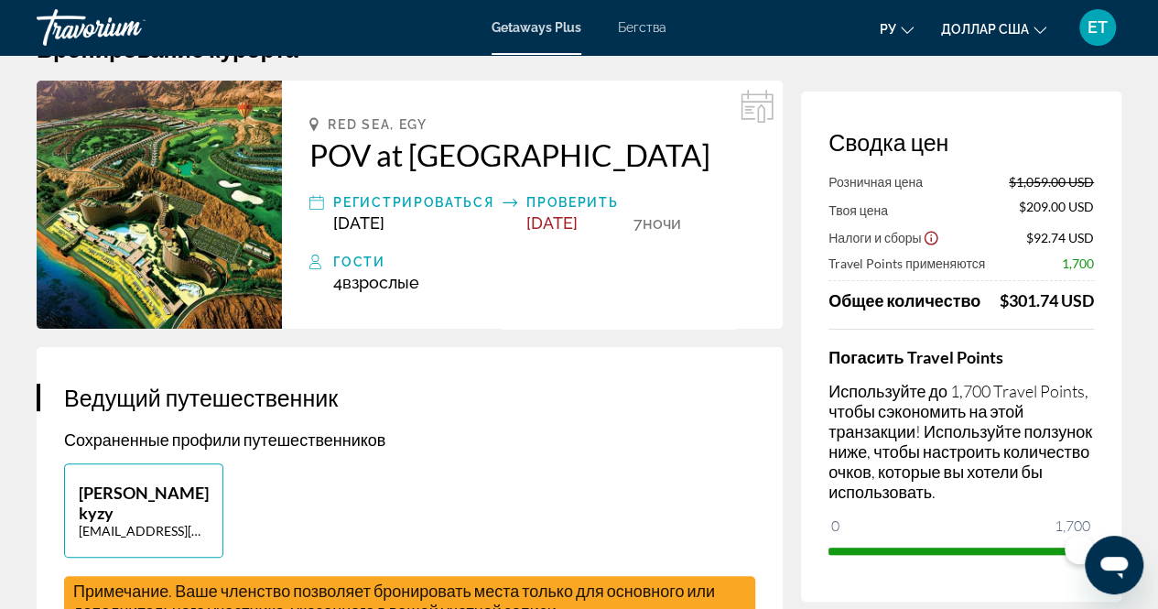
scroll to position [56, 0]
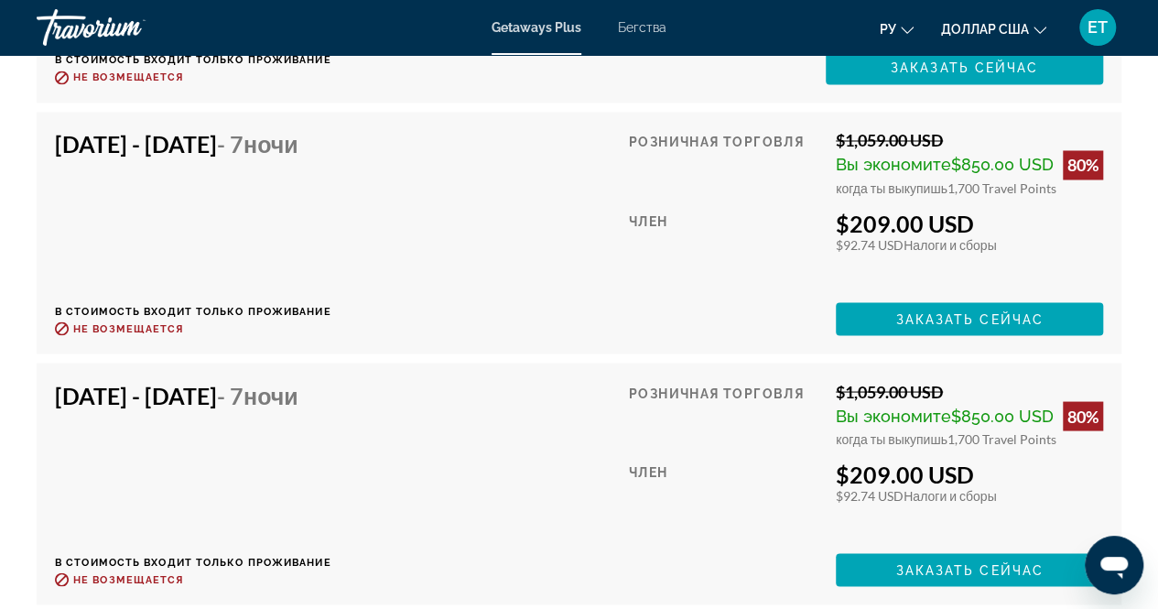
scroll to position [5028, 0]
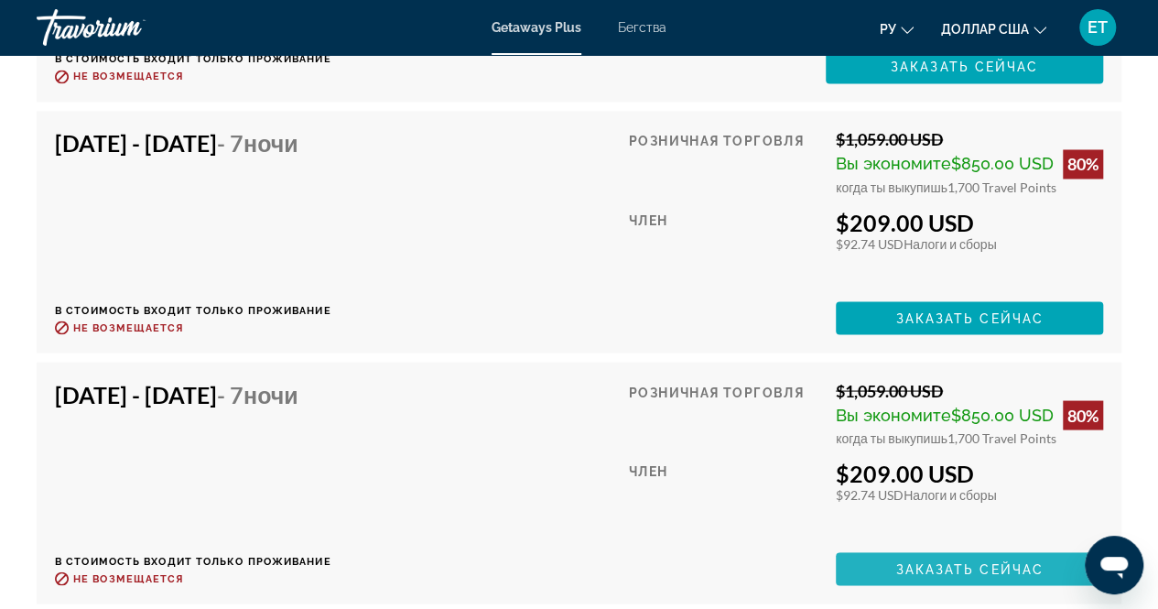
click at [923, 580] on span "Основное содержание" at bounding box center [969, 569] width 267 height 44
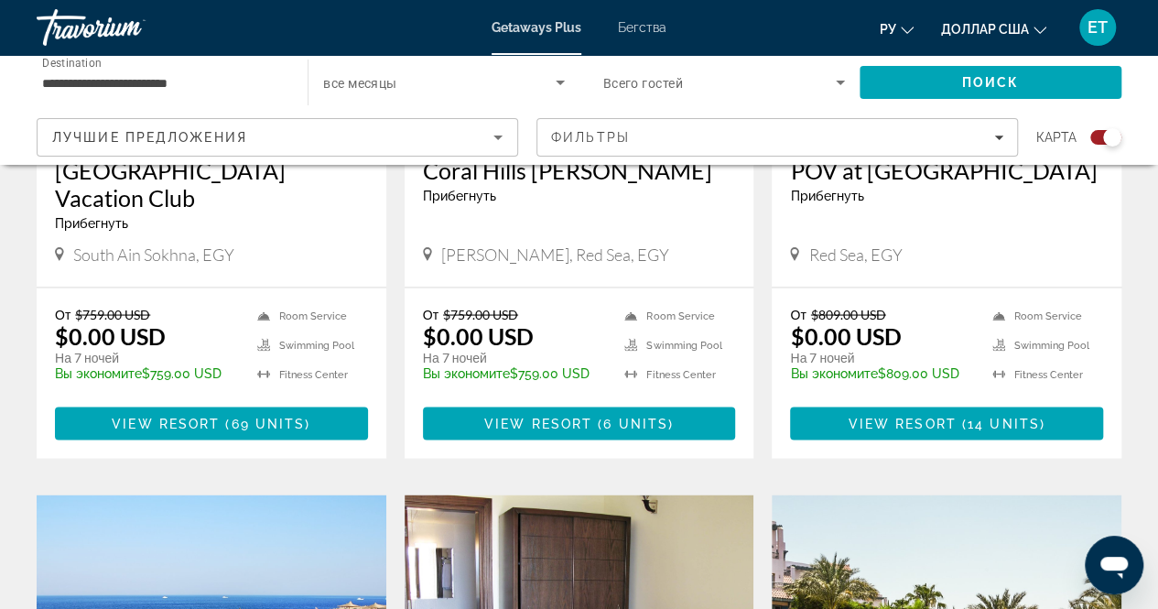
scroll to position [1586, 0]
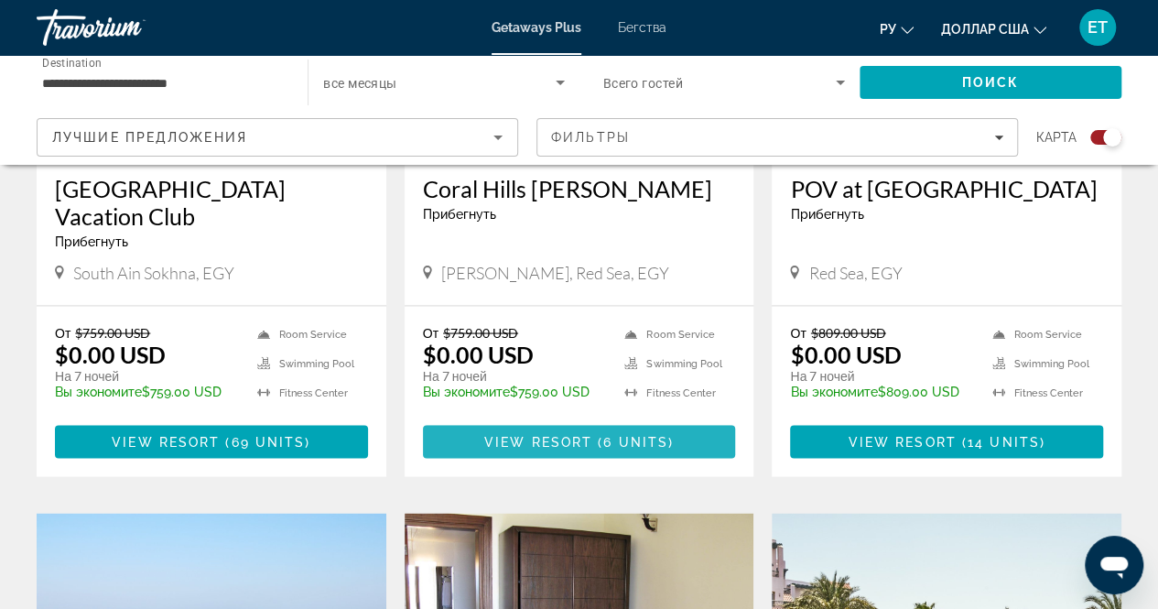
click at [566, 449] on span "View Resort" at bounding box center [538, 441] width 108 height 15
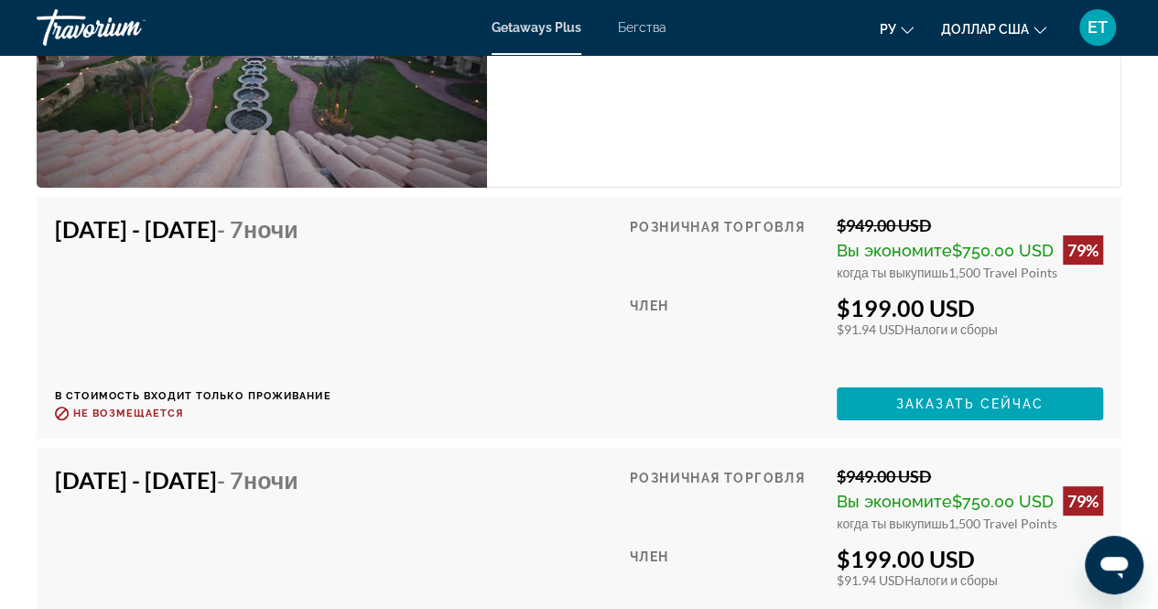
scroll to position [3467, 0]
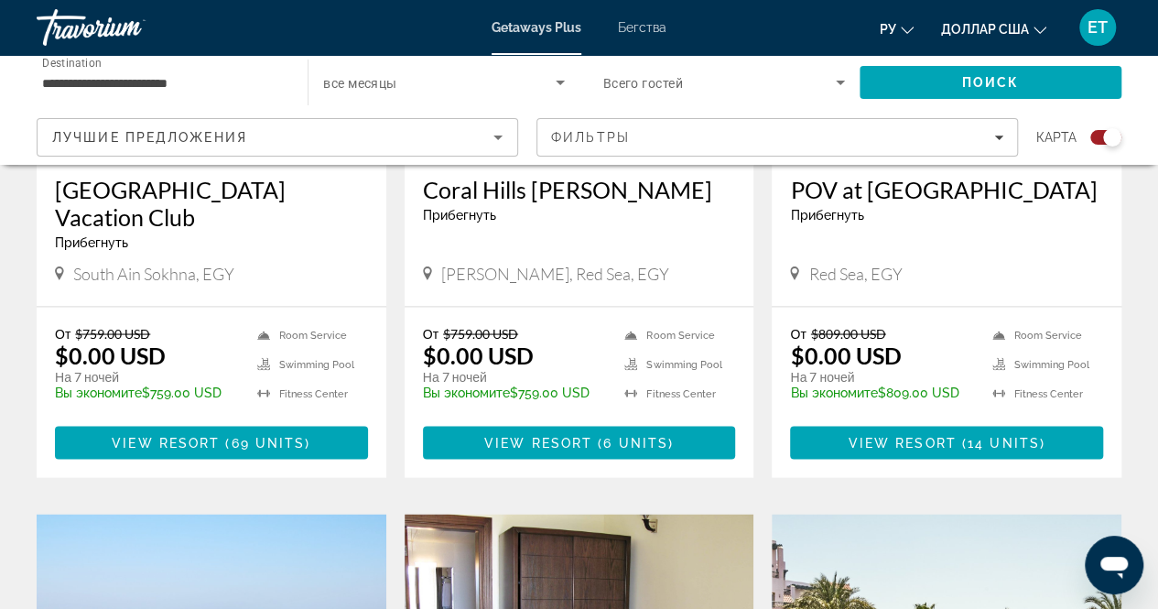
scroll to position [1586, 0]
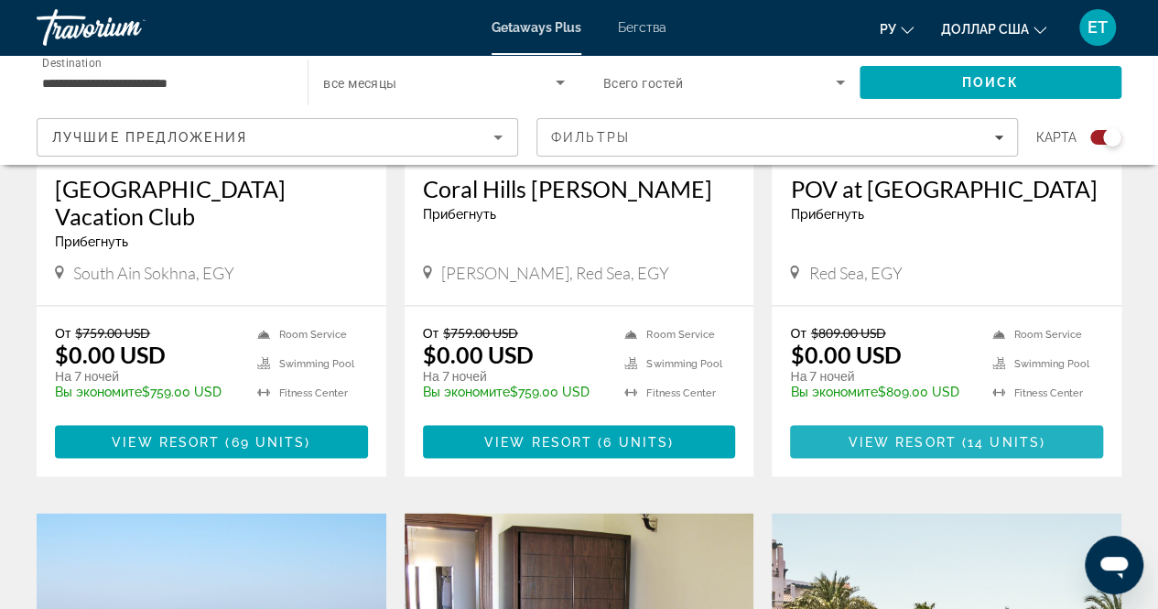
click at [910, 449] on span "View Resort" at bounding box center [903, 441] width 108 height 15
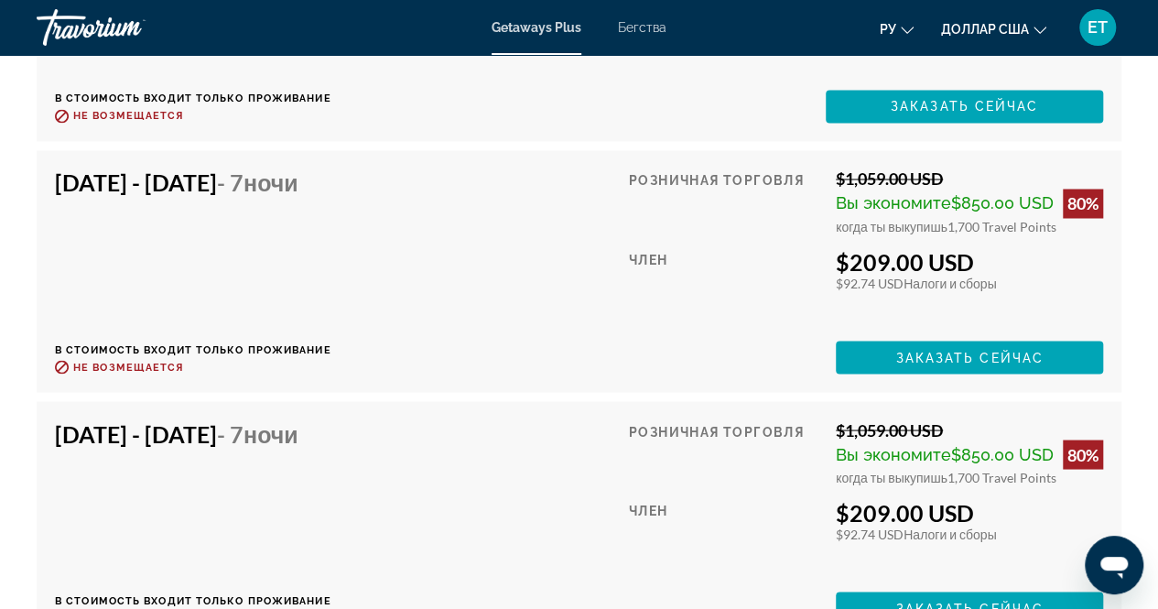
scroll to position [5292, 0]
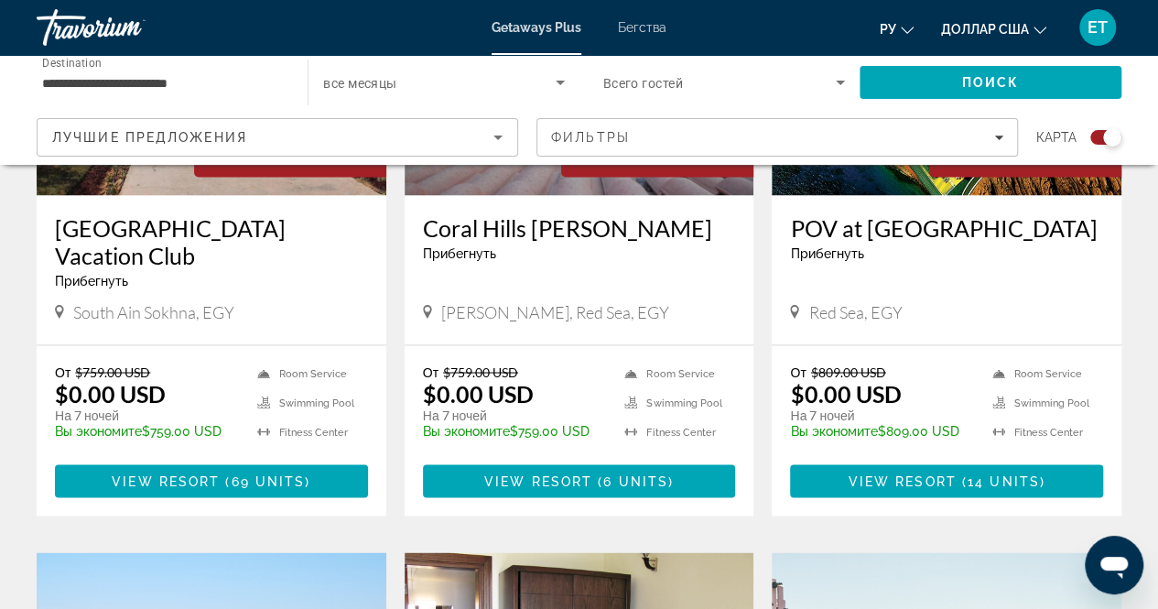
scroll to position [1545, 0]
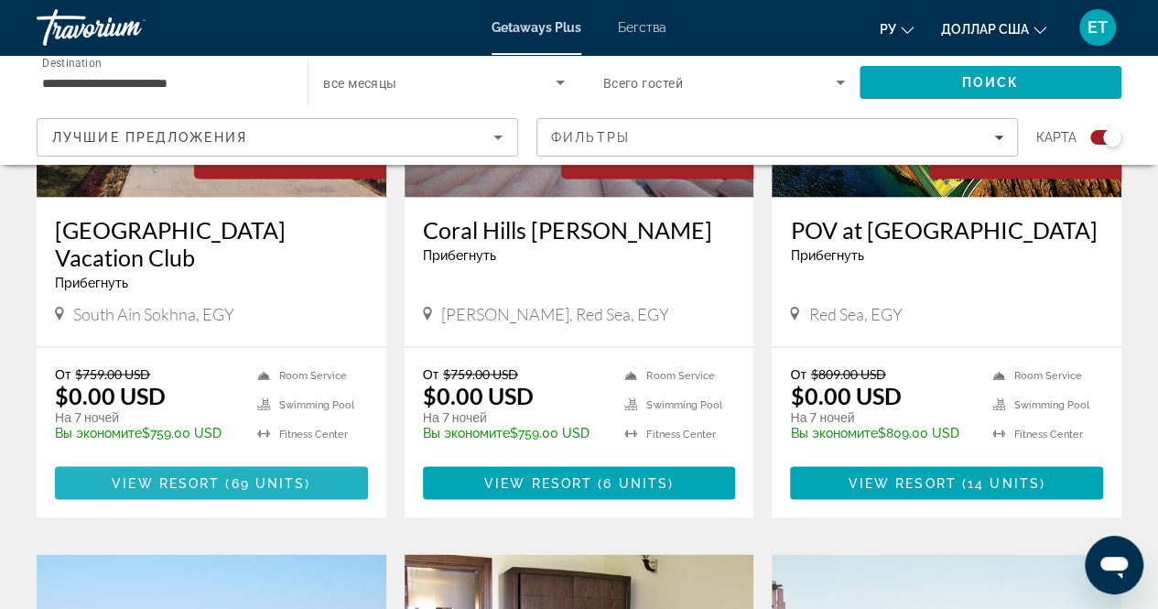
click at [223, 490] on span "Основное содержание" at bounding box center [222, 482] width 5 height 15
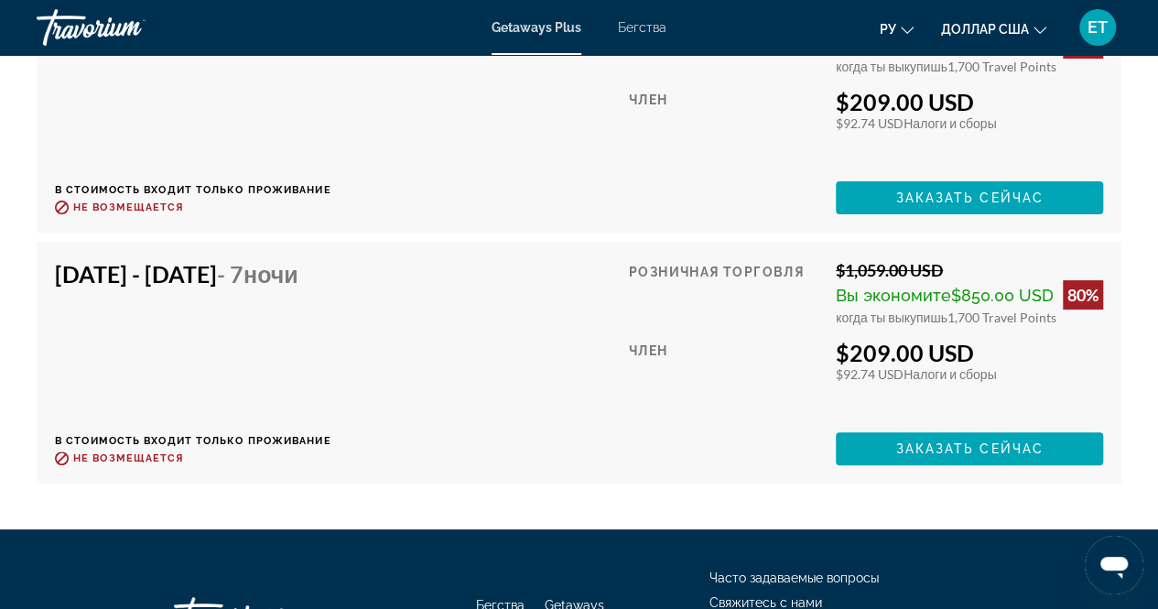
scroll to position [7024, 0]
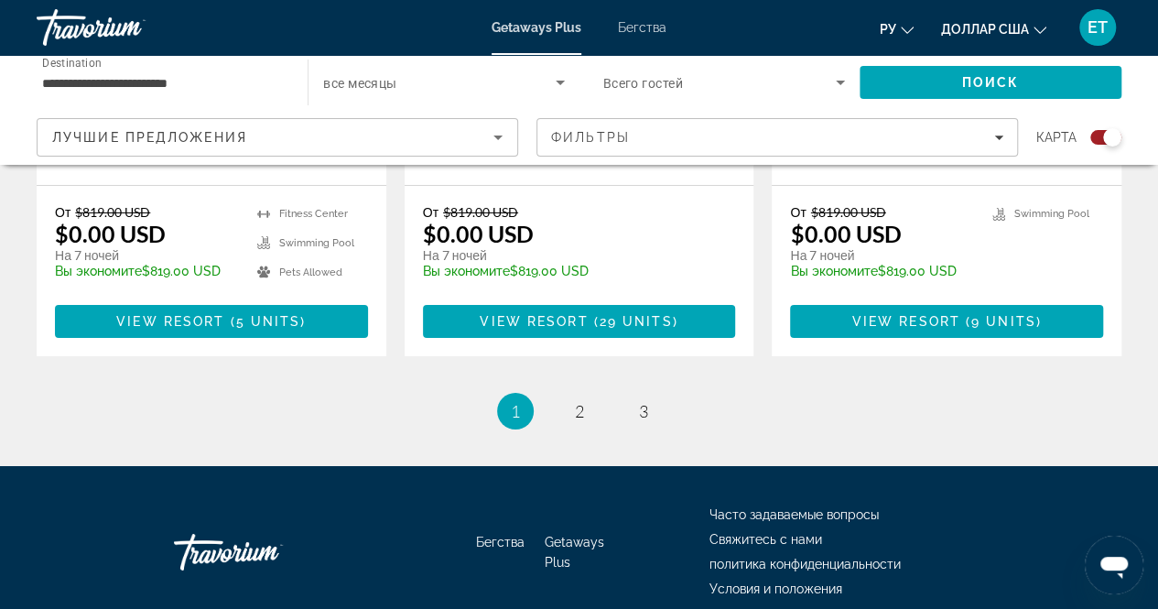
scroll to position [3017, 0]
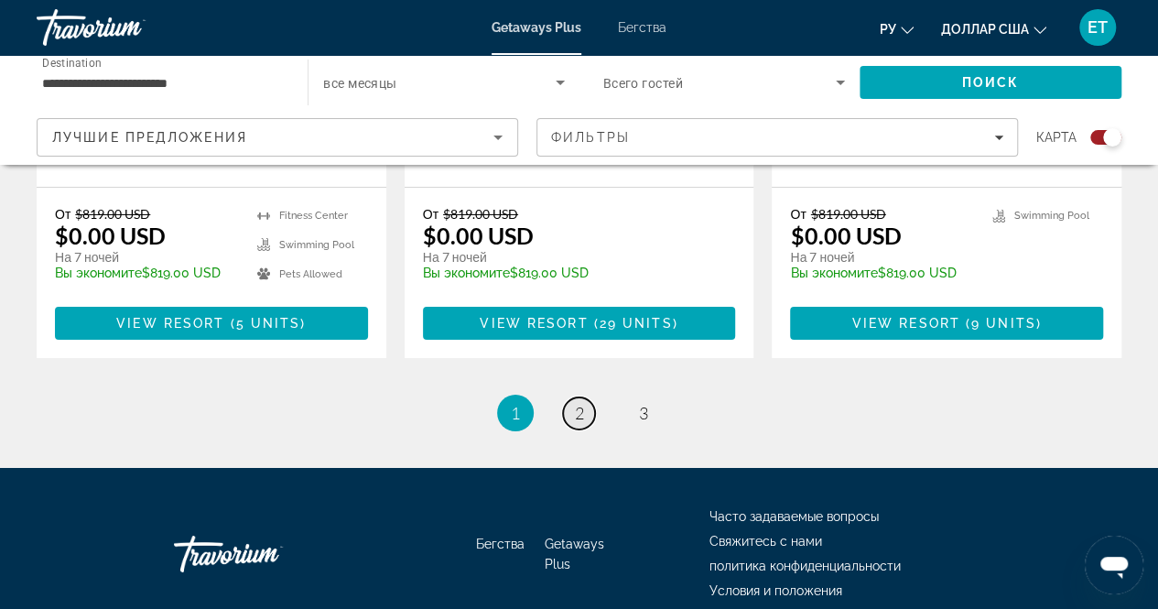
click at [585, 407] on link "page 2" at bounding box center [579, 413] width 32 height 32
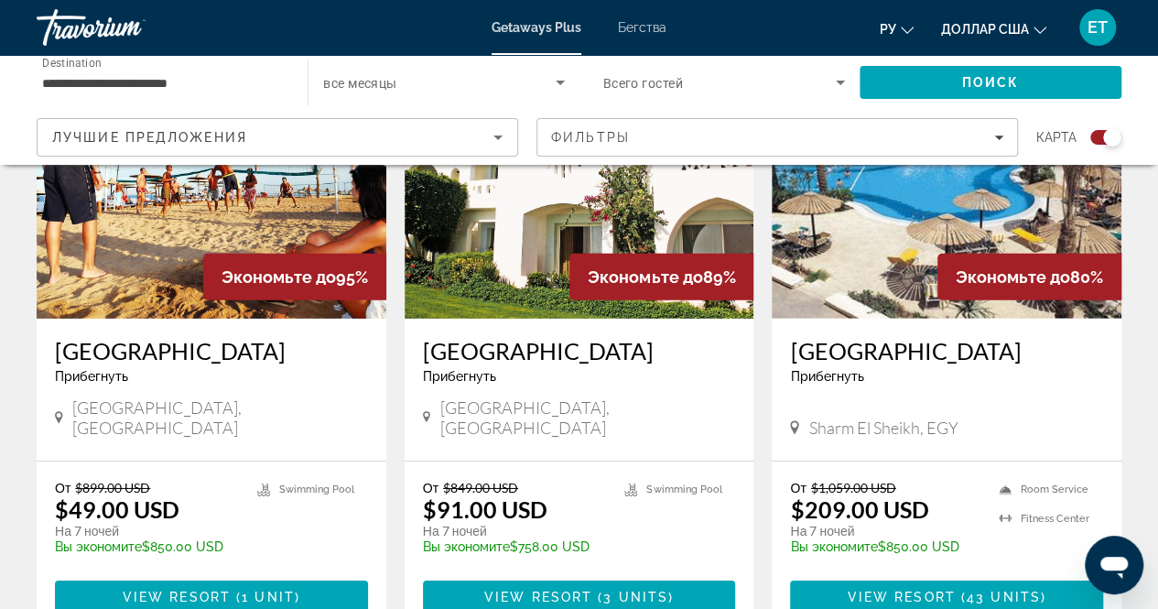
scroll to position [2829, 0]
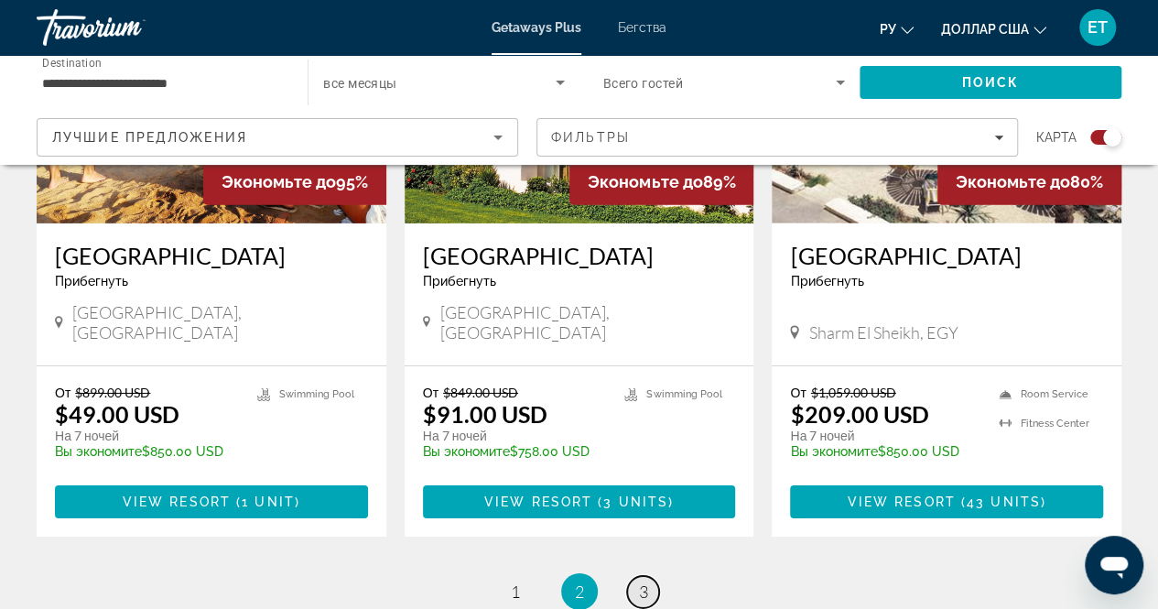
click at [640, 581] on span "3" at bounding box center [643, 591] width 9 height 20
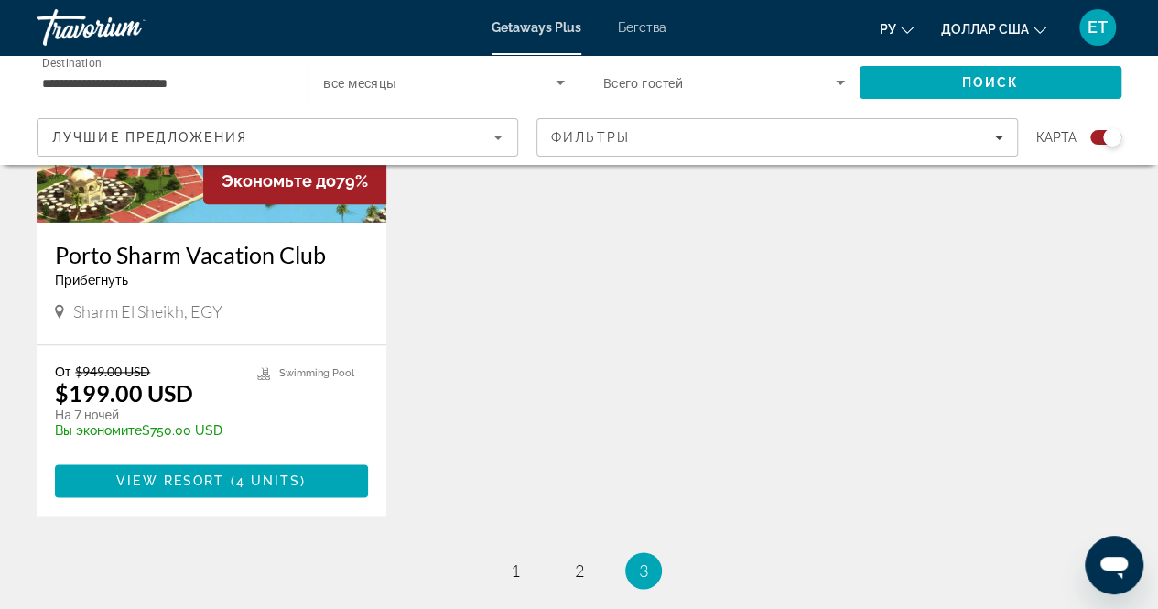
scroll to position [868, 0]
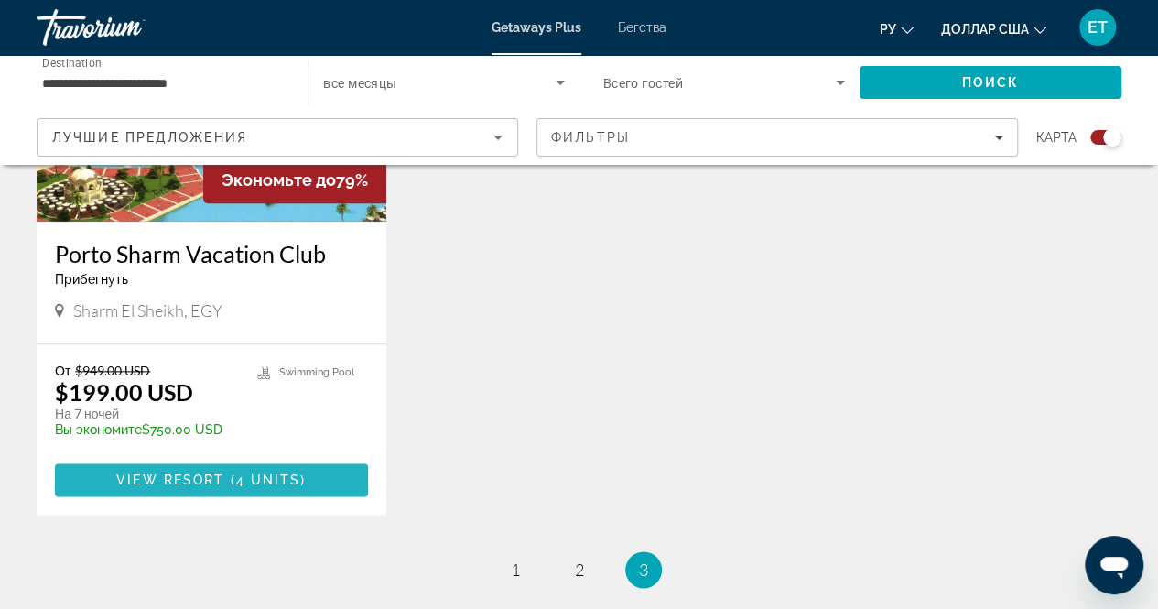
click at [236, 479] on span "4 units" at bounding box center [268, 479] width 65 height 15
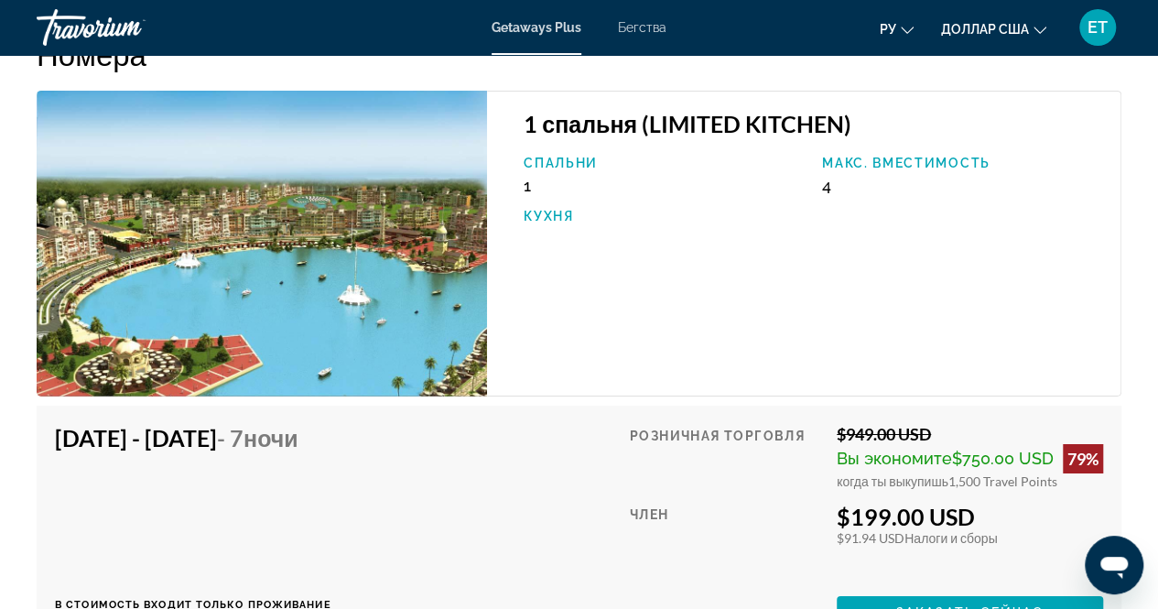
scroll to position [3019, 0]
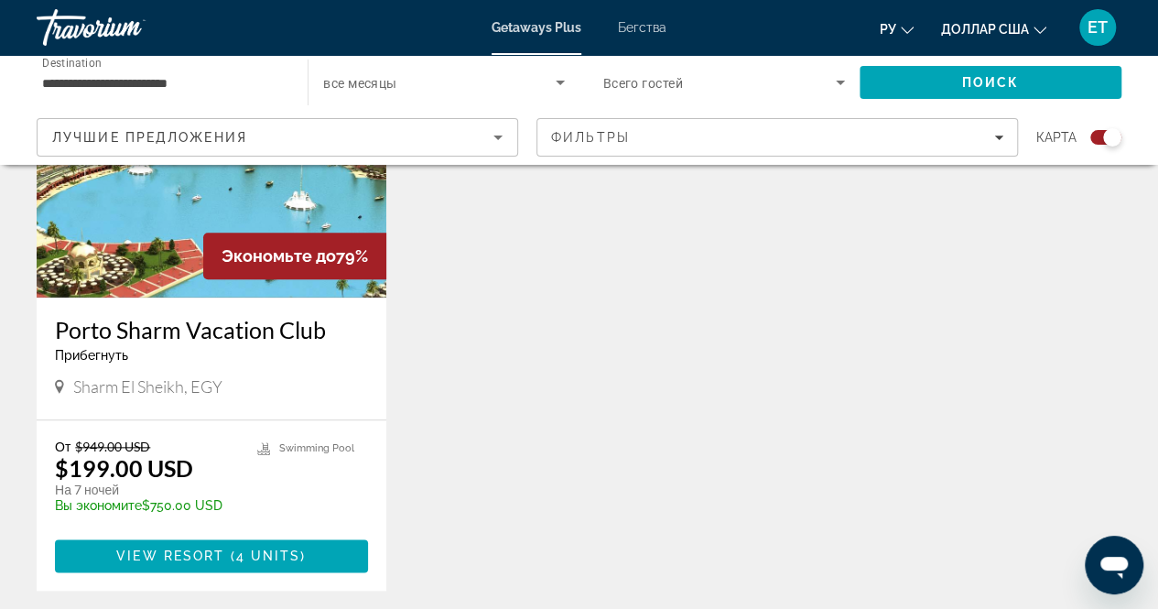
scroll to position [793, 0]
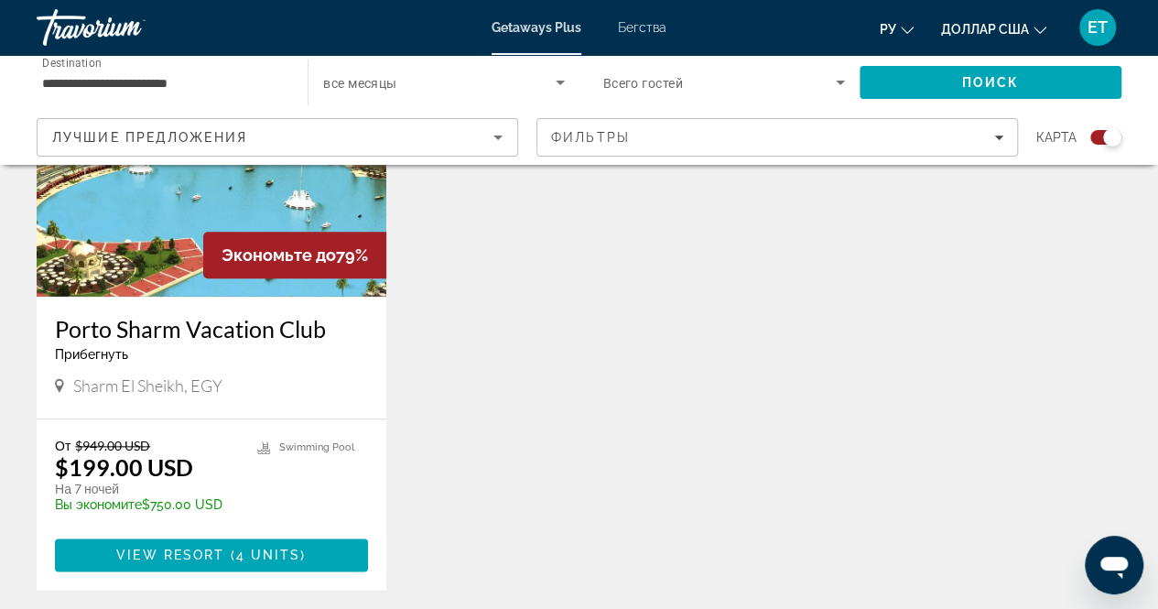
click at [161, 288] on img "Основное содержание" at bounding box center [212, 150] width 350 height 293
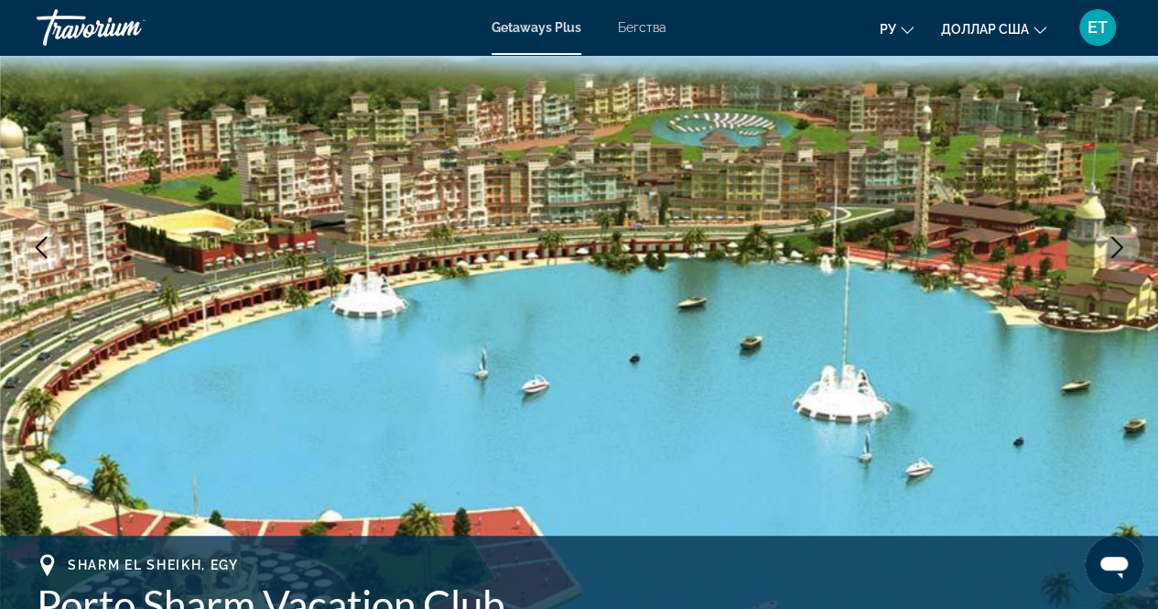
scroll to position [239, 0]
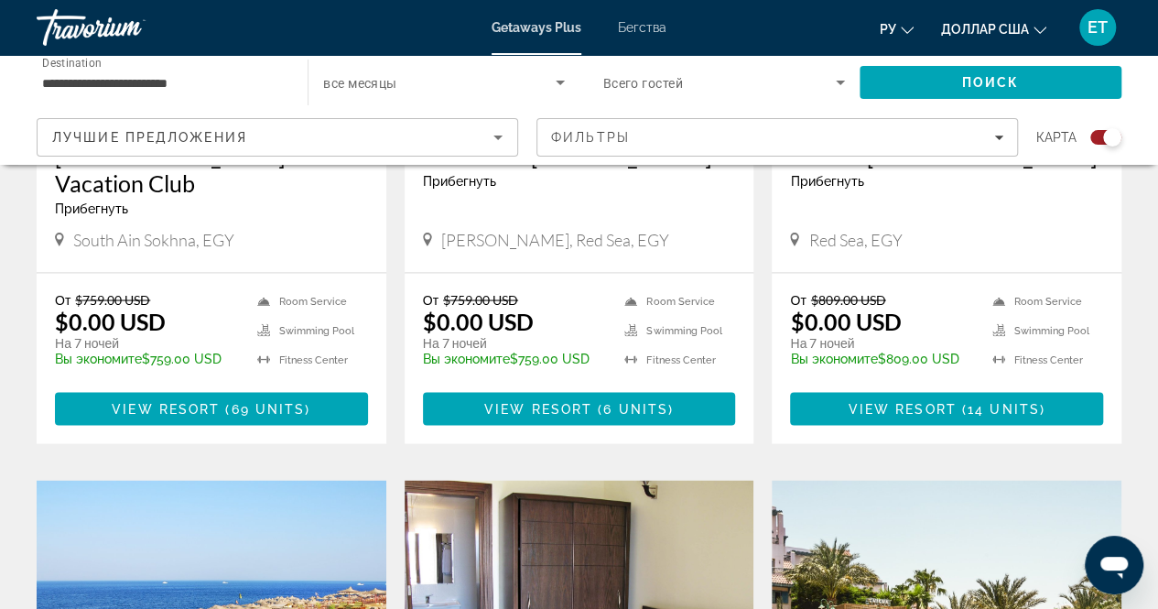
scroll to position [1631, 0]
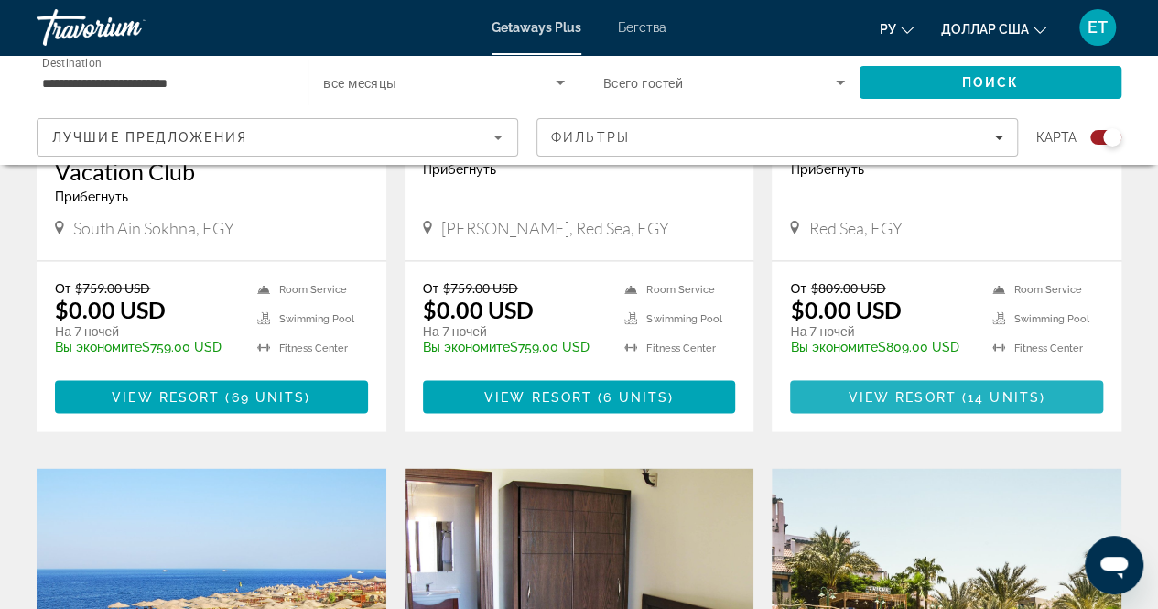
click at [912, 404] on span "View Resort" at bounding box center [903, 396] width 108 height 15
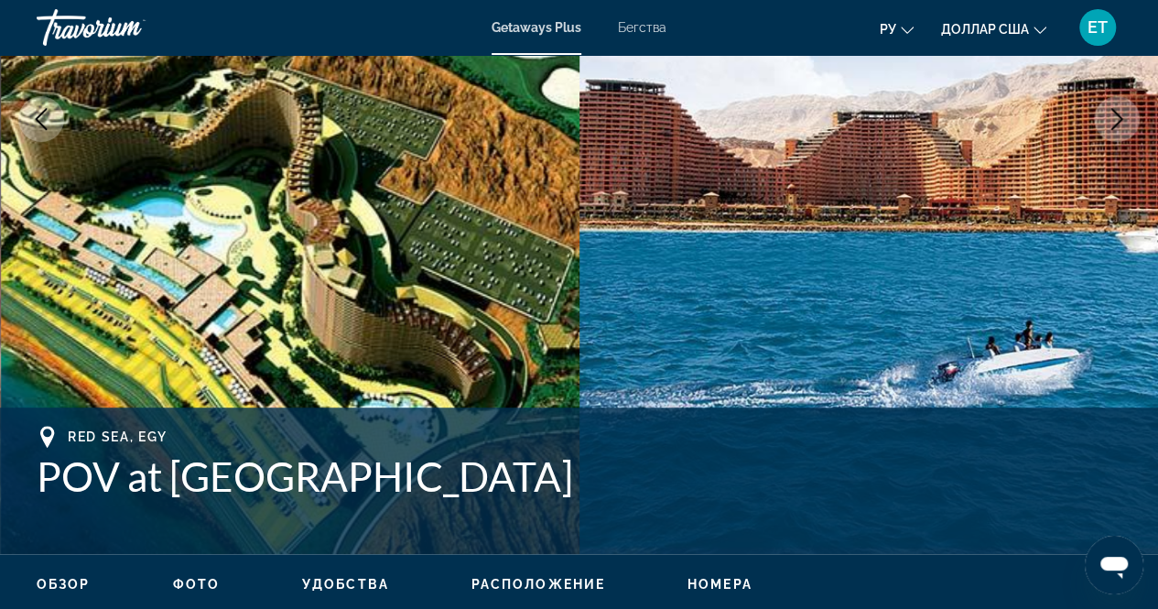
scroll to position [370, 0]
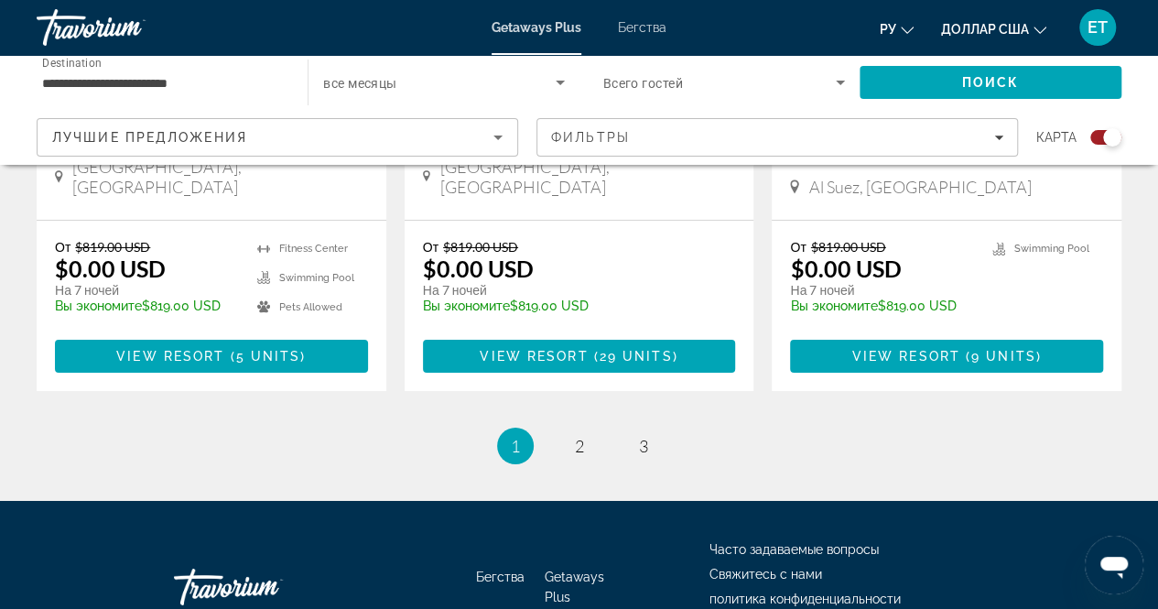
scroll to position [3020, 0]
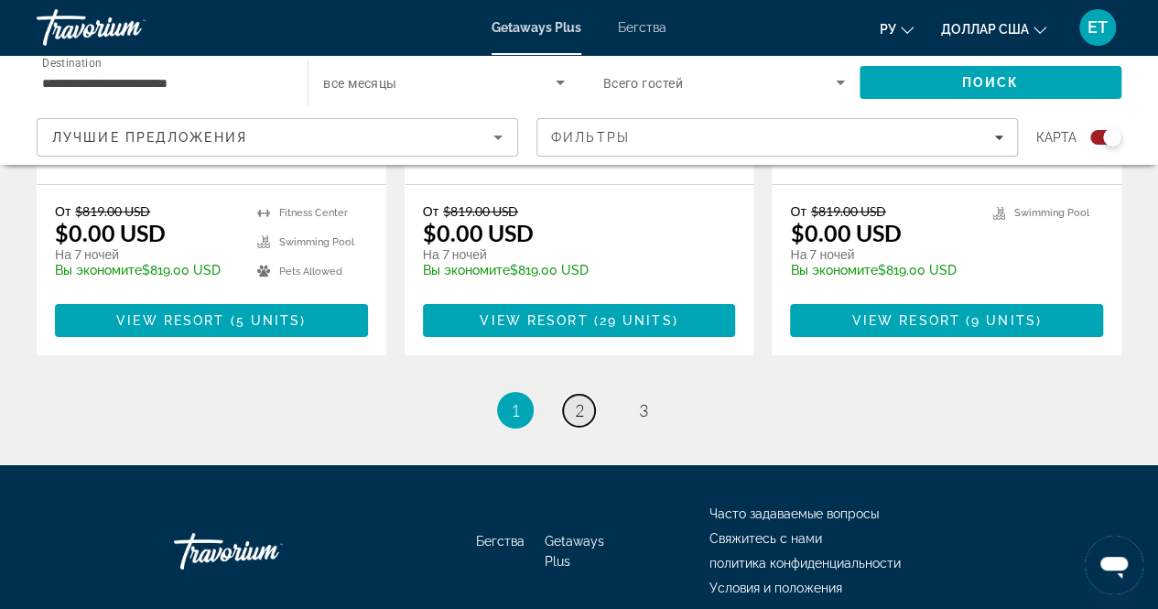
click at [577, 404] on span "2" at bounding box center [579, 410] width 9 height 20
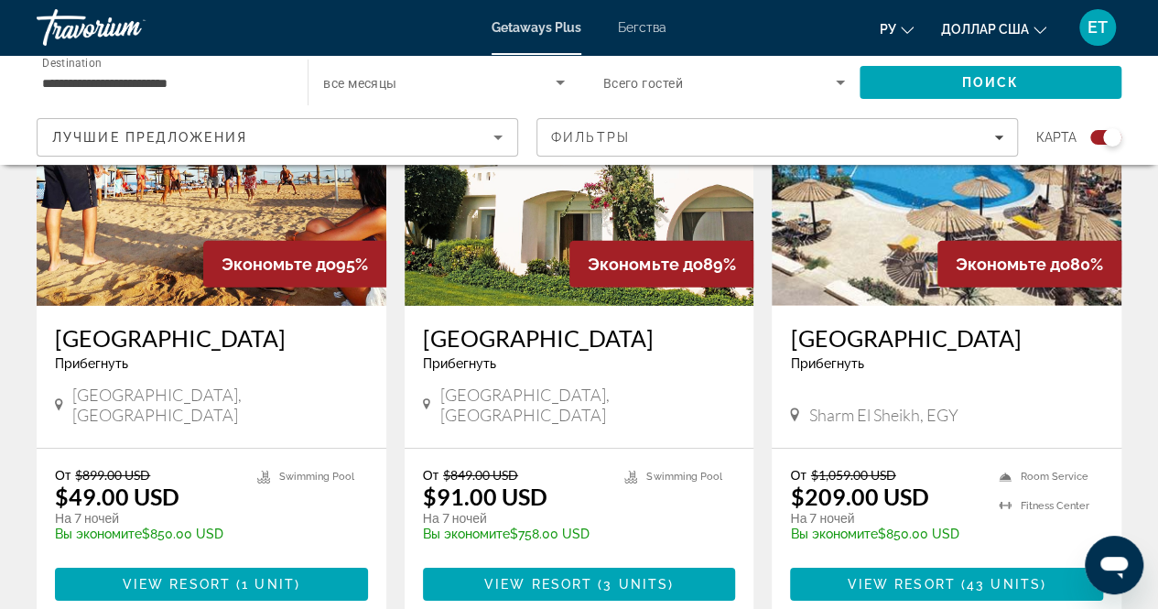
scroll to position [2756, 0]
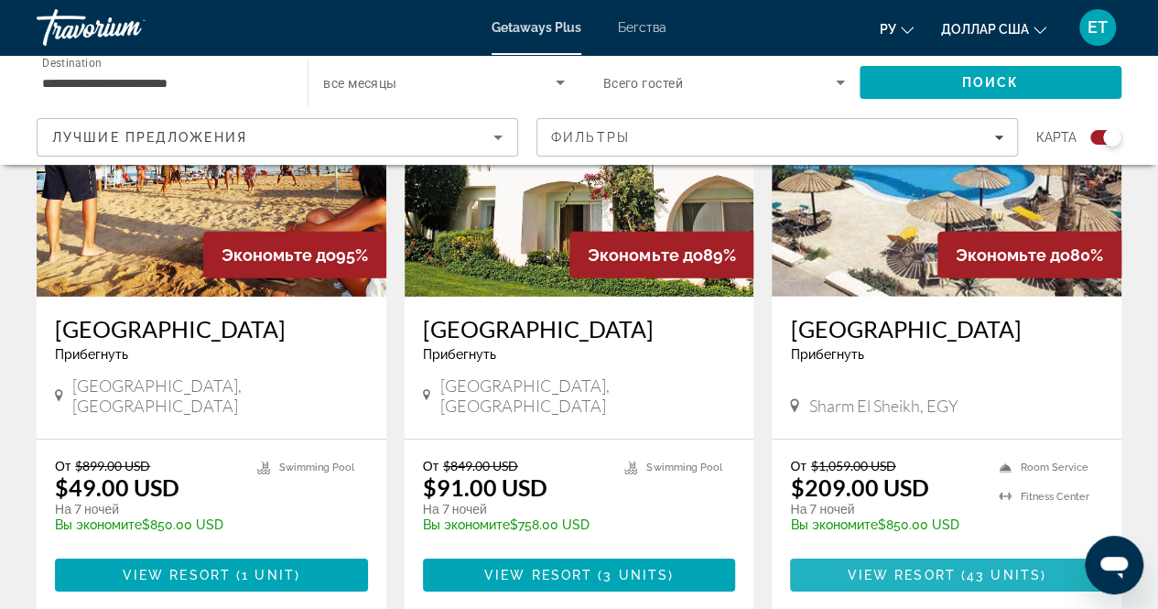
click at [896, 568] on span "View Resort" at bounding box center [902, 575] width 108 height 15
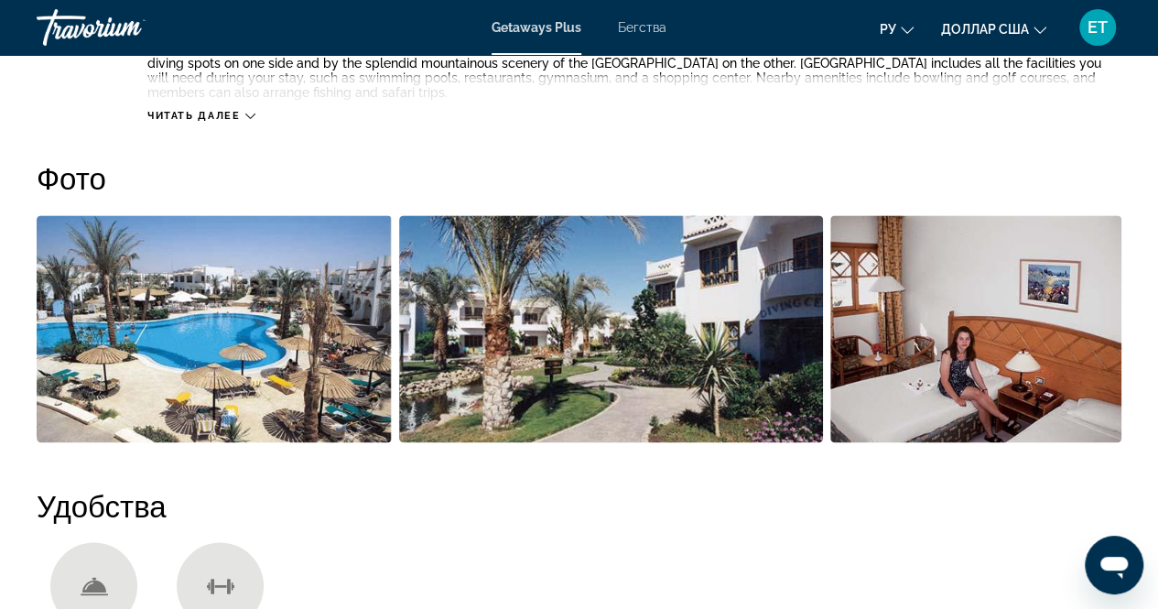
scroll to position [1119, 0]
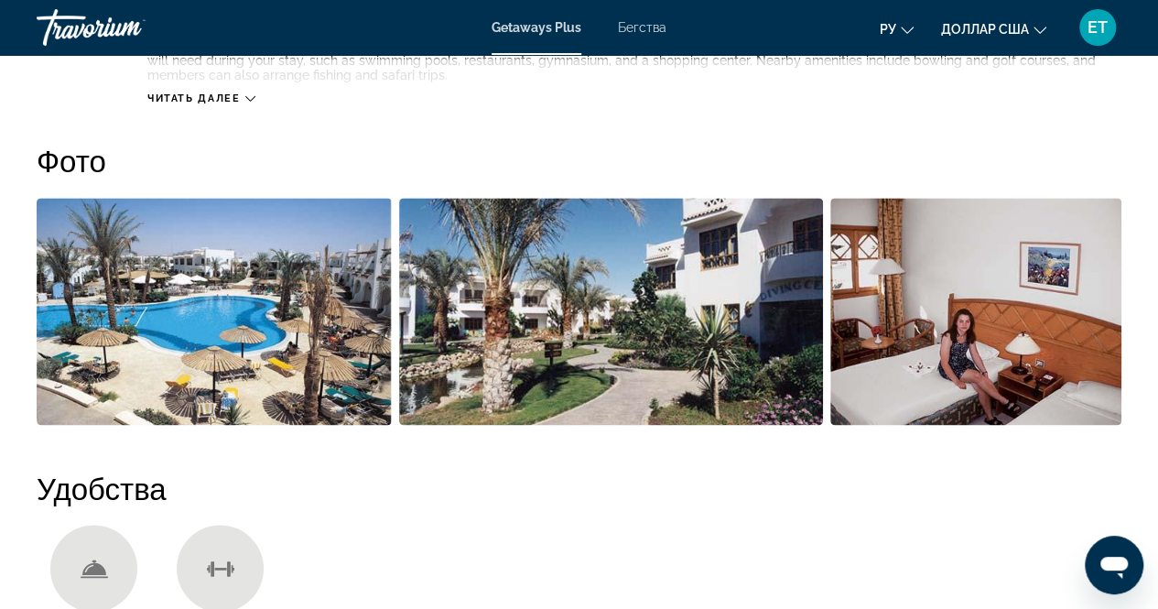
click at [582, 296] on img "Open full-screen image slider" at bounding box center [611, 311] width 424 height 227
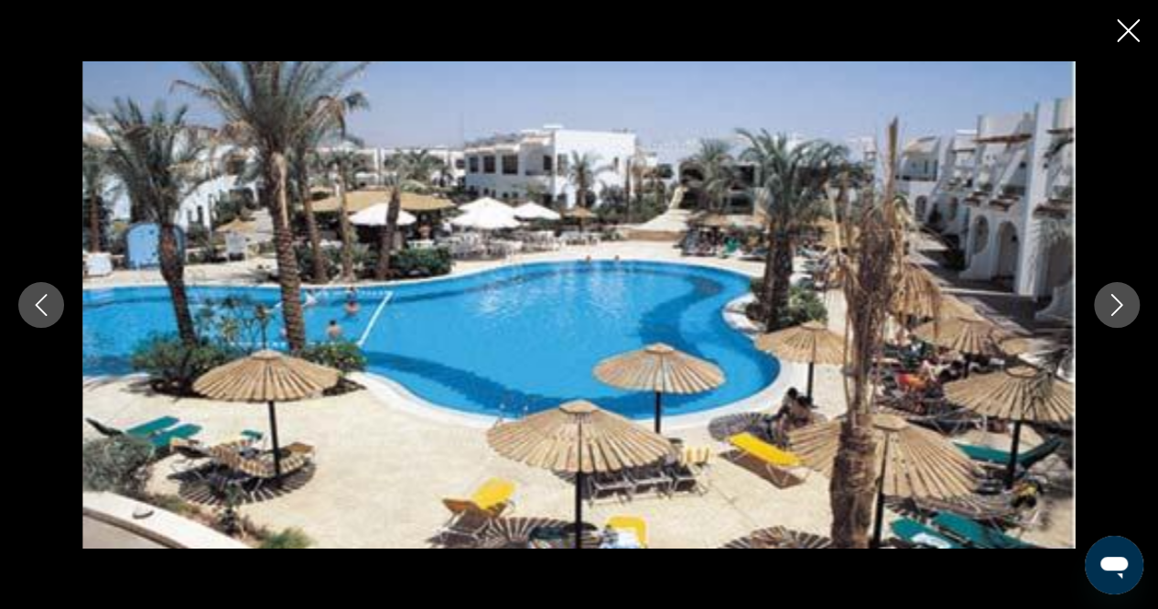
click at [1115, 305] on icon "Next image" at bounding box center [1117, 305] width 22 height 22
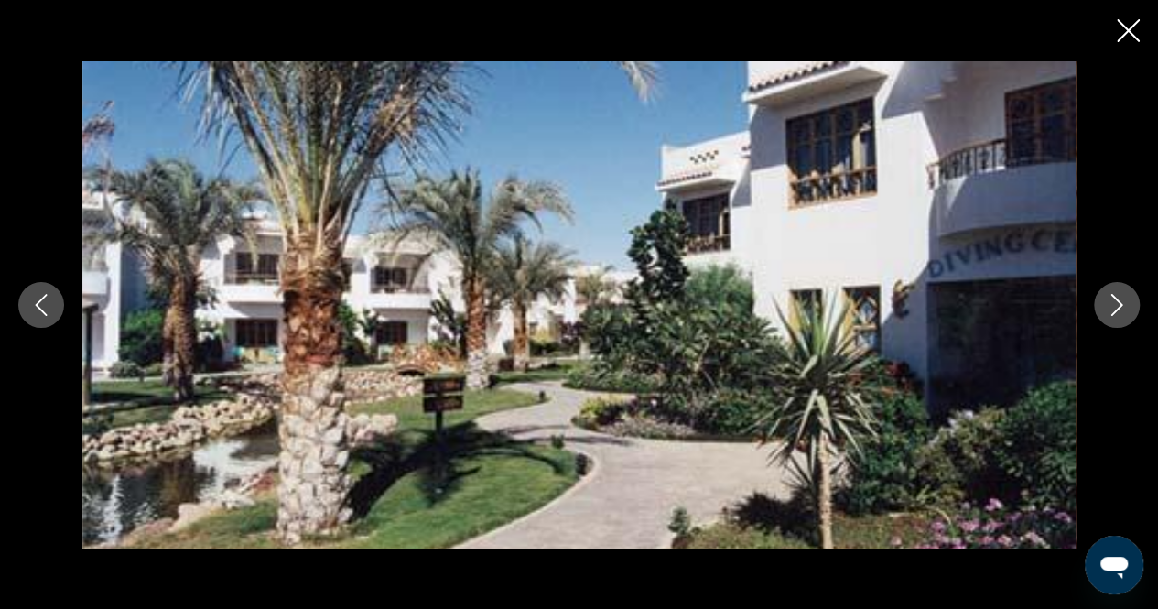
click at [1115, 305] on icon "Next image" at bounding box center [1117, 305] width 22 height 22
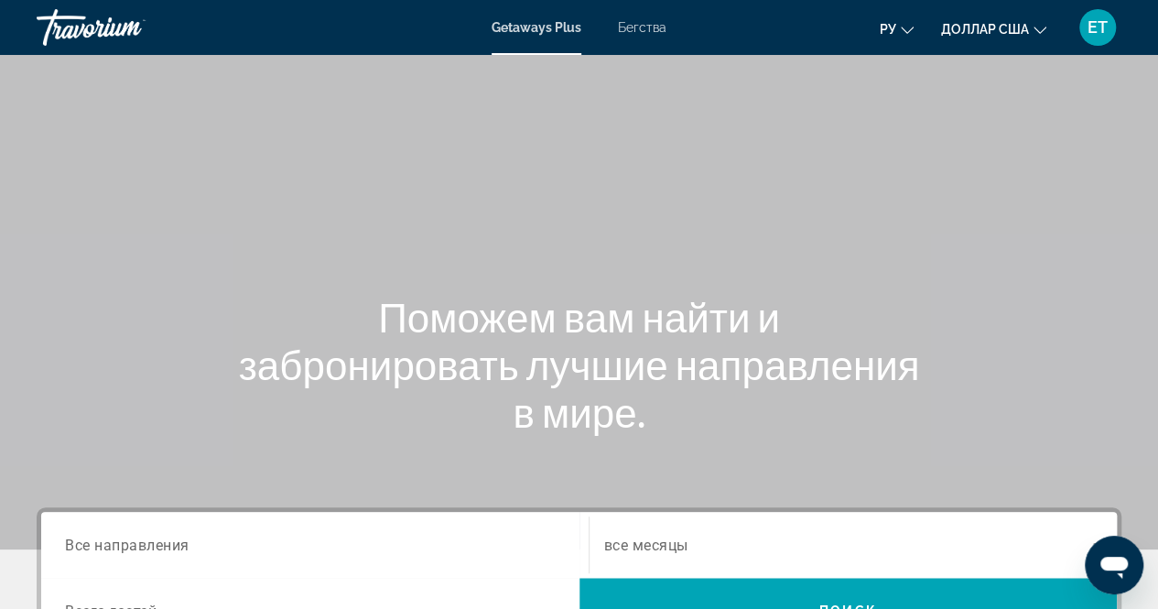
click at [650, 32] on font "Бегства" at bounding box center [642, 27] width 49 height 15
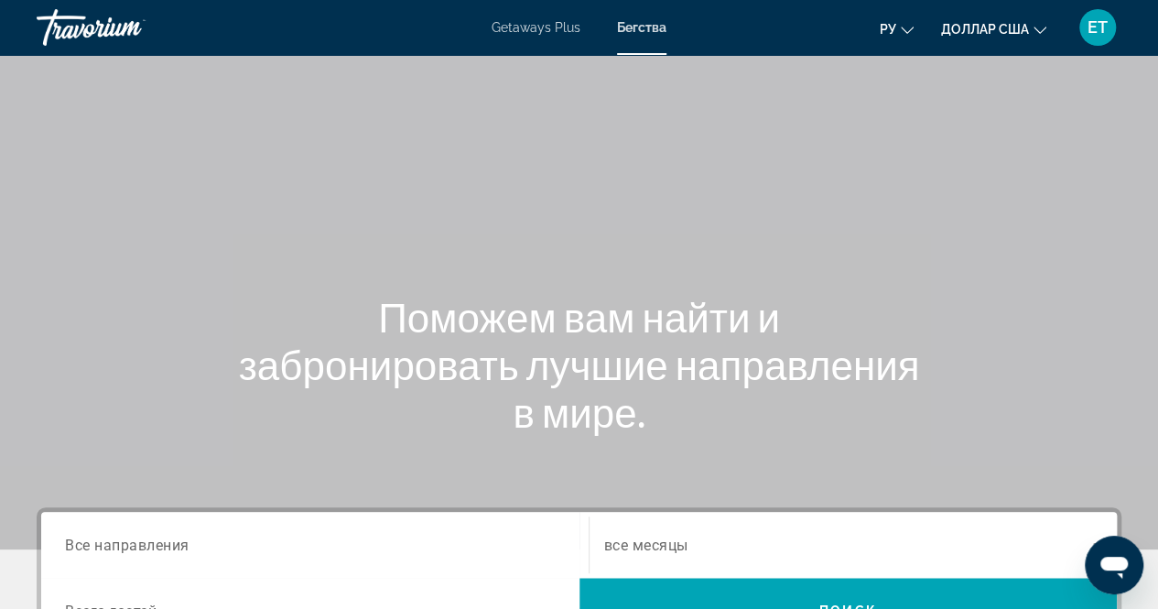
scroll to position [225, 0]
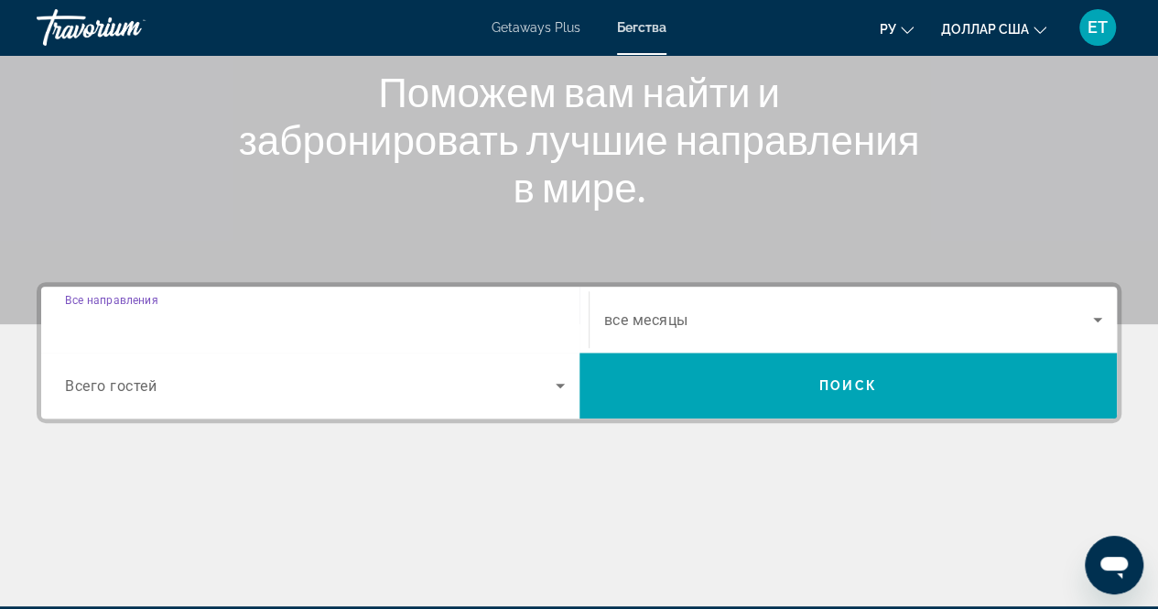
click at [376, 318] on input "Destination Все направления" at bounding box center [315, 320] width 500 height 22
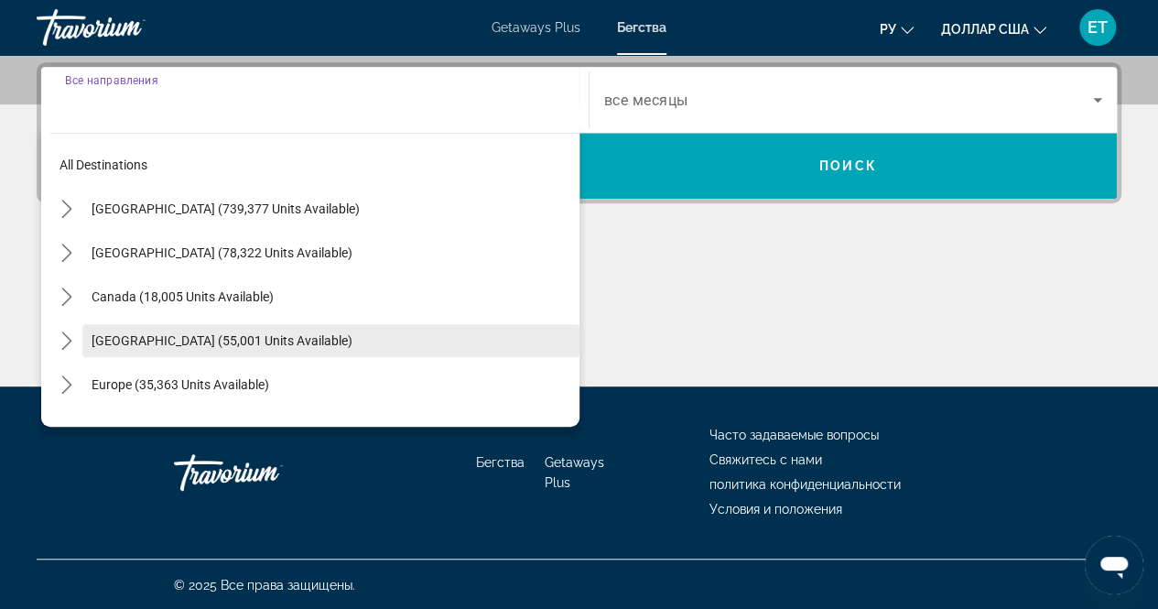
scroll to position [297, 0]
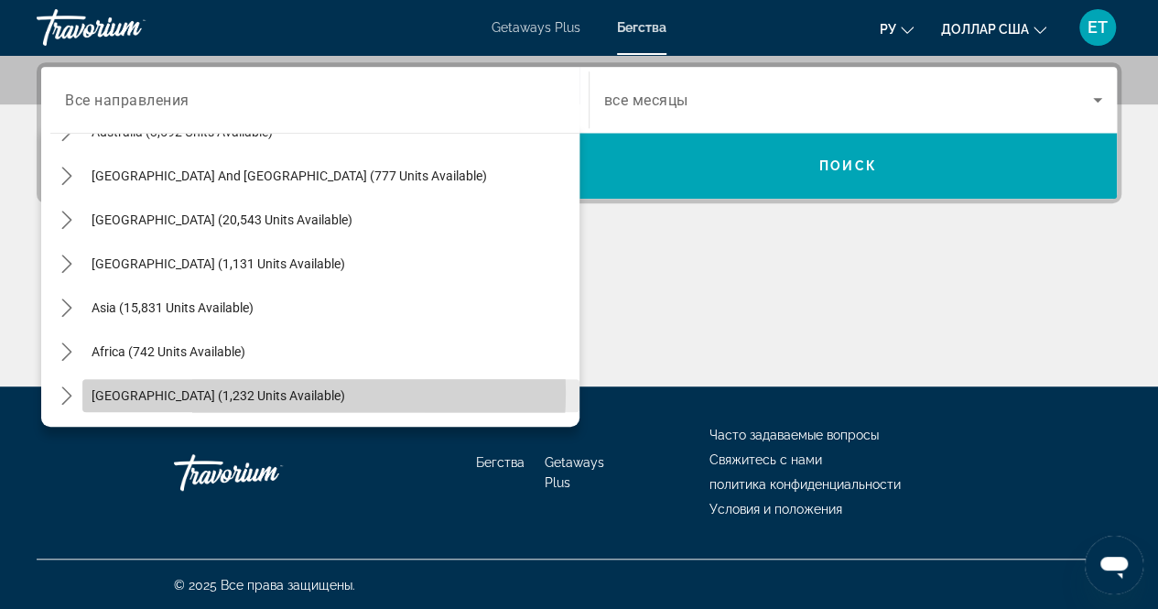
click at [262, 391] on span "[GEOGRAPHIC_DATA] (1,232 units available)" at bounding box center [219, 395] width 254 height 15
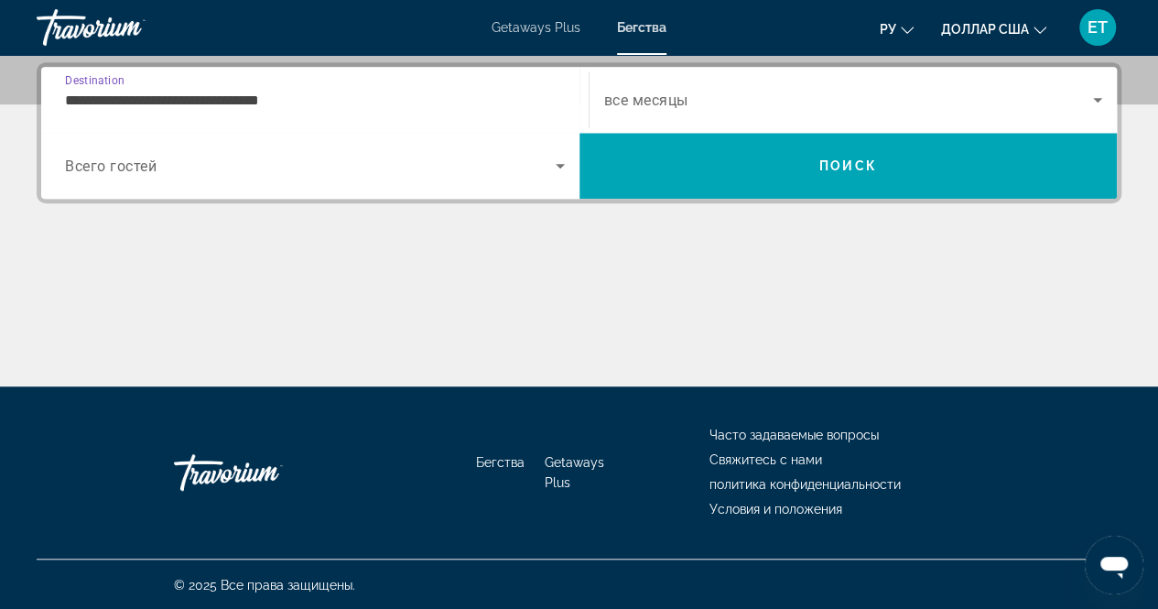
click at [362, 92] on input "**********" at bounding box center [315, 101] width 500 height 22
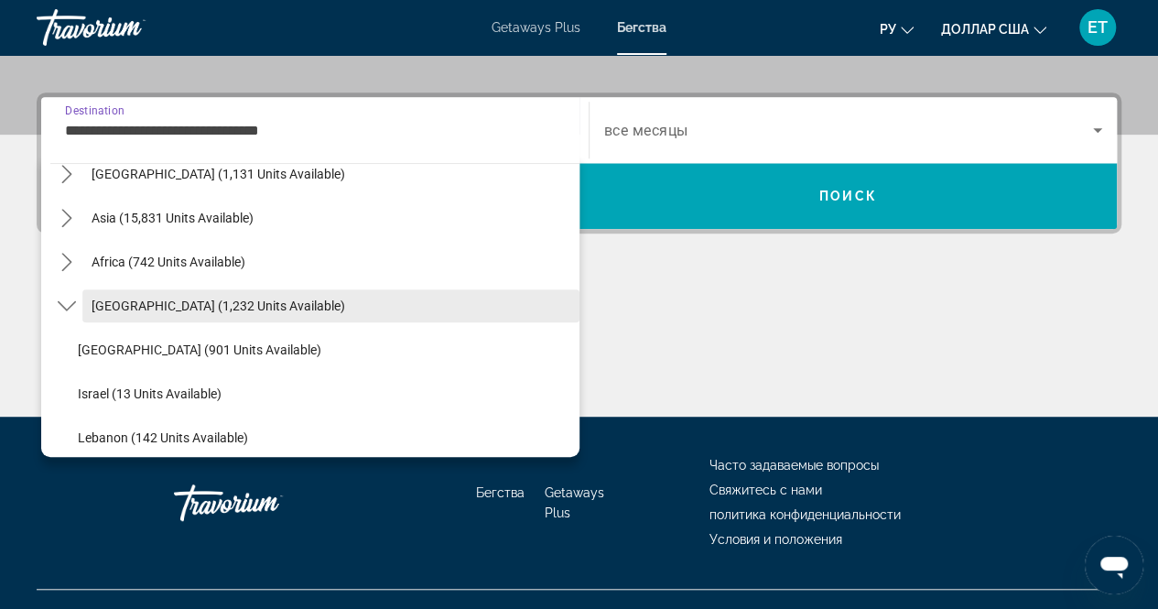
scroll to position [472, 0]
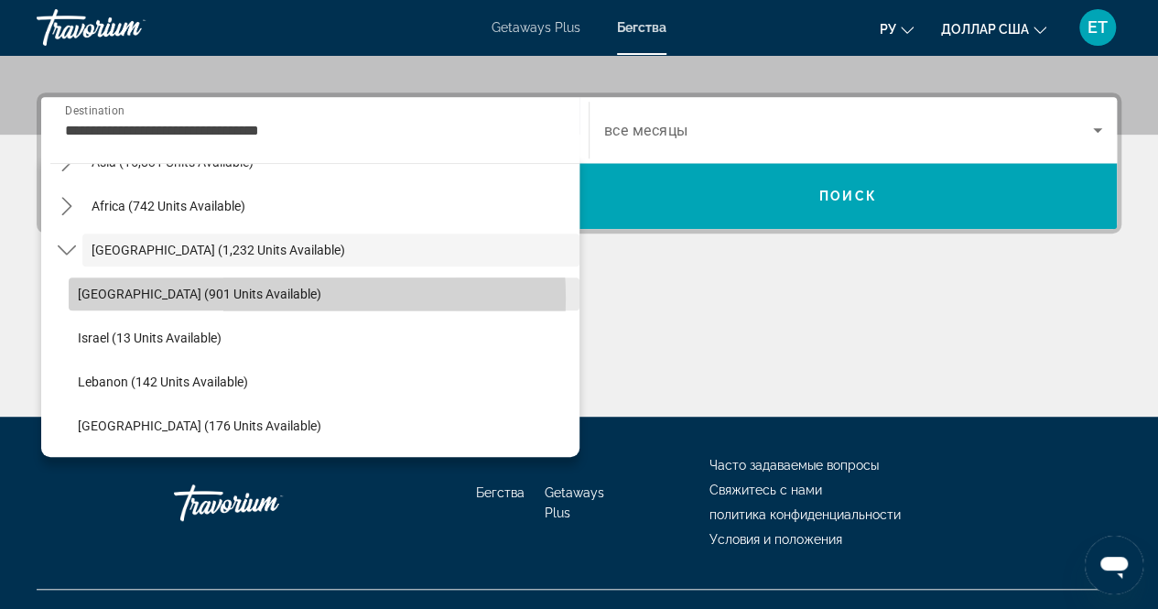
click at [277, 297] on span "Select destination: Egypt (901 units available)" at bounding box center [324, 294] width 511 height 44
type input "**********"
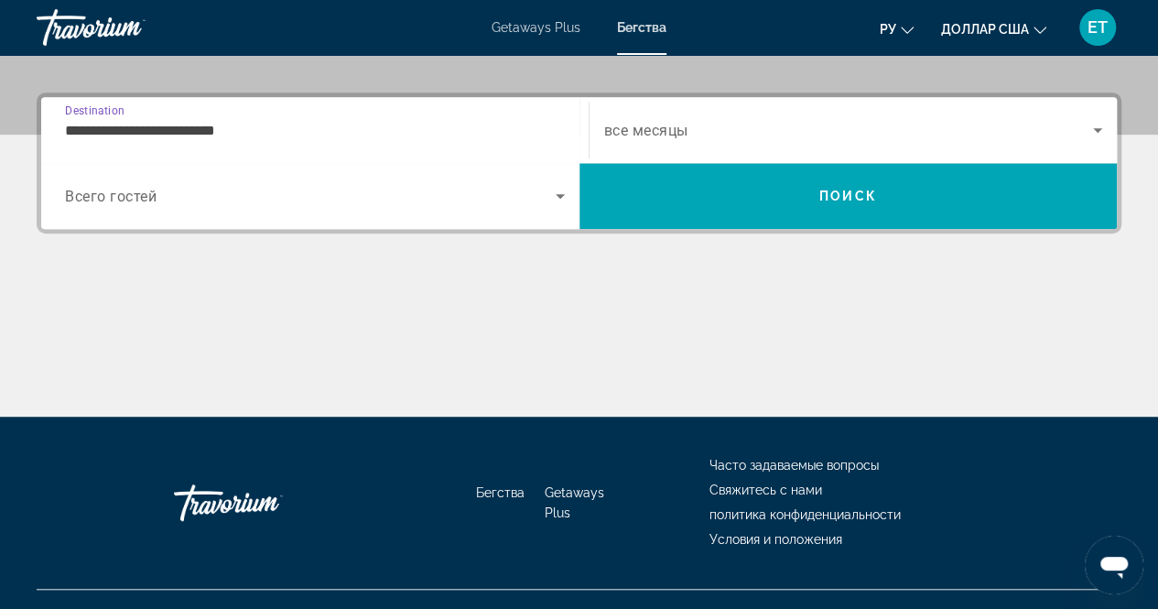
scroll to position [445, 0]
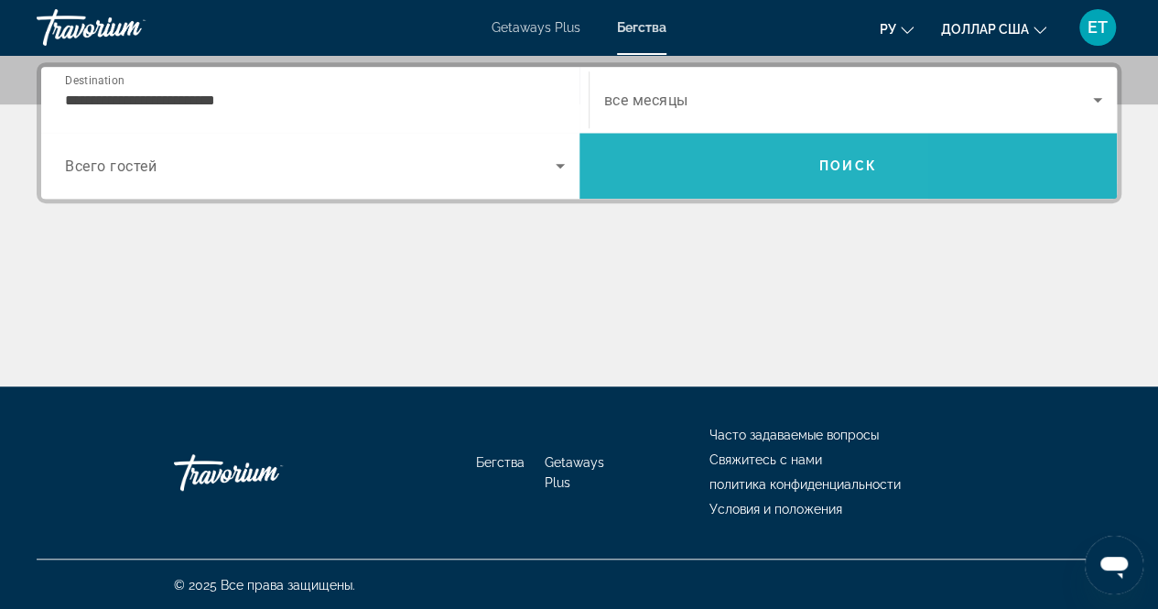
click at [674, 162] on span "Search" at bounding box center [849, 166] width 538 height 44
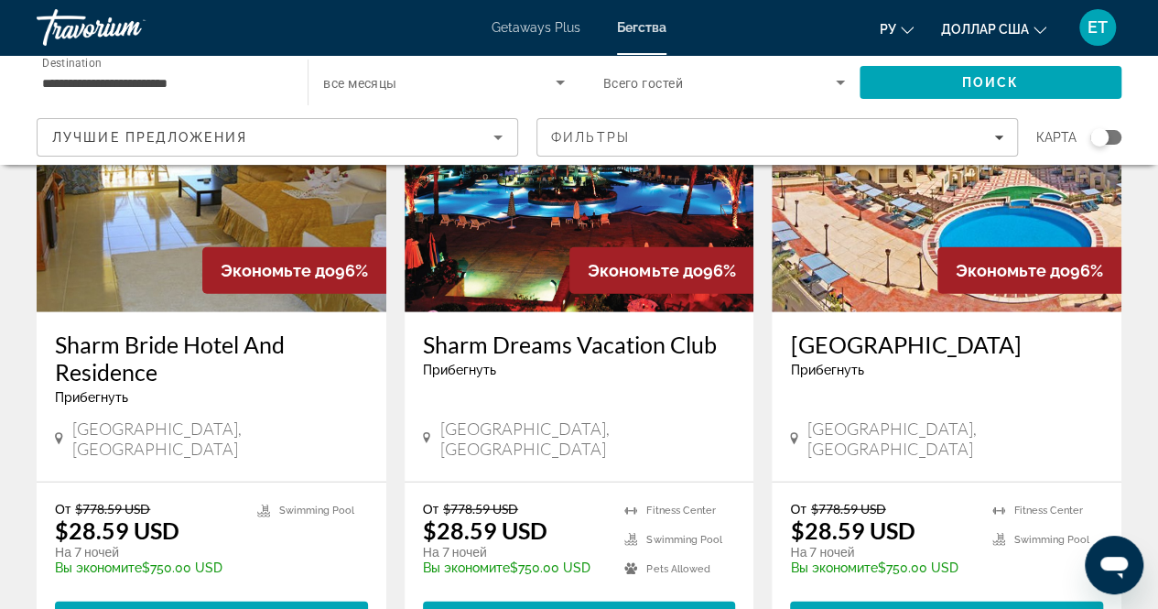
scroll to position [2166, 0]
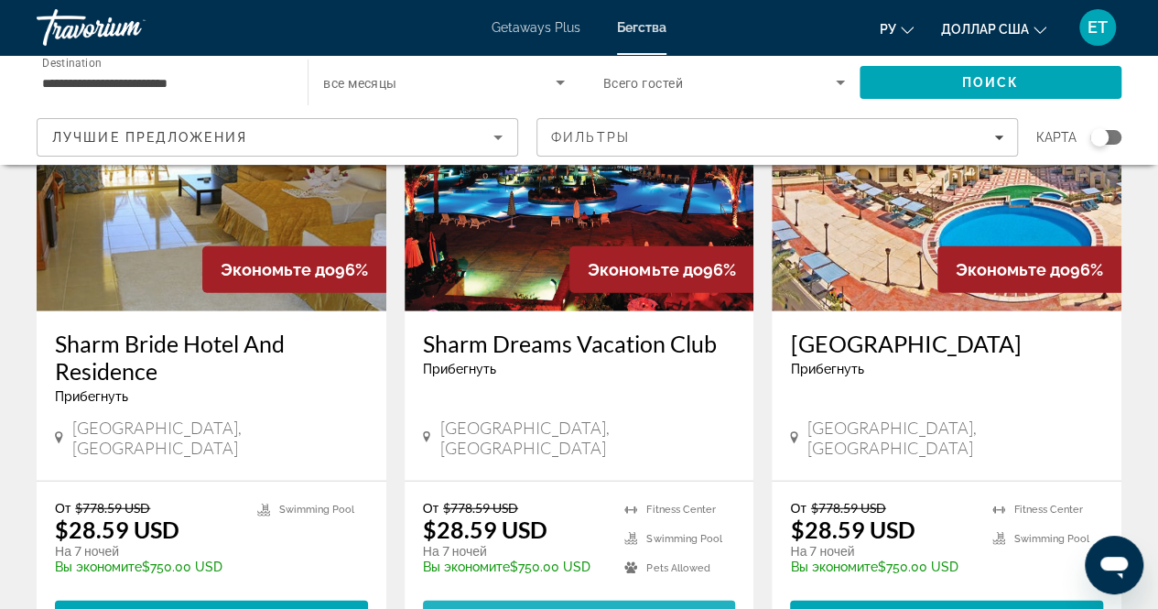
click at [529, 608] on span "View Resort" at bounding box center [534, 617] width 108 height 15
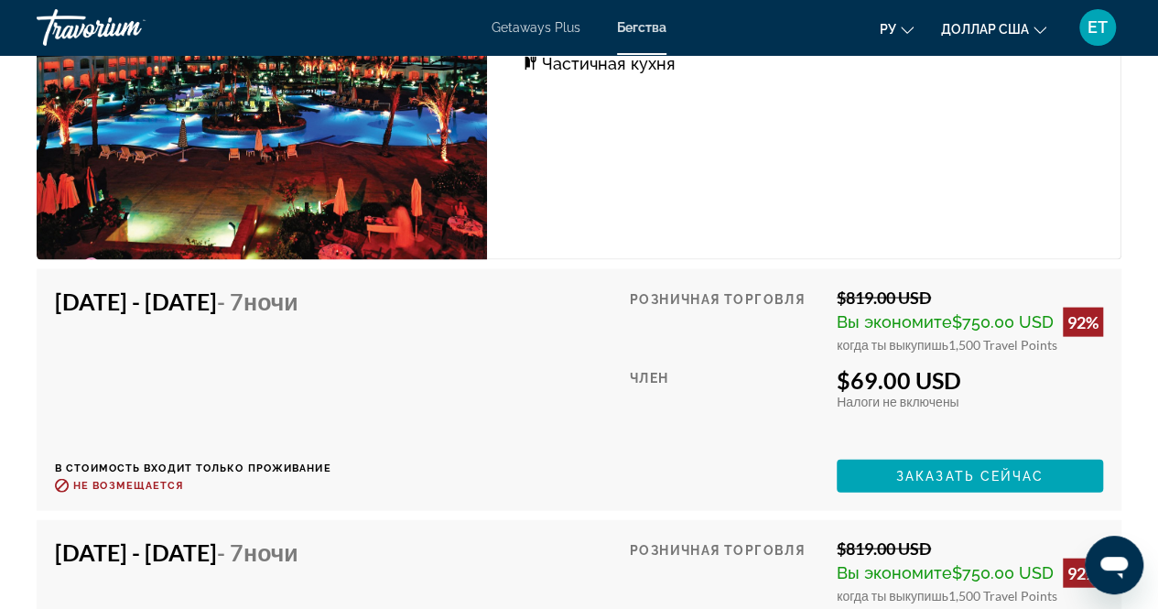
scroll to position [5278, 0]
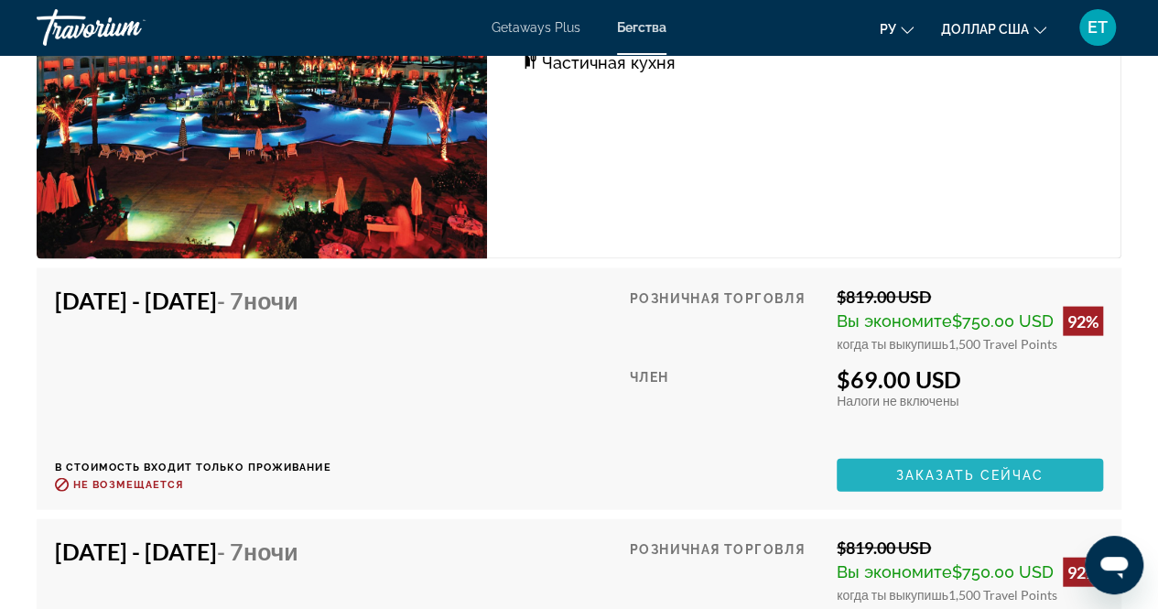
click at [939, 468] on span "Заказать сейчас" at bounding box center [970, 475] width 148 height 15
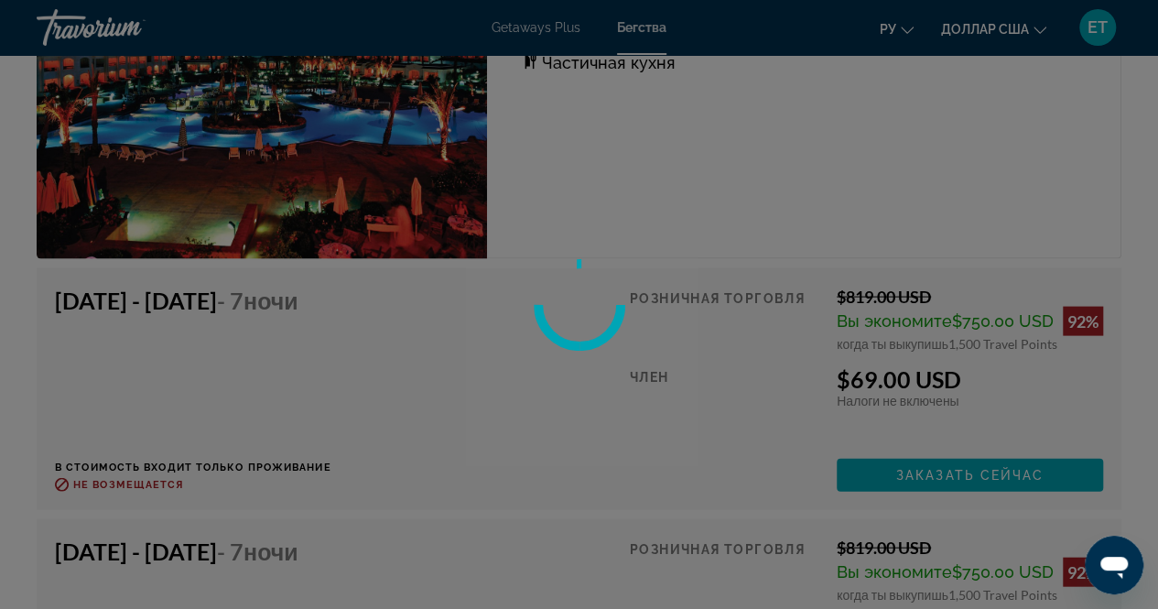
click at [939, 475] on div at bounding box center [579, 304] width 1158 height 609
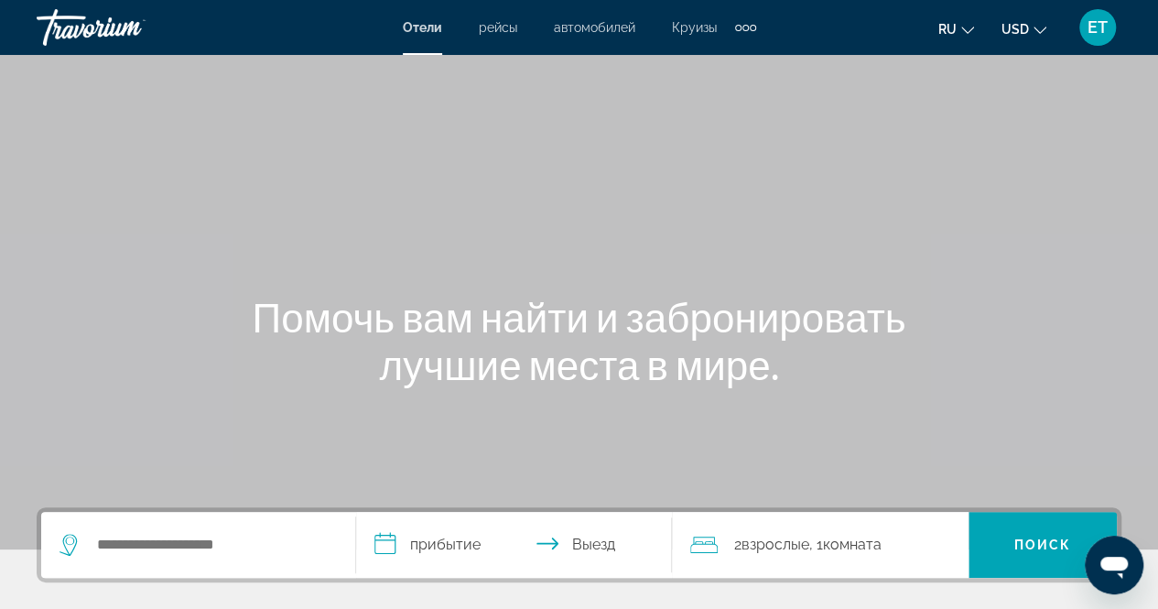
click at [220, 523] on div "Search widget" at bounding box center [198, 545] width 277 height 66
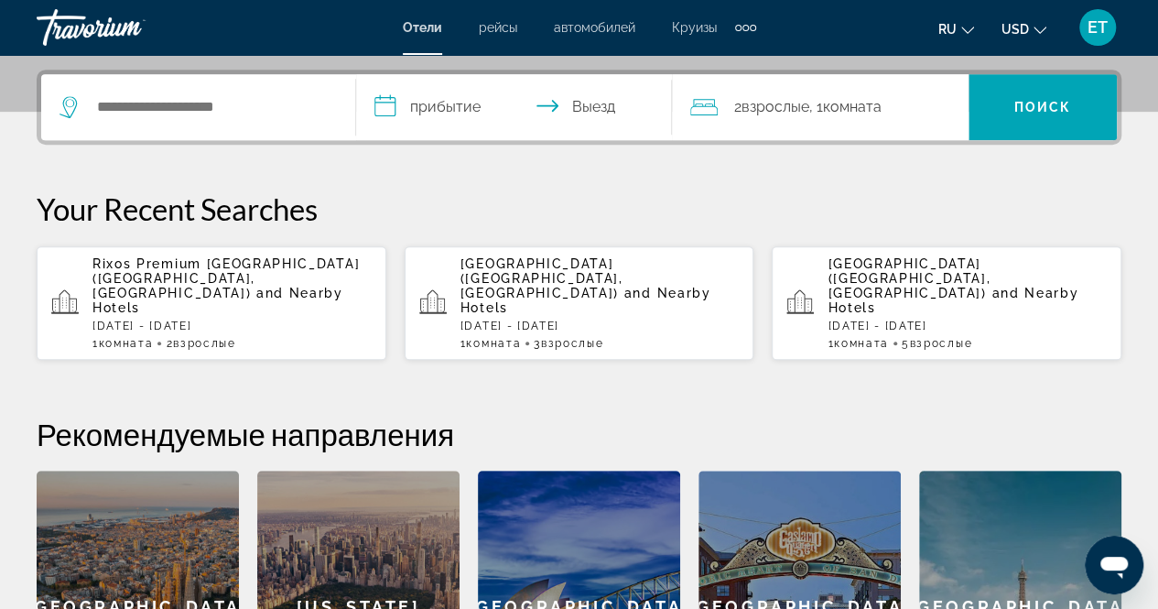
scroll to position [447, 0]
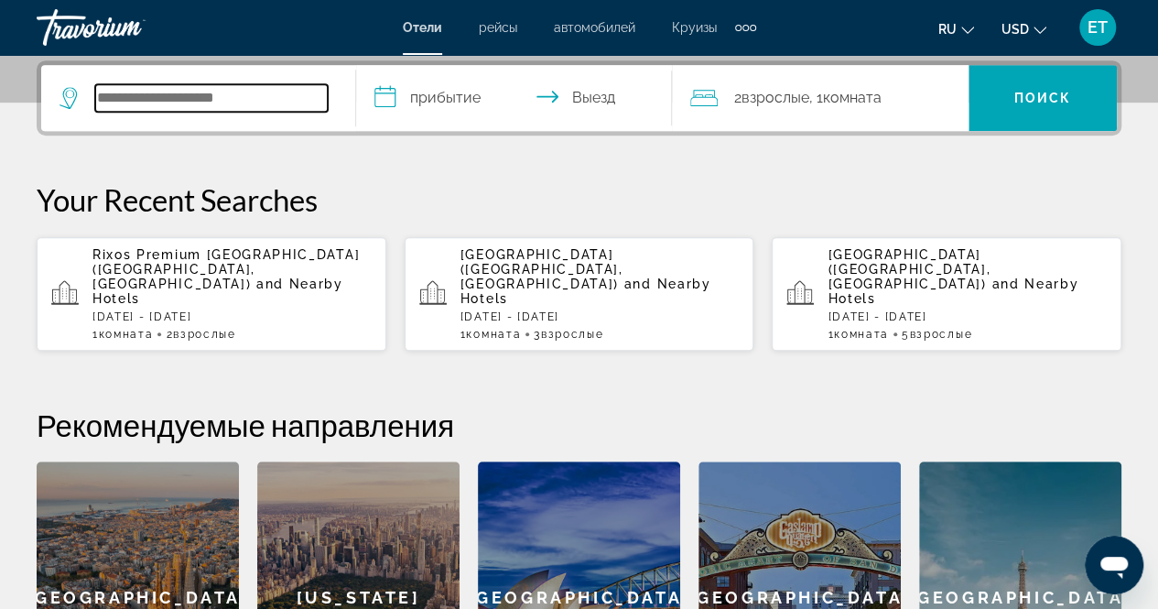
click at [189, 93] on input "Search hotel destination" at bounding box center [211, 97] width 233 height 27
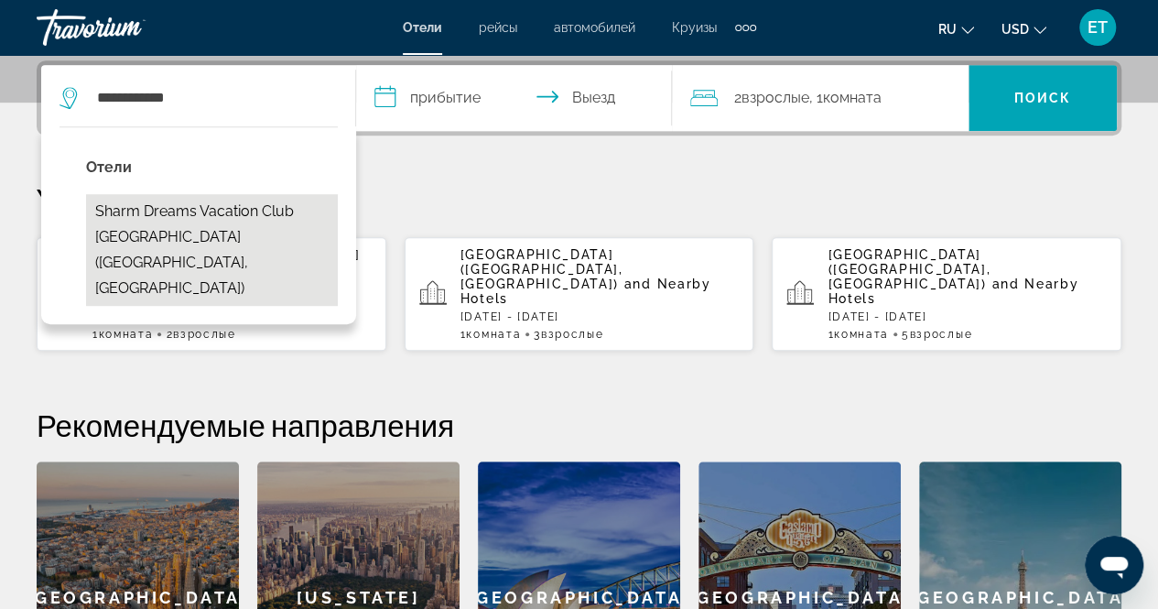
click at [223, 226] on button "Sharm Dreams Vacation Club Aqua Park (Sharm El-Sheikh, EG)" at bounding box center [212, 250] width 252 height 112
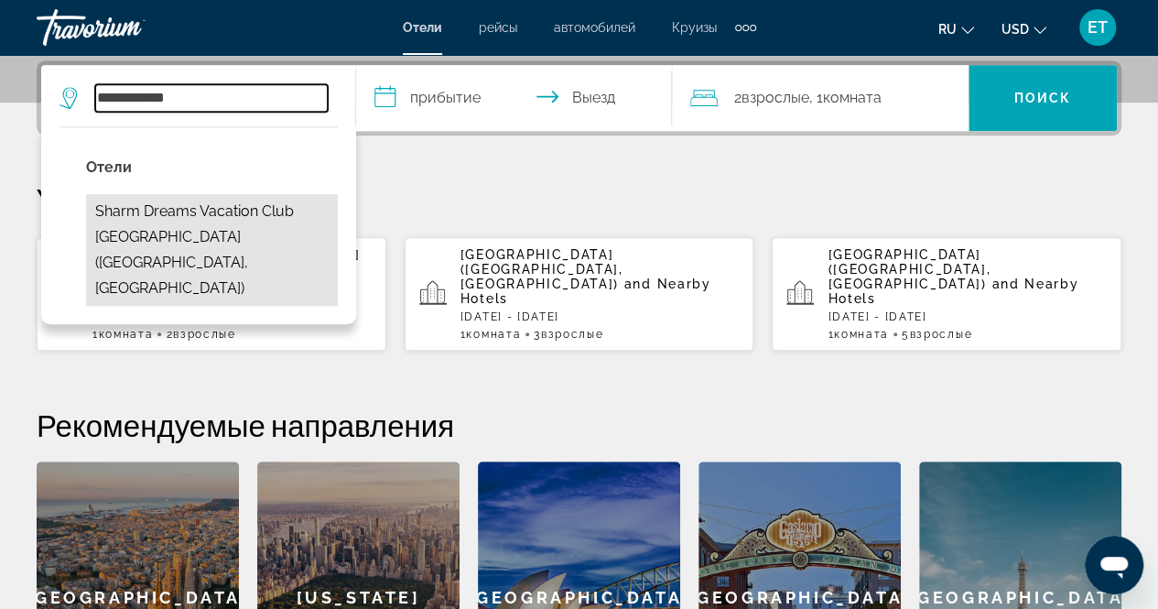
type input "**********"
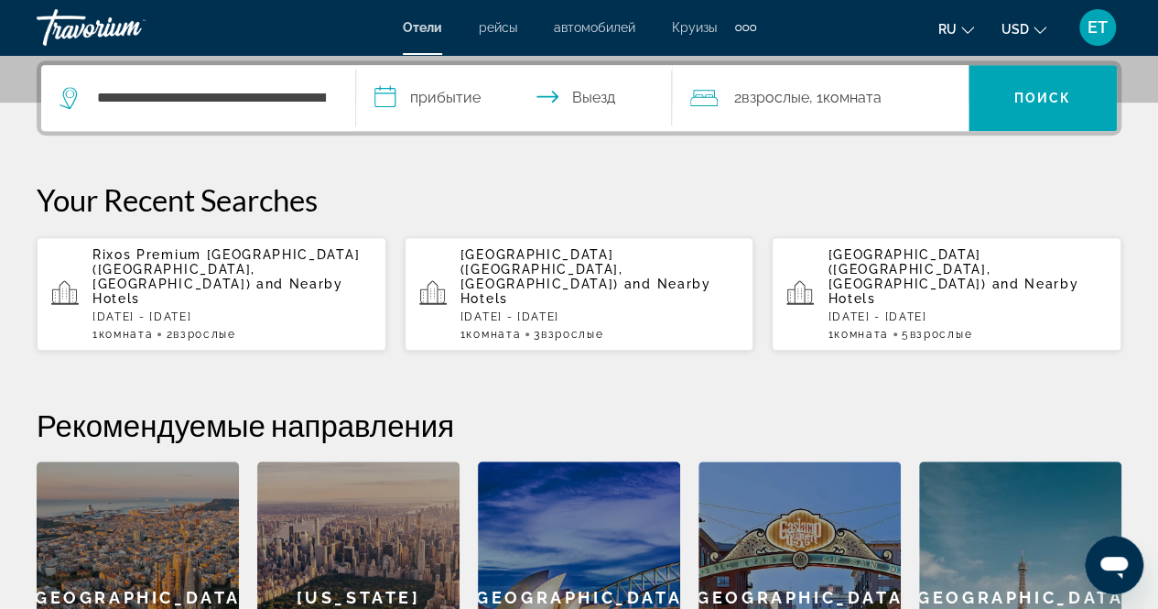
click at [438, 102] on input "**********" at bounding box center [517, 100] width 322 height 71
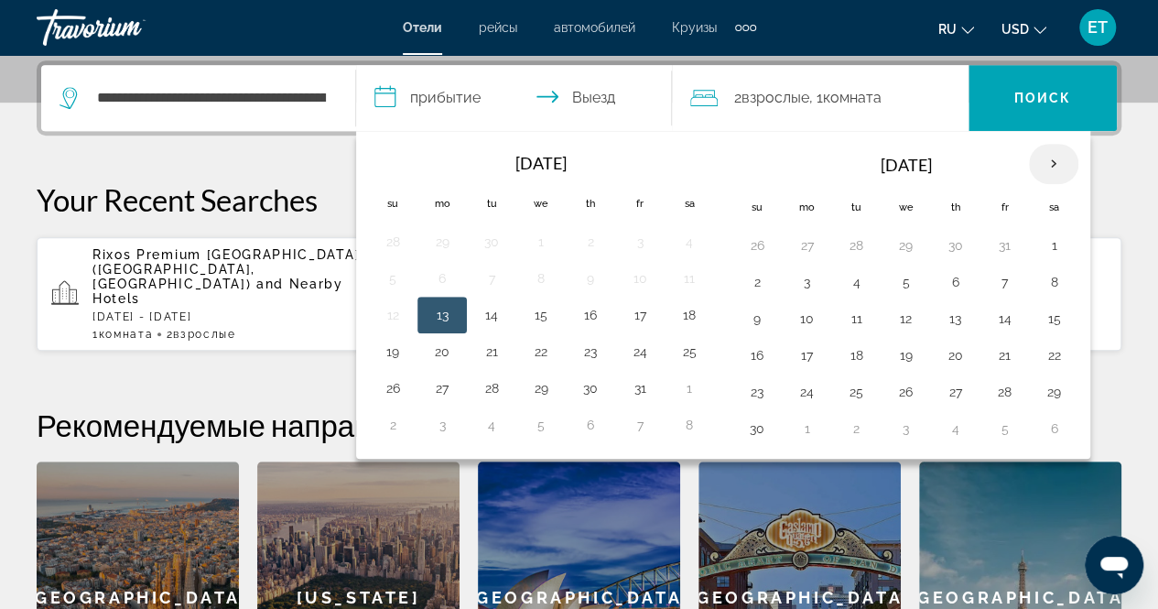
click at [1049, 165] on th "Next month" at bounding box center [1053, 164] width 49 height 40
click at [1044, 241] on button "3" at bounding box center [1053, 246] width 29 height 26
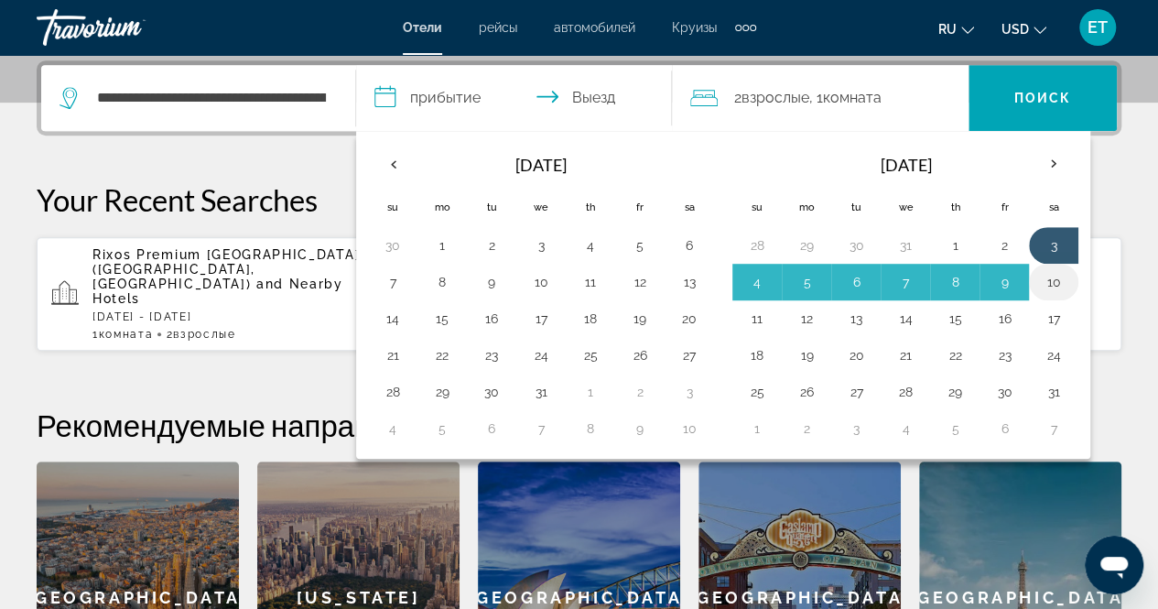
click at [1047, 276] on button "10" at bounding box center [1053, 282] width 29 height 26
type input "**********"
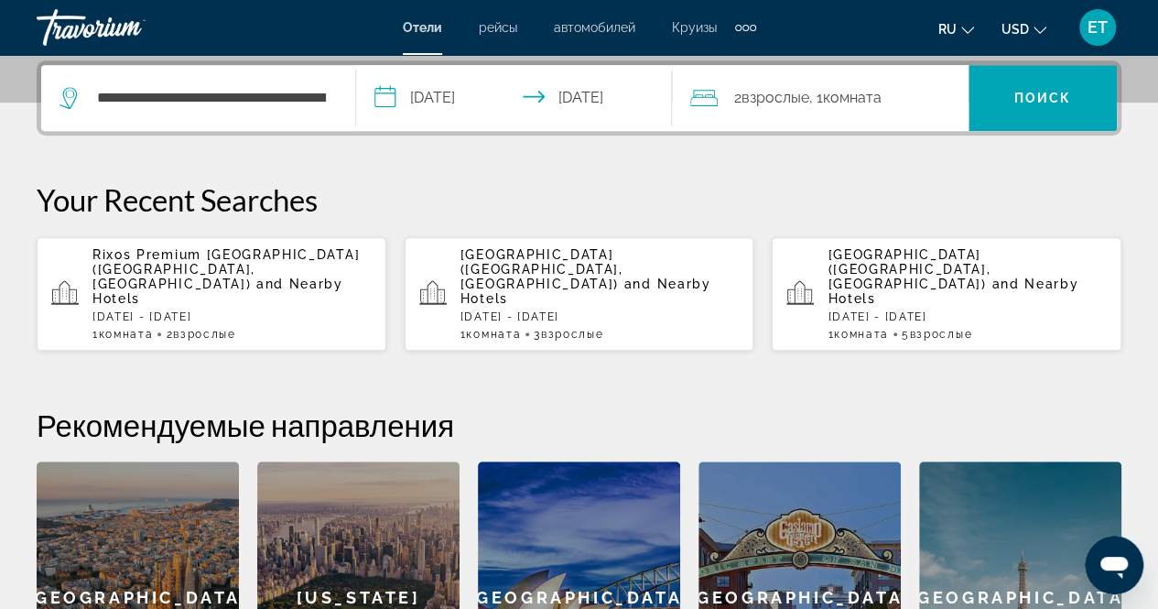
click at [797, 96] on span "Взрослые" at bounding box center [776, 97] width 68 height 17
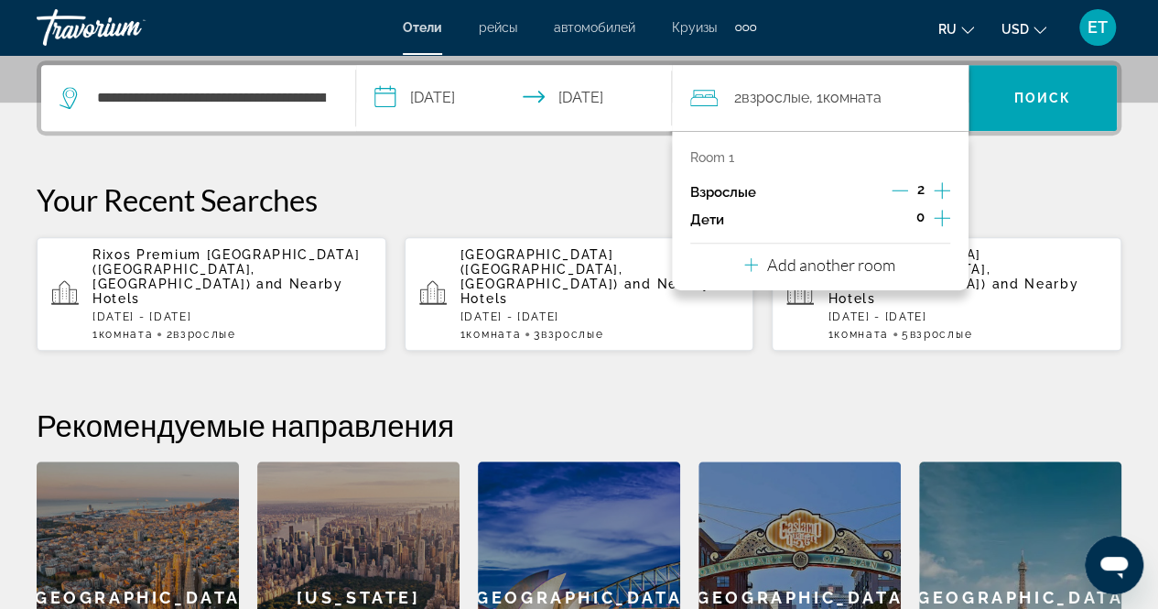
click at [942, 190] on icon "Increment adults" at bounding box center [942, 190] width 16 height 16
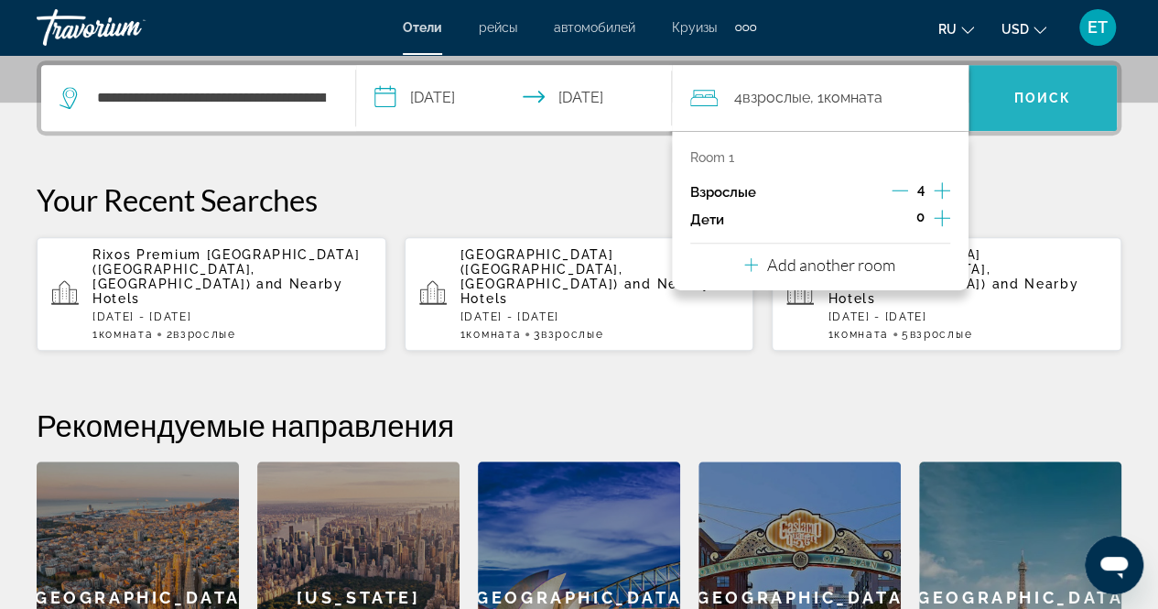
click at [1015, 83] on span "Search" at bounding box center [1043, 98] width 148 height 44
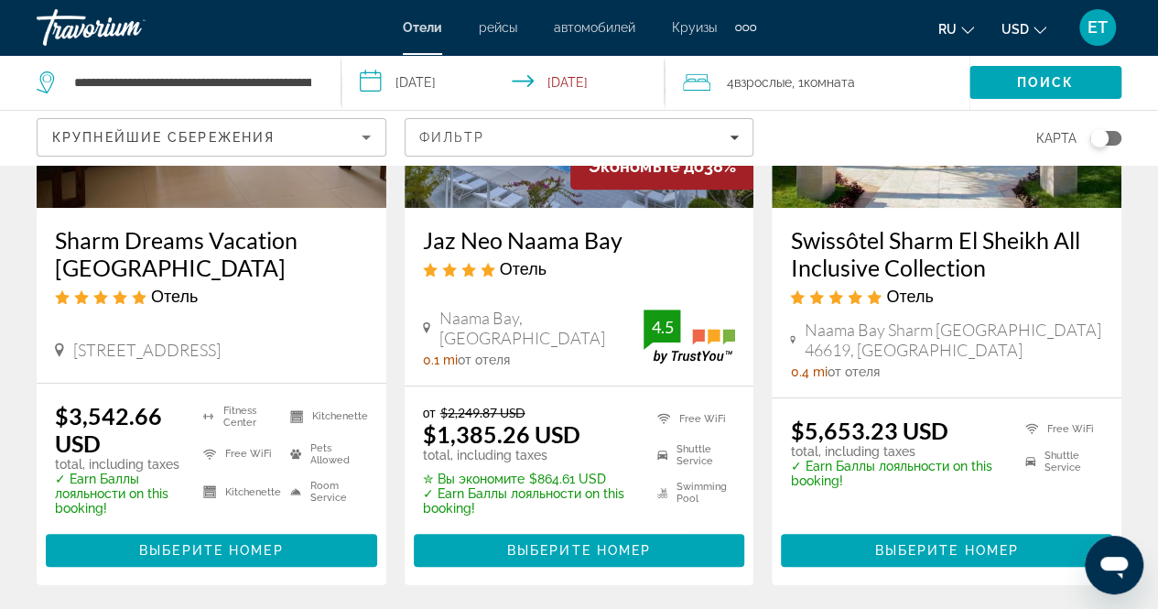
scroll to position [315, 0]
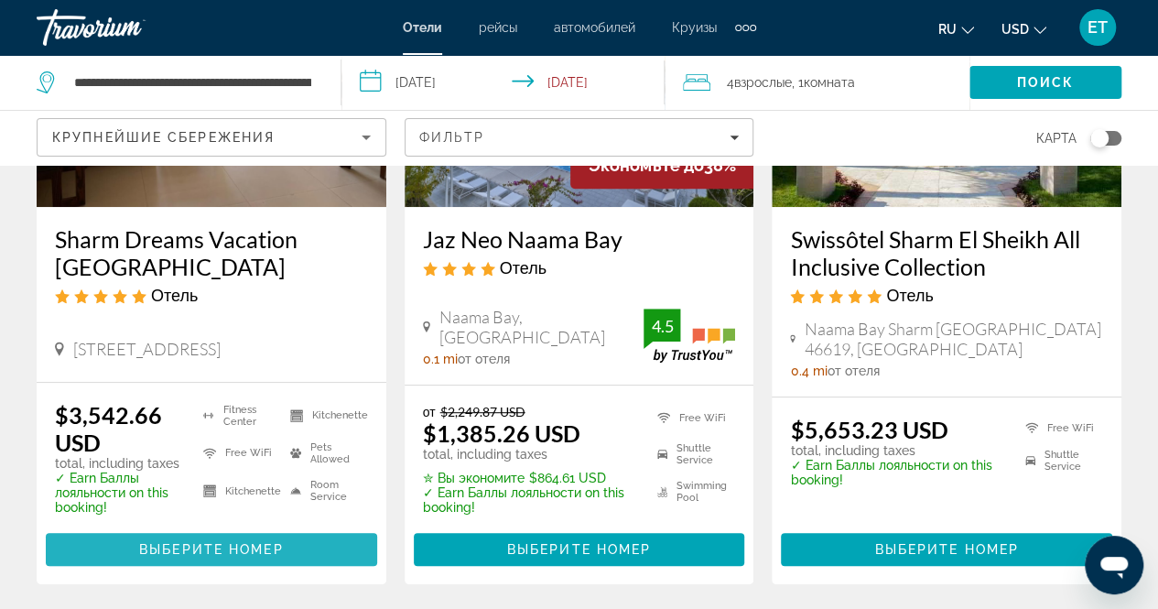
click at [193, 537] on span "Main content" at bounding box center [211, 549] width 331 height 44
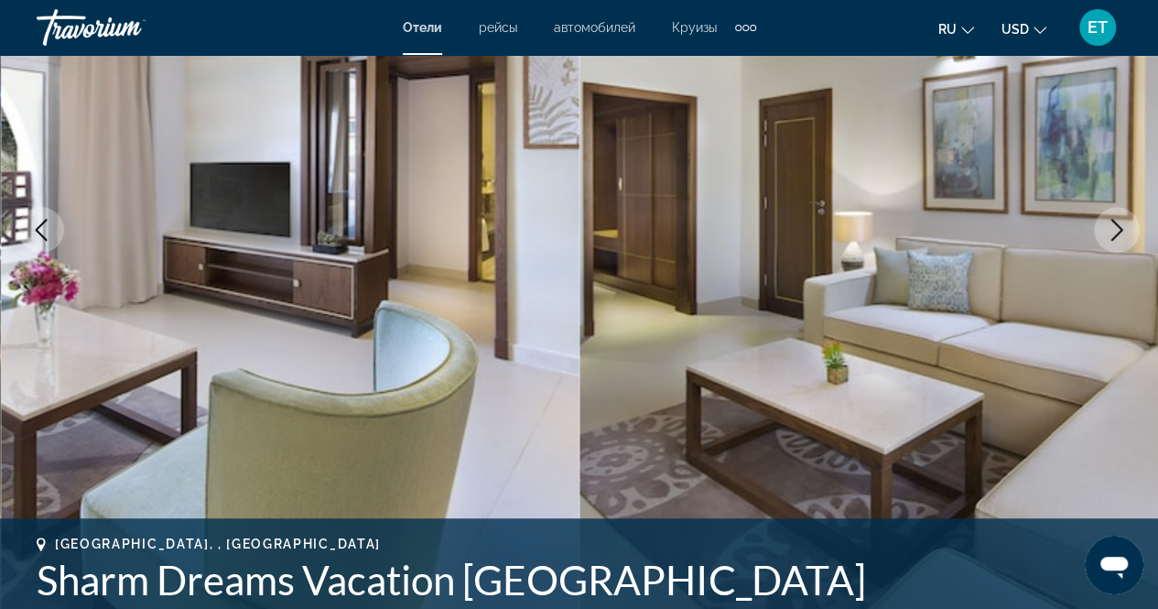
scroll to position [263, 0]
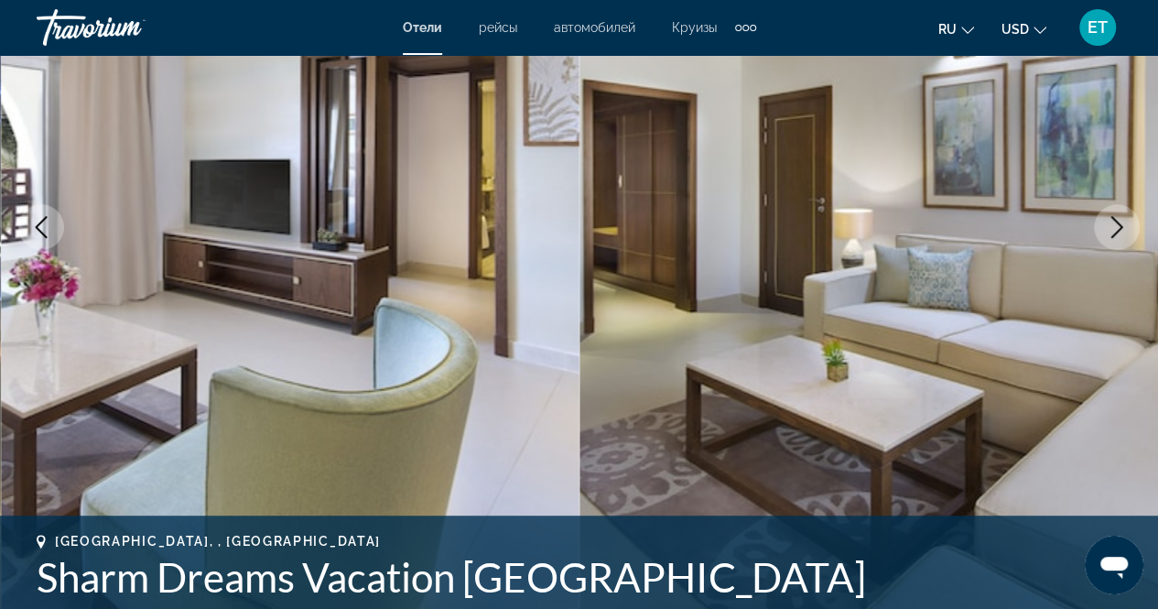
click at [1117, 230] on icon "Next image" at bounding box center [1117, 227] width 22 height 22
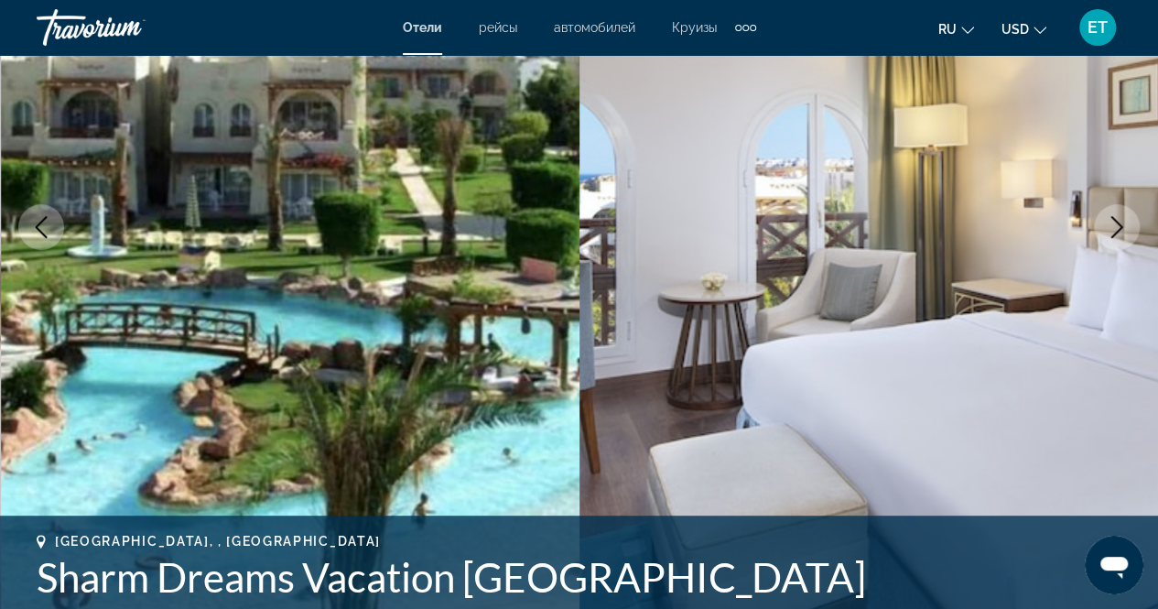
click at [1117, 230] on icon "Next image" at bounding box center [1117, 227] width 22 height 22
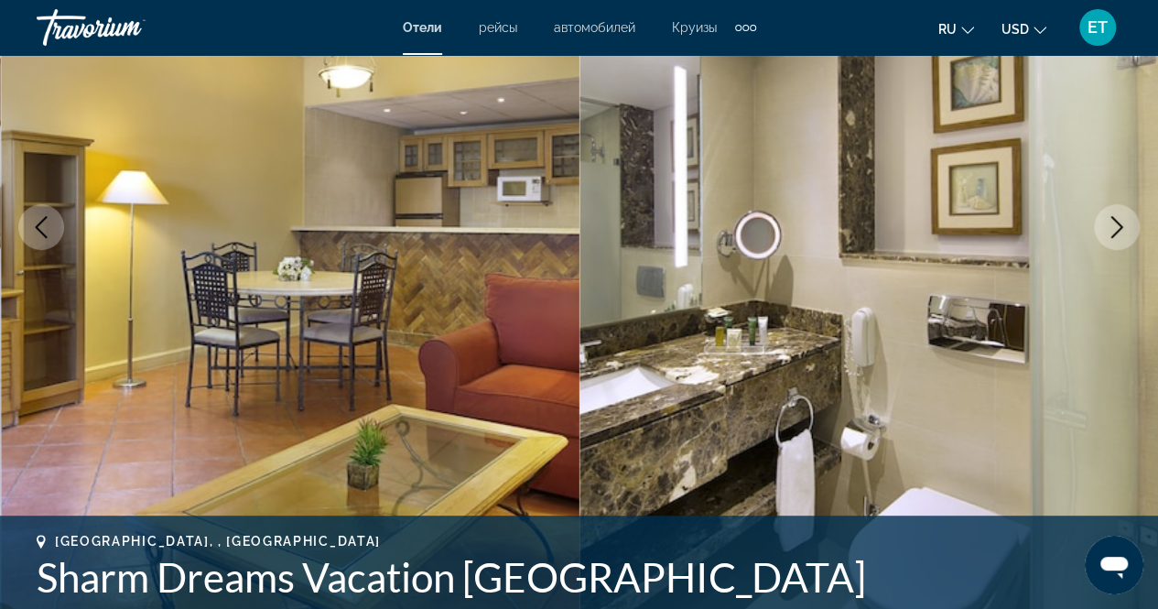
click at [1117, 230] on icon "Next image" at bounding box center [1117, 227] width 22 height 22
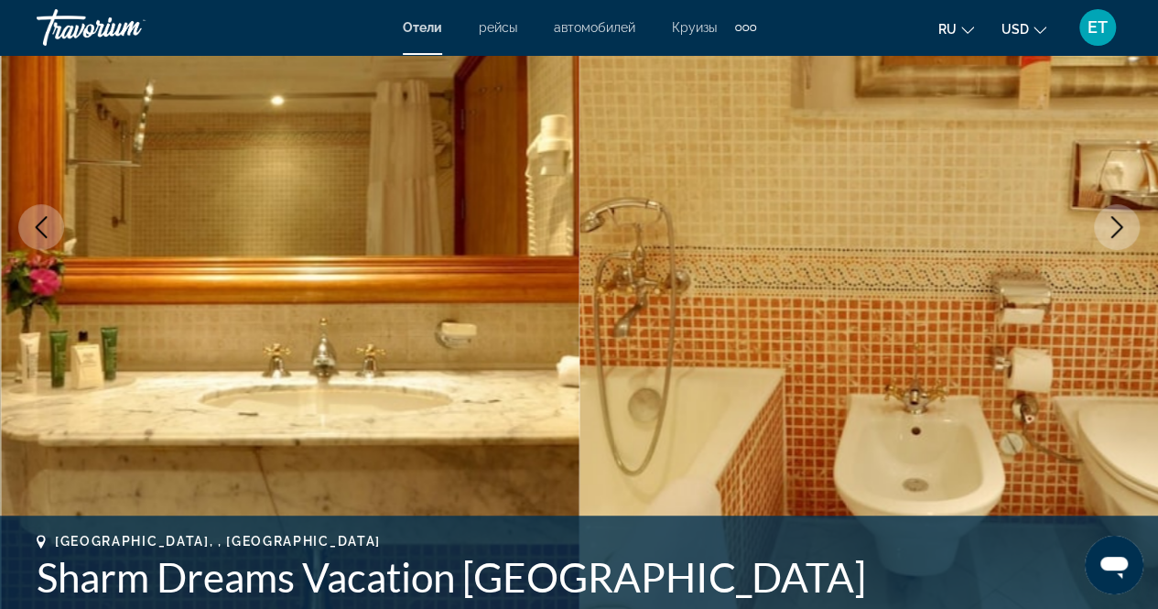
click at [1117, 230] on icon "Next image" at bounding box center [1117, 227] width 22 height 22
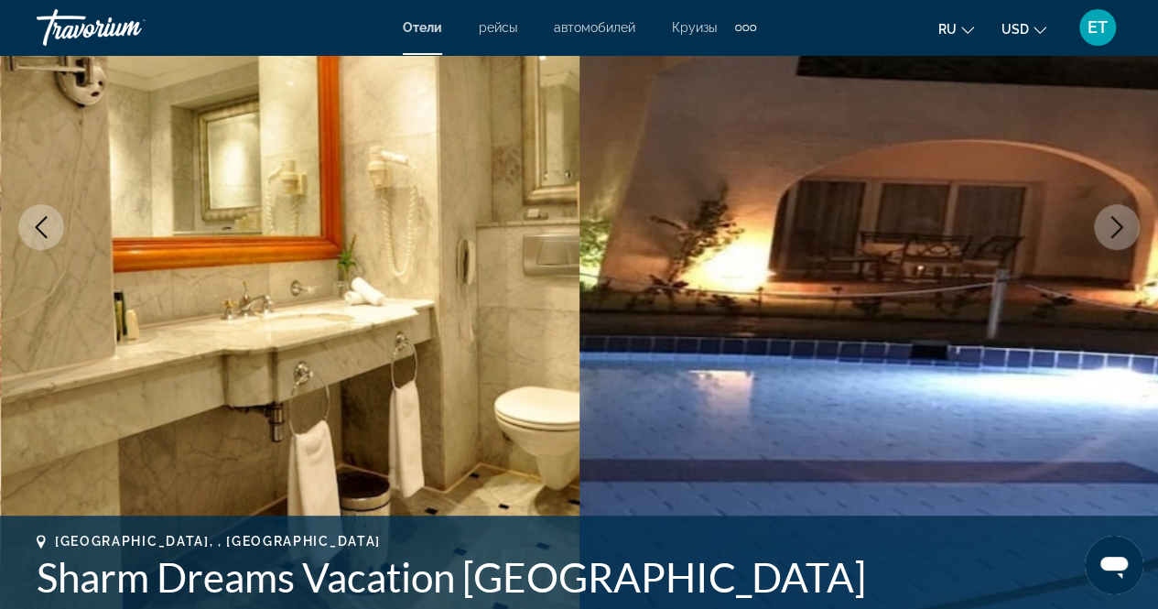
click at [1117, 230] on icon "Next image" at bounding box center [1117, 227] width 22 height 22
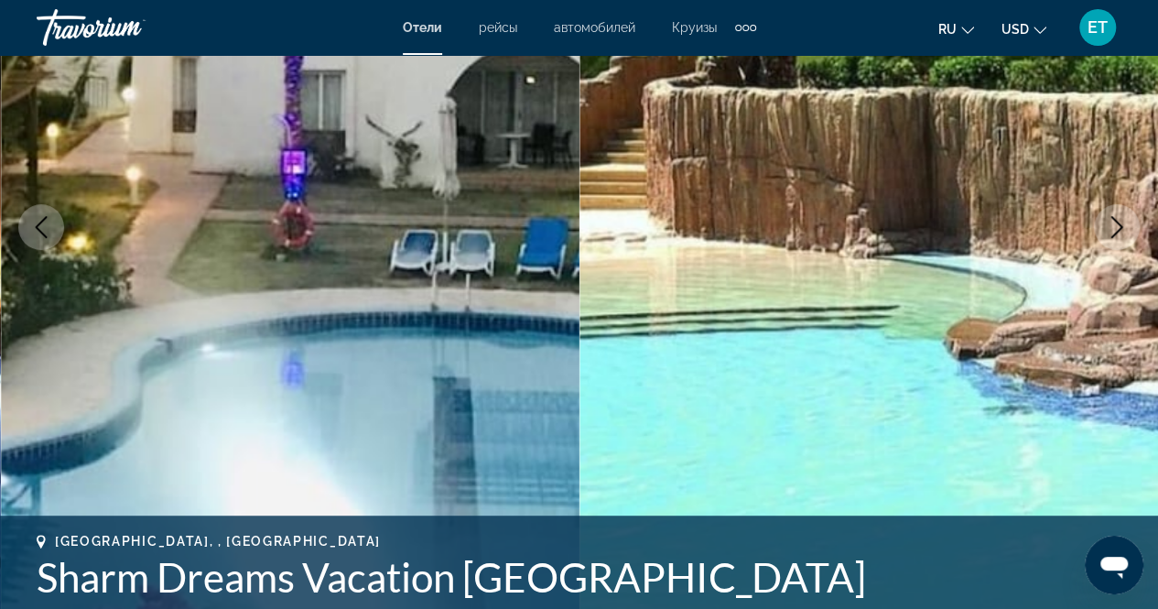
click at [1117, 230] on icon "Next image" at bounding box center [1117, 227] width 22 height 22
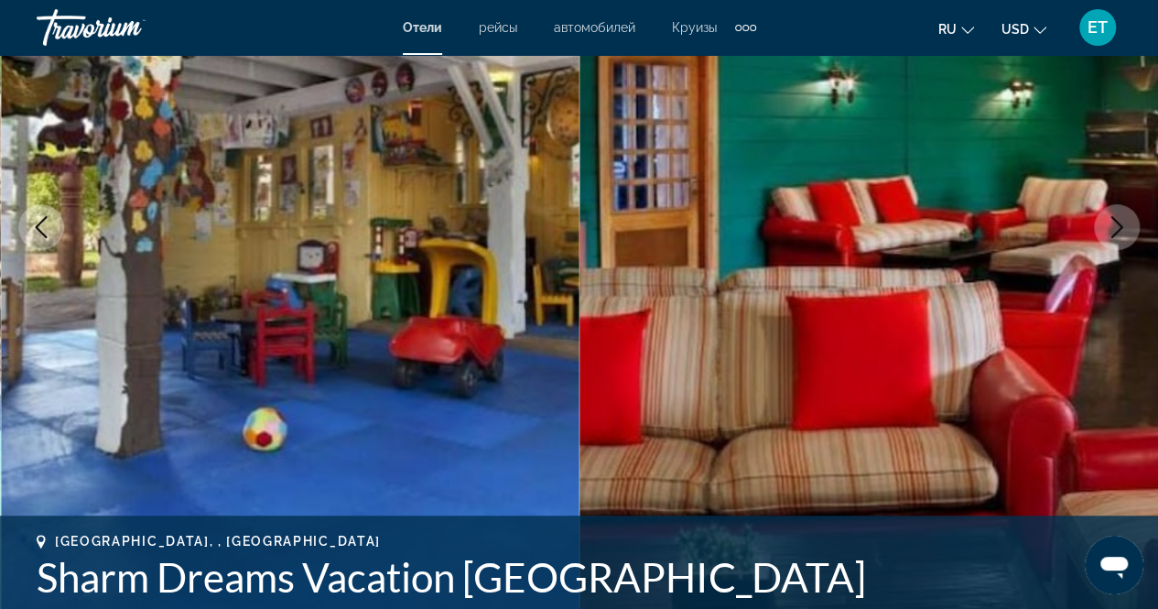
click at [1117, 230] on icon "Next image" at bounding box center [1117, 227] width 22 height 22
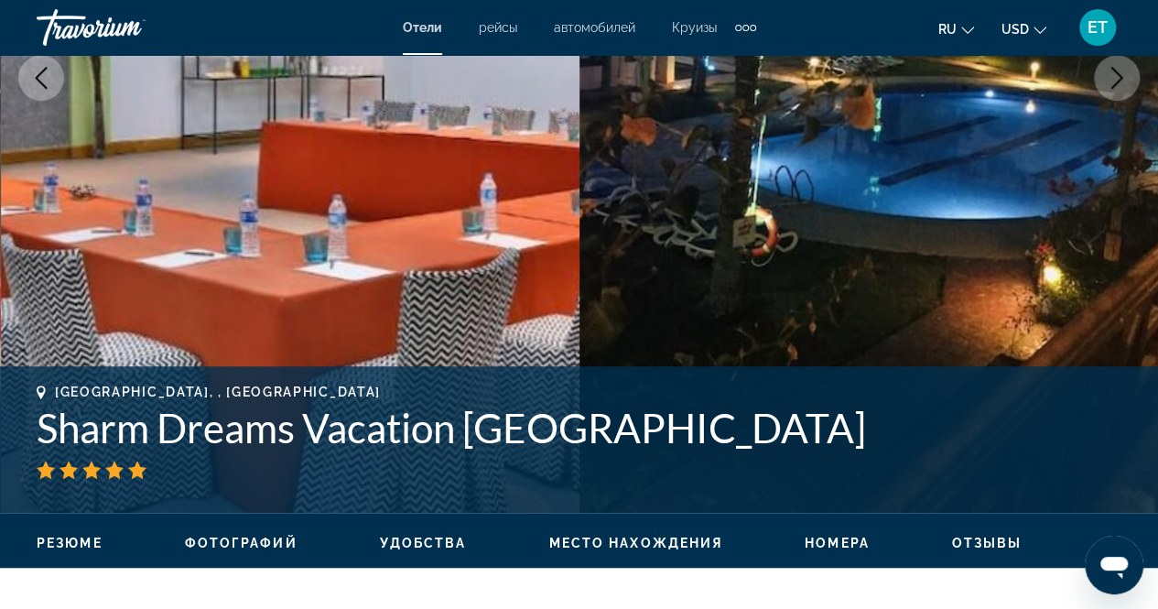
scroll to position [409, 0]
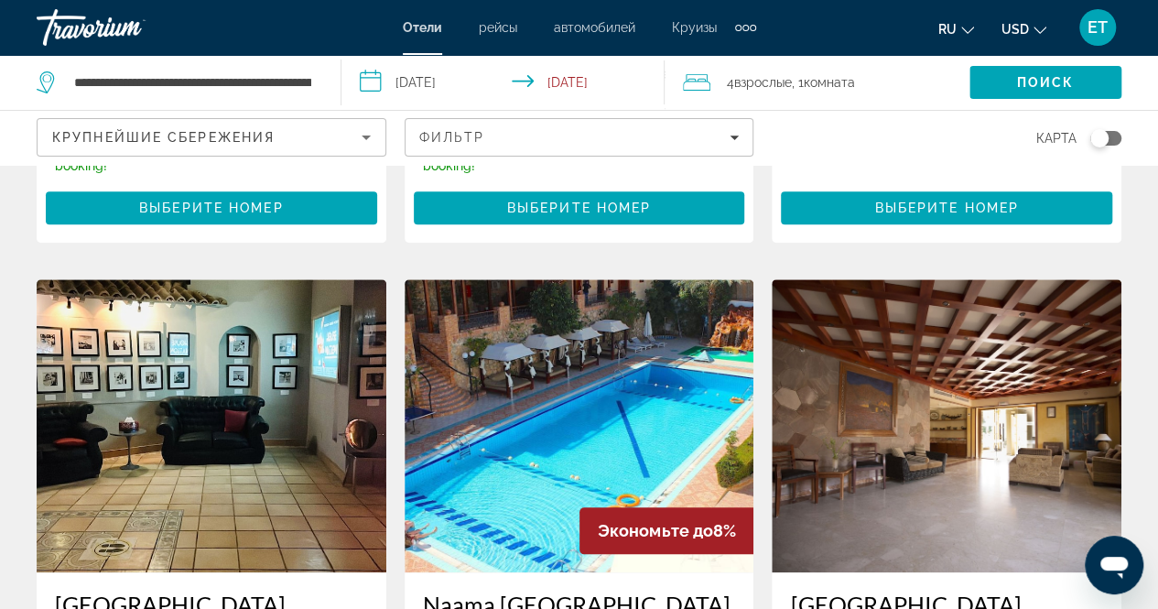
scroll to position [637, 0]
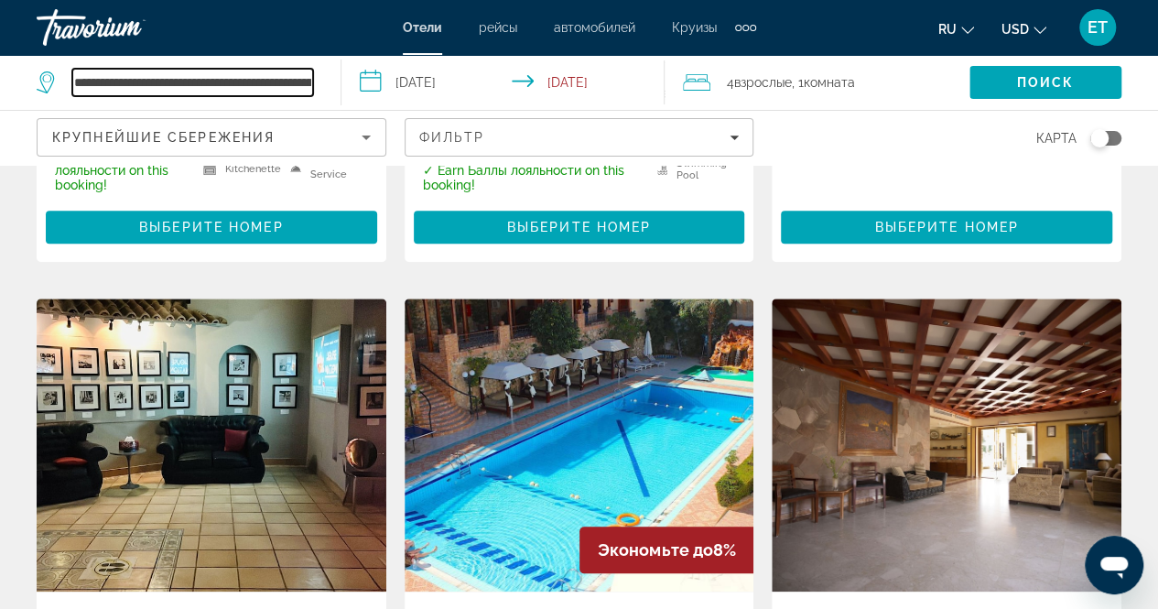
click at [257, 78] on input "**********" at bounding box center [192, 82] width 241 height 27
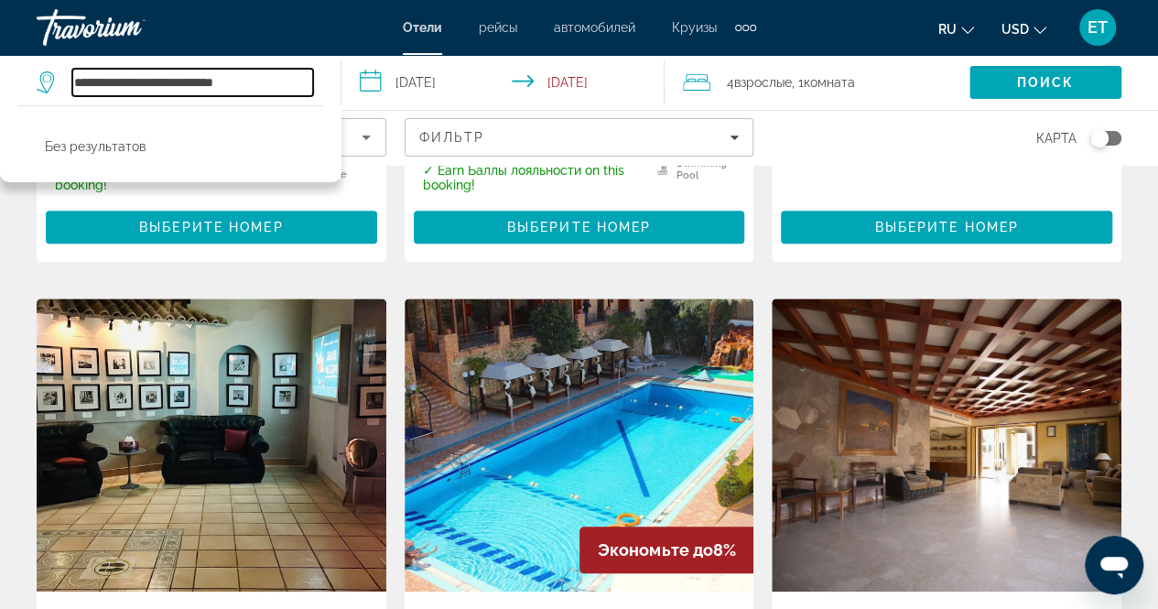
click at [266, 86] on input "**********" at bounding box center [192, 82] width 241 height 27
type input "*"
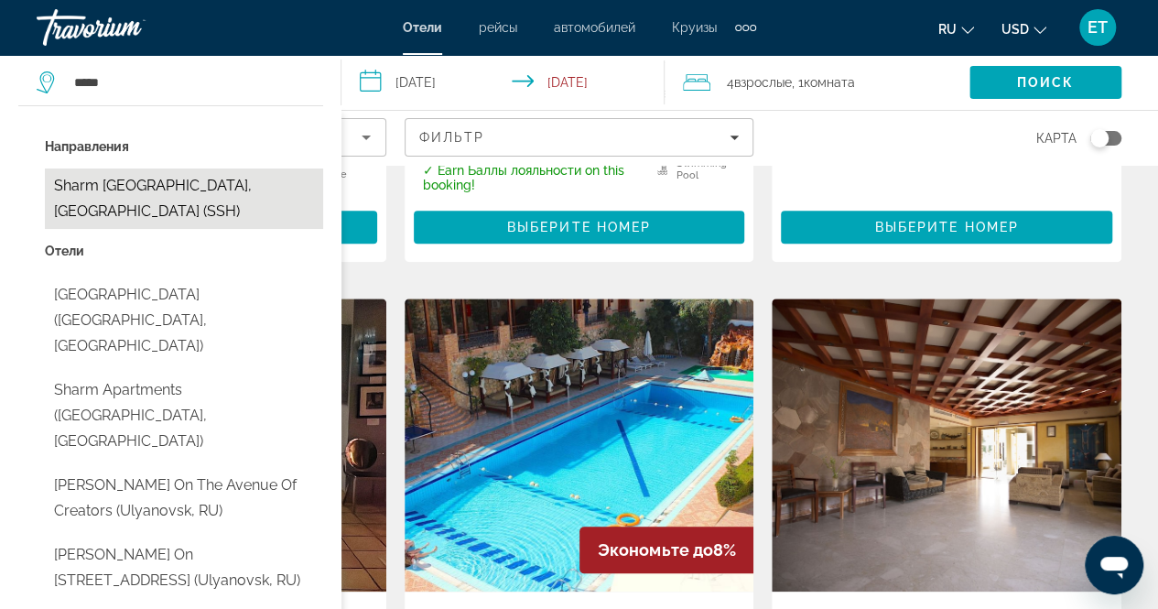
click at [125, 180] on button "Sharm El Sheikh, Egypt (SSH)" at bounding box center [184, 198] width 278 height 60
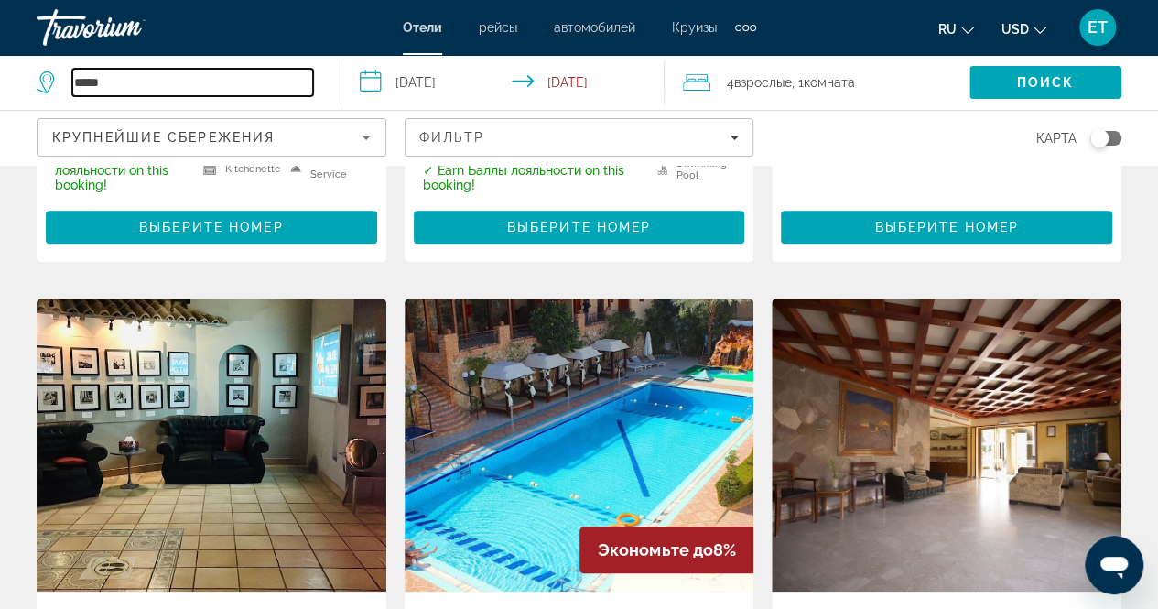
type input "**********"
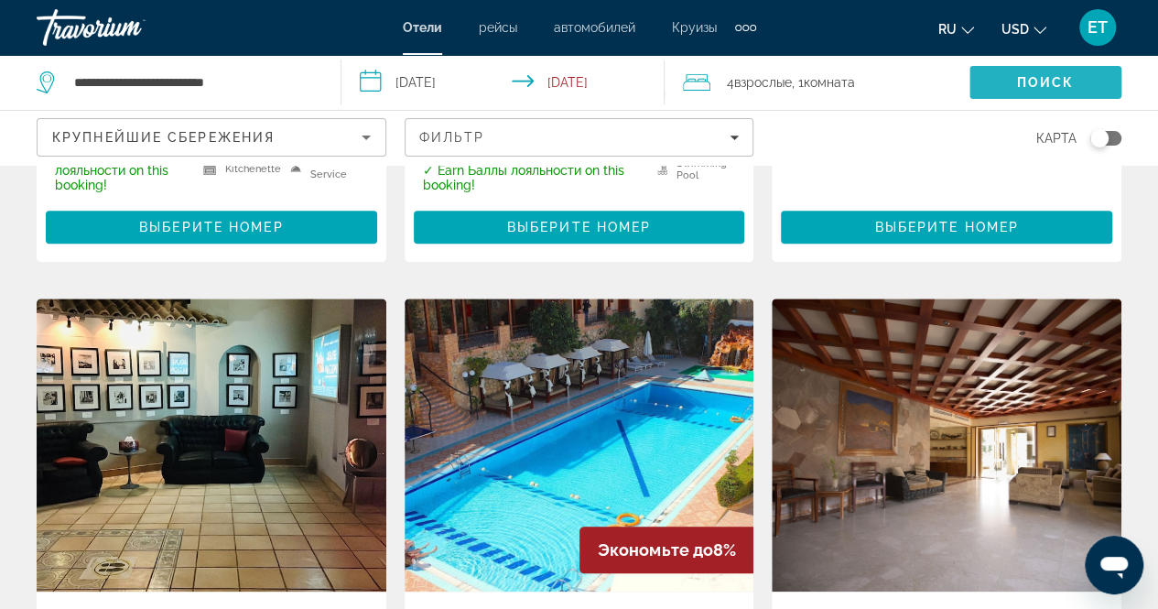
click at [1017, 83] on span "Поиск" at bounding box center [1046, 82] width 58 height 15
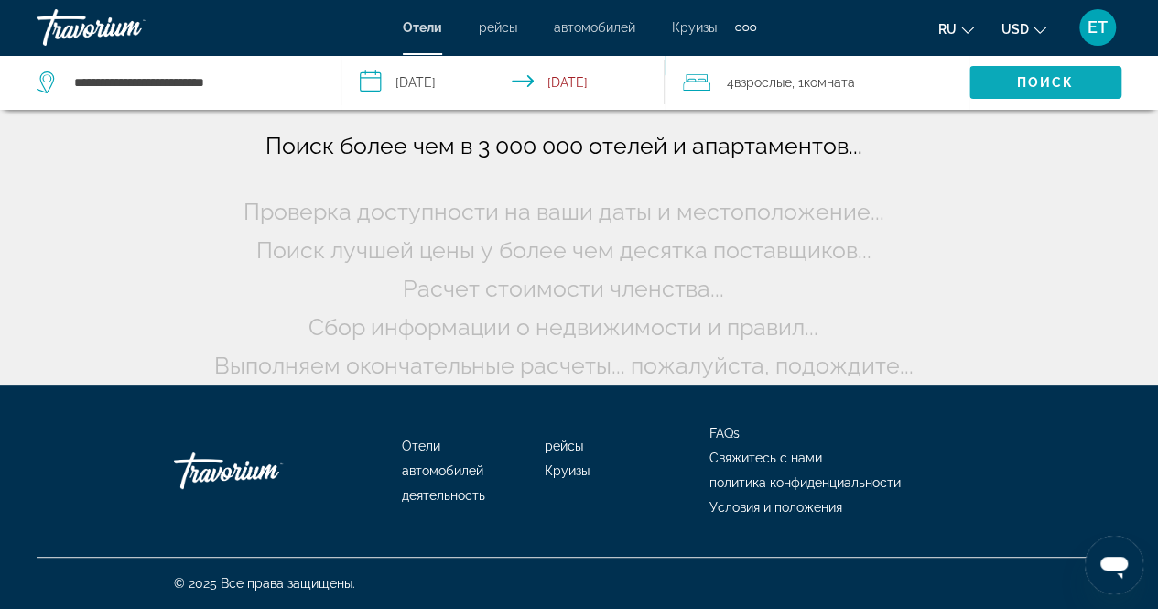
scroll to position [129, 0]
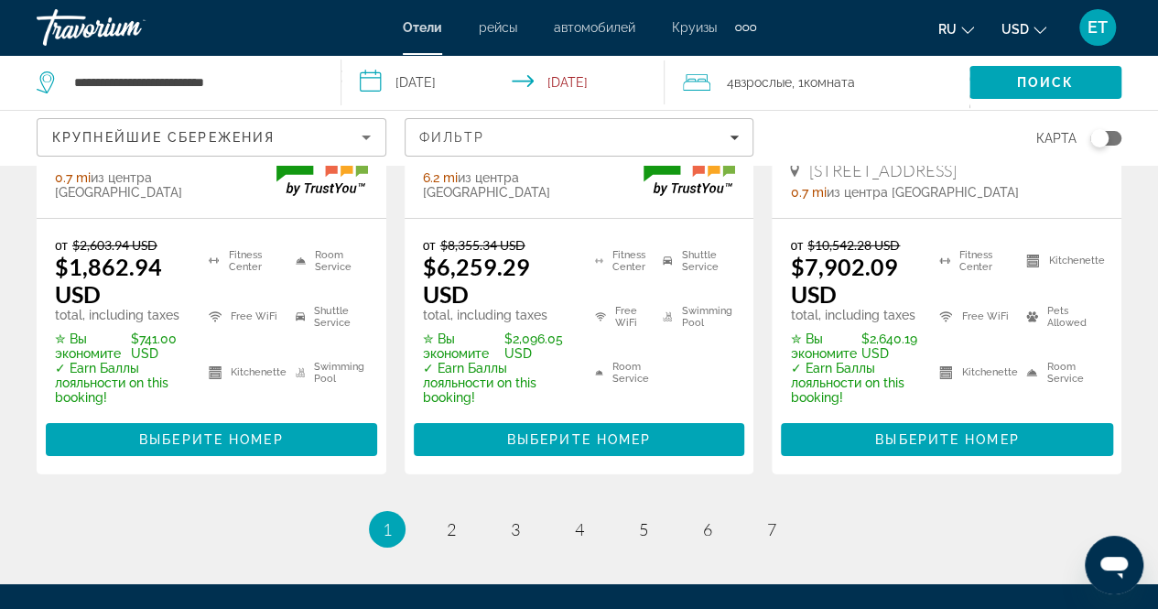
scroll to position [2853, 0]
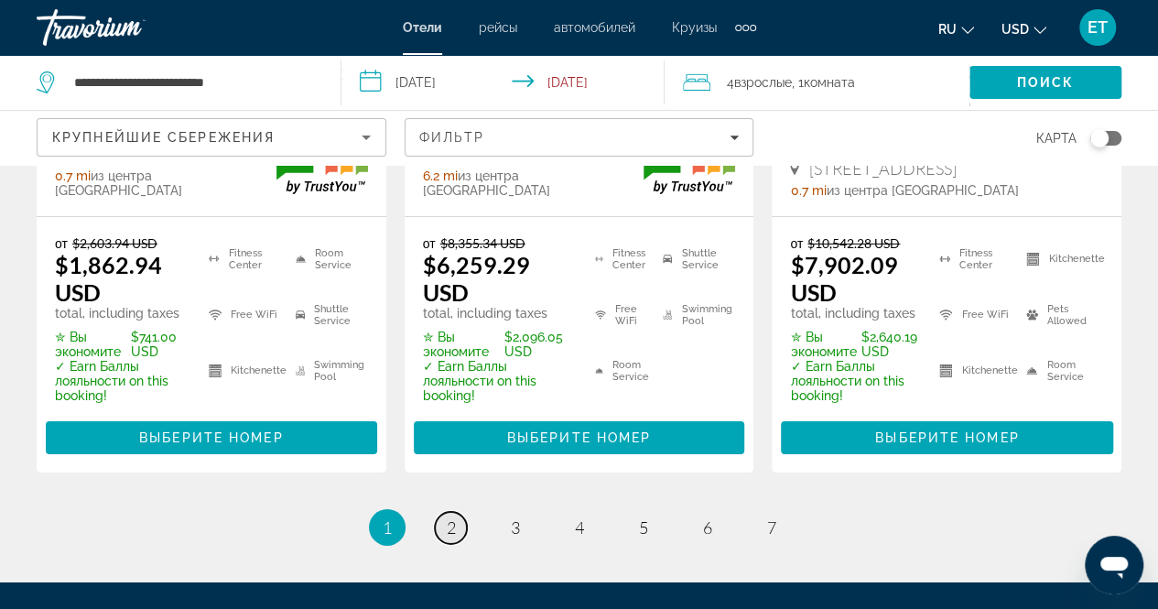
click at [451, 517] on span "2" at bounding box center [451, 527] width 9 height 20
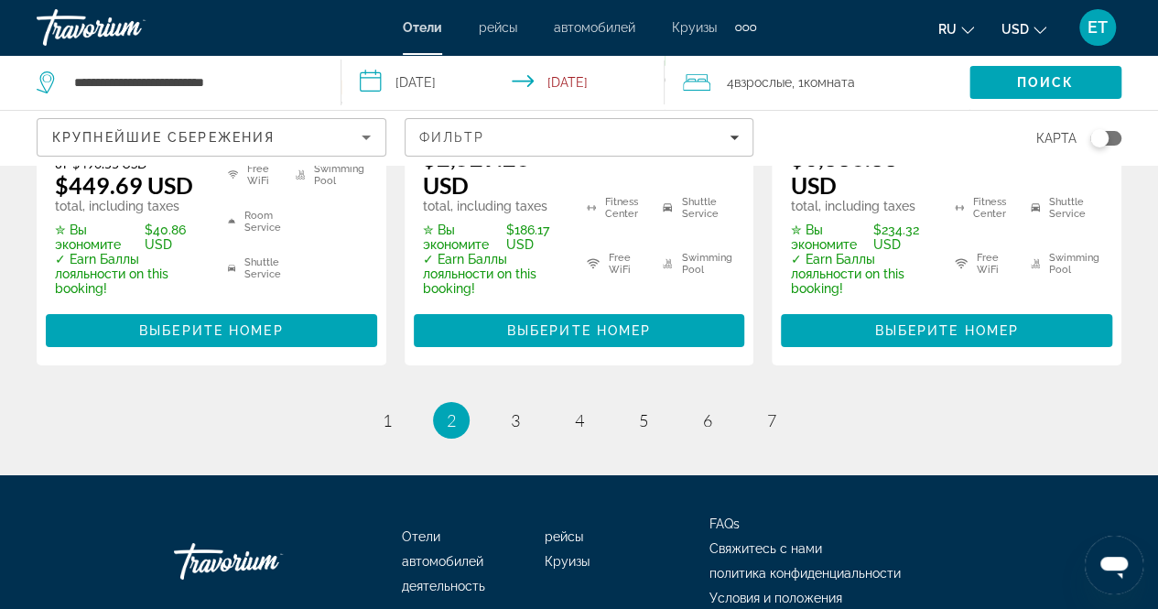
scroll to position [3014, 0]
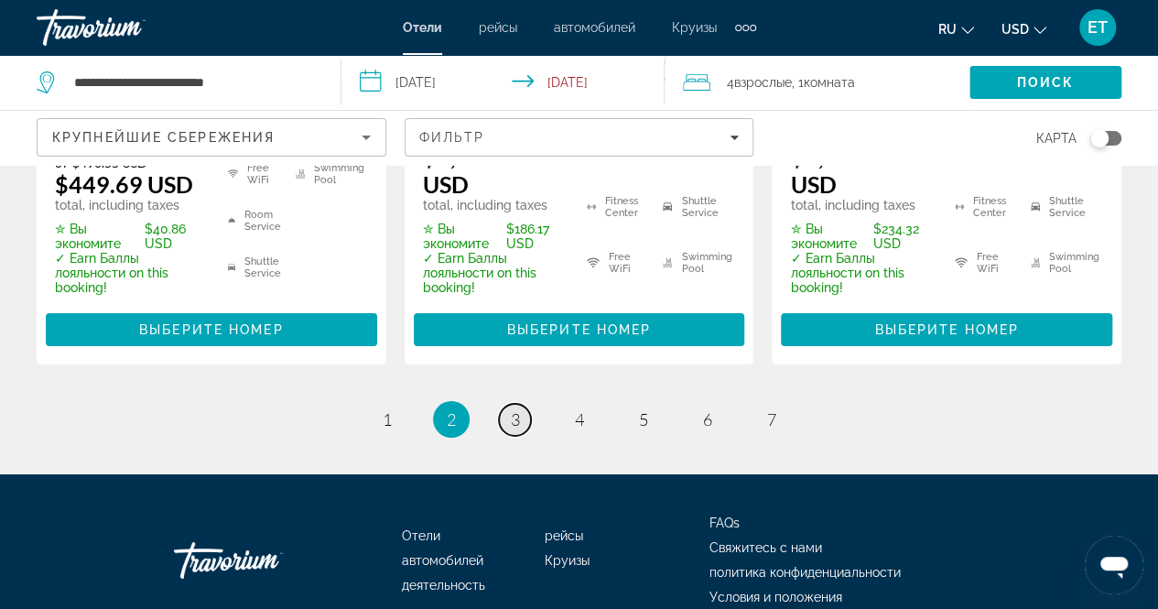
click at [516, 409] on span "3" at bounding box center [515, 419] width 9 height 20
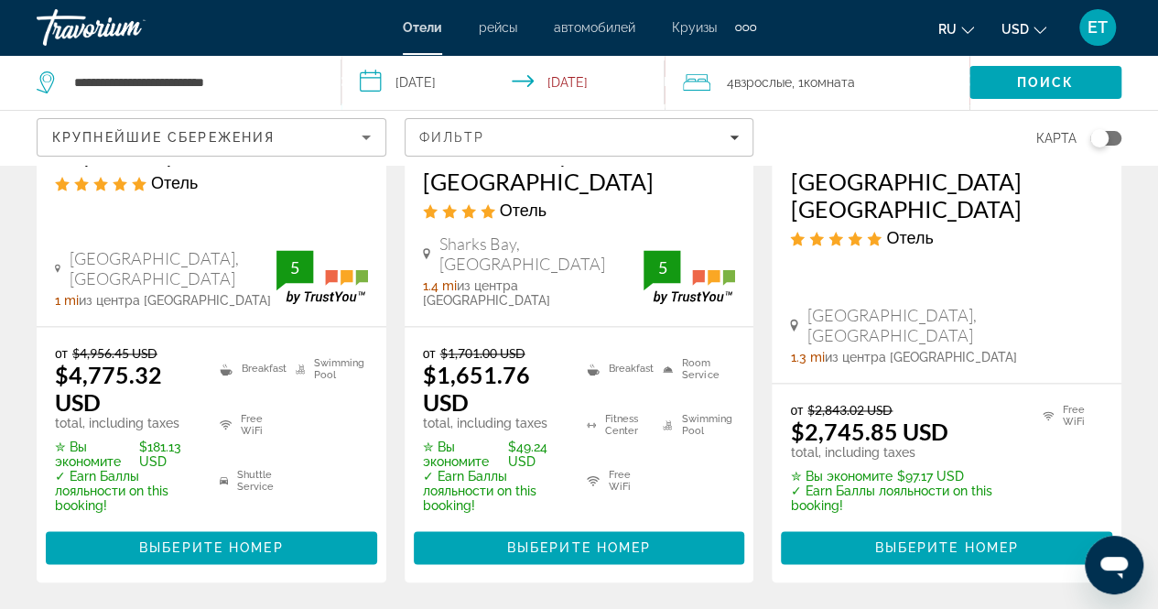
scroll to position [1177, 0]
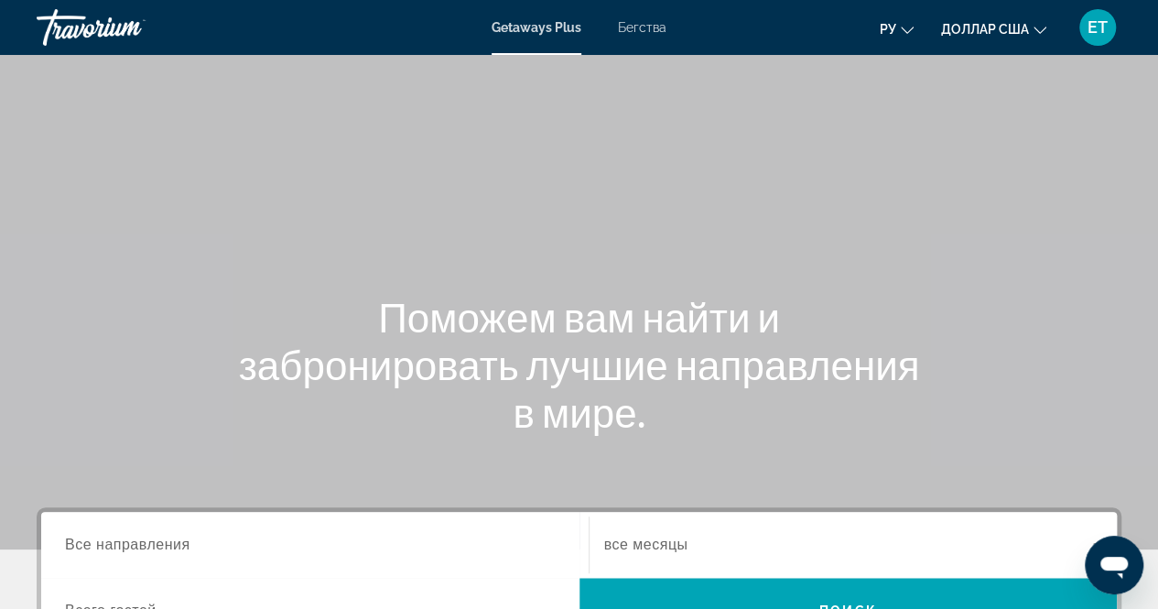
click at [135, 542] on span "Все направления" at bounding box center [127, 545] width 125 height 16
click at [135, 542] on input "Destination Все направления" at bounding box center [315, 546] width 500 height 22
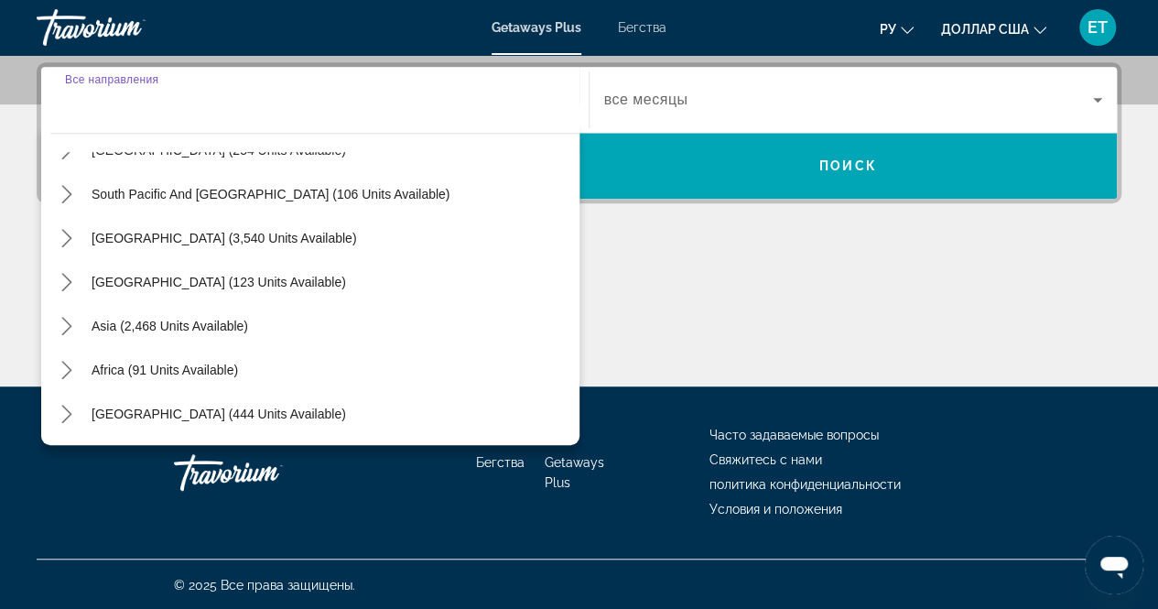
scroll to position [296, 0]
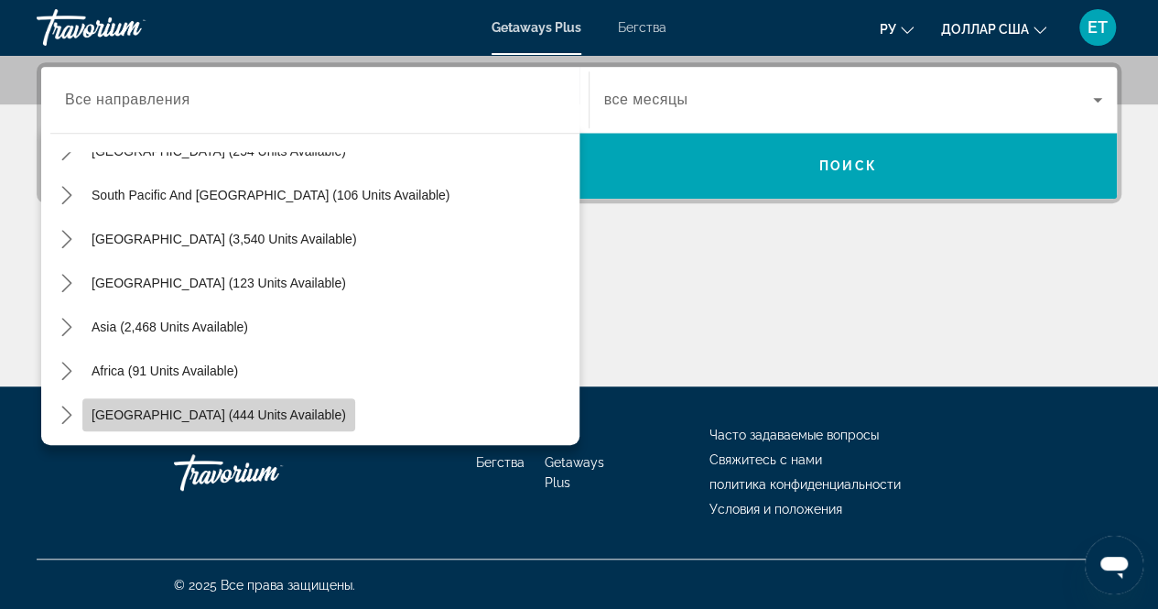
click at [242, 422] on span "Select destination: Middle East (444 units available)" at bounding box center [218, 415] width 273 height 44
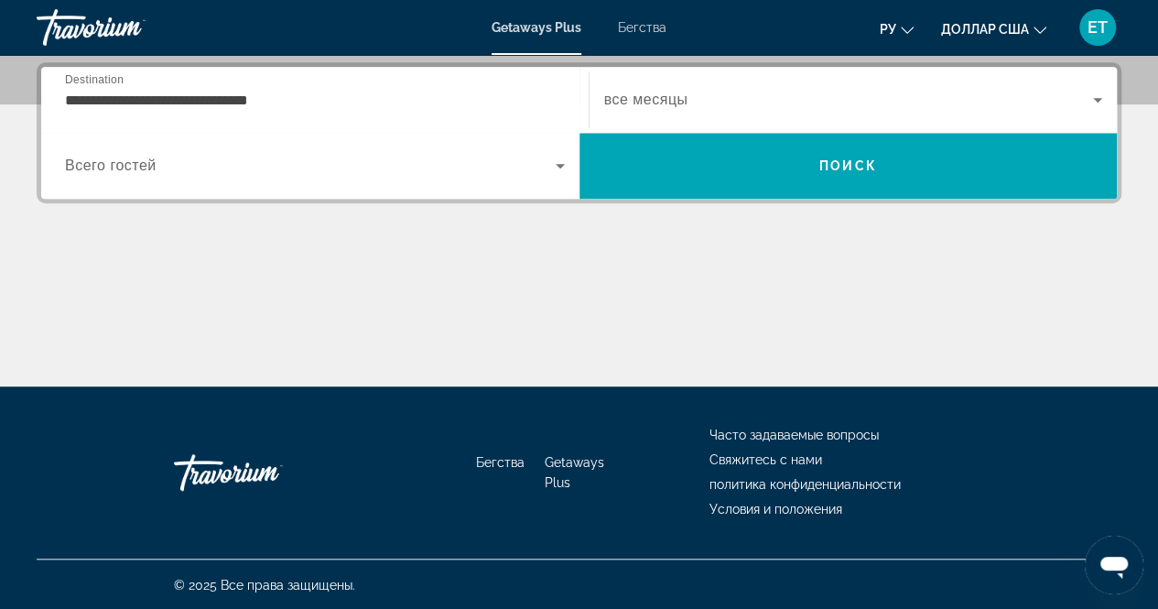
click at [134, 158] on span "Всего гостей" at bounding box center [111, 165] width 92 height 16
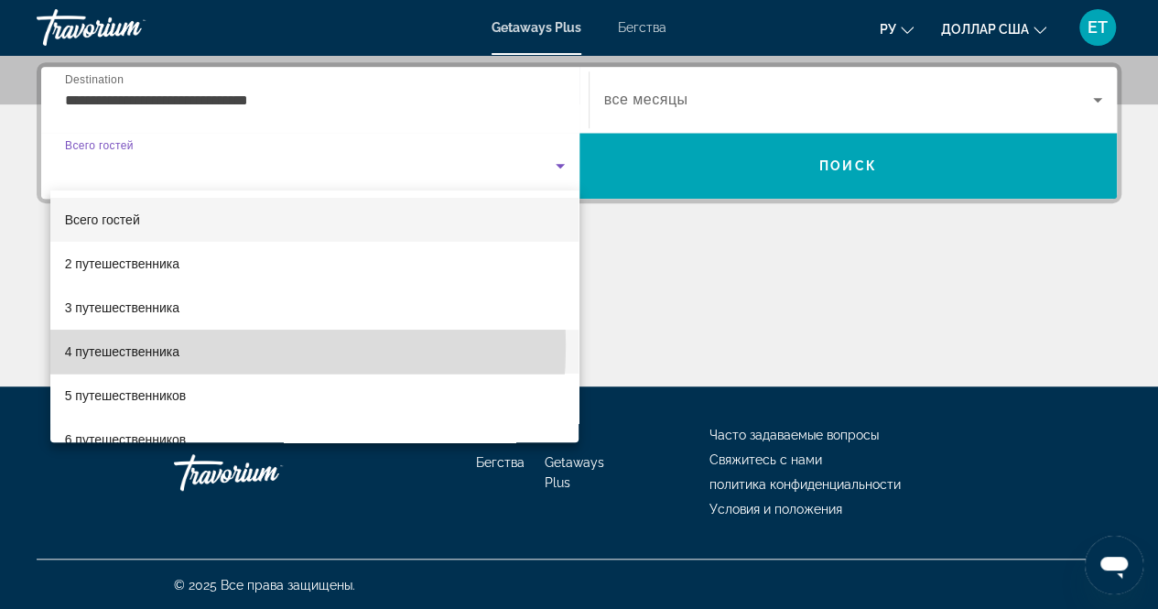
click at [141, 345] on font "4 путешественника" at bounding box center [122, 351] width 114 height 15
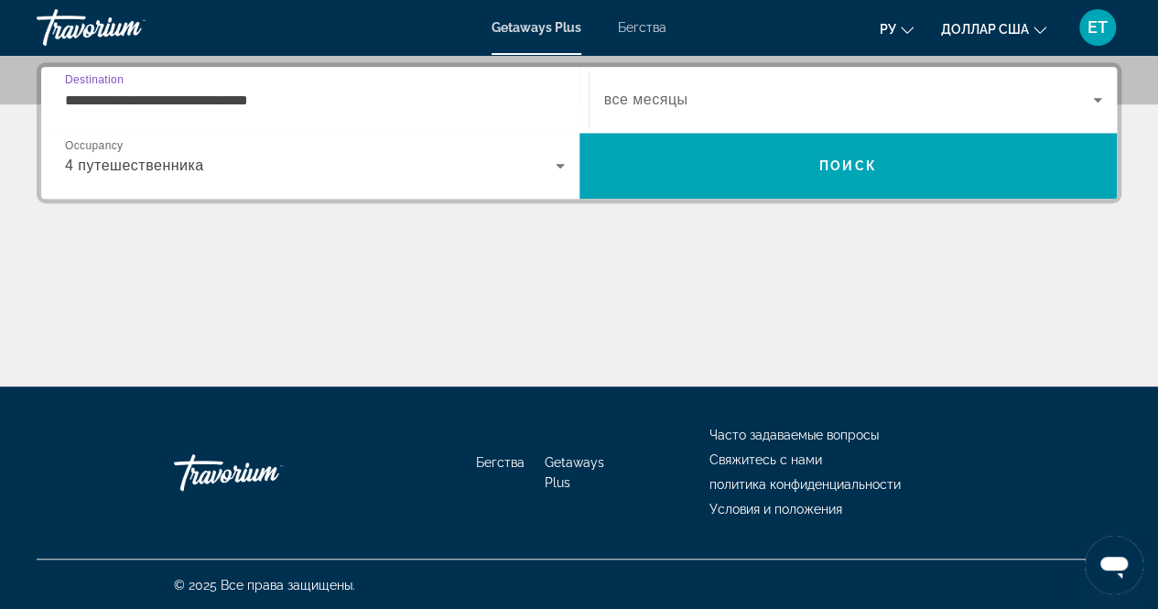
click at [250, 94] on input "**********" at bounding box center [315, 101] width 500 height 22
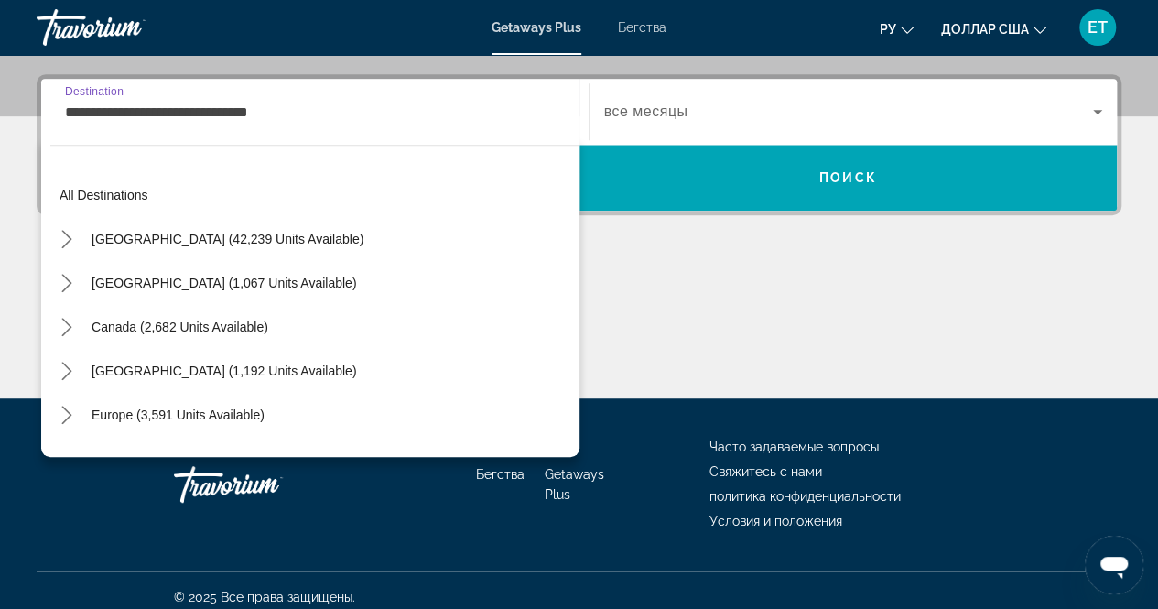
scroll to position [417, 0]
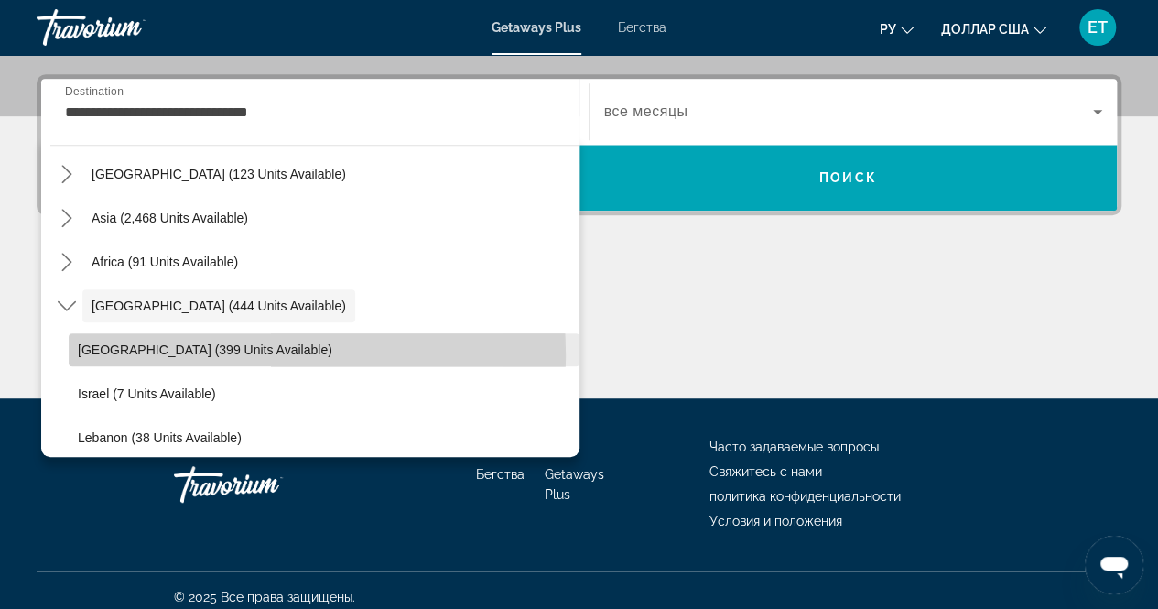
click at [185, 354] on span "[GEOGRAPHIC_DATA] (399 units available)" at bounding box center [205, 349] width 255 height 15
type input "**********"
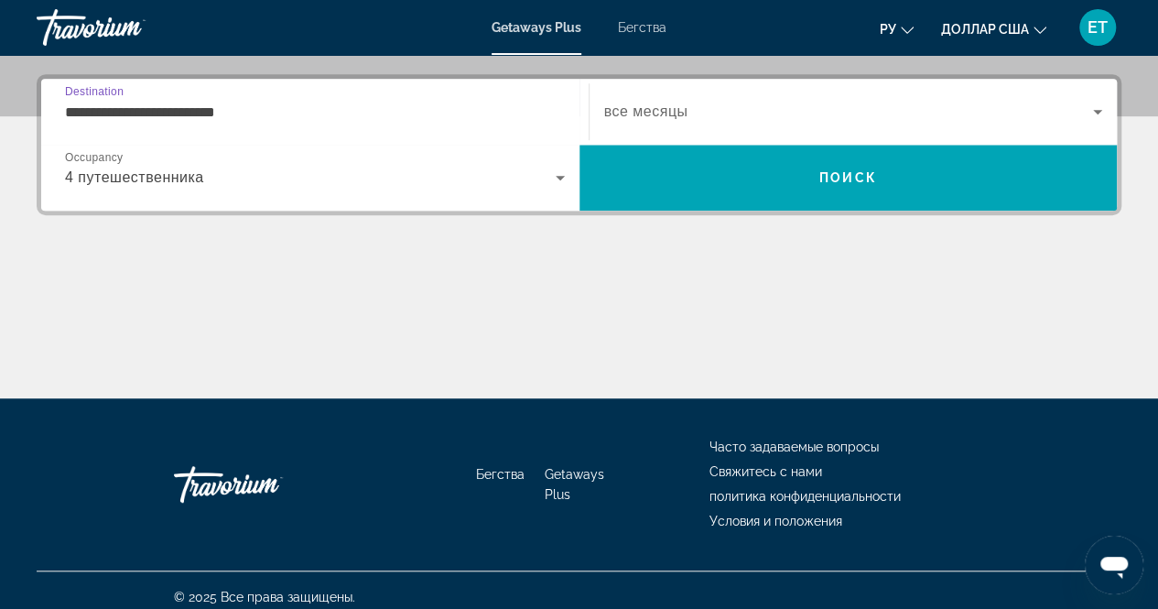
scroll to position [445, 0]
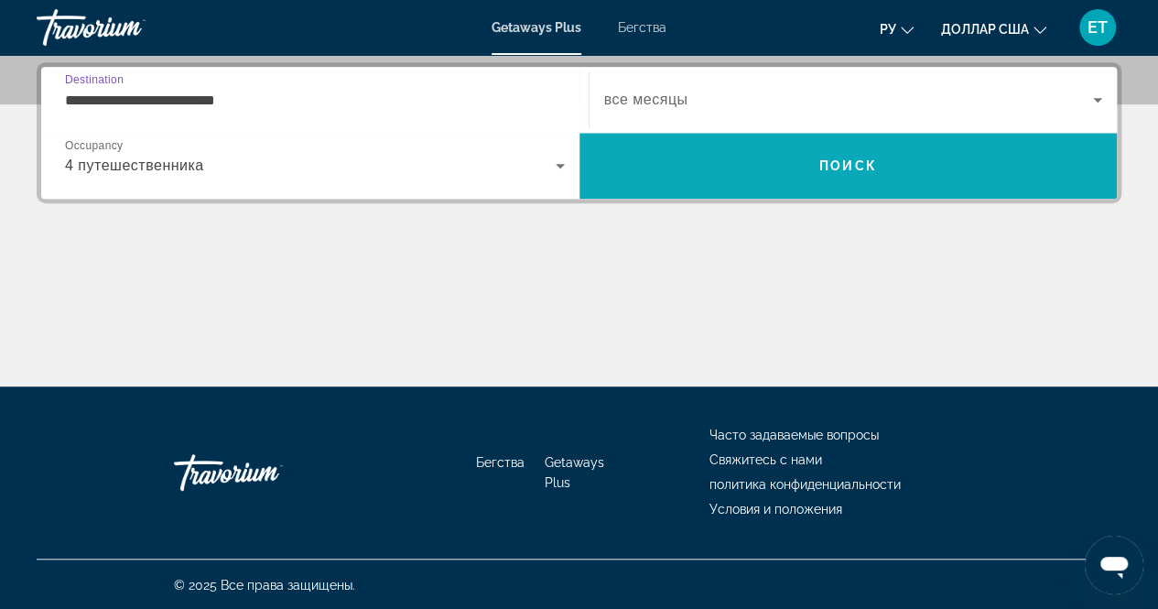
click at [755, 180] on span "Поиск" at bounding box center [849, 166] width 538 height 44
